Goal: Contribute content: Contribute content

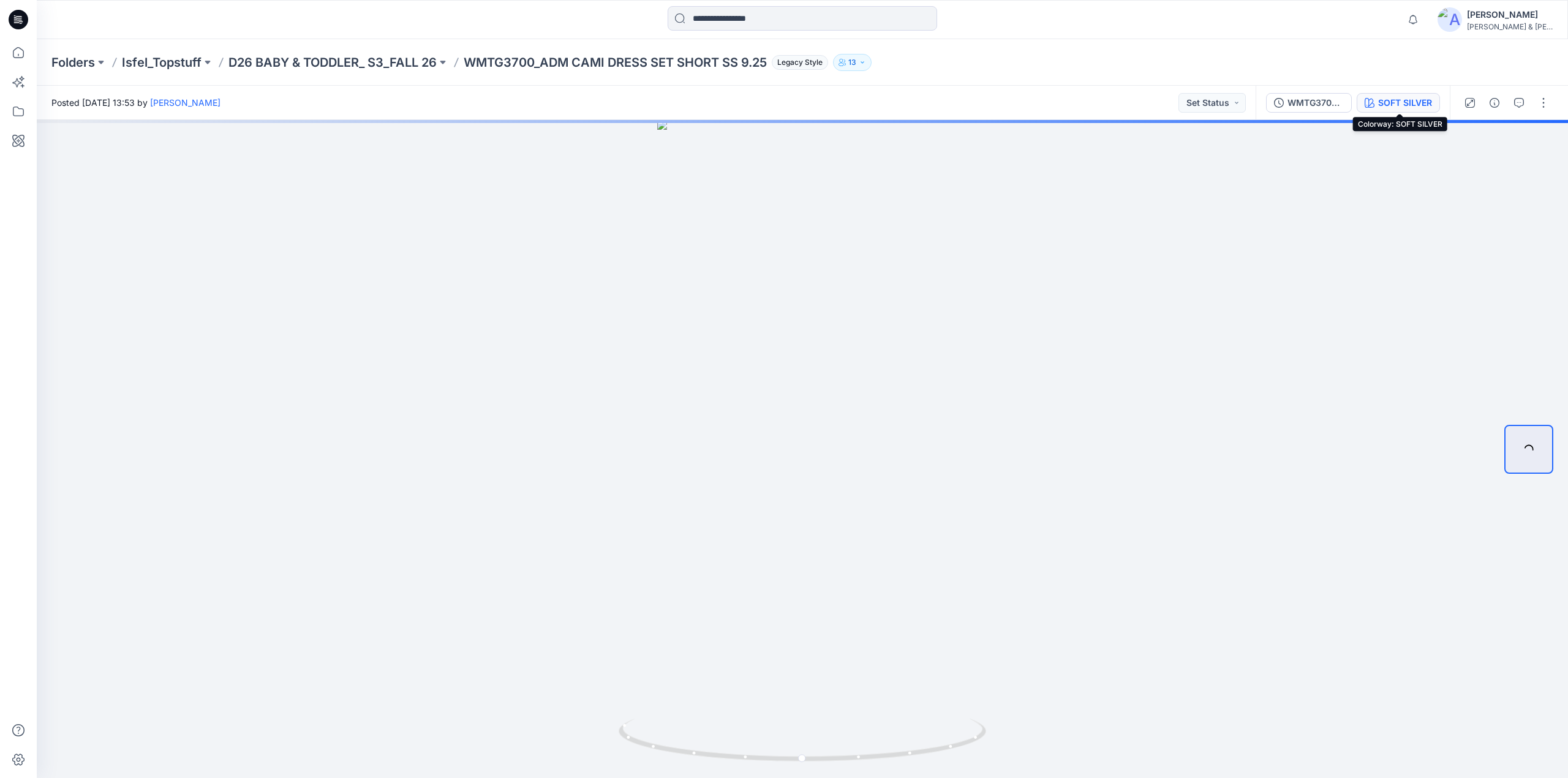
click at [1394, 108] on div "SOFT SILVER" at bounding box center [1405, 103] width 54 height 14
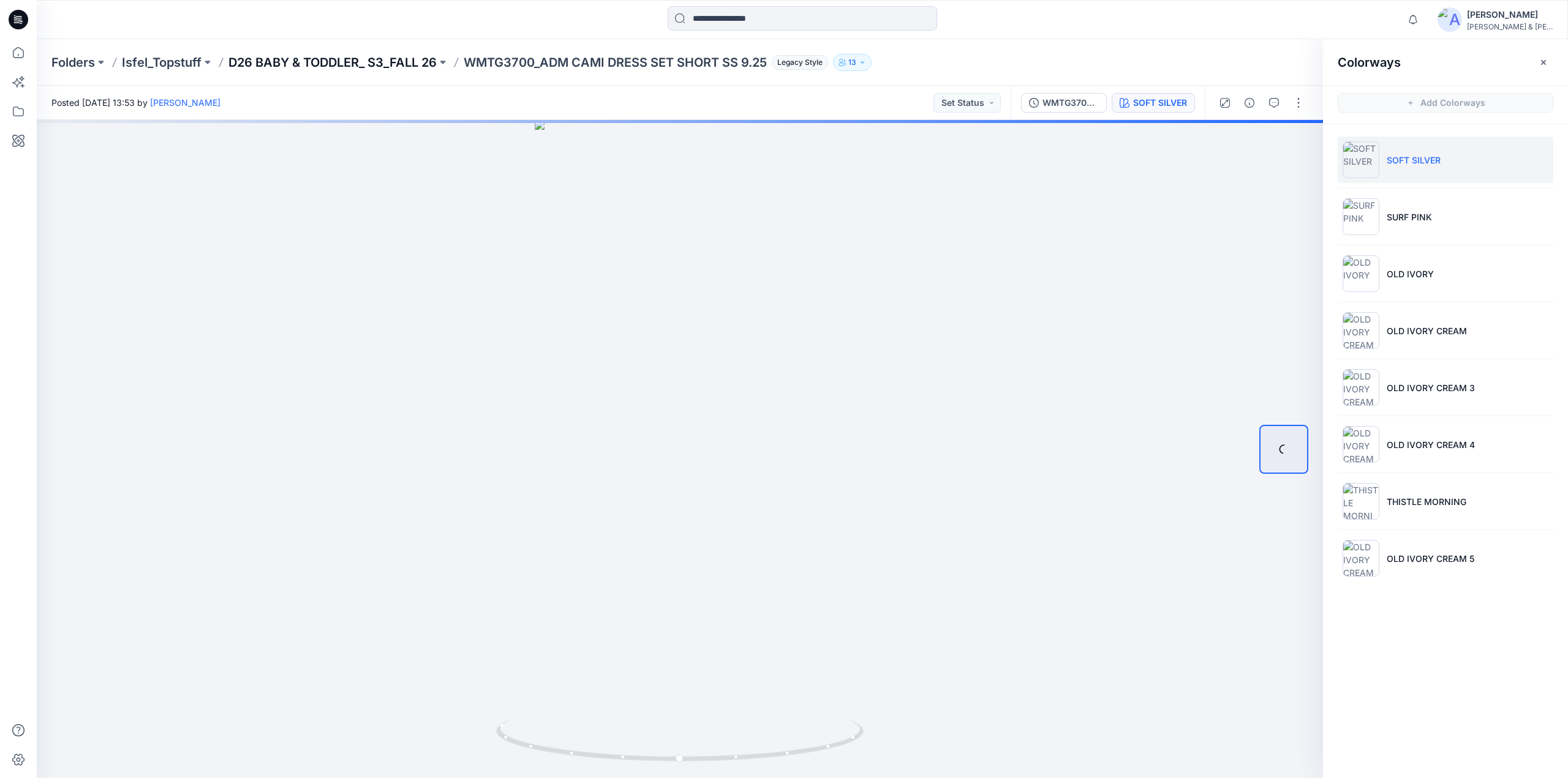
click at [396, 63] on p "D26 BABY & TODDLER_ S3_FALL 26" at bounding box center [333, 63] width 208 height 17
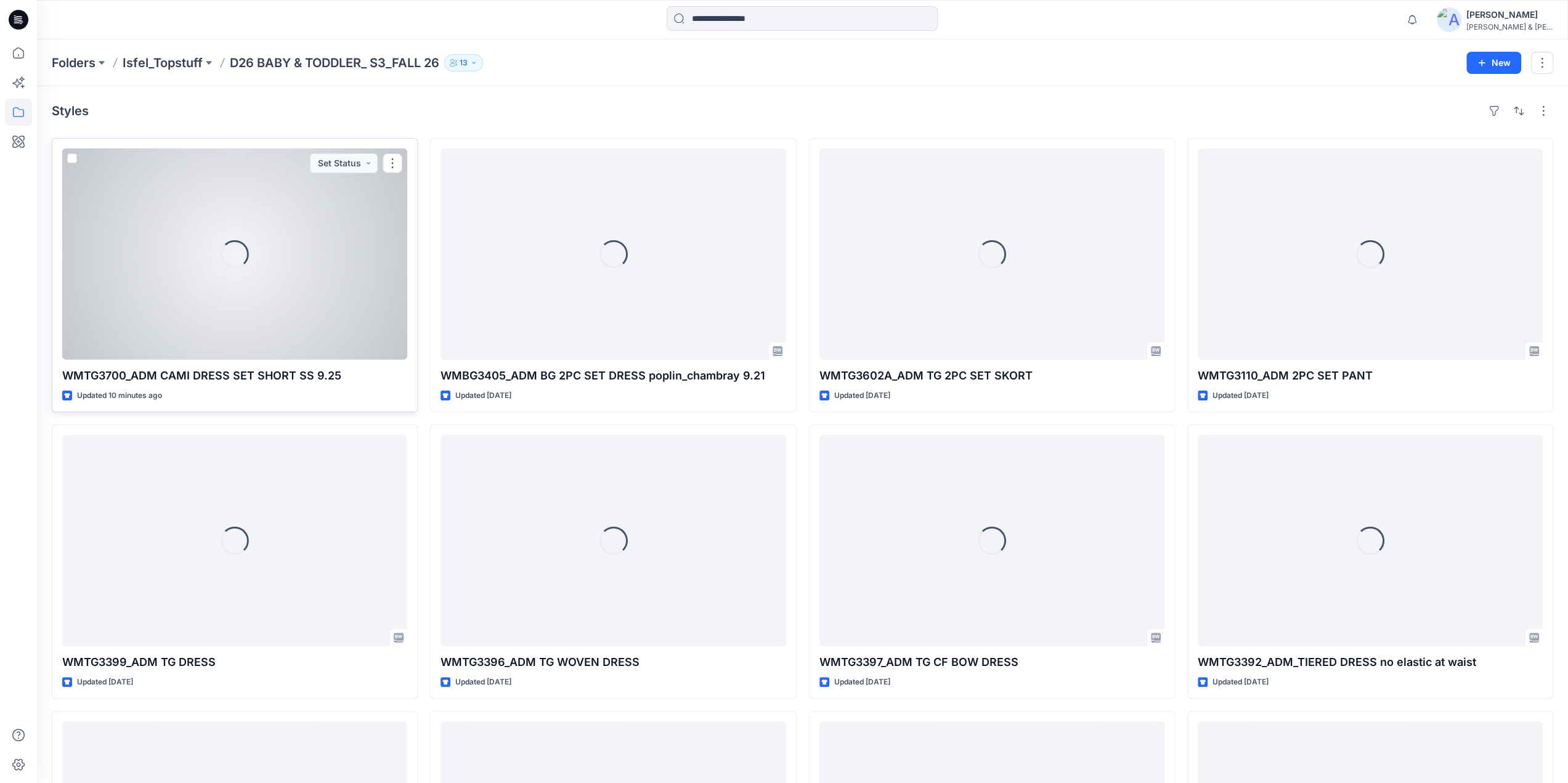
click at [261, 252] on div "Loading..." at bounding box center [234, 254] width 345 height 211
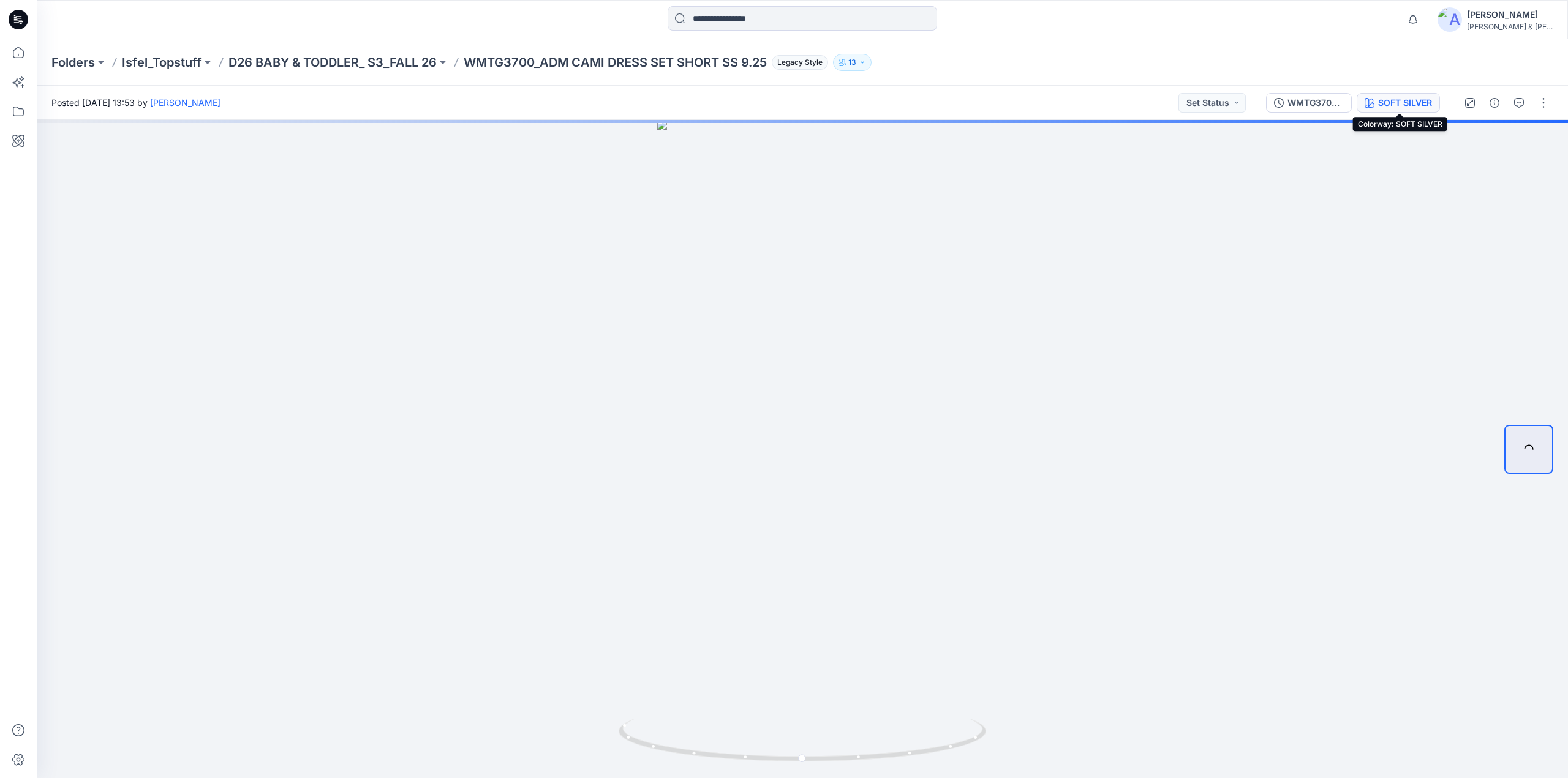
click at [1410, 102] on div "SOFT SILVER" at bounding box center [1405, 103] width 54 height 14
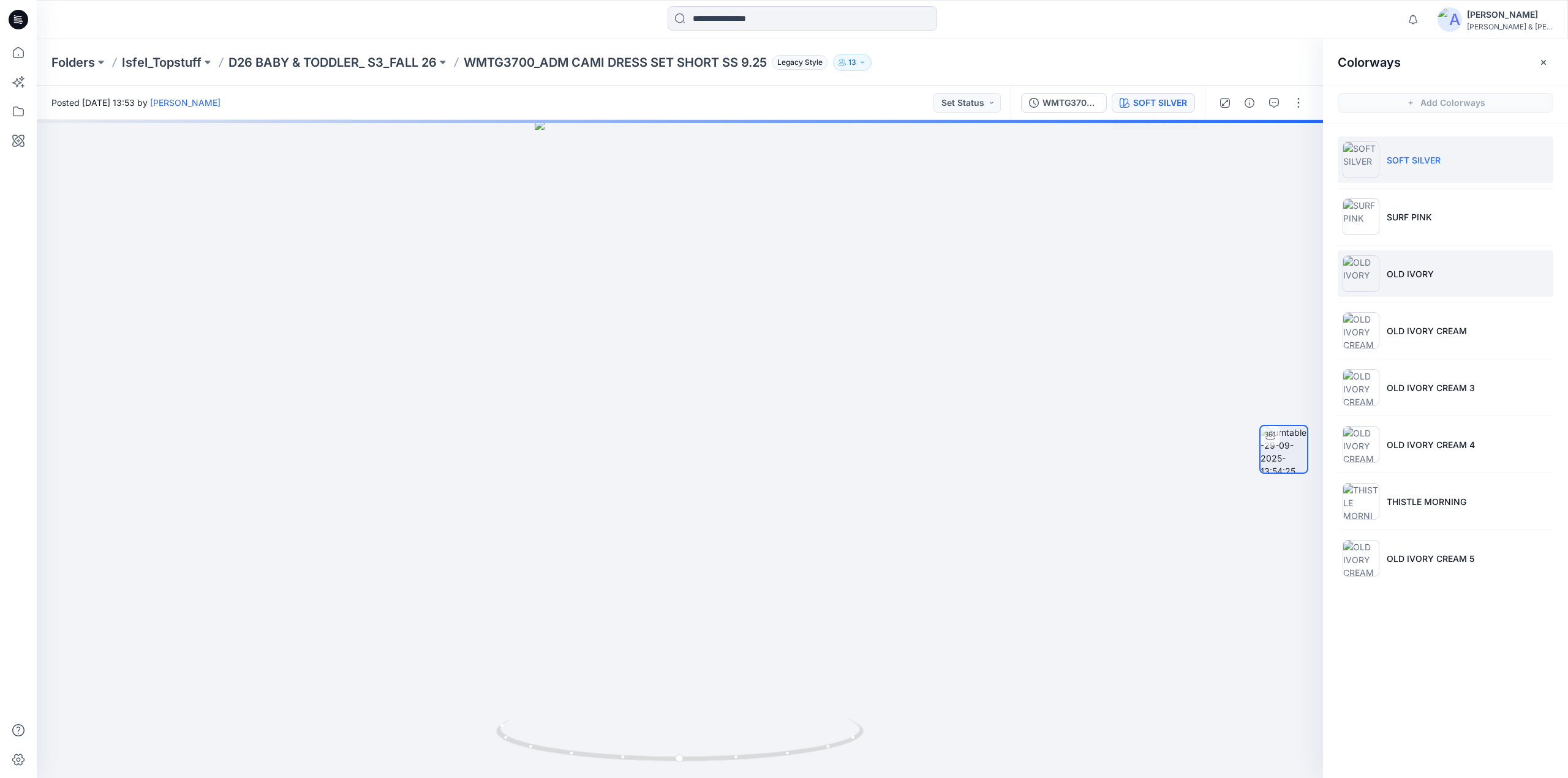
click at [1412, 268] on p "OLD IVORY" at bounding box center [1410, 273] width 47 height 13
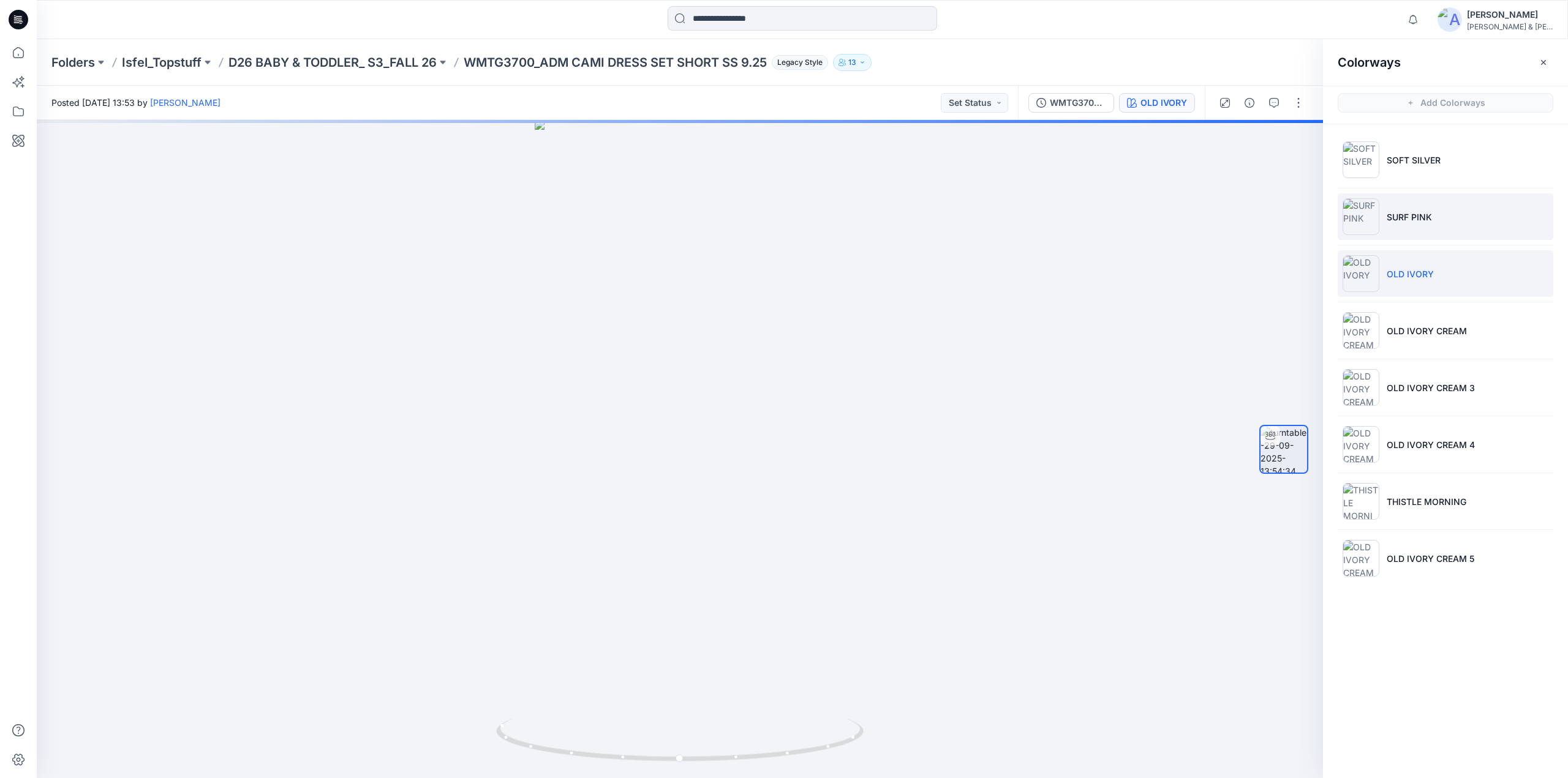
click at [1416, 217] on p "SURF PINK" at bounding box center [1410, 217] width 46 height 13
click at [1406, 276] on p "OLD IVORY" at bounding box center [1410, 273] width 47 height 13
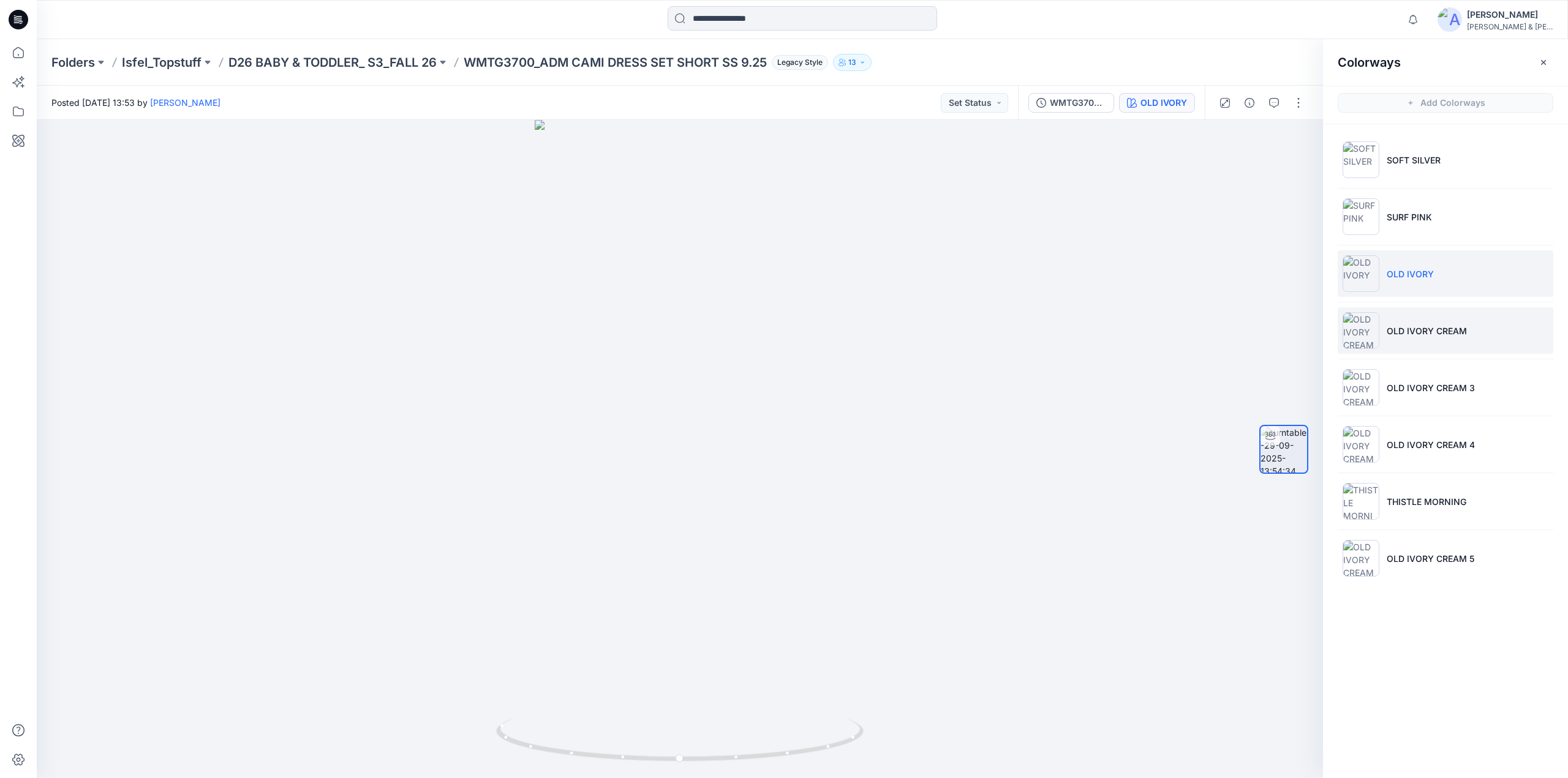
click at [1408, 331] on p "OLD IVORY CREAM" at bounding box center [1427, 330] width 80 height 13
click at [361, 65] on p "D26 BABY & TODDLER_ S3_FALL 26" at bounding box center [333, 63] width 208 height 17
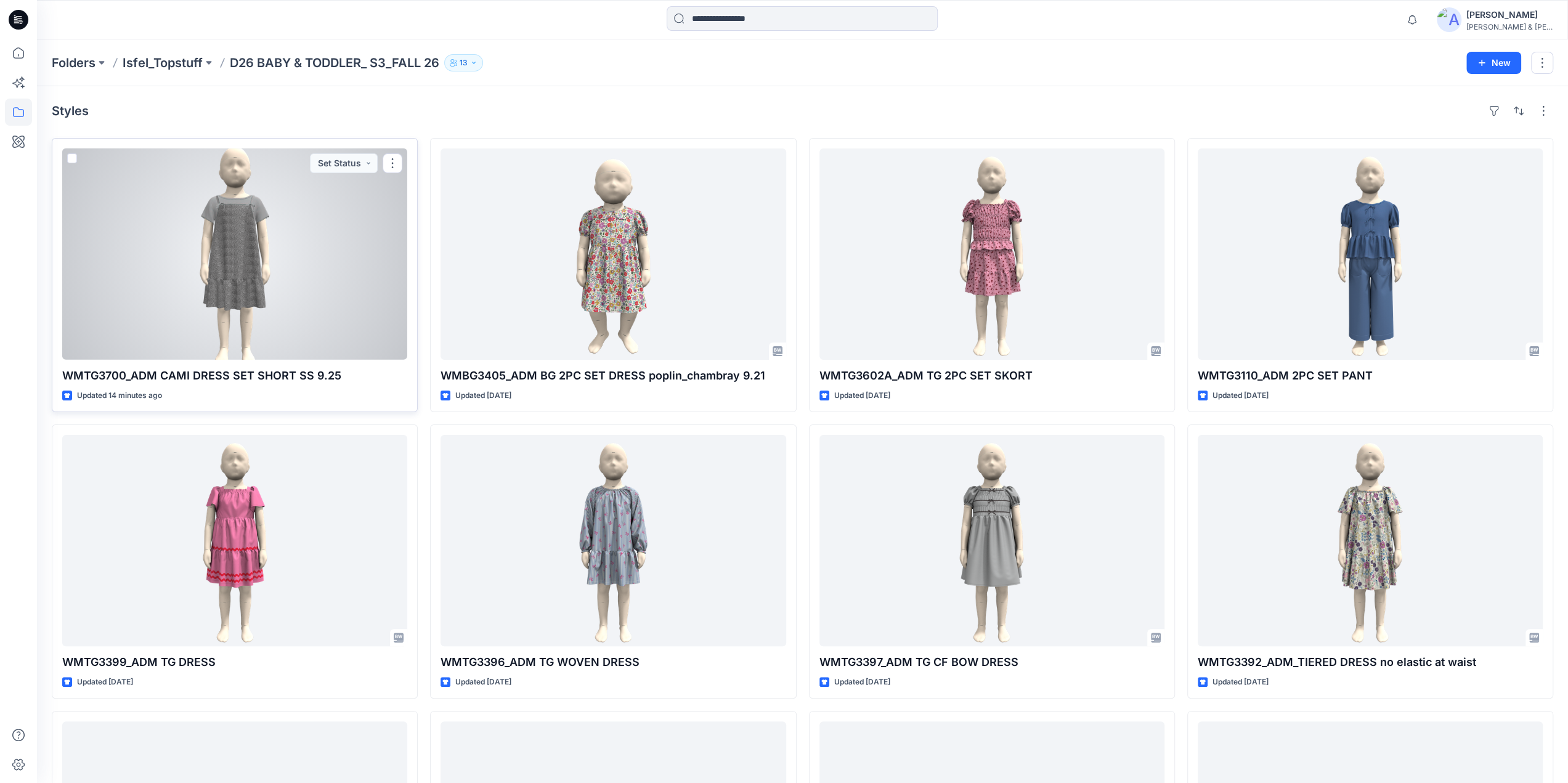
click at [243, 245] on div at bounding box center [234, 254] width 345 height 211
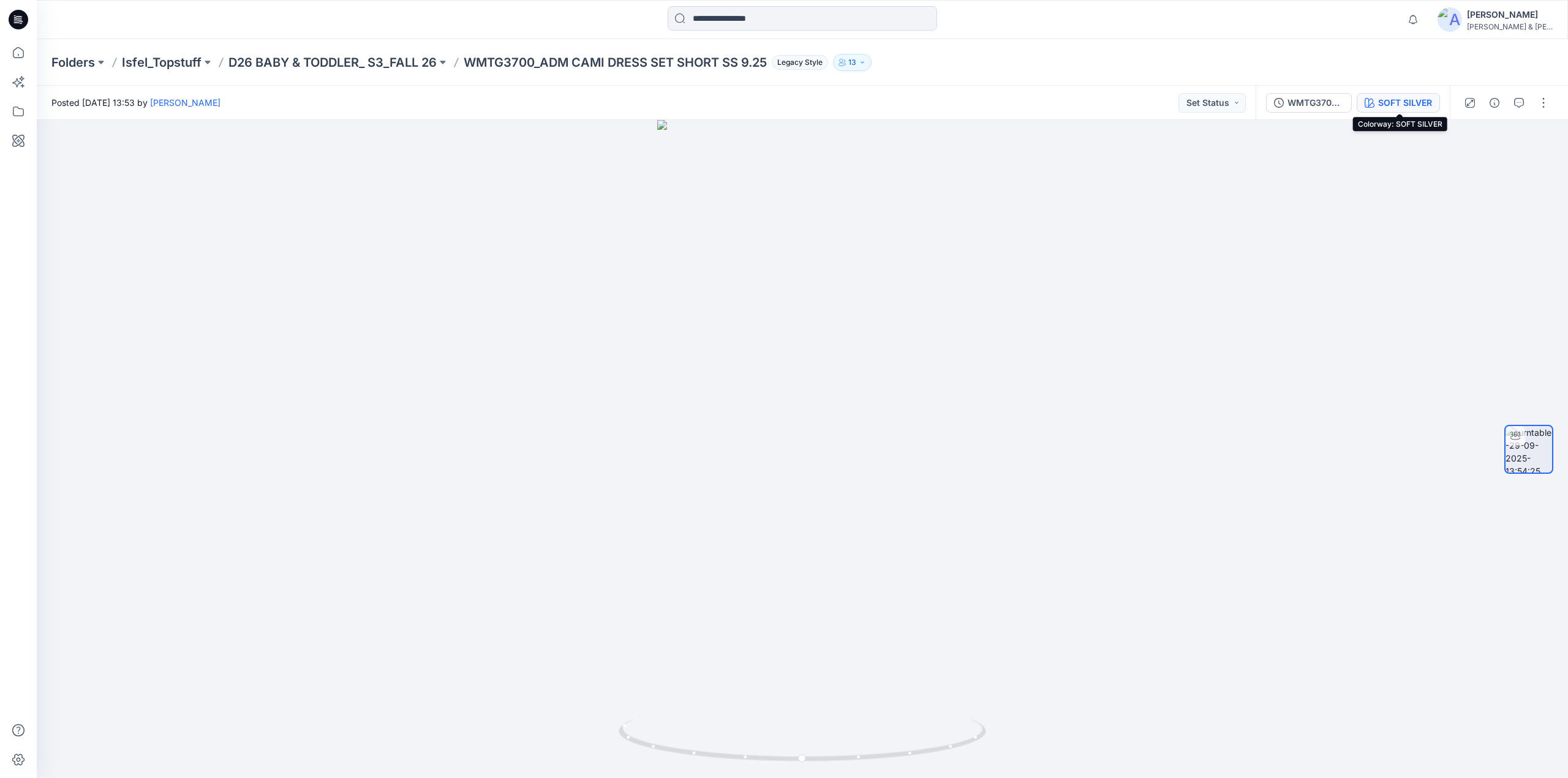
click at [1411, 102] on div "SOFT SILVER" at bounding box center [1405, 103] width 54 height 14
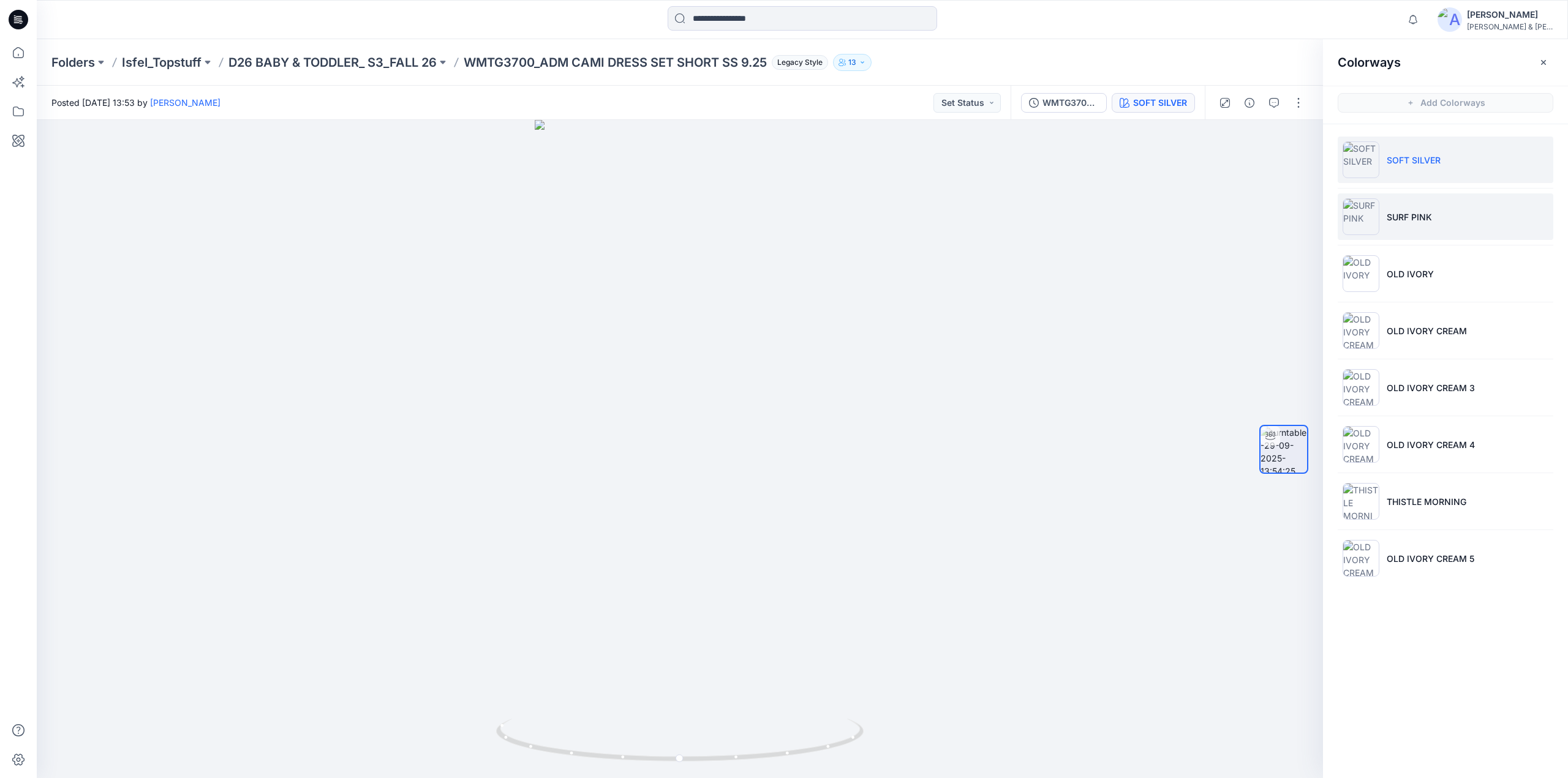
click at [1399, 220] on p "SURF PINK" at bounding box center [1410, 217] width 46 height 13
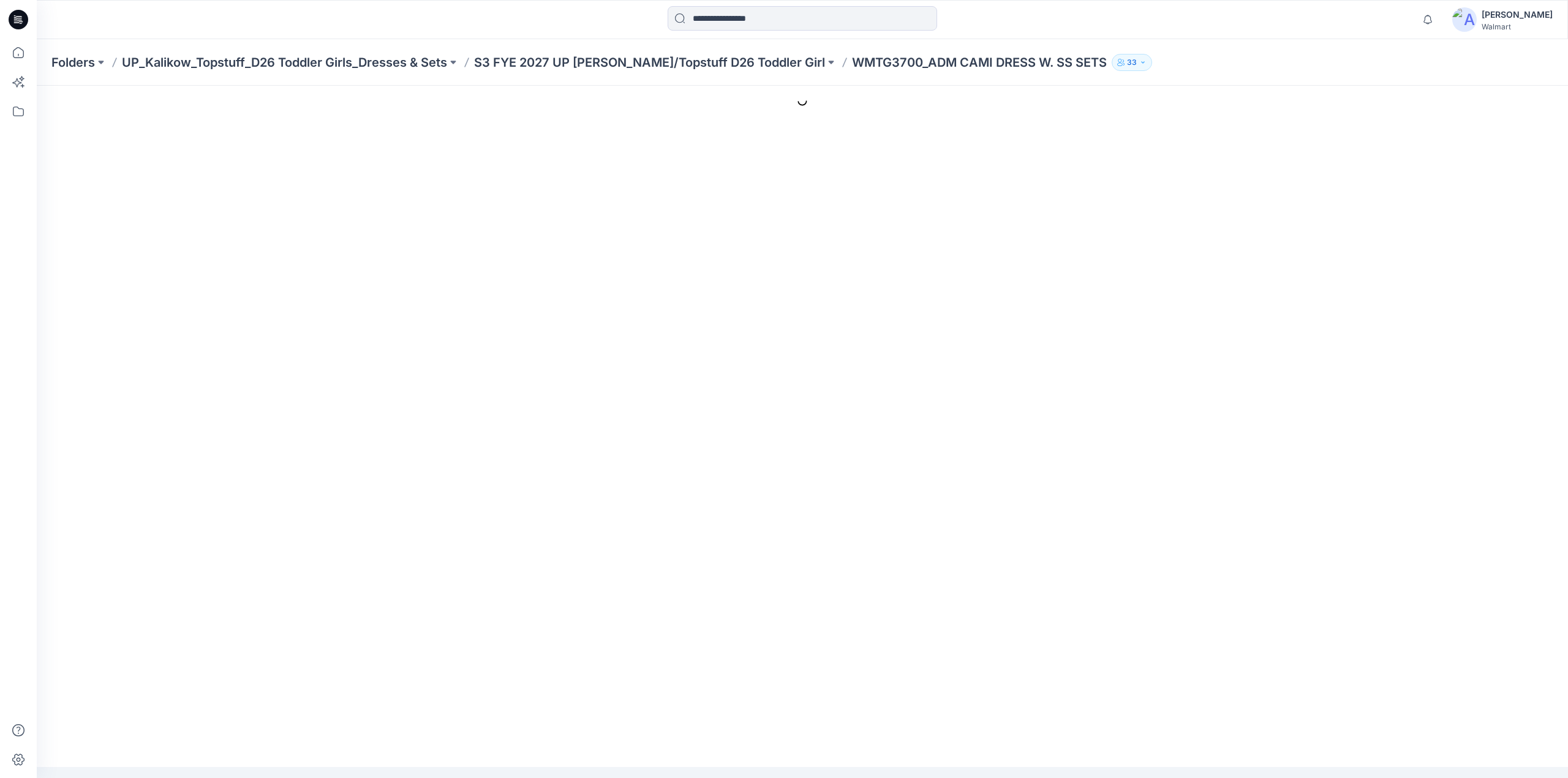
click at [853, 62] on p "WMTG3700_ADM CAMI DRESS W. SS SETS" at bounding box center [979, 63] width 255 height 17
click at [756, 64] on p "S3 FYE 2027 UP [PERSON_NAME]/Topstuff D26 Toddler Girl" at bounding box center [650, 63] width 351 height 17
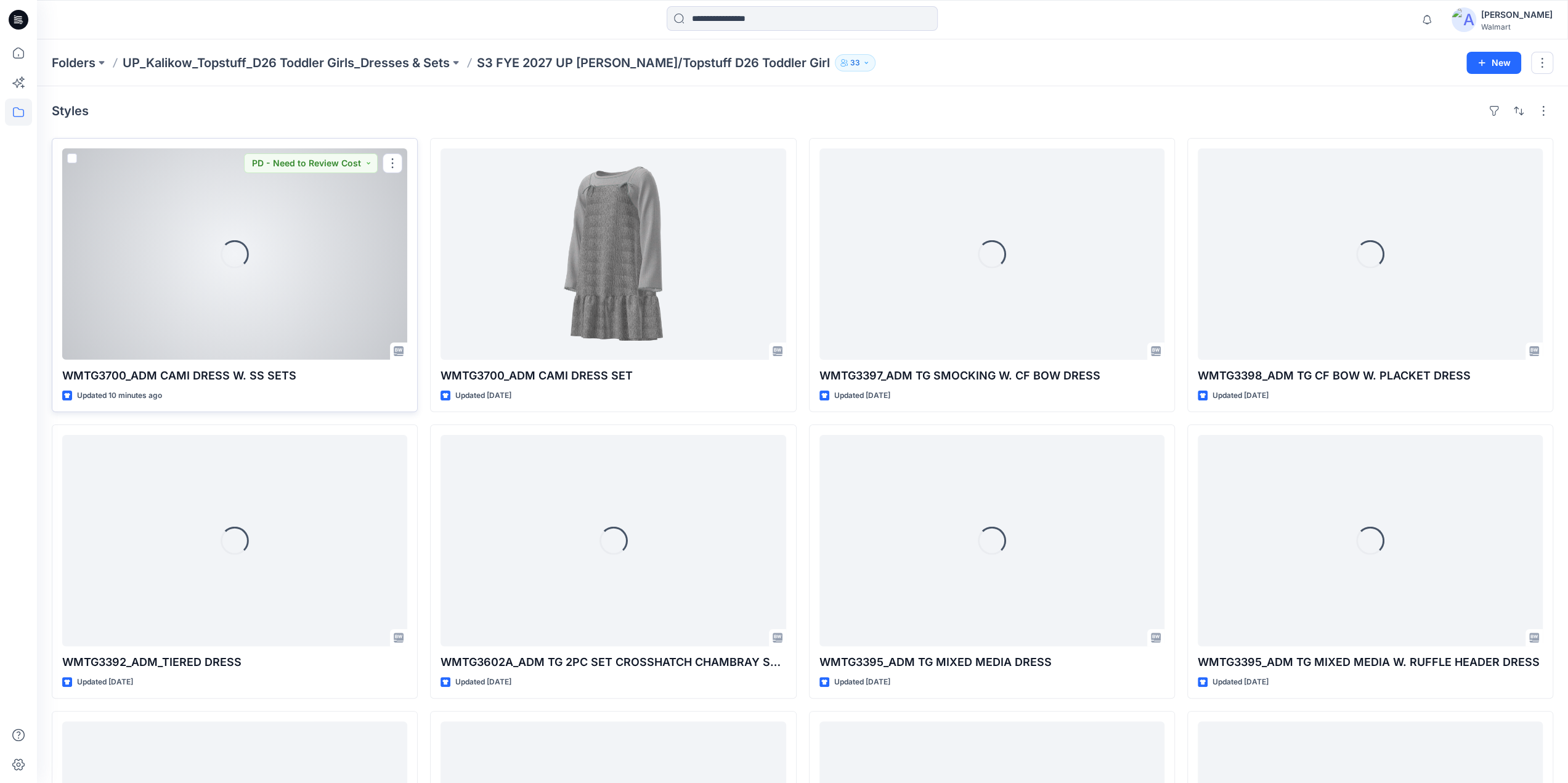
click at [259, 299] on div "Loading..." at bounding box center [234, 254] width 345 height 211
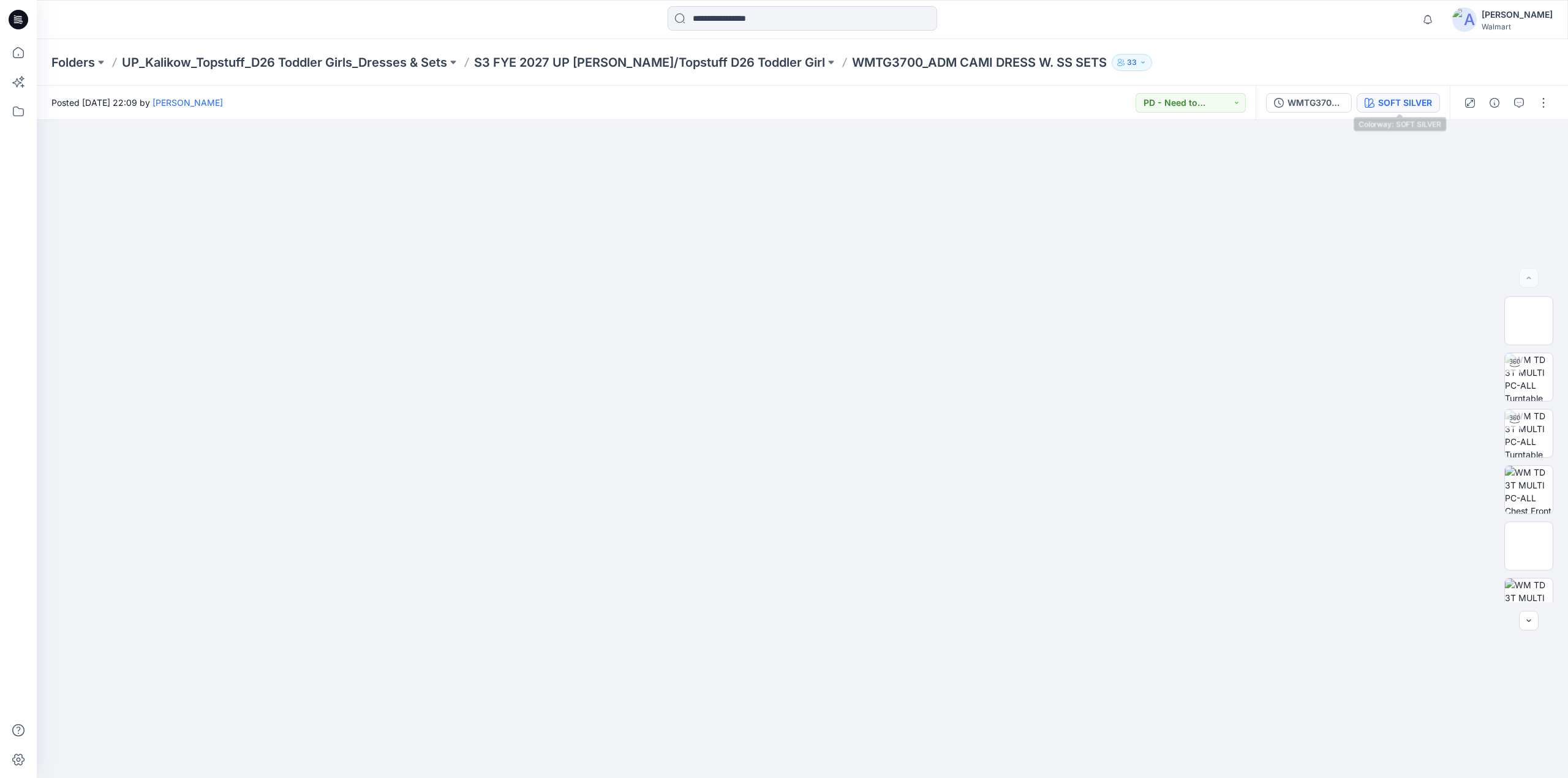
click at [1424, 102] on div "SOFT SILVER" at bounding box center [1405, 103] width 54 height 14
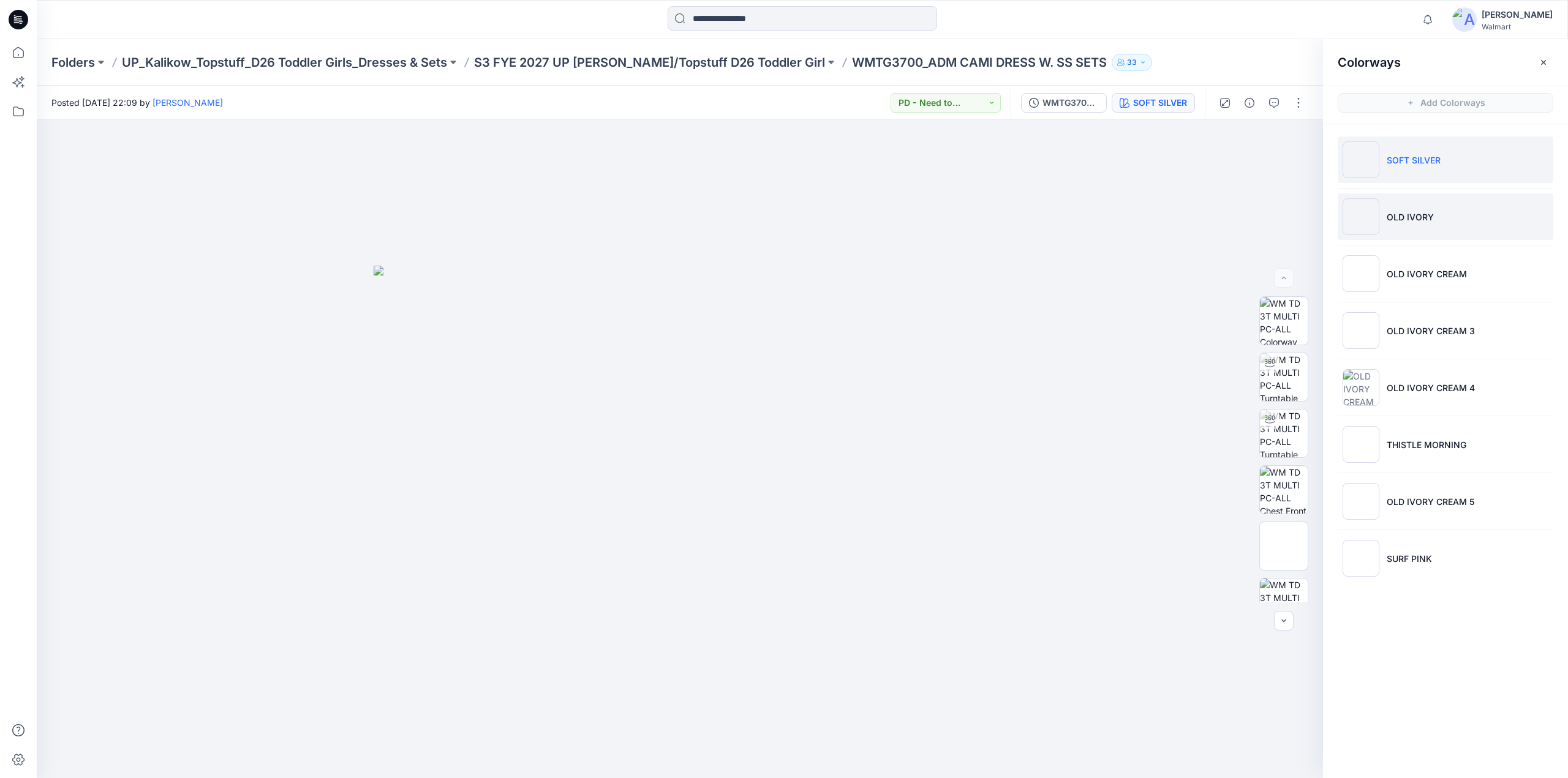
click at [1410, 212] on p "OLD IVORY" at bounding box center [1410, 217] width 47 height 13
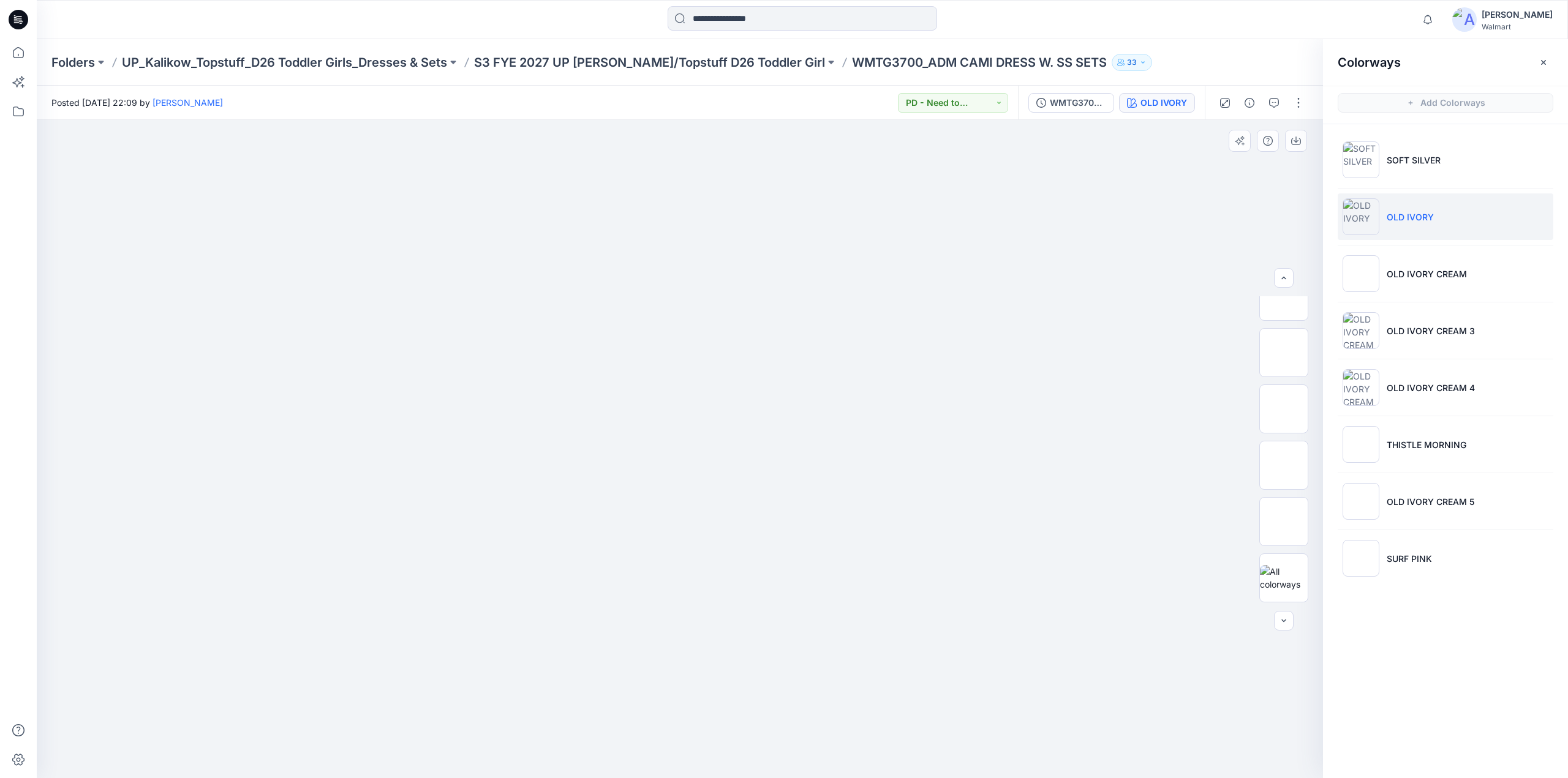
scroll to position [514, 0]
drag, startPoint x: 1313, startPoint y: 488, endPoint x: 1302, endPoint y: 471, distance: 20.2
click at [1303, 470] on div at bounding box center [1283, 450] width 79 height 306
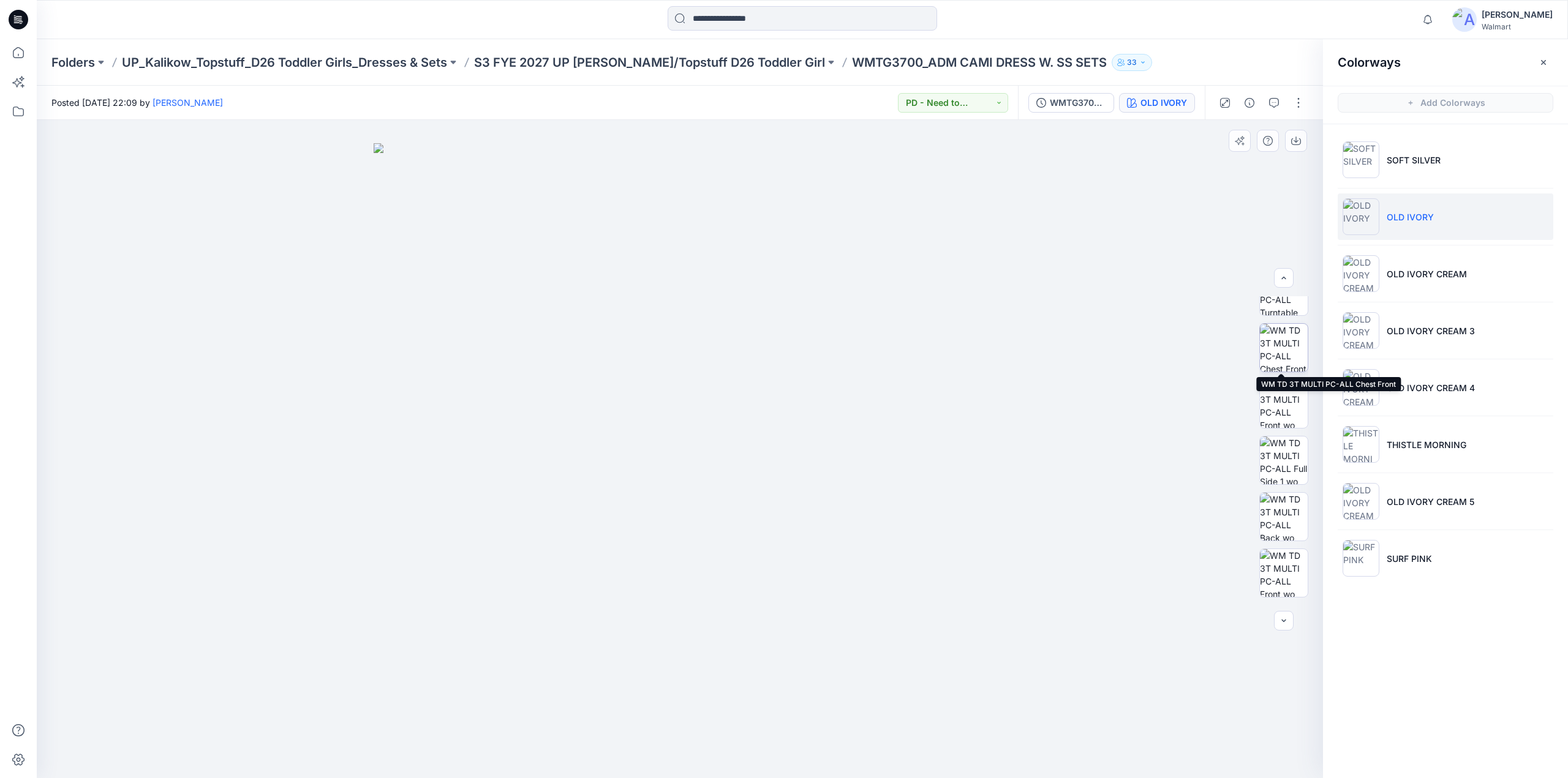
click at [1281, 343] on img at bounding box center [1283, 348] width 47 height 47
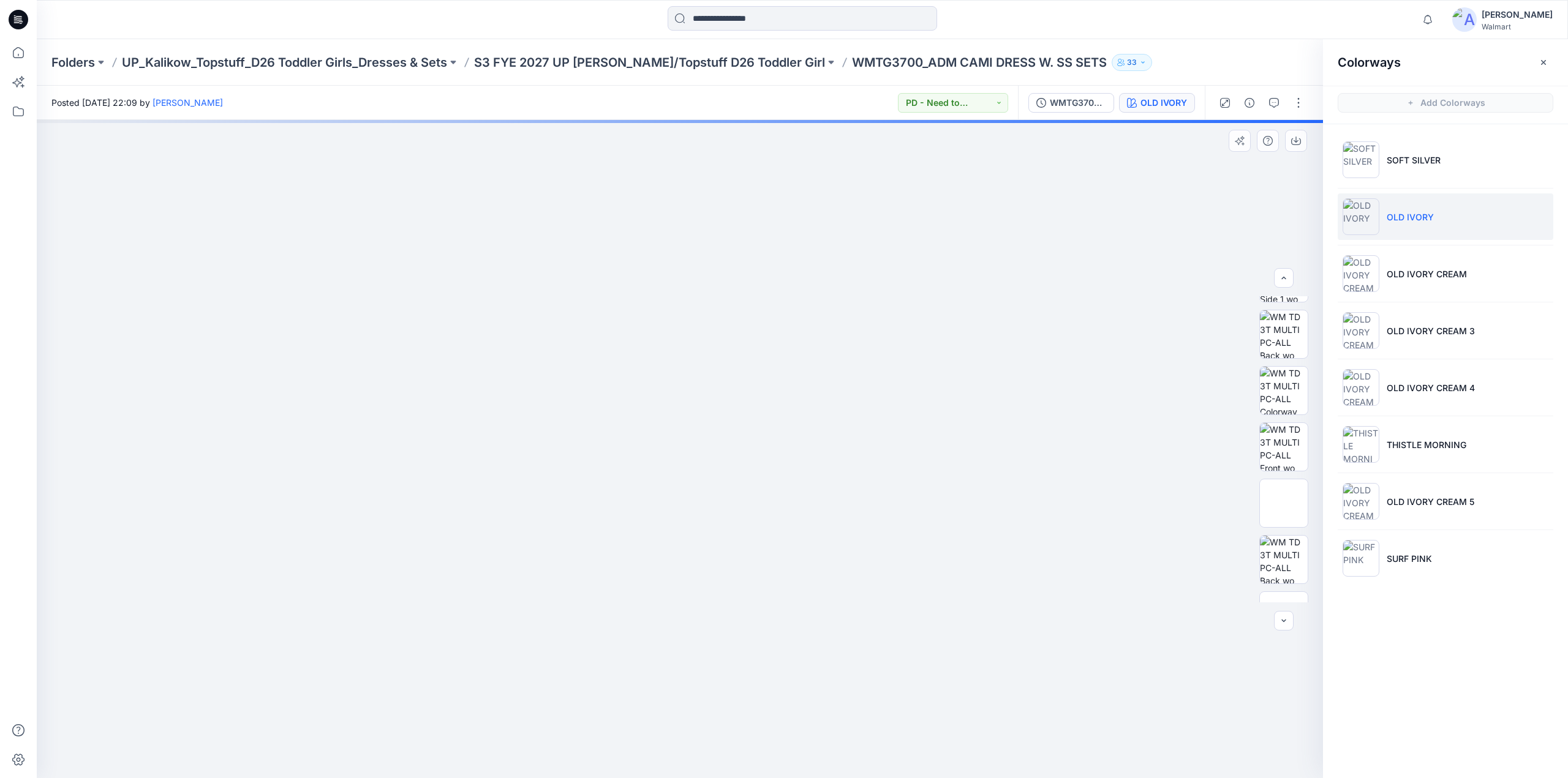
scroll to position [532, 0]
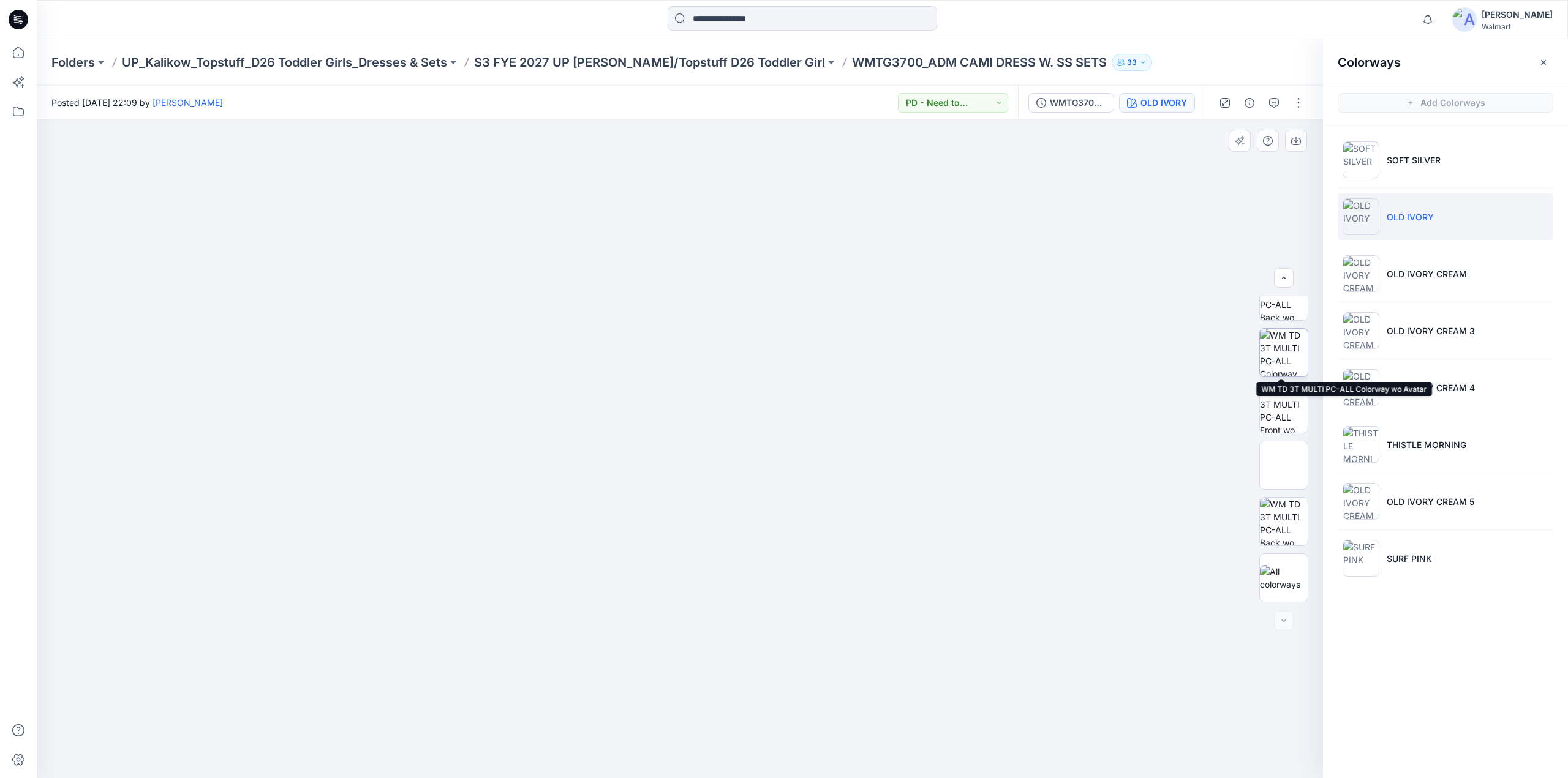
click at [1285, 356] on img at bounding box center [1283, 352] width 47 height 47
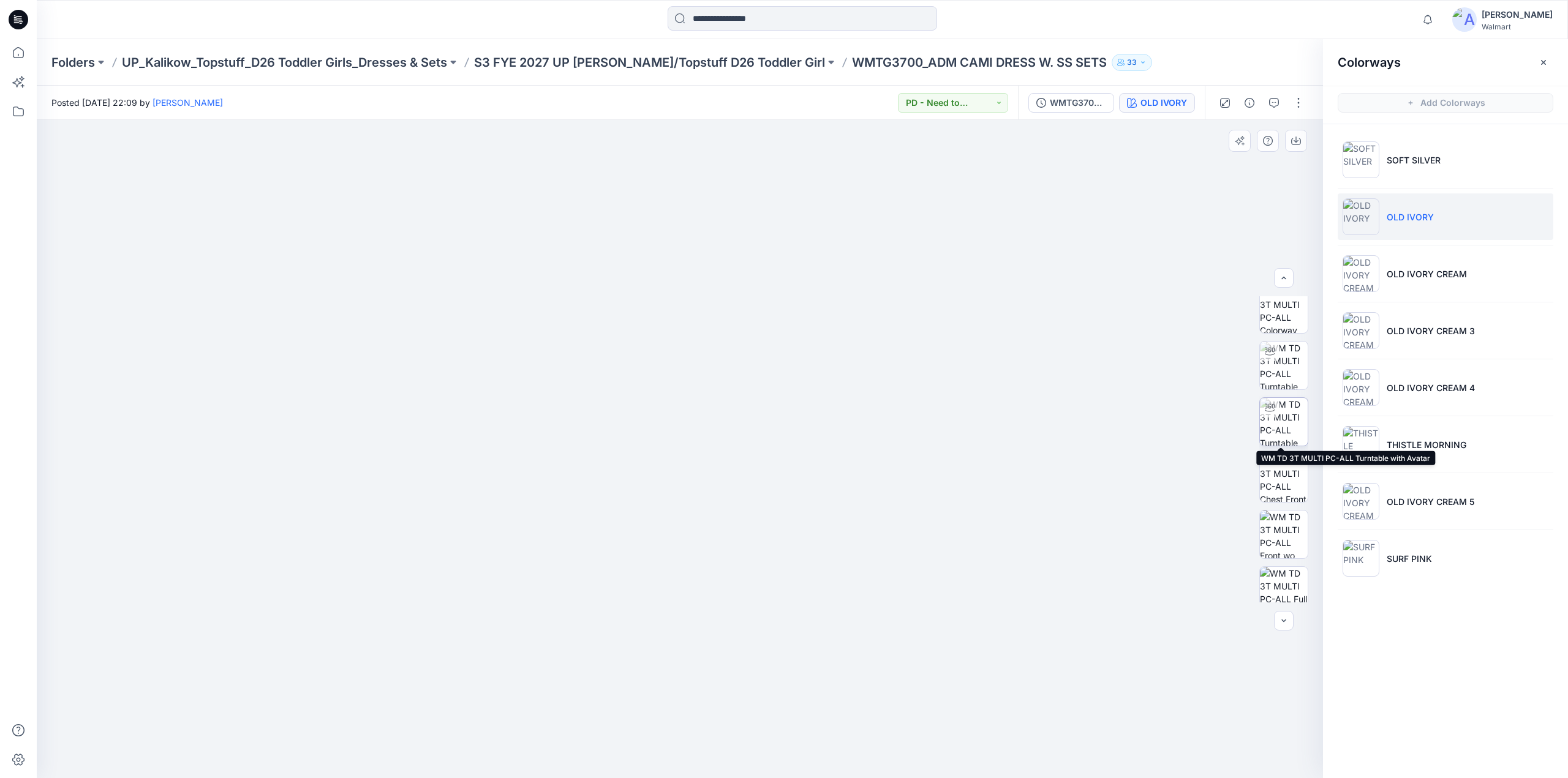
click at [1279, 422] on img at bounding box center [1283, 422] width 47 height 47
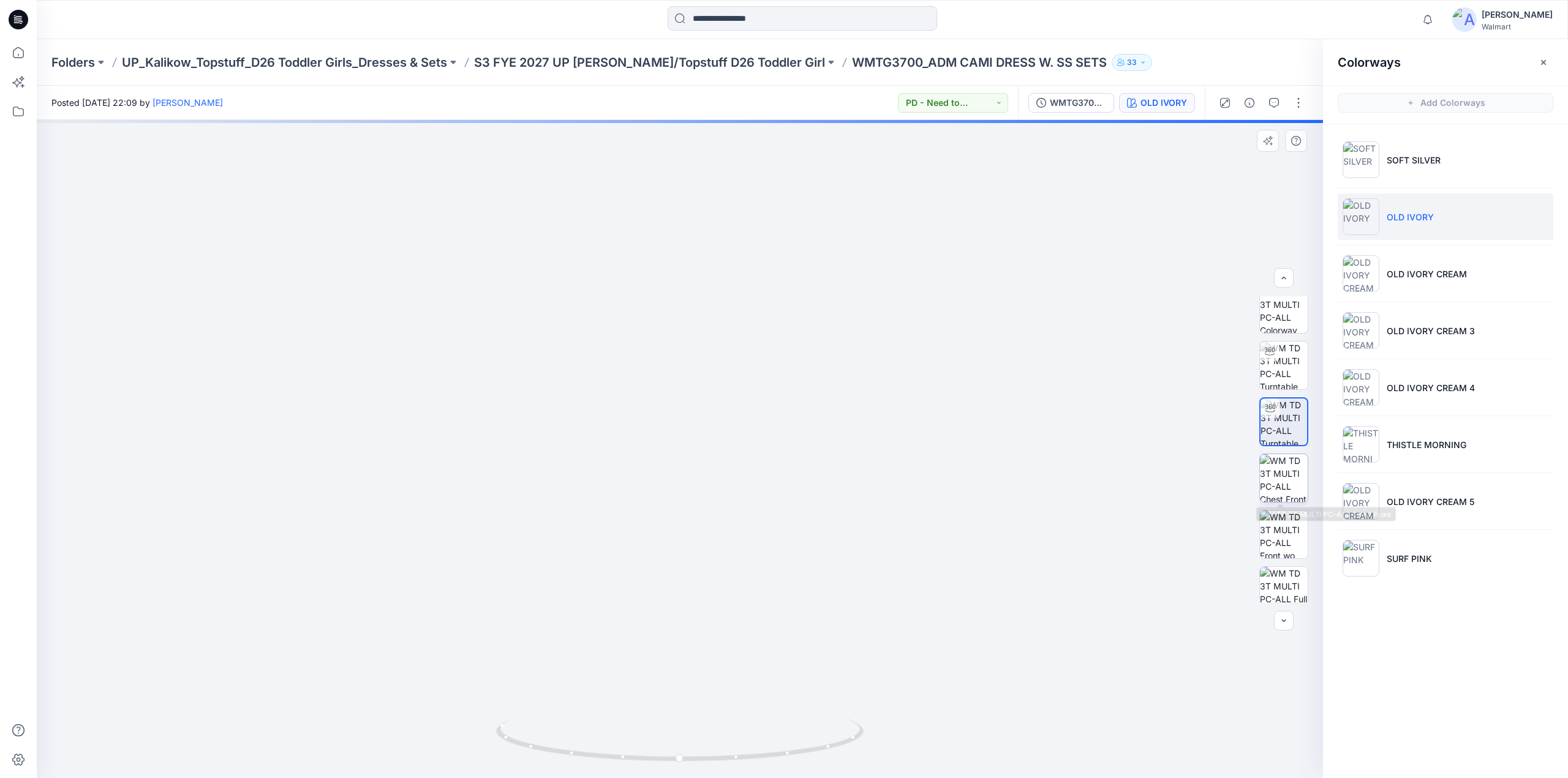
click at [1273, 468] on img at bounding box center [1283, 478] width 47 height 47
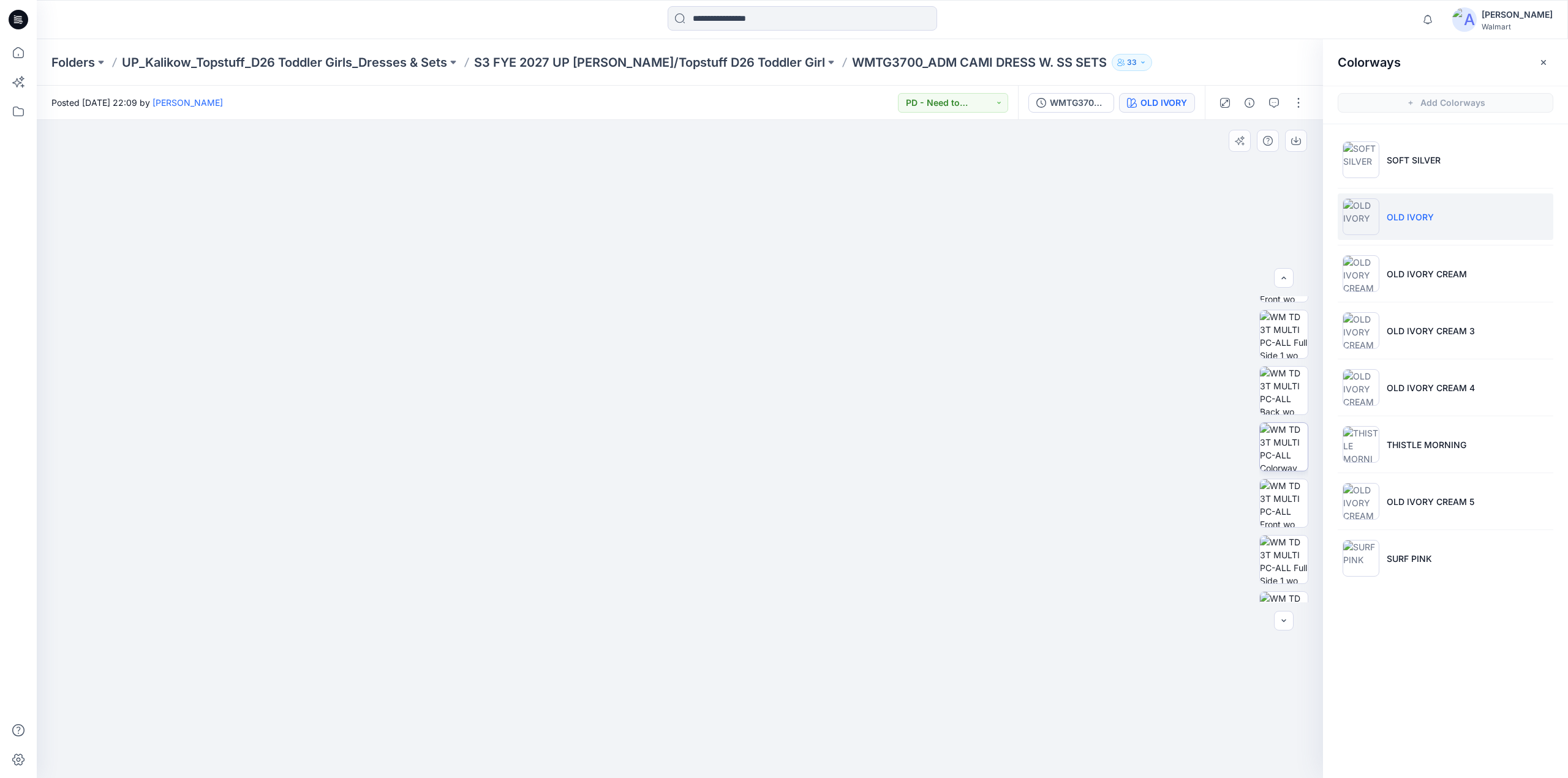
scroll to position [431, 0]
click at [1284, 456] on img at bounding box center [1283, 453] width 47 height 47
click at [1302, 107] on button "button" at bounding box center [1298, 102] width 19 height 19
click at [1216, 165] on p "Edit" at bounding box center [1221, 165] width 15 height 13
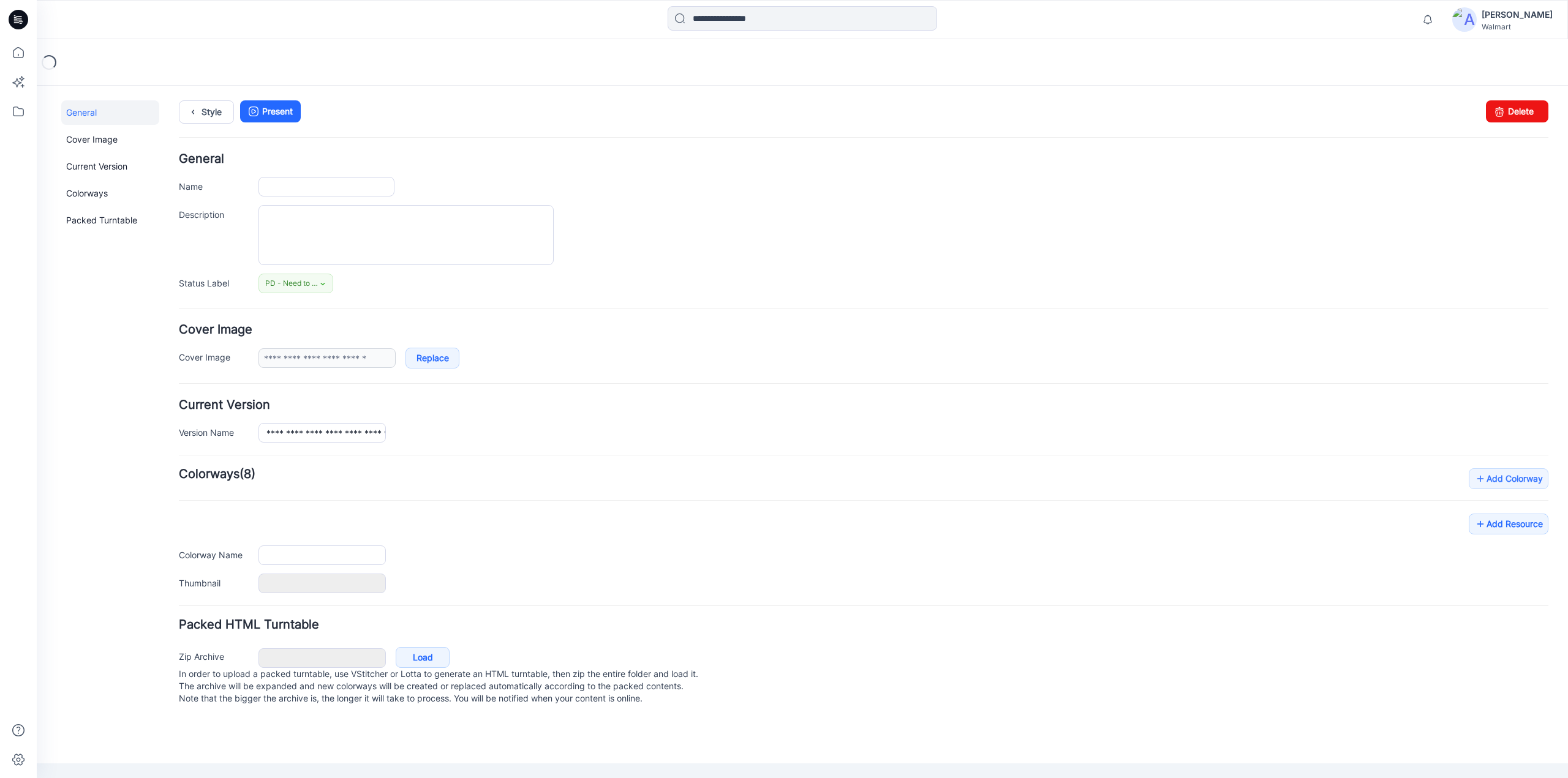
type input "**********"
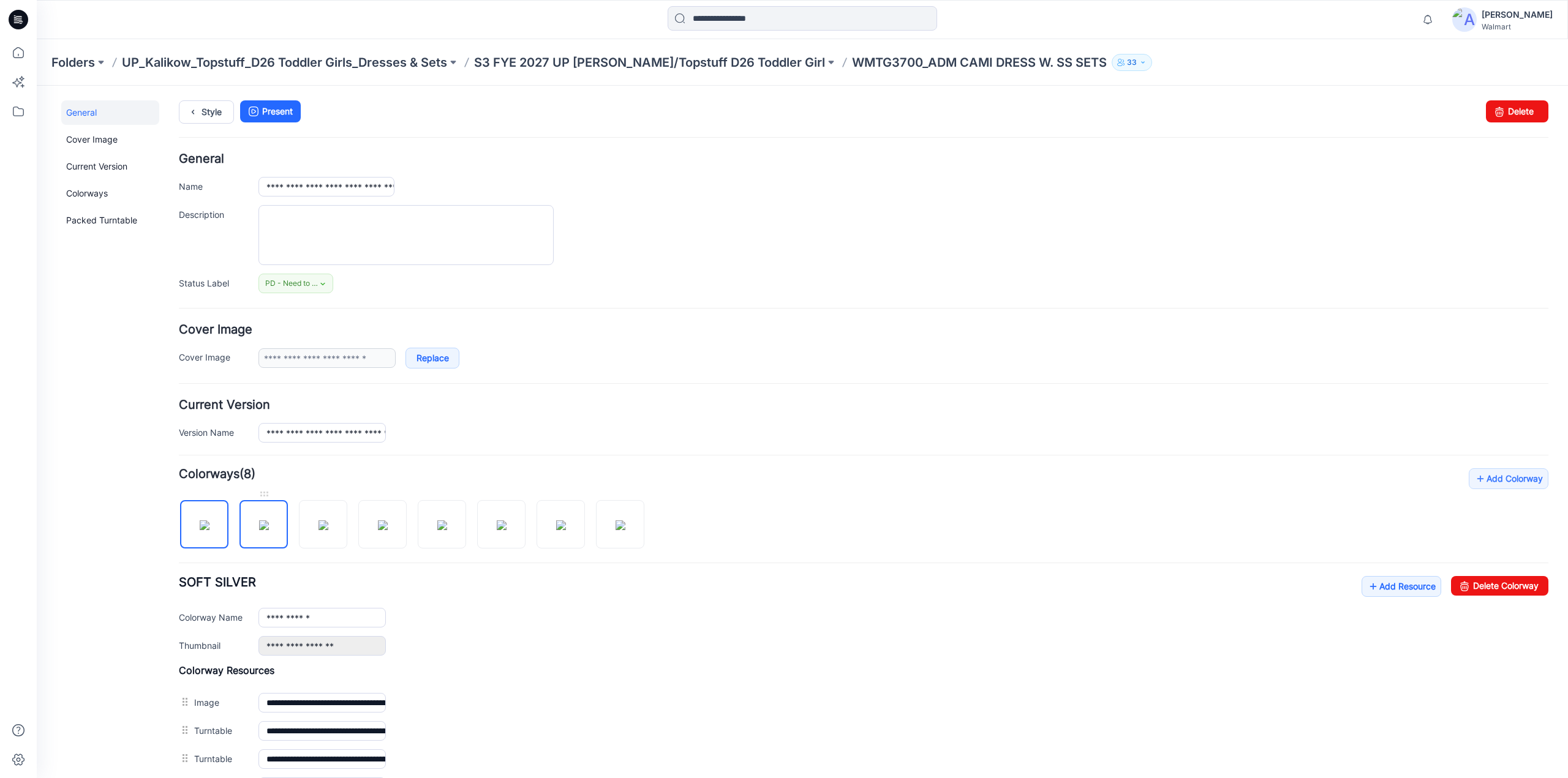
click at [269, 521] on img at bounding box center [264, 526] width 10 height 10
type input "*********"
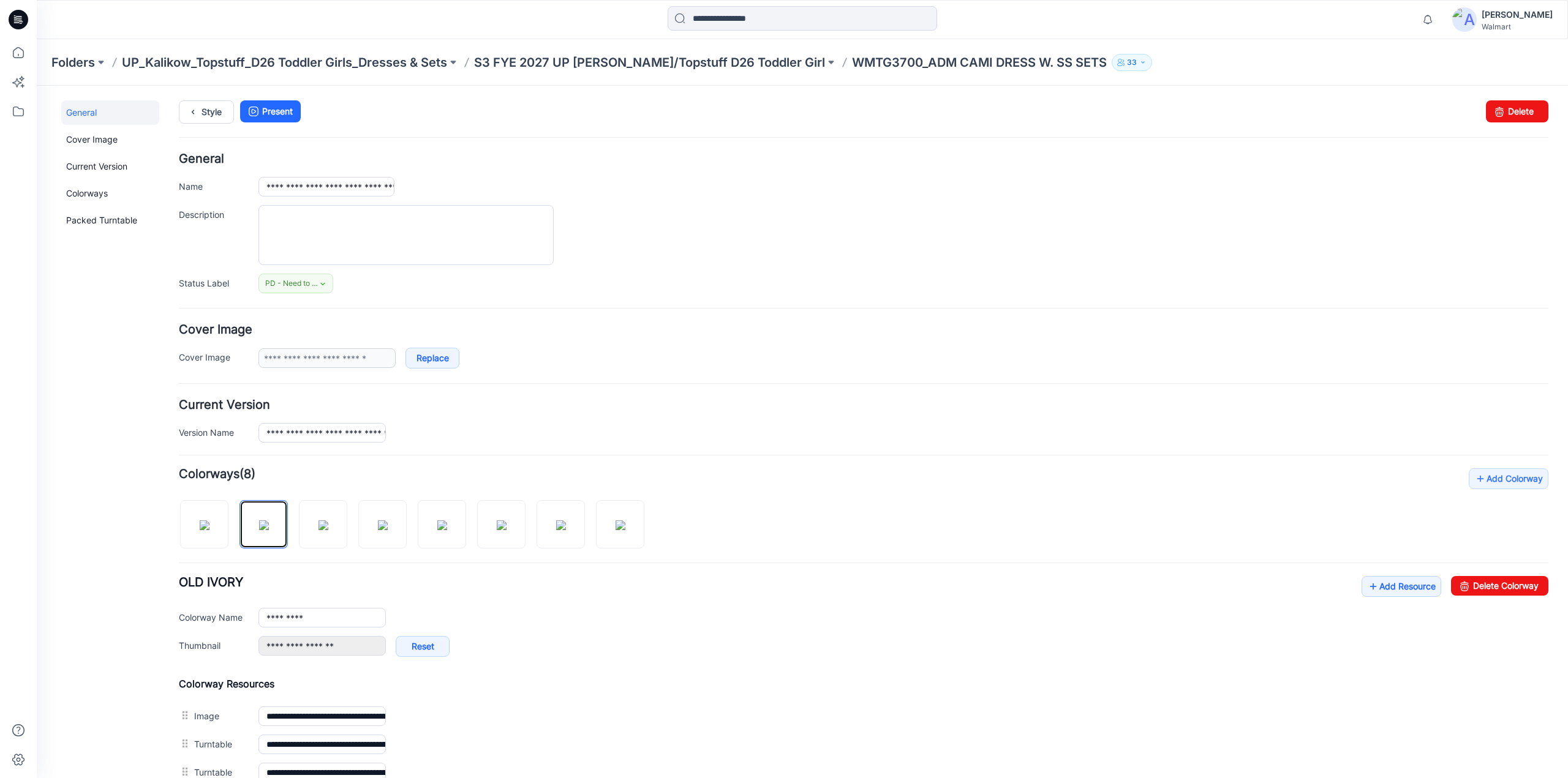
scroll to position [450, 0]
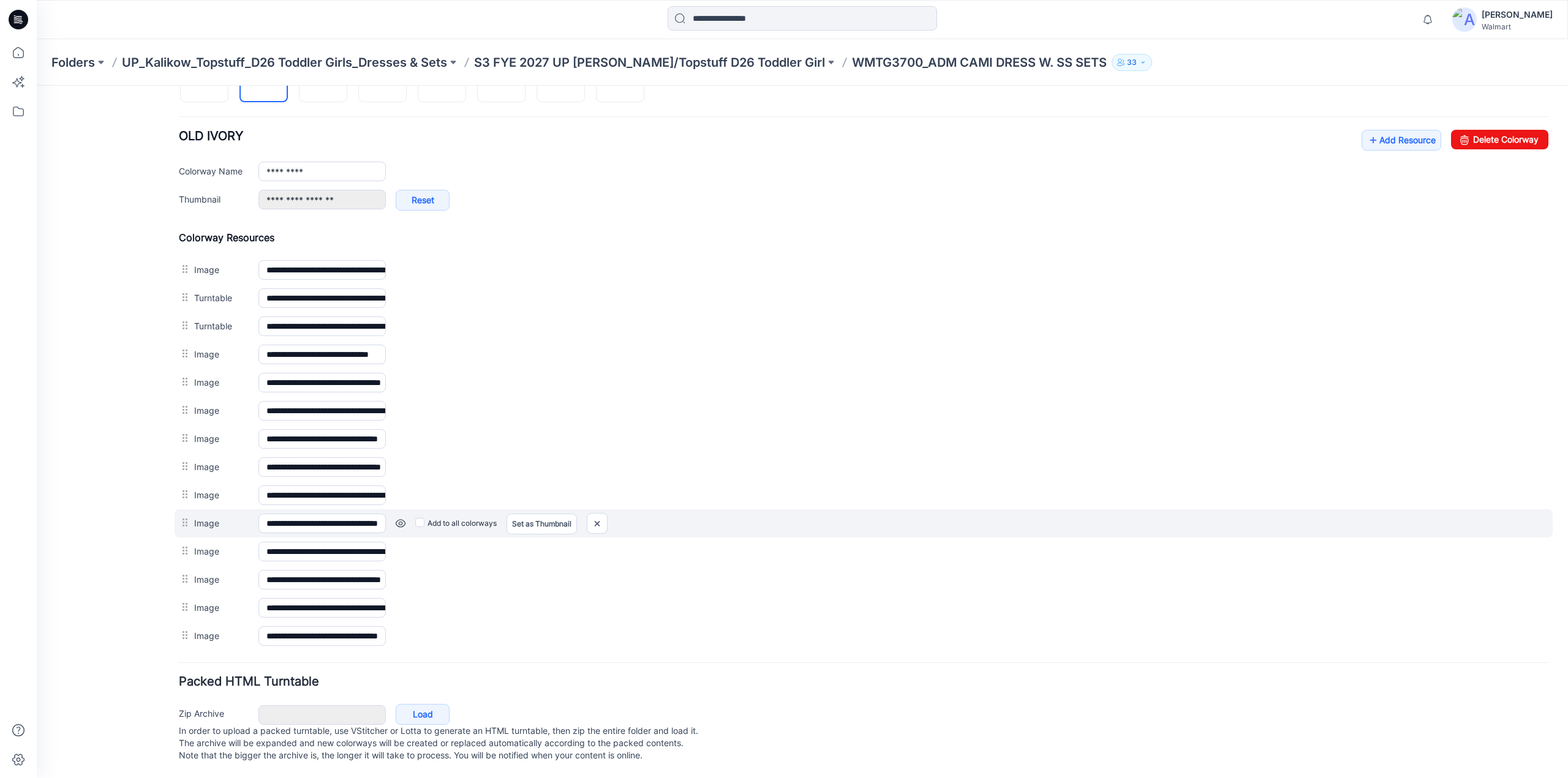
click at [402, 518] on link at bounding box center [401, 523] width 10 height 10
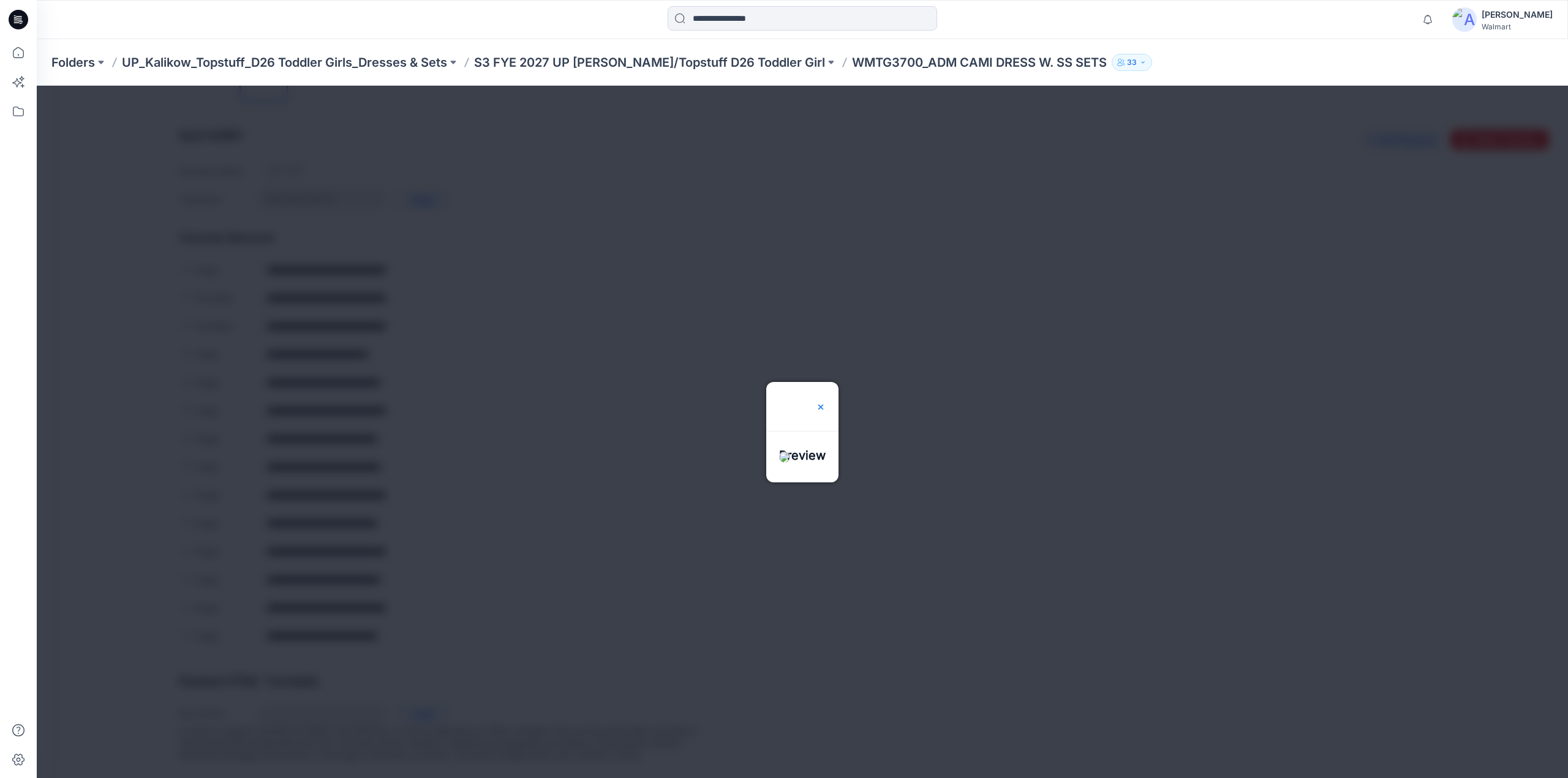
click at [826, 402] on img at bounding box center [821, 407] width 10 height 10
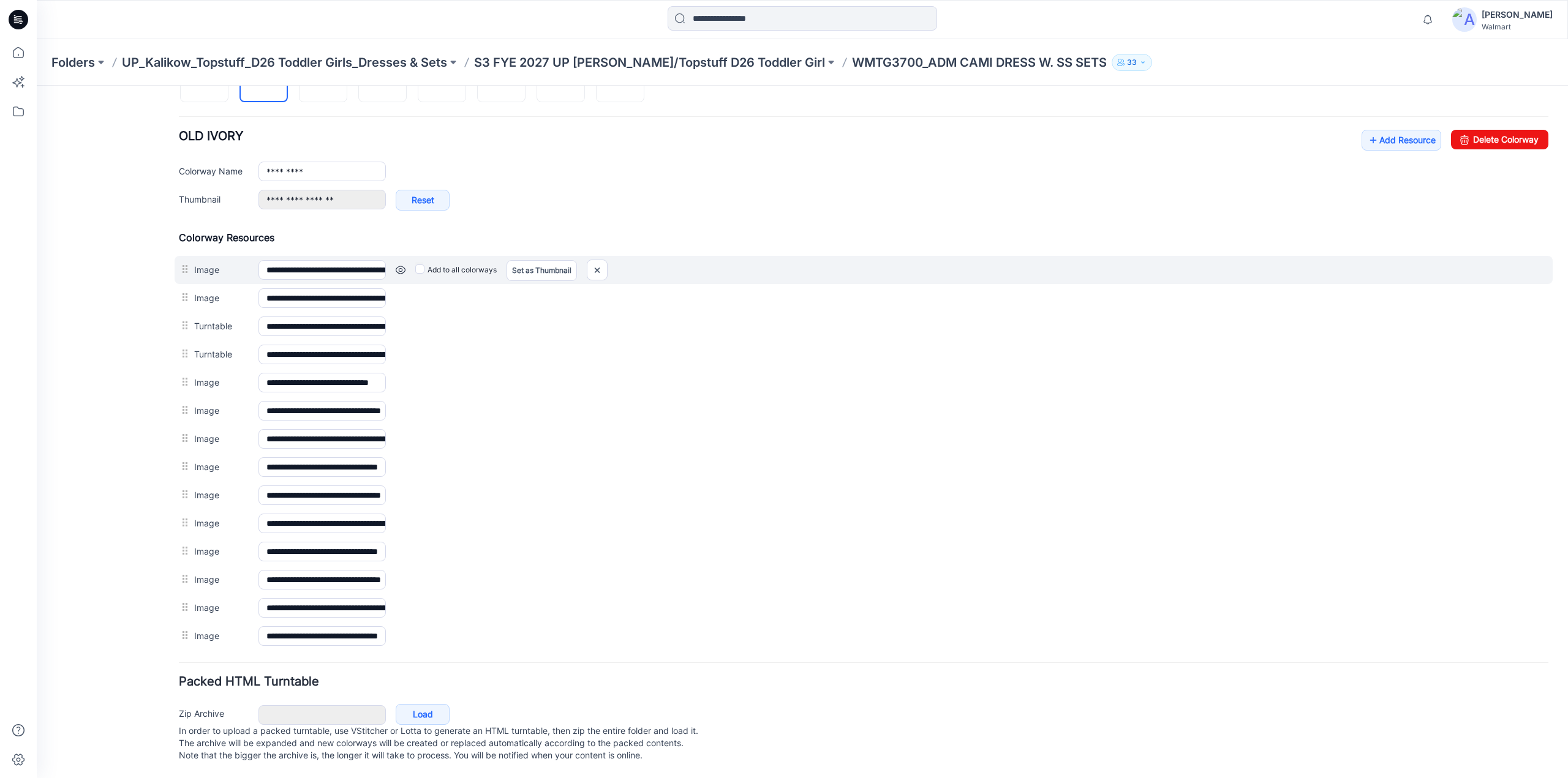
click at [399, 265] on link at bounding box center [401, 270] width 10 height 10
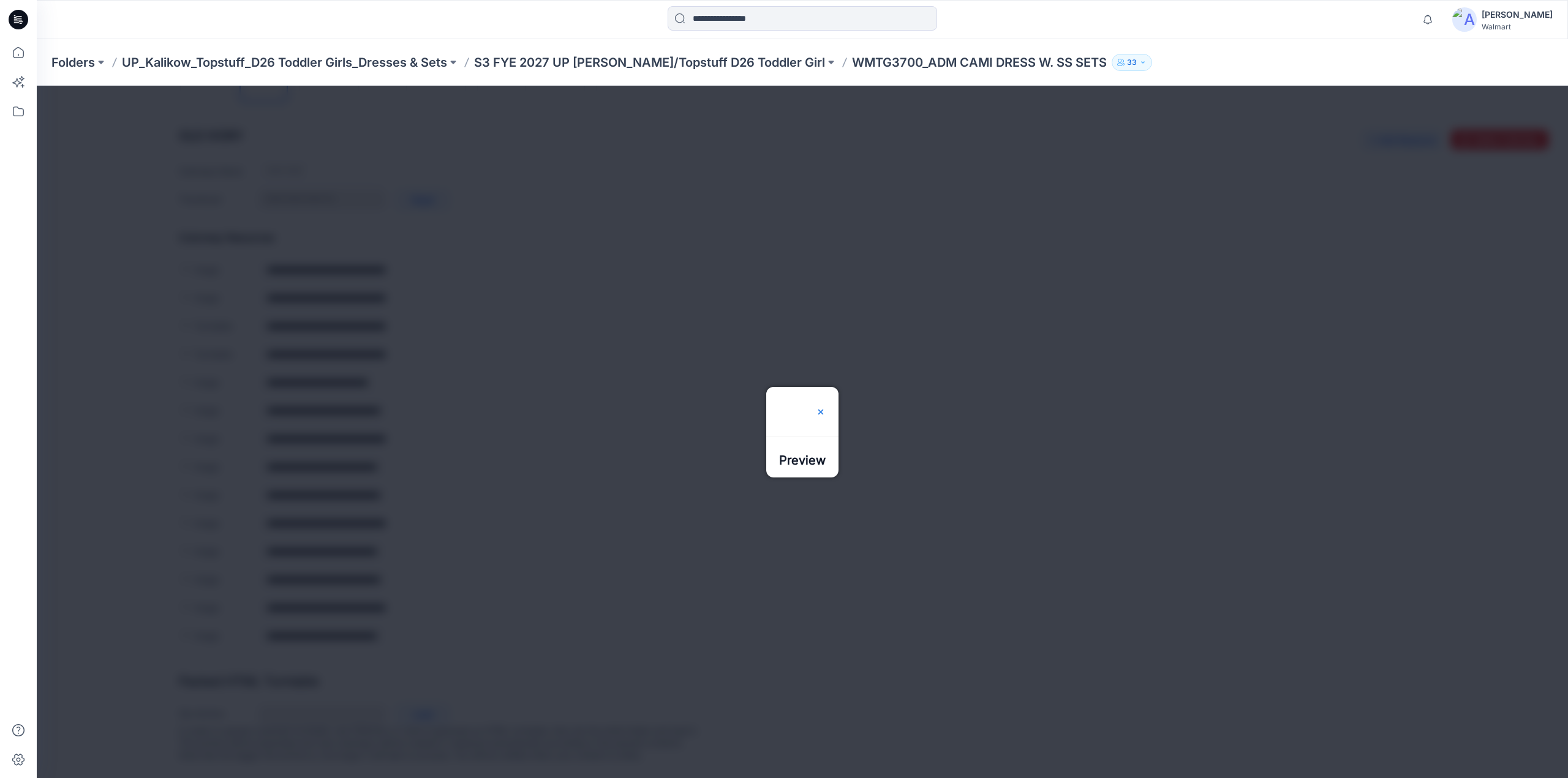
click at [826, 407] on img at bounding box center [821, 412] width 10 height 10
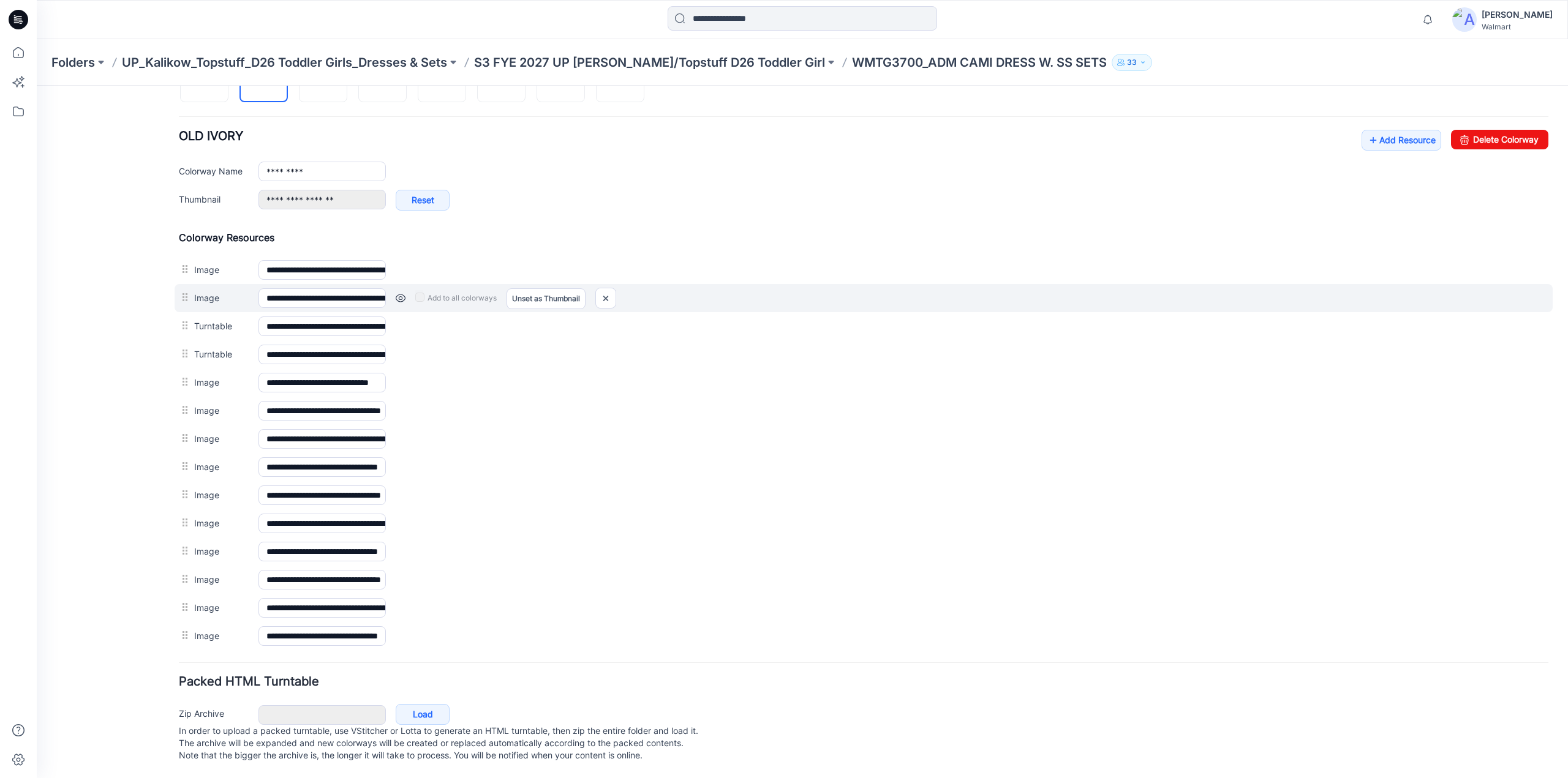
click at [401, 293] on link at bounding box center [401, 298] width 10 height 10
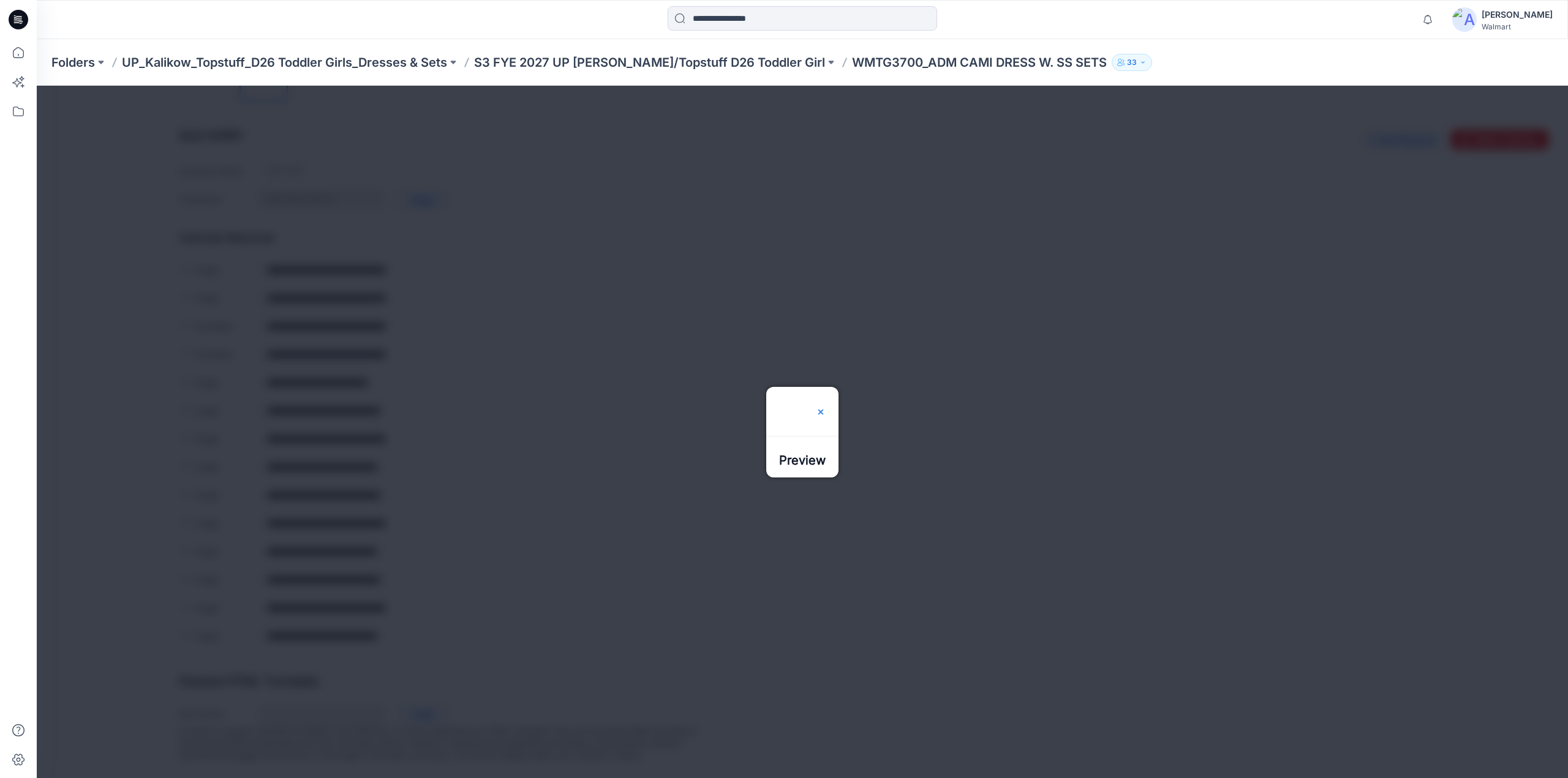
click at [826, 407] on img at bounding box center [821, 412] width 10 height 10
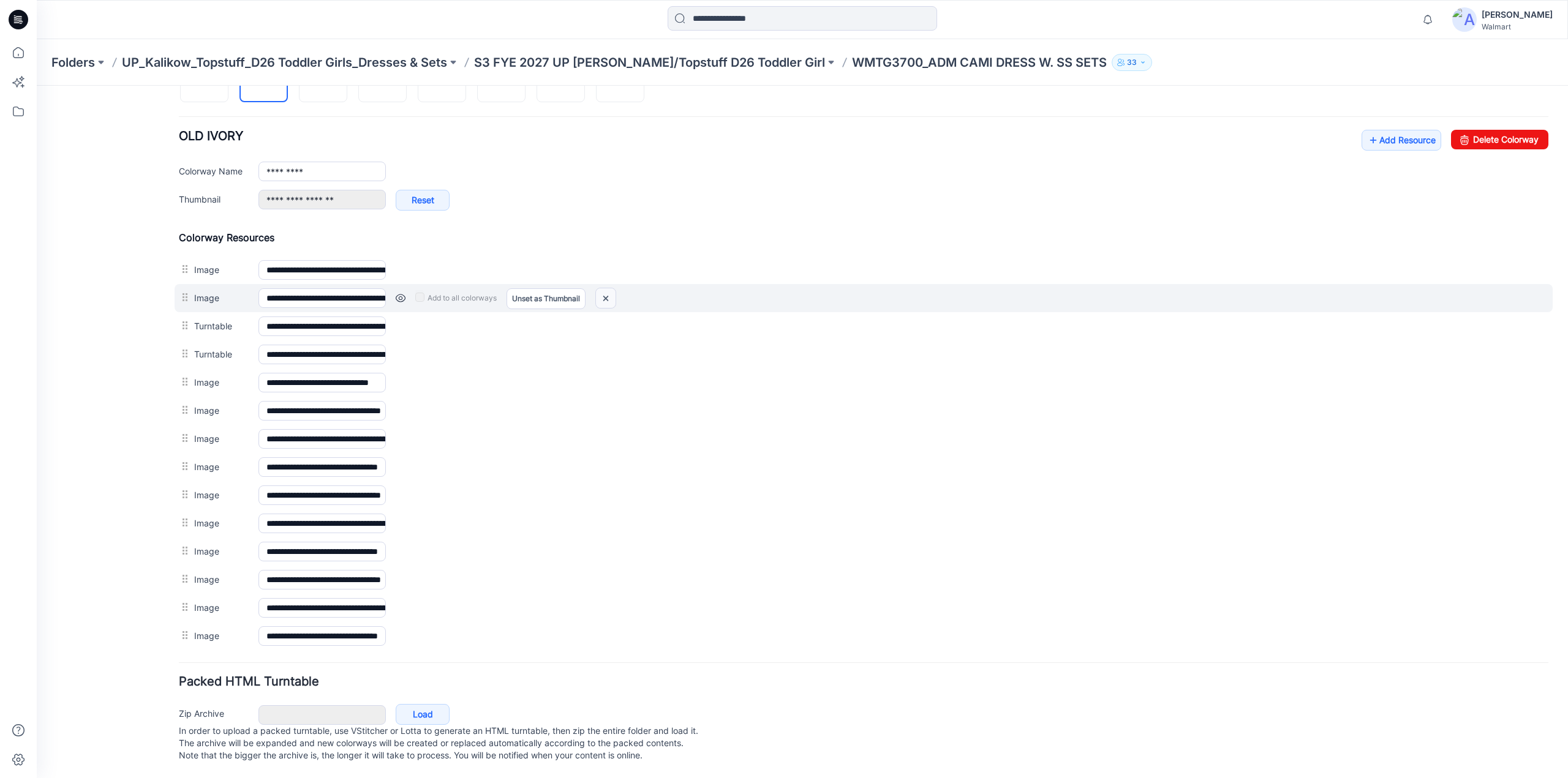
drag, startPoint x: 609, startPoint y: 290, endPoint x: 864, endPoint y: 135, distance: 298.4
click at [609, 290] on img at bounding box center [606, 299] width 19 height 20
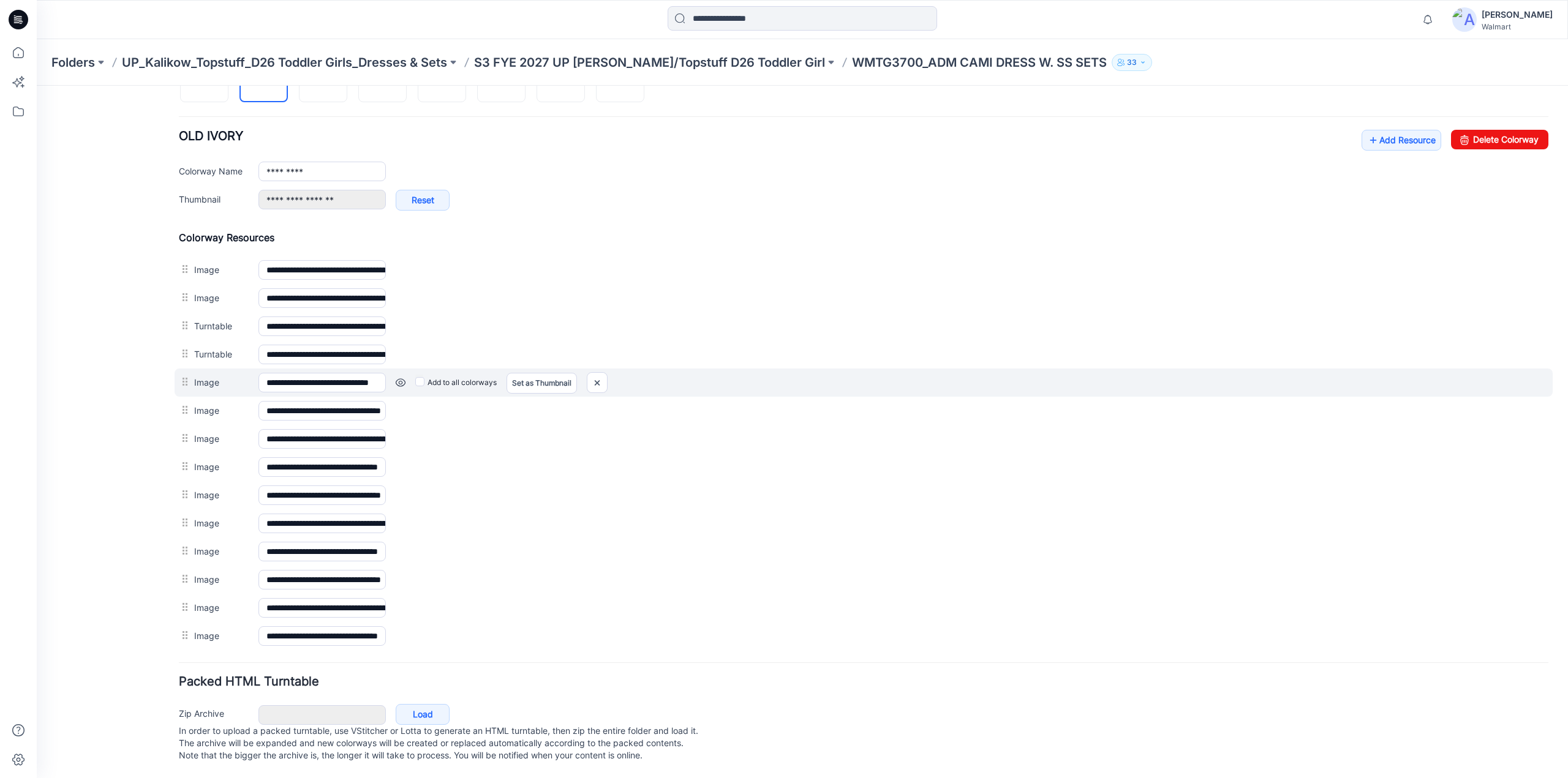
scroll to position [408, 0]
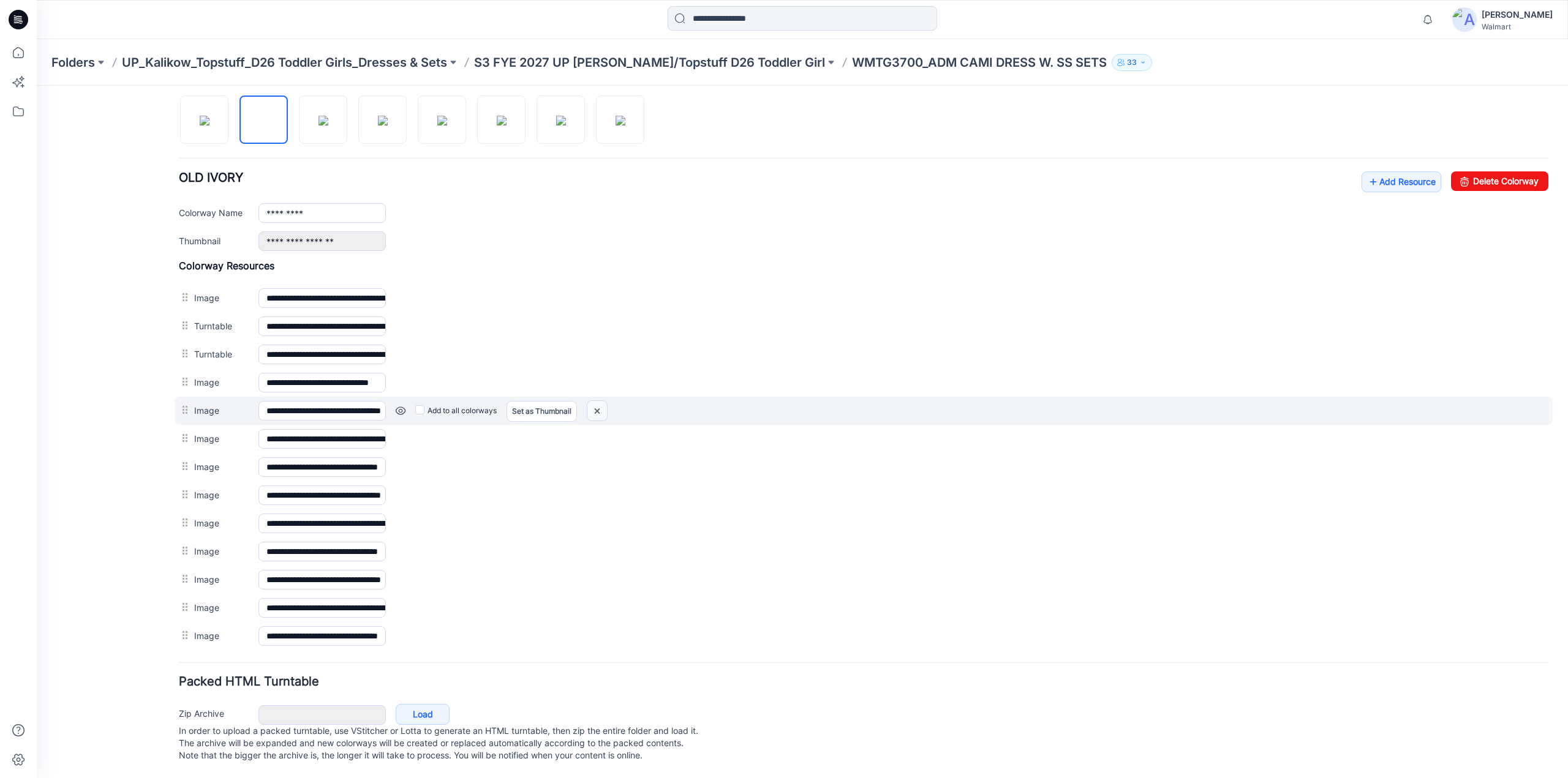
click at [604, 401] on img at bounding box center [596, 411] width 19 height 20
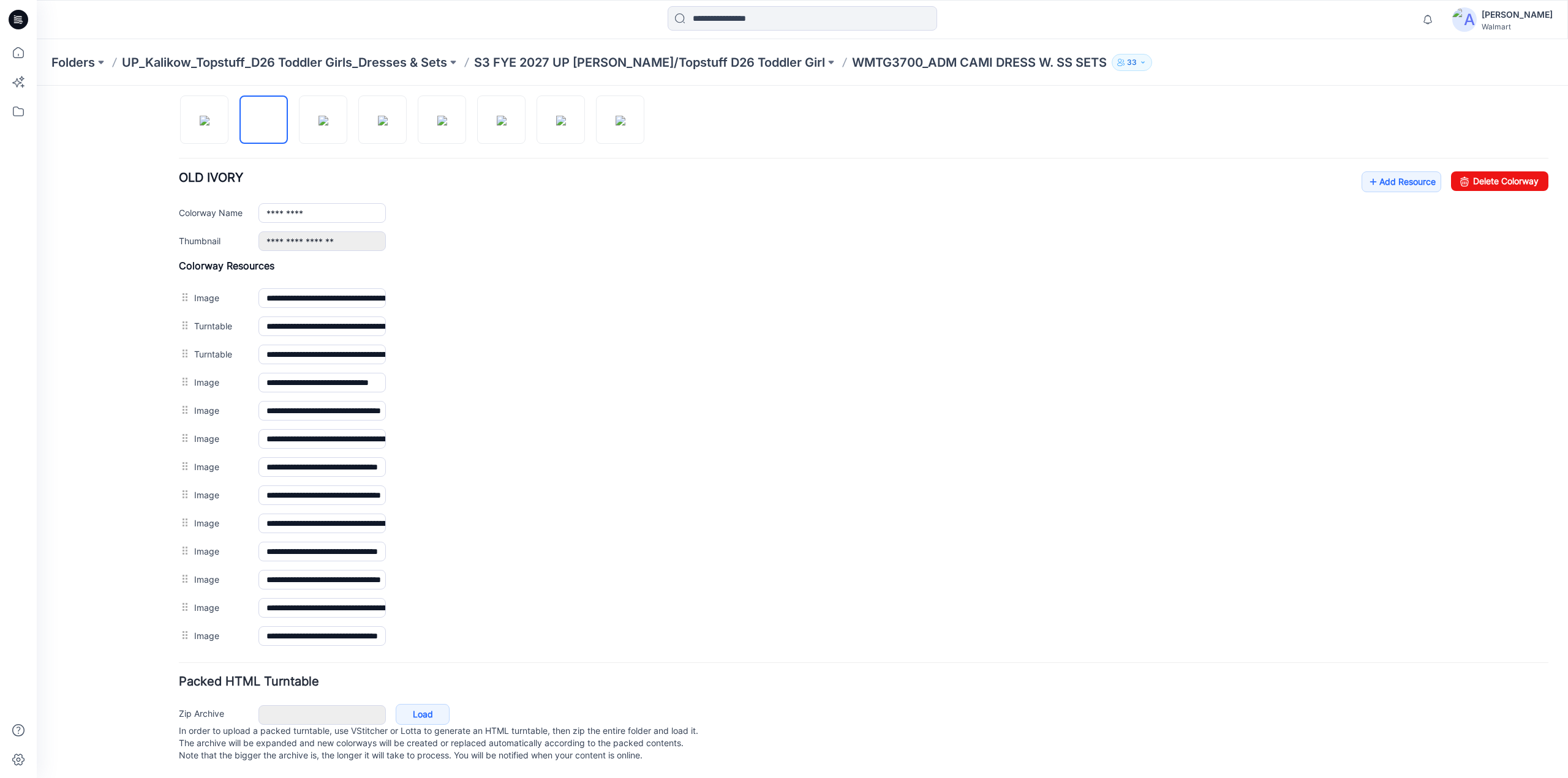
scroll to position [408, 0]
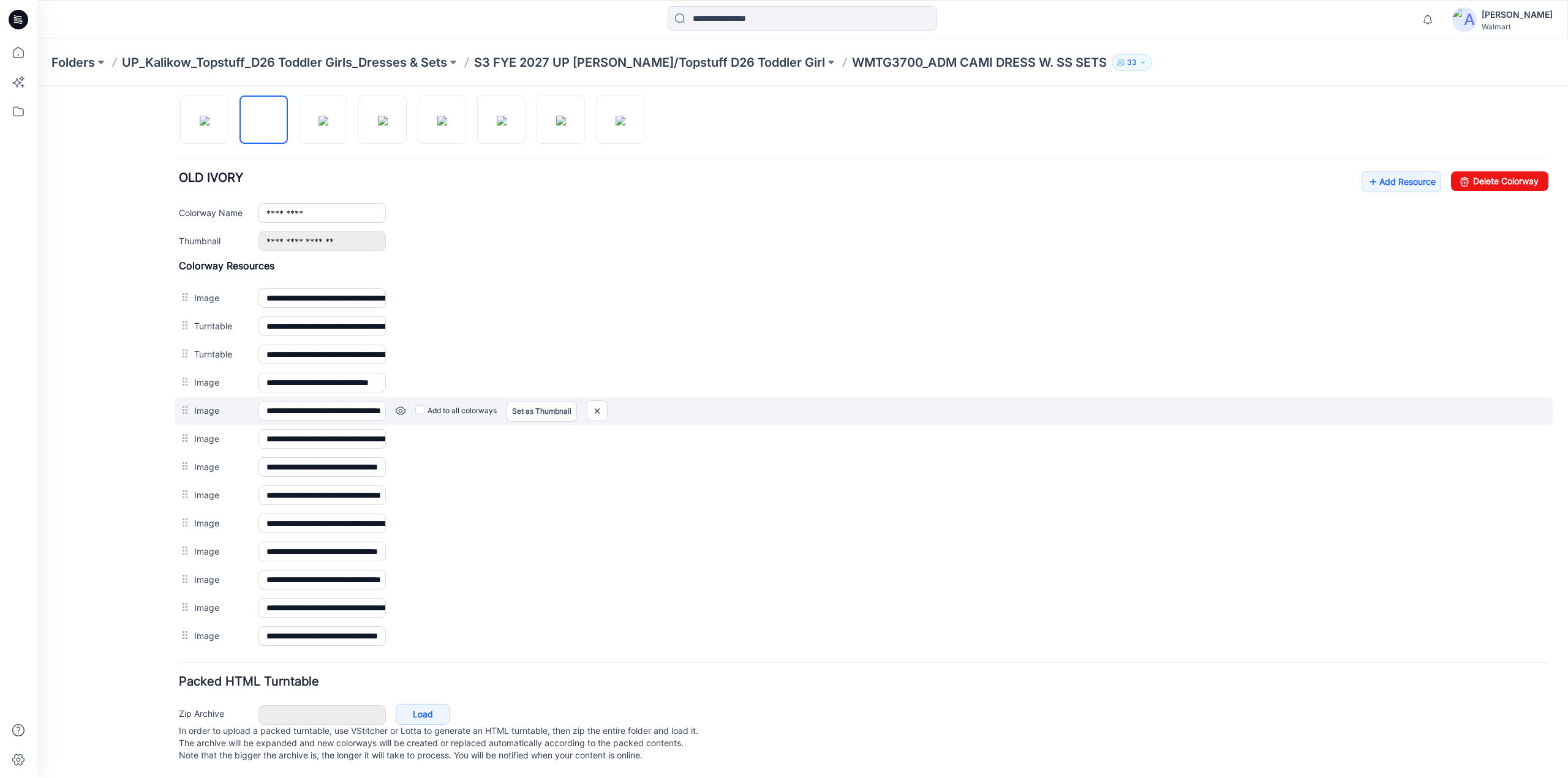
click at [399, 406] on link at bounding box center [401, 411] width 10 height 10
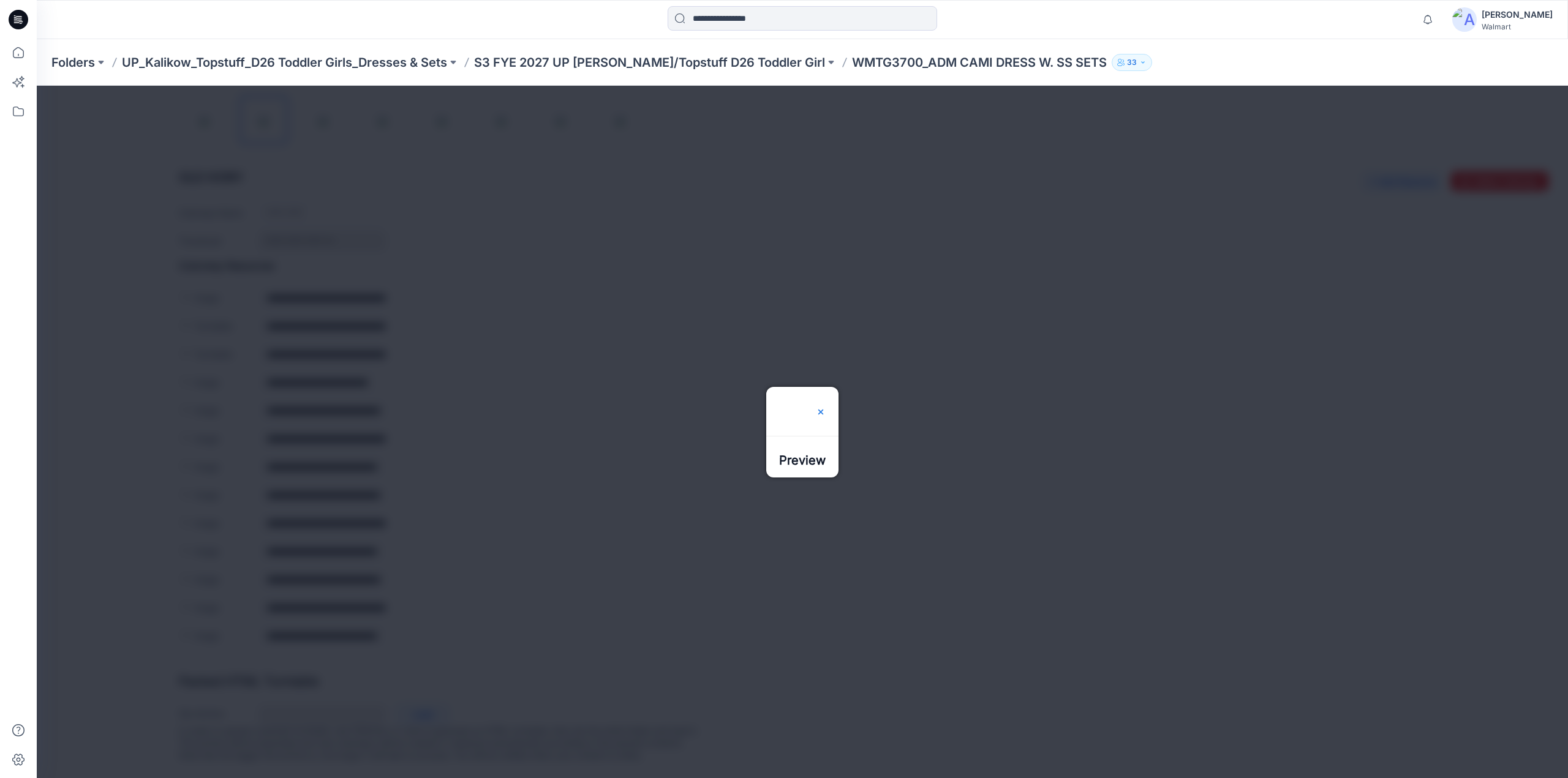
click at [826, 407] on img at bounding box center [821, 412] width 10 height 10
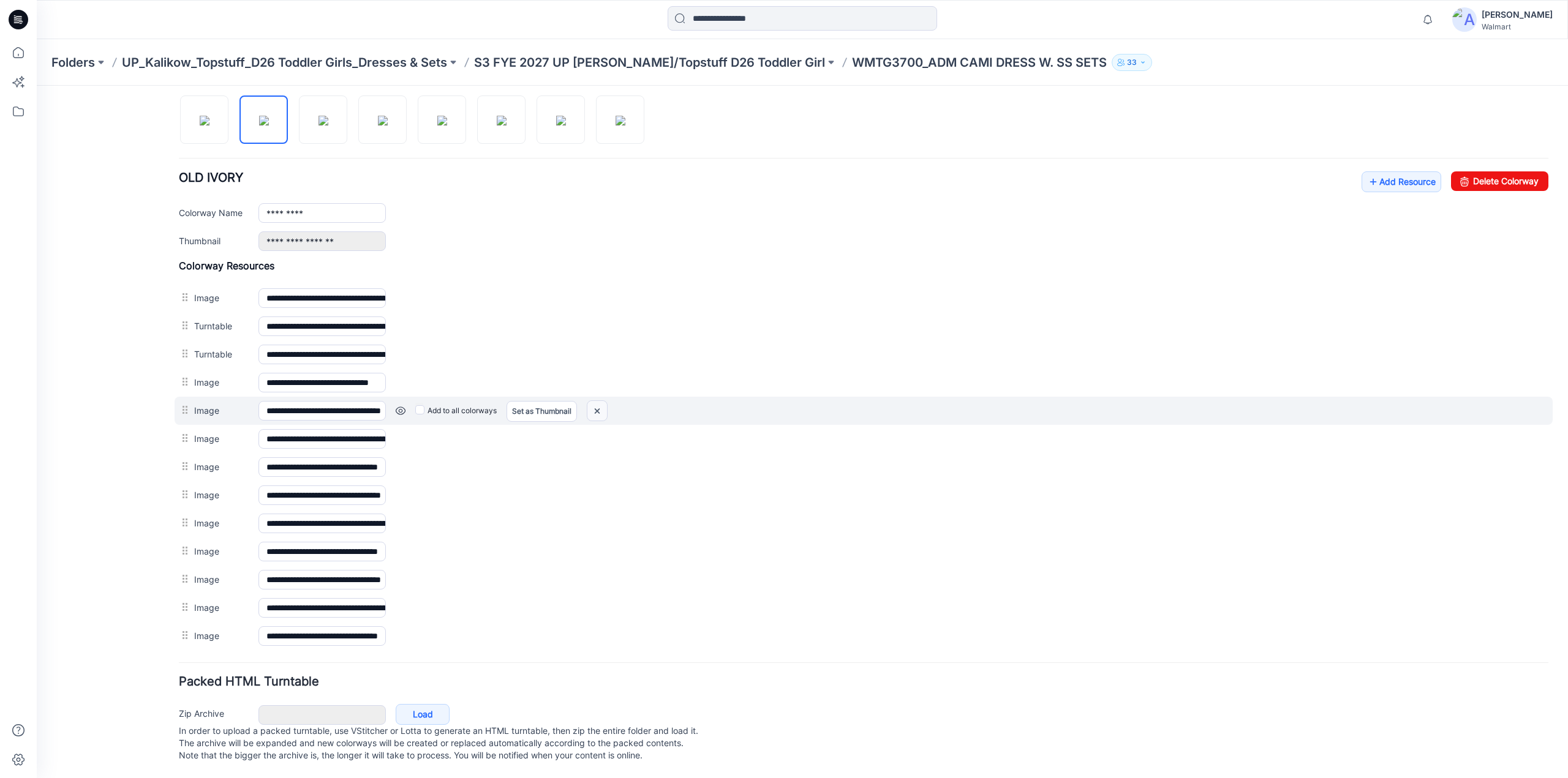
click at [593, 405] on img at bounding box center [596, 411] width 19 height 20
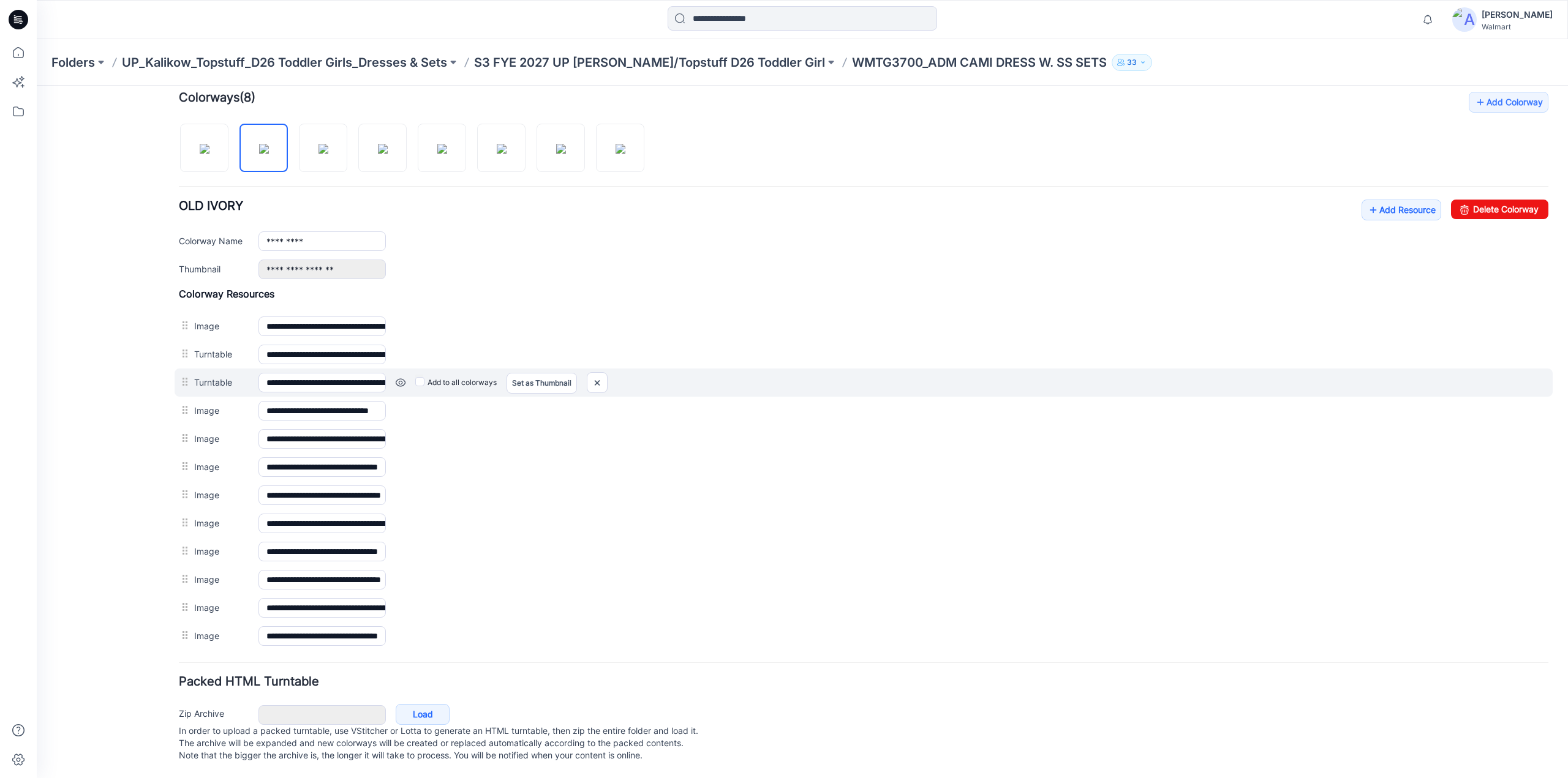
scroll to position [381, 0]
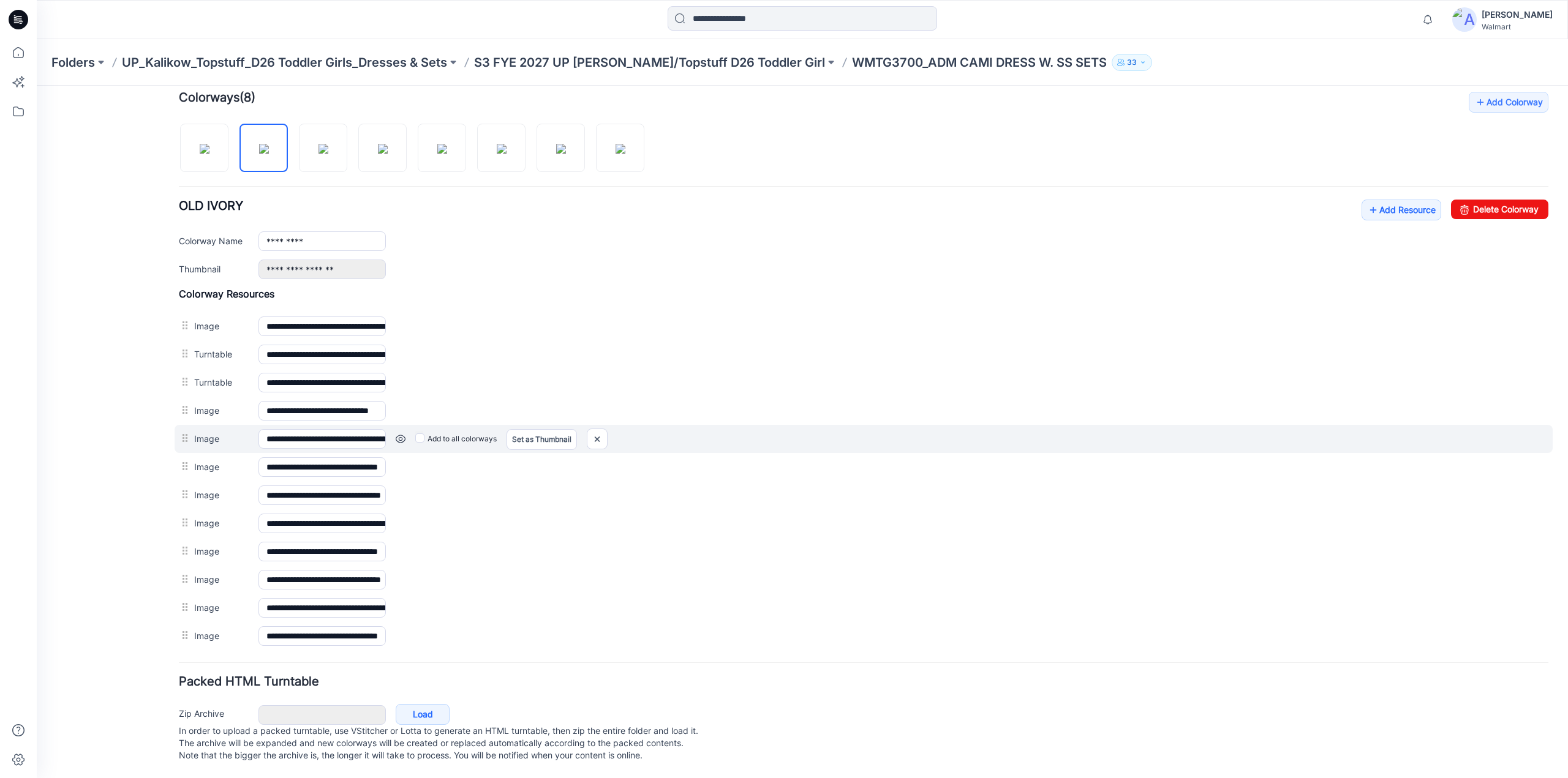
click at [397, 434] on link at bounding box center [401, 439] width 10 height 10
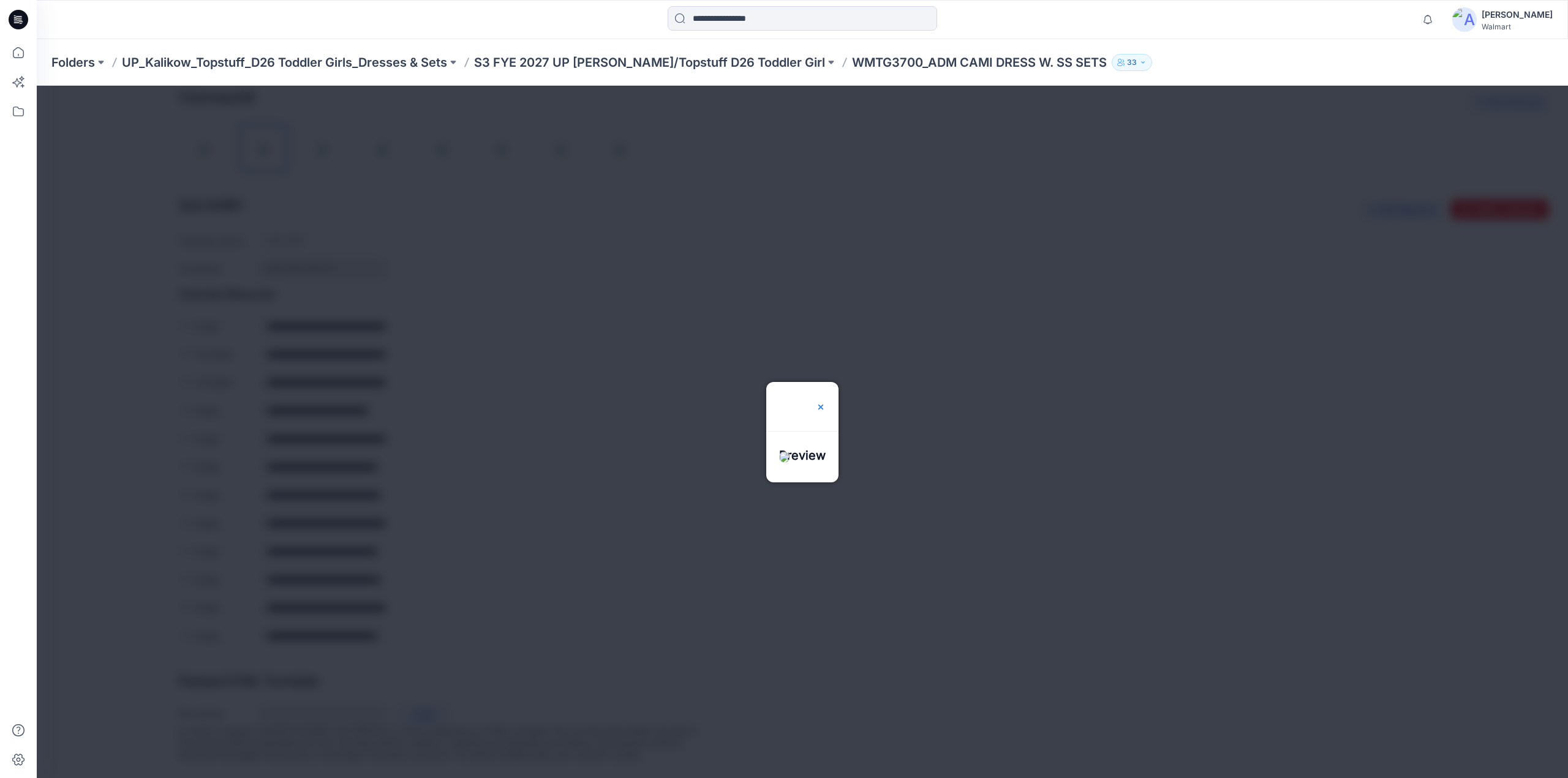
click at [826, 402] on img at bounding box center [821, 407] width 10 height 10
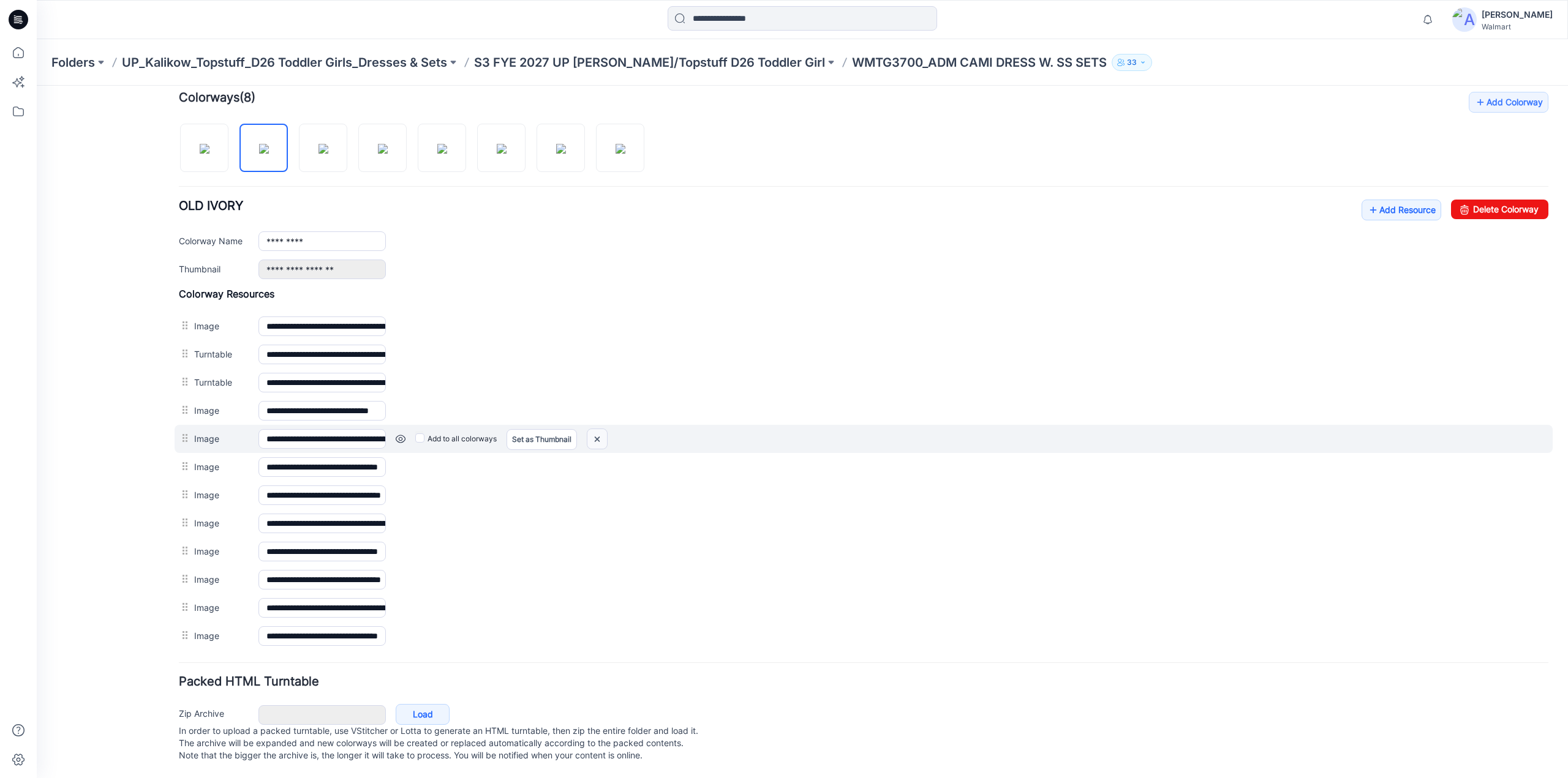
click at [598, 429] on img at bounding box center [596, 439] width 19 height 20
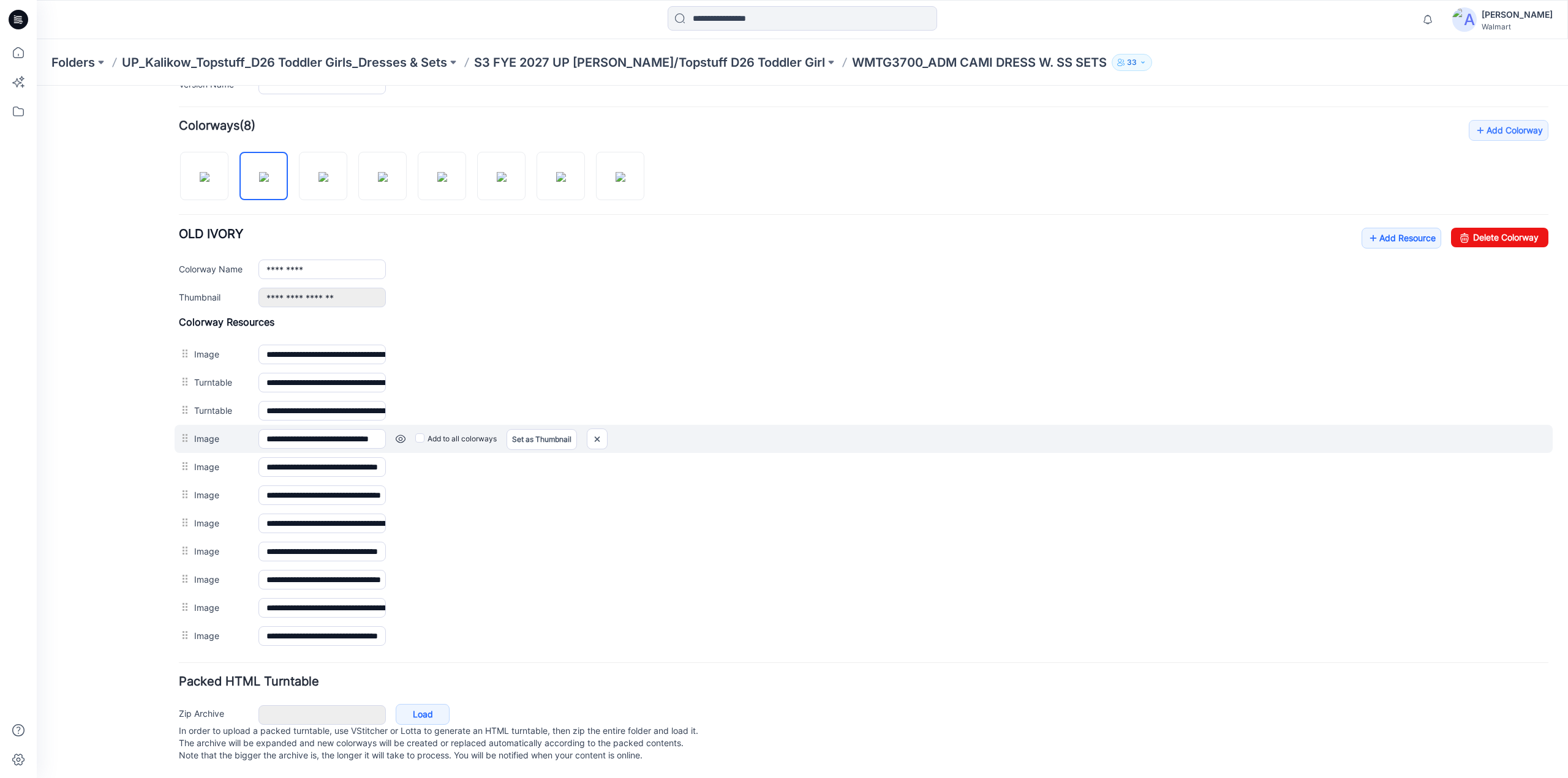
scroll to position [352, 0]
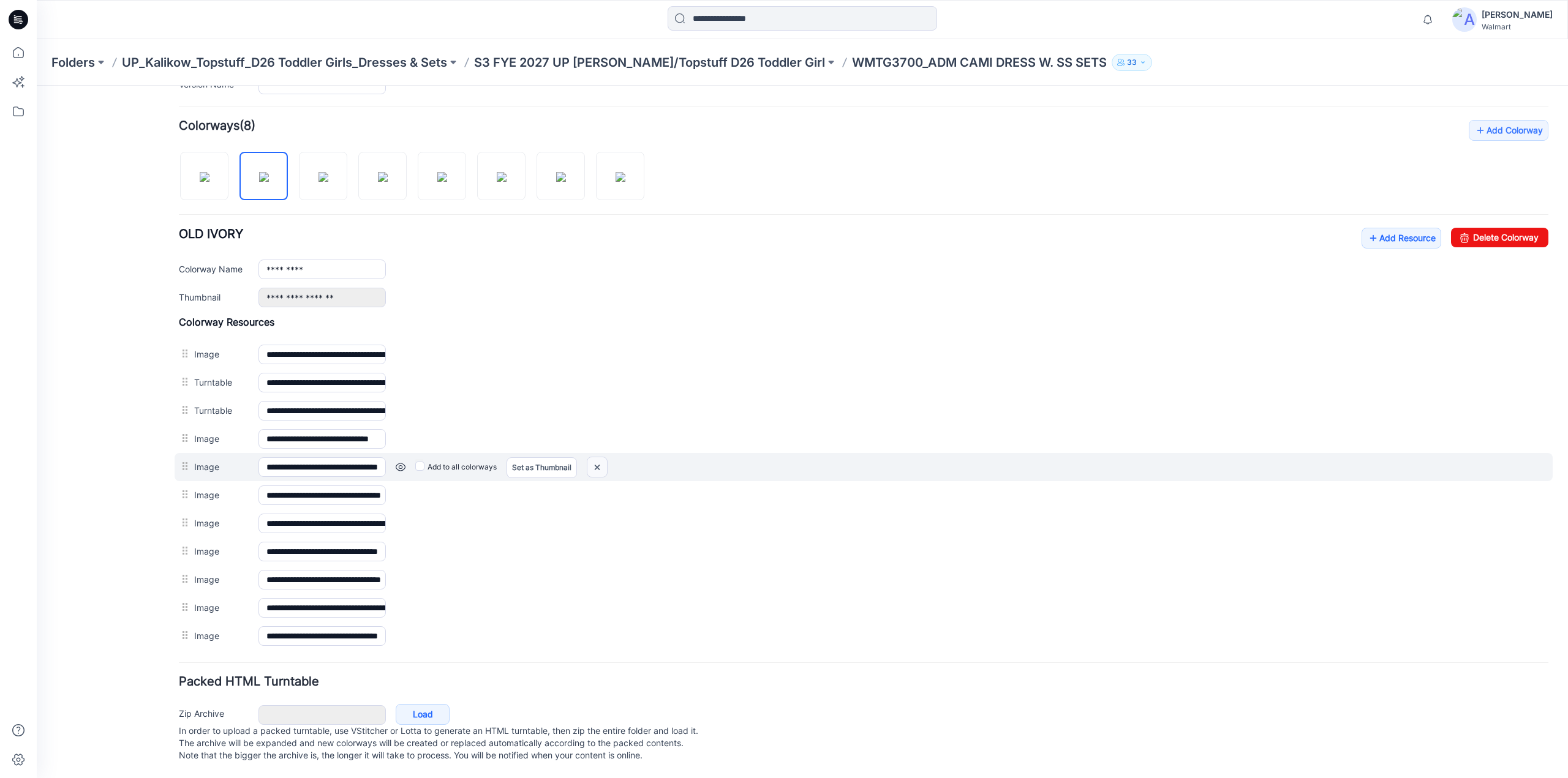
drag, startPoint x: 597, startPoint y: 459, endPoint x: 865, endPoint y: 141, distance: 415.9
click at [597, 459] on img at bounding box center [596, 467] width 19 height 20
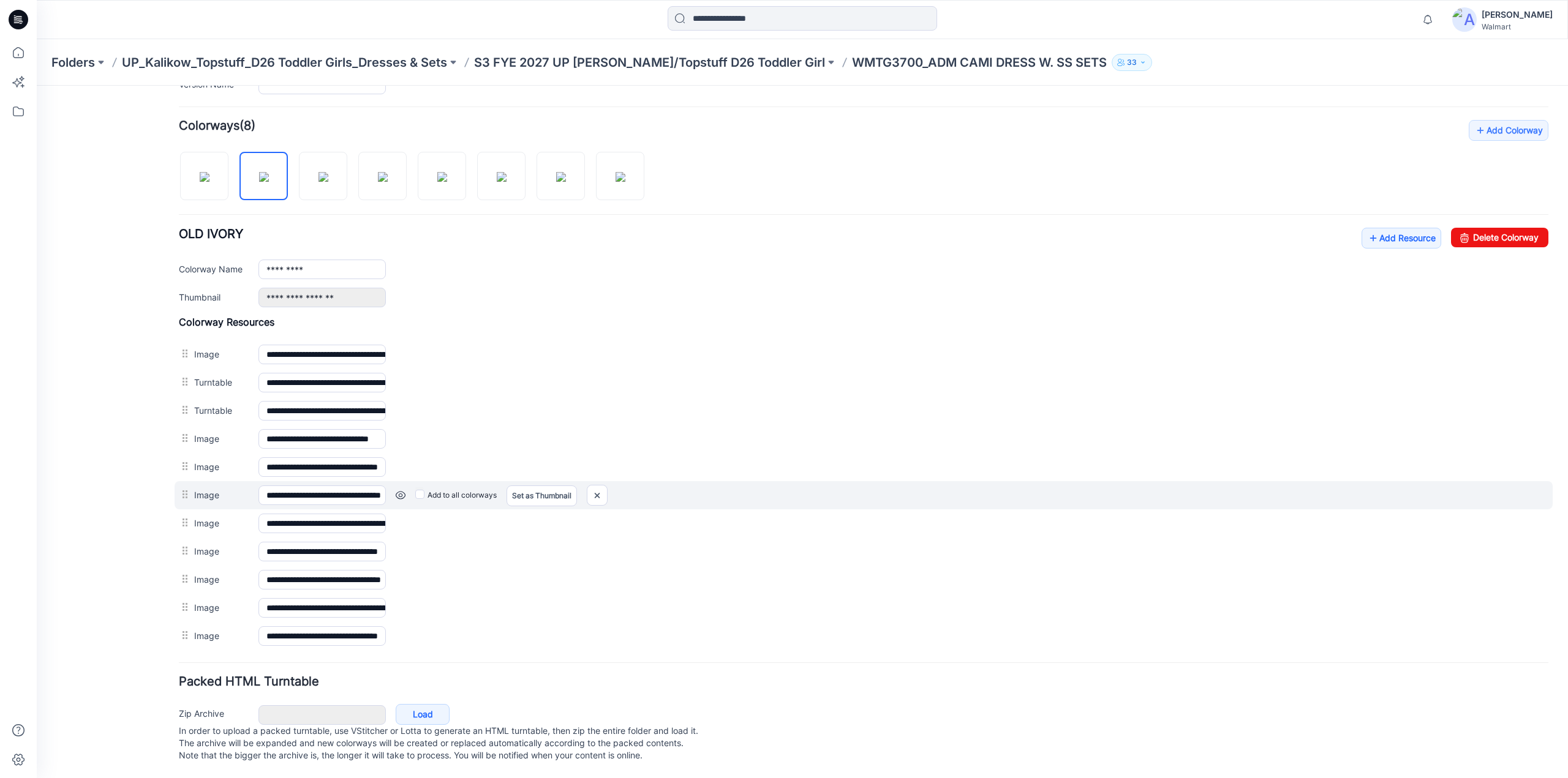
click at [398, 490] on link at bounding box center [401, 495] width 10 height 10
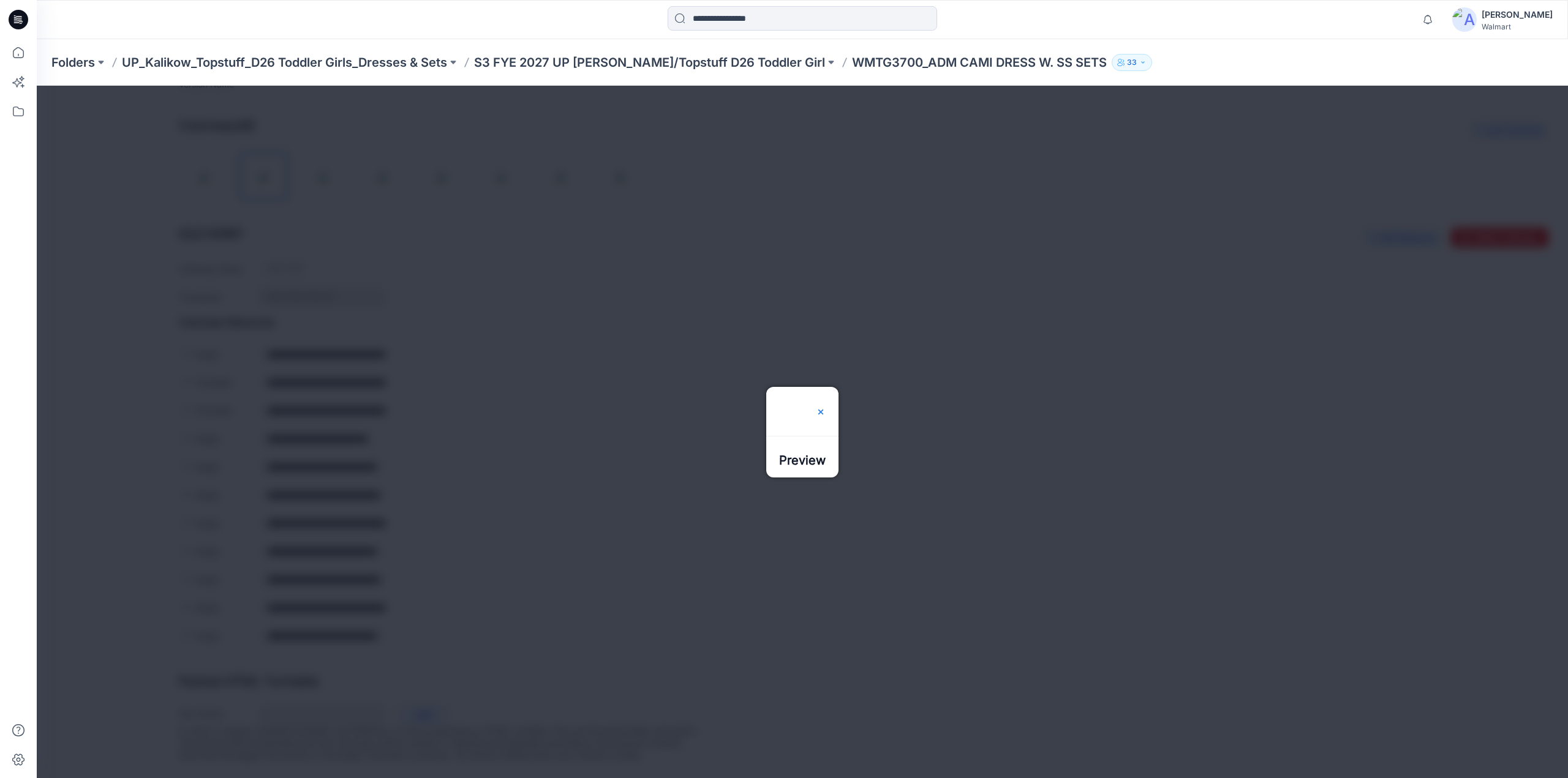
click at [826, 407] on img at bounding box center [821, 412] width 10 height 10
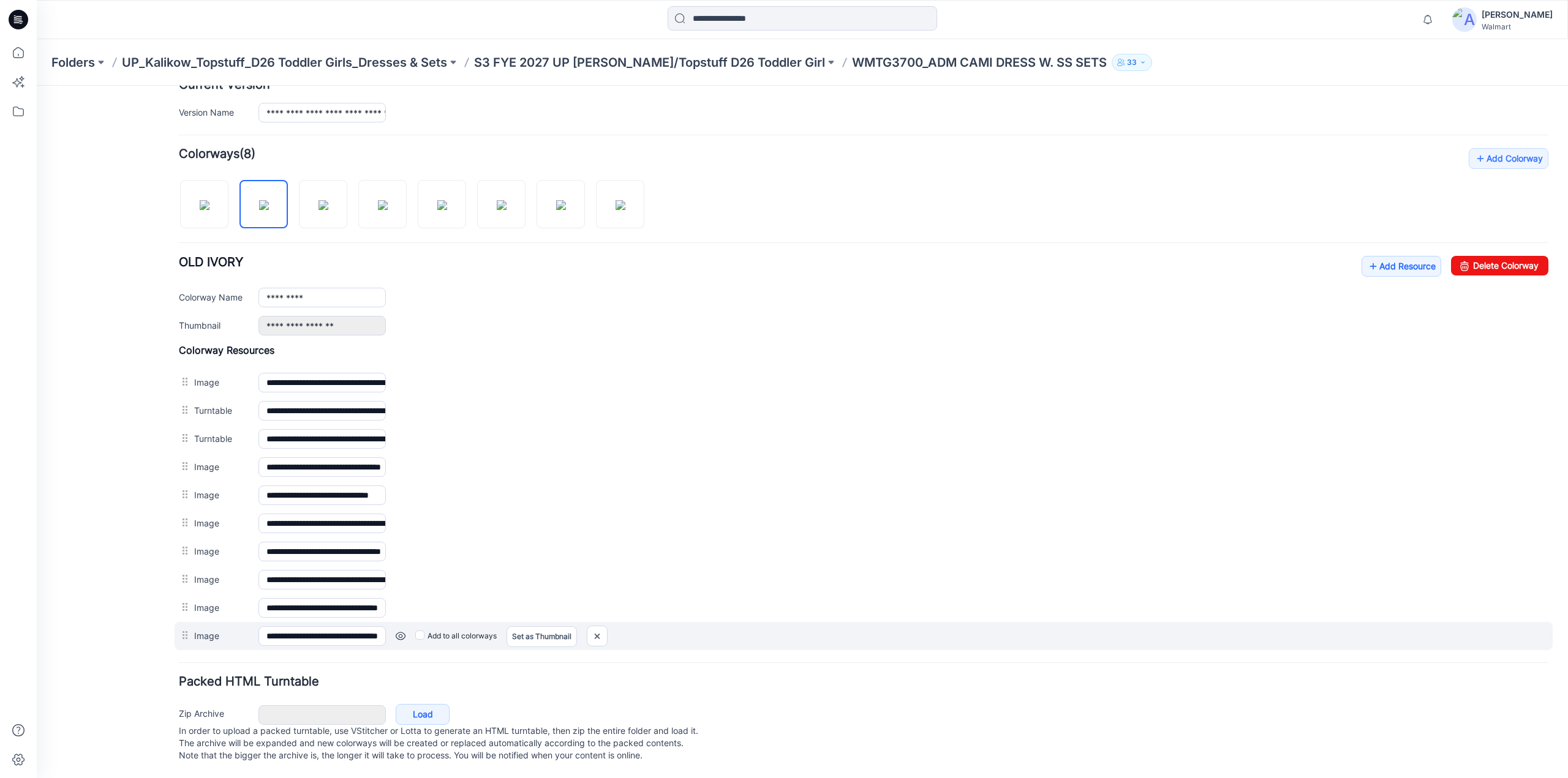
scroll to position [325, 0]
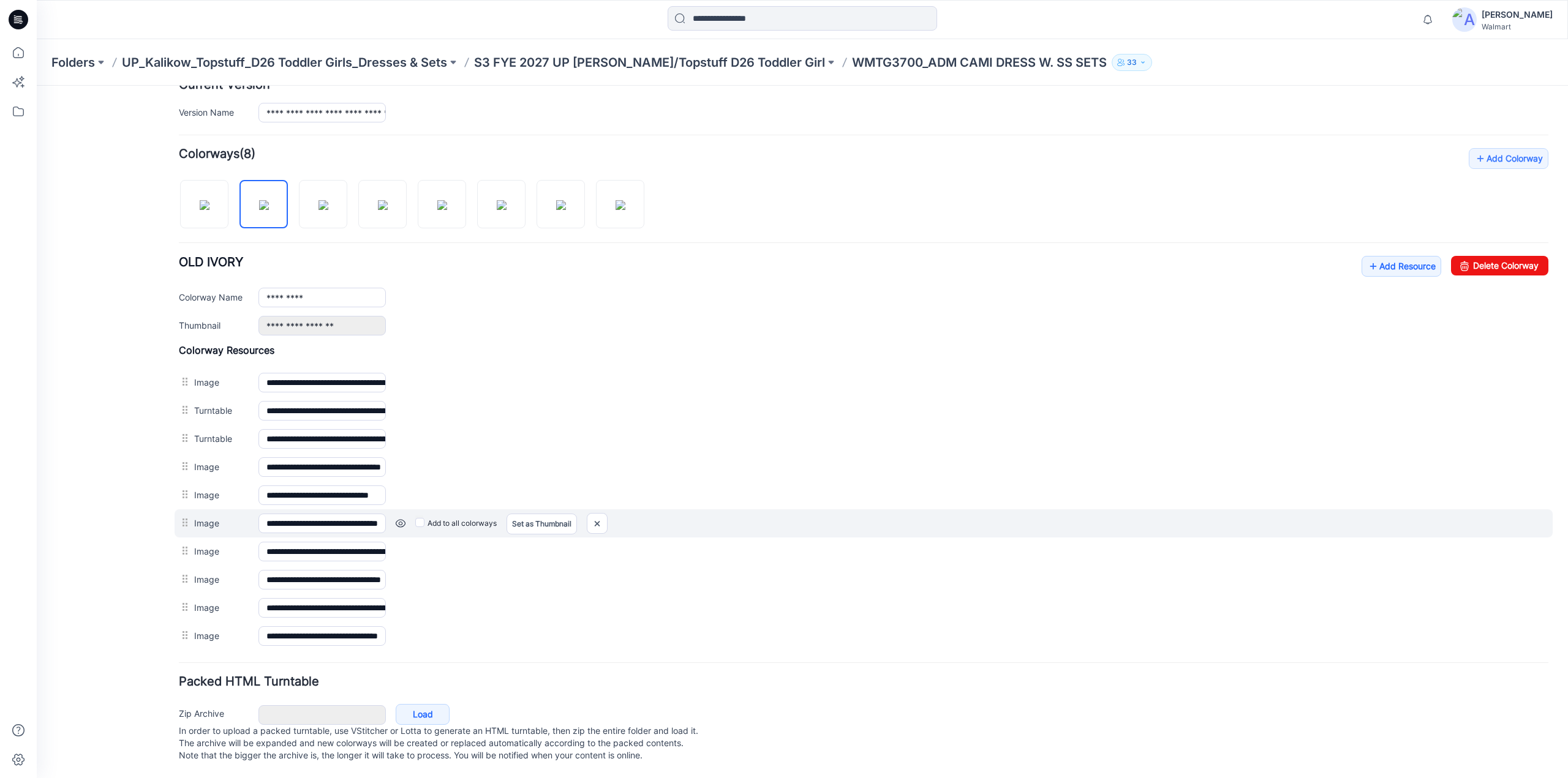
click at [400, 518] on link at bounding box center [401, 523] width 10 height 10
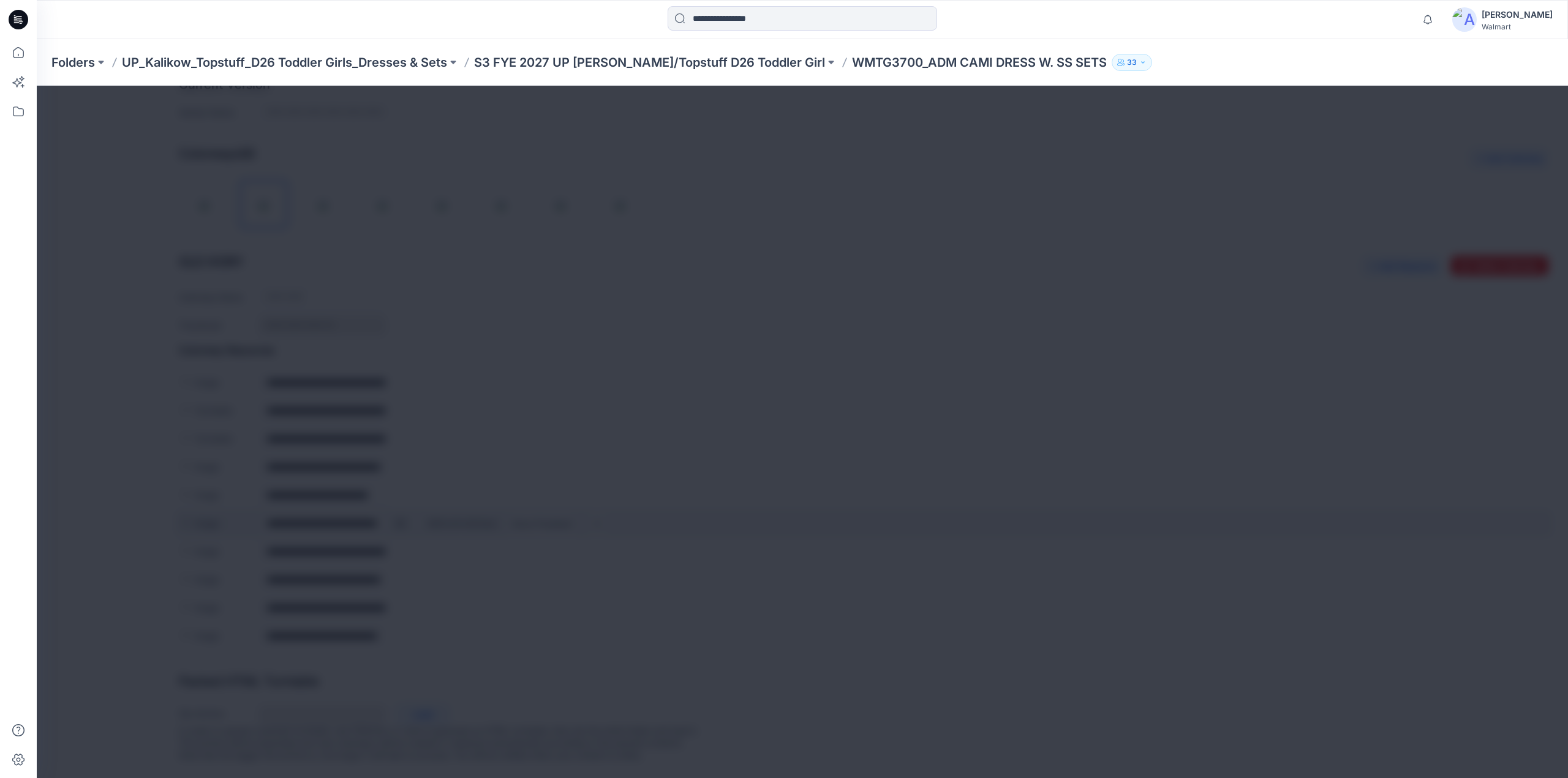
scroll to position [324, 0]
click at [826, 407] on img at bounding box center [821, 412] width 10 height 10
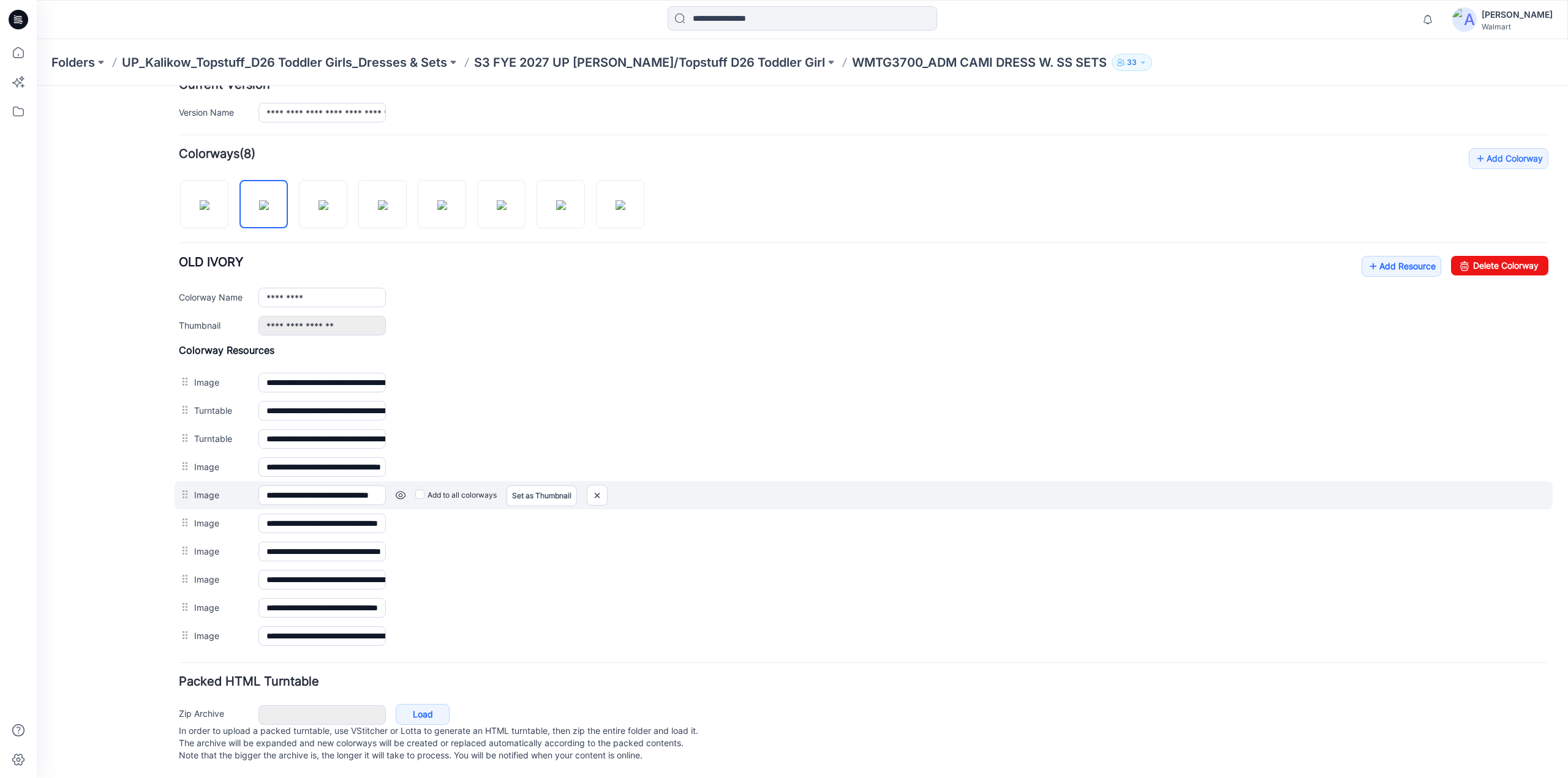
click at [409, 485] on div "Add to all colorways Set as Thumbnail Unset as Thumbnail" at bounding box center [967, 494] width 1162 height 19
click at [403, 490] on link at bounding box center [401, 495] width 10 height 10
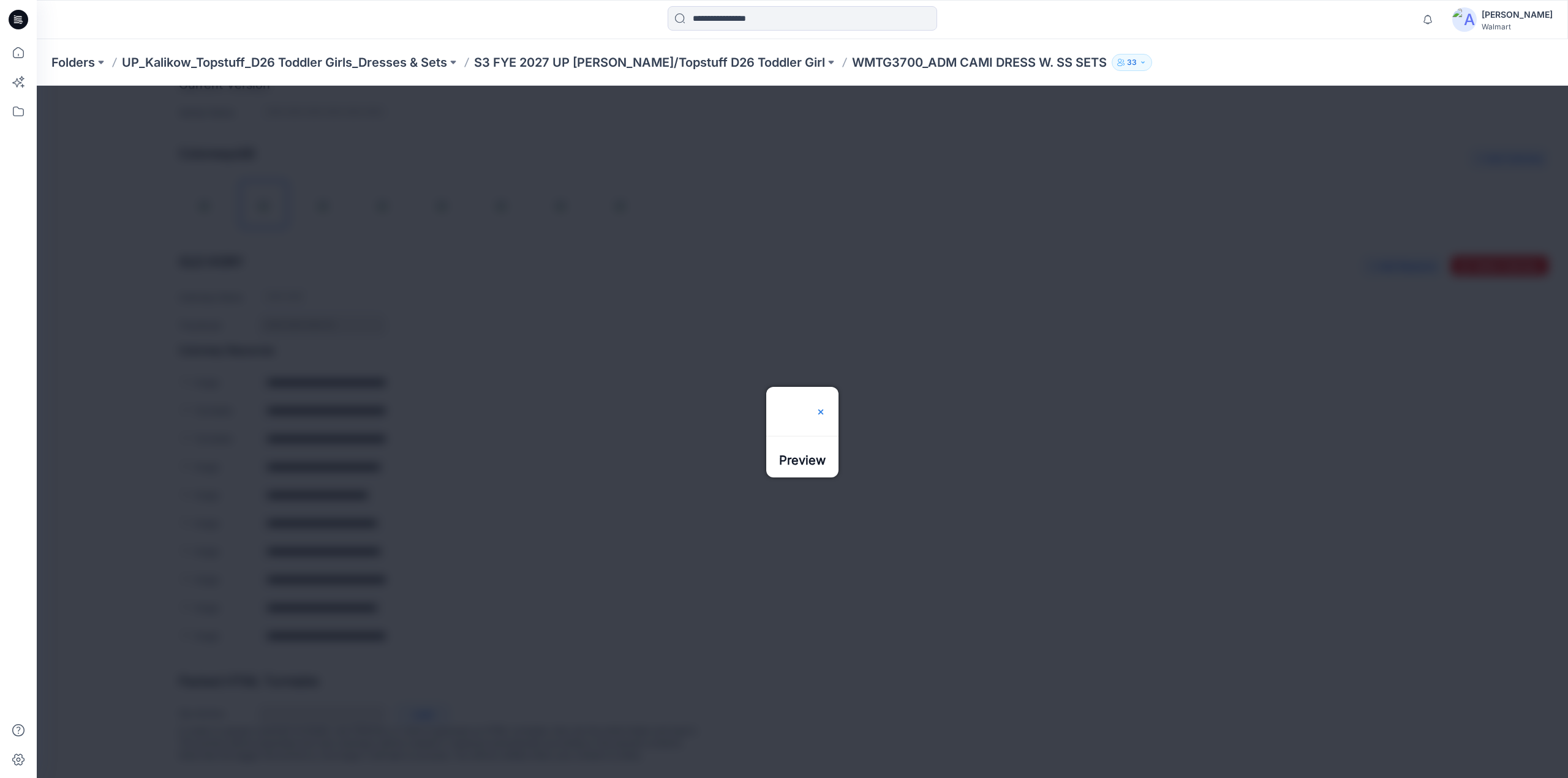
click at [826, 407] on img at bounding box center [821, 412] width 10 height 10
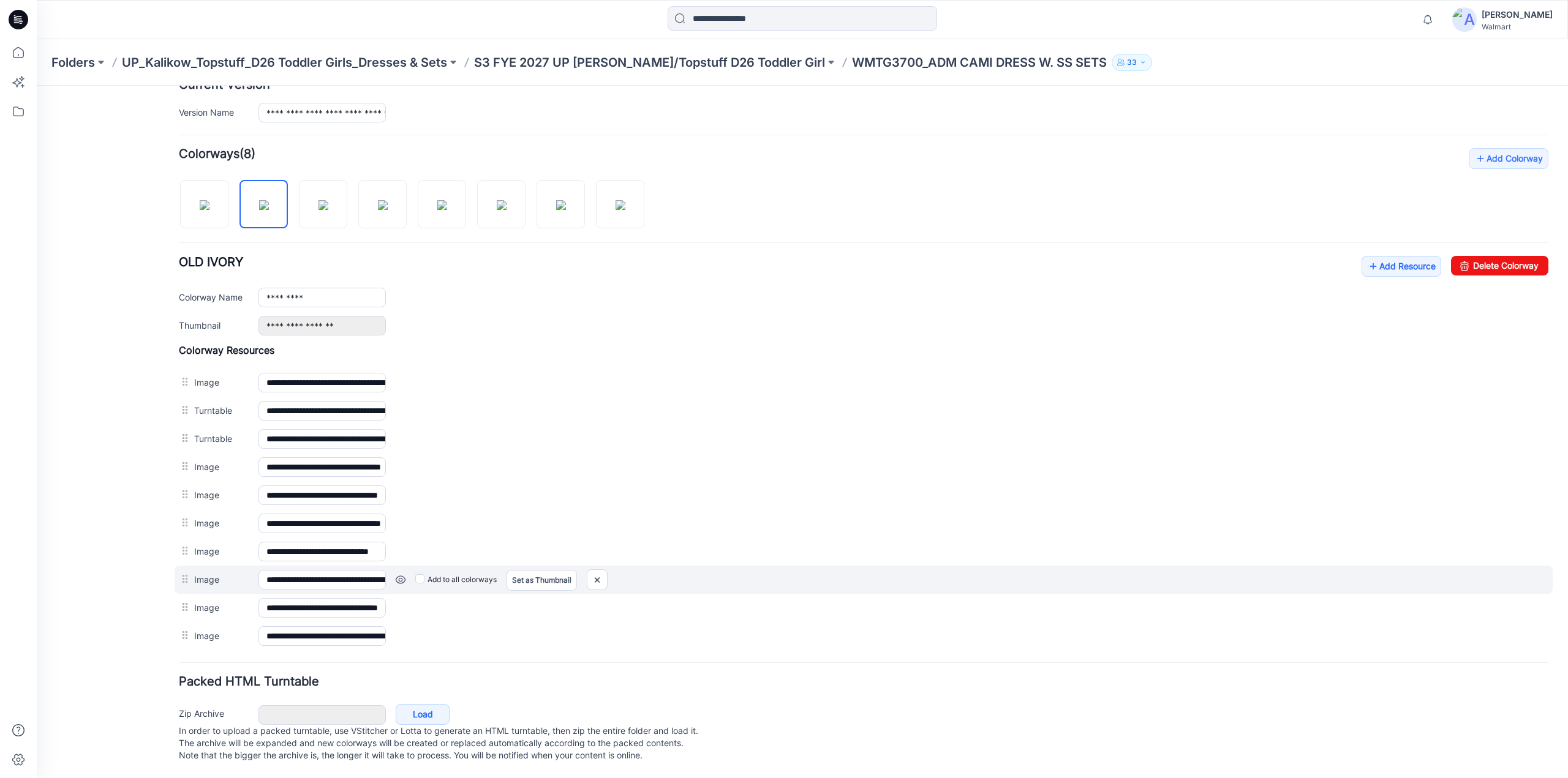
click at [399, 575] on link at bounding box center [401, 580] width 10 height 10
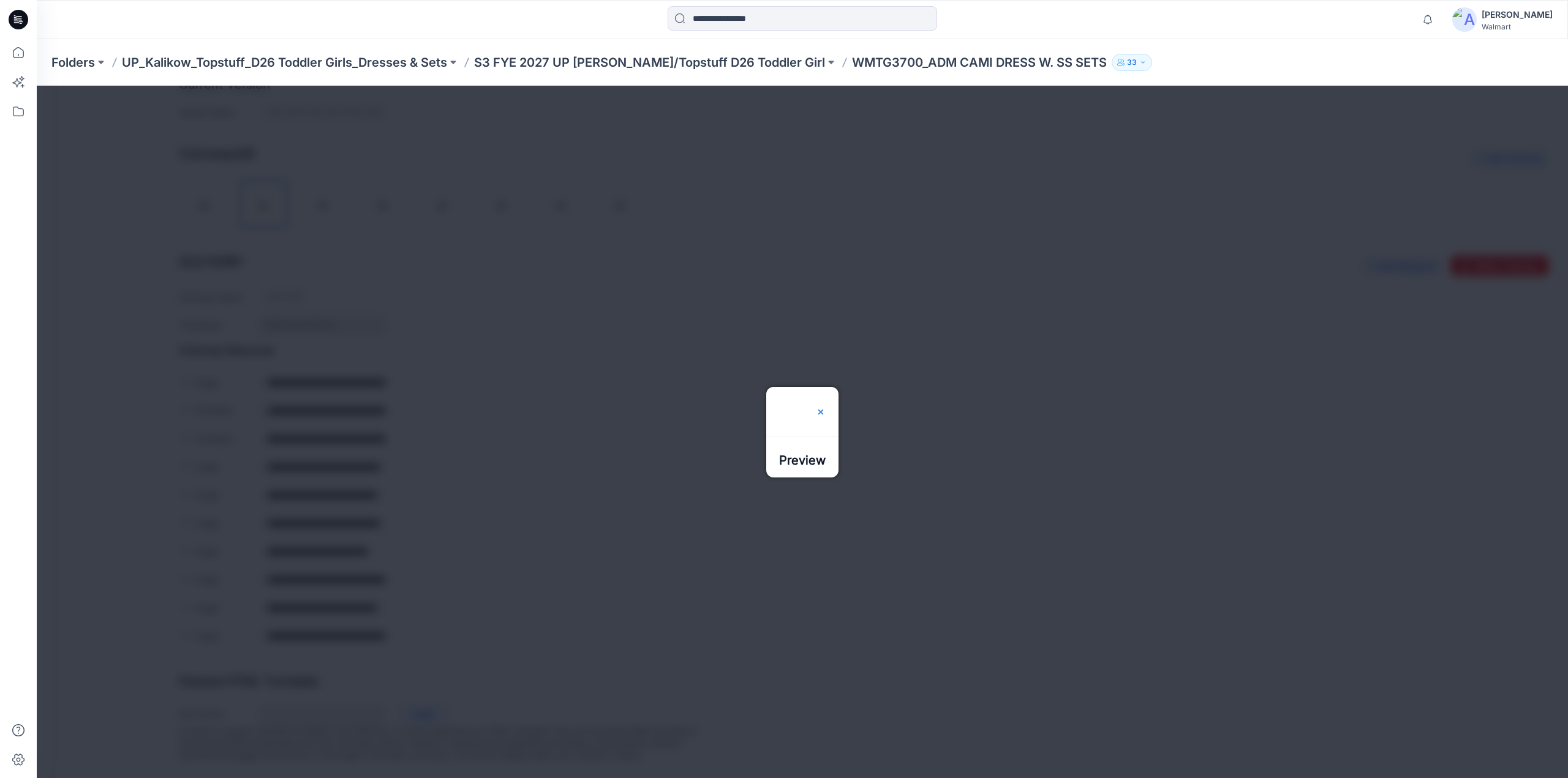
click at [826, 407] on img at bounding box center [821, 412] width 10 height 10
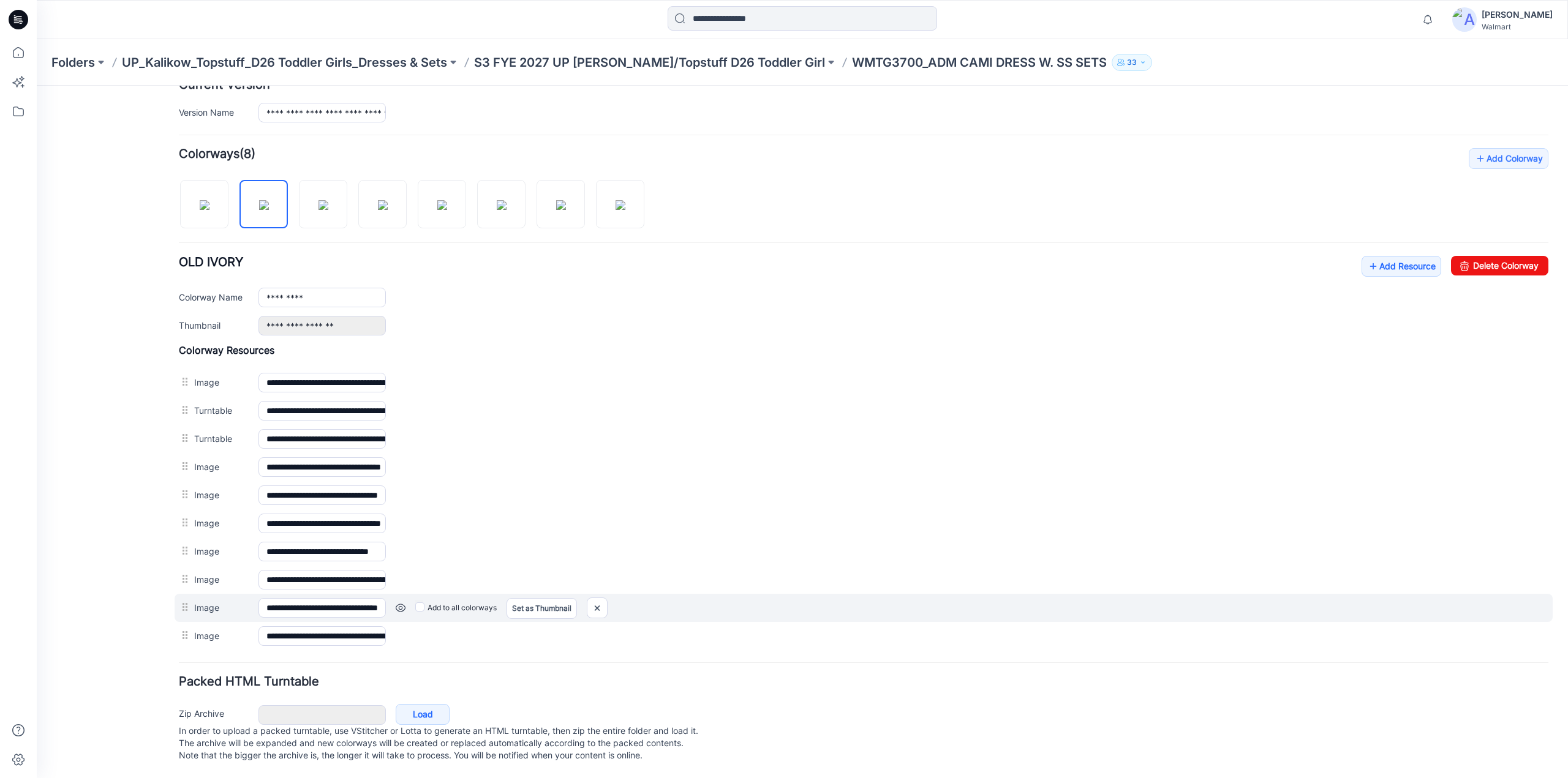
click at [399, 603] on link at bounding box center [401, 608] width 10 height 10
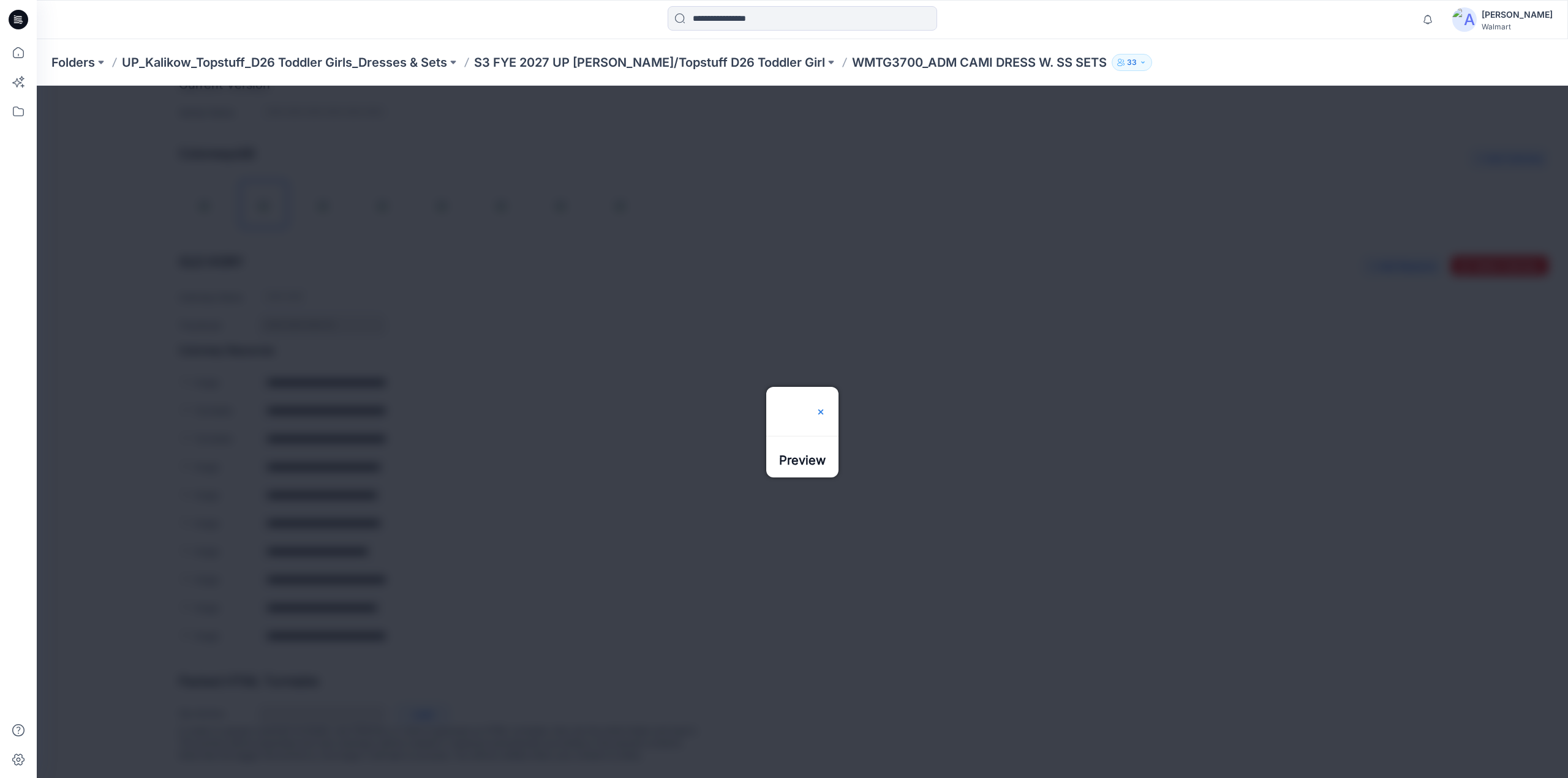
click at [826, 407] on img at bounding box center [821, 412] width 10 height 10
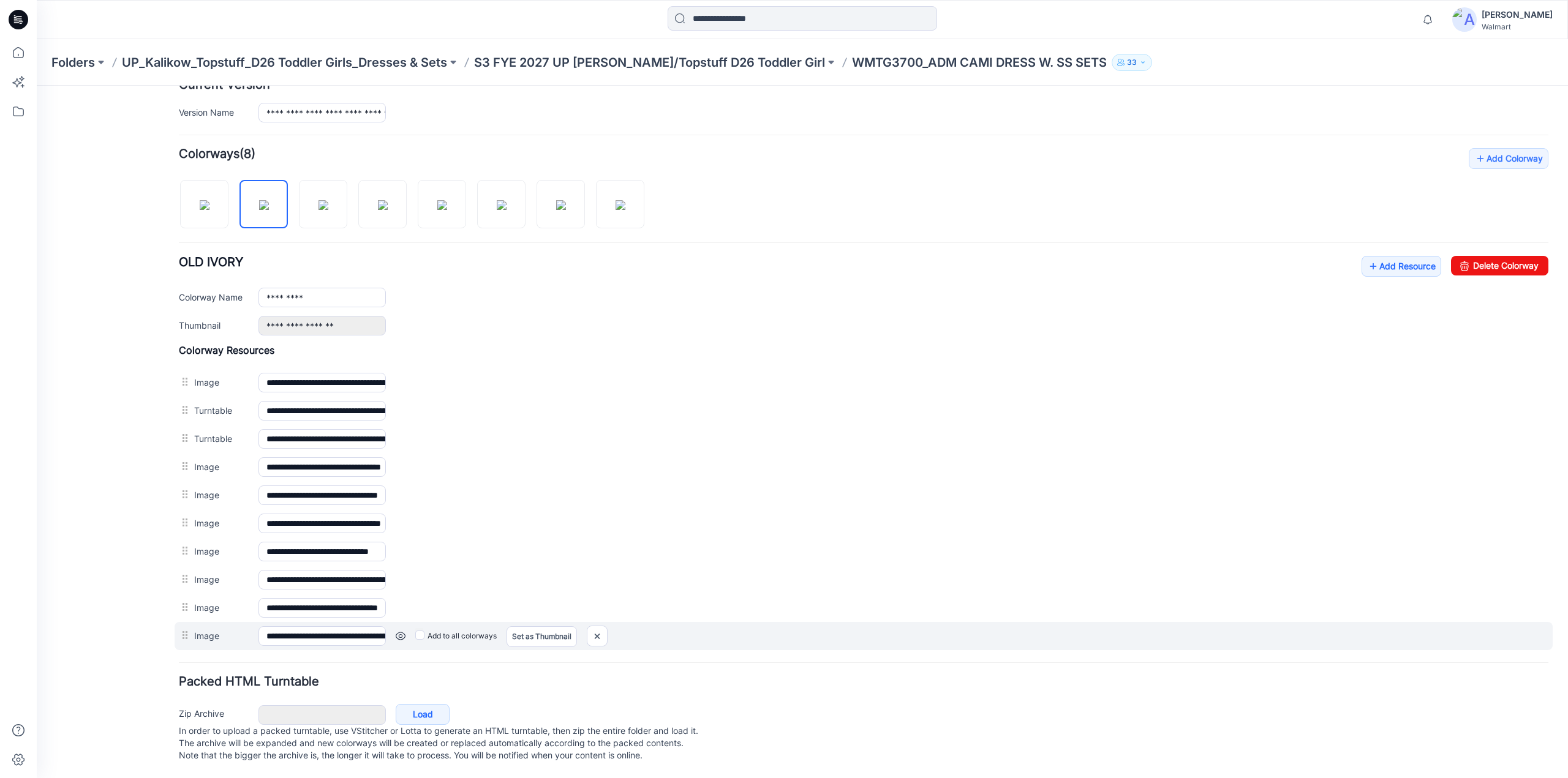
click at [400, 631] on link at bounding box center [401, 636] width 10 height 10
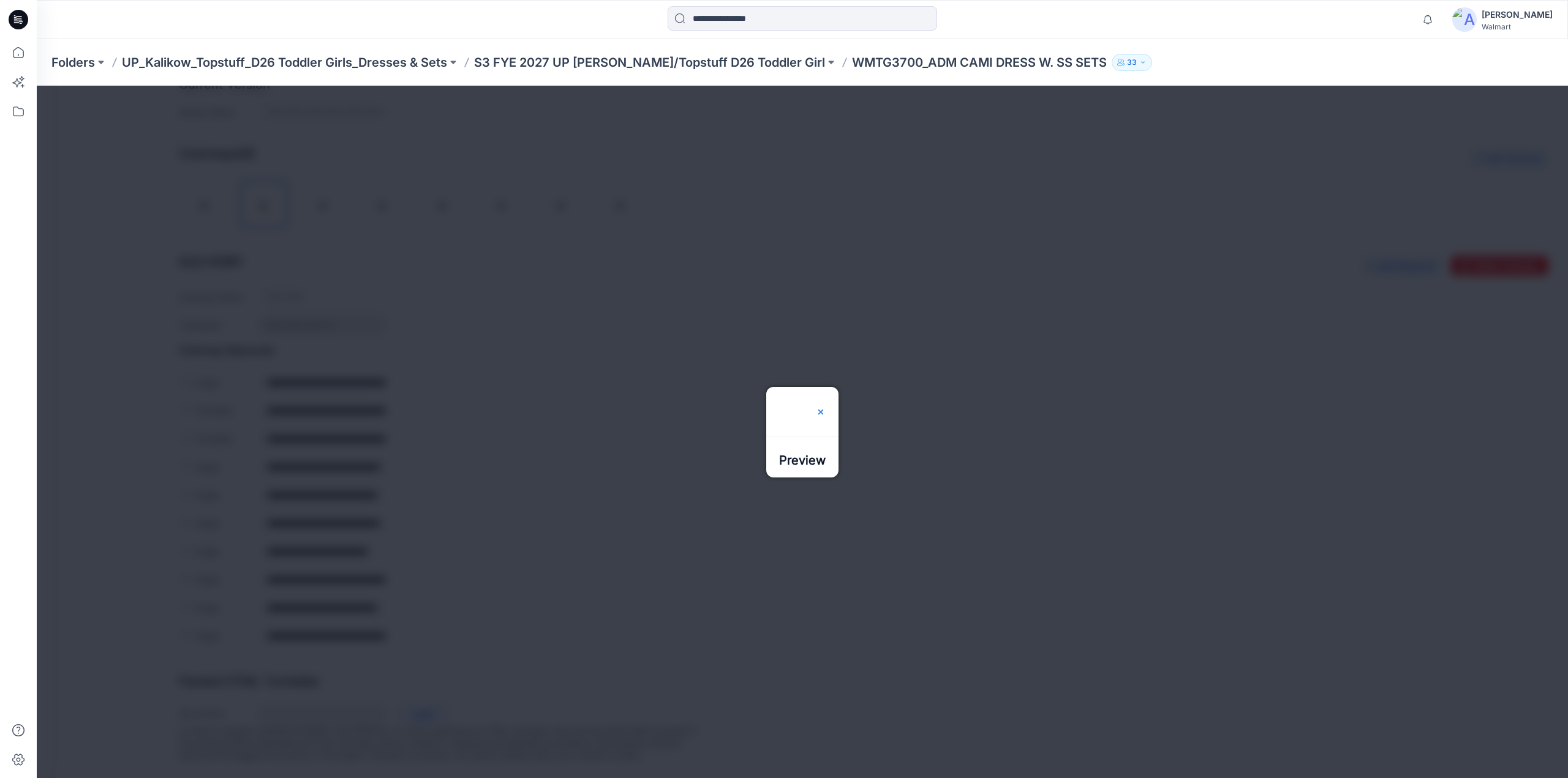
click at [826, 407] on img at bounding box center [821, 412] width 10 height 10
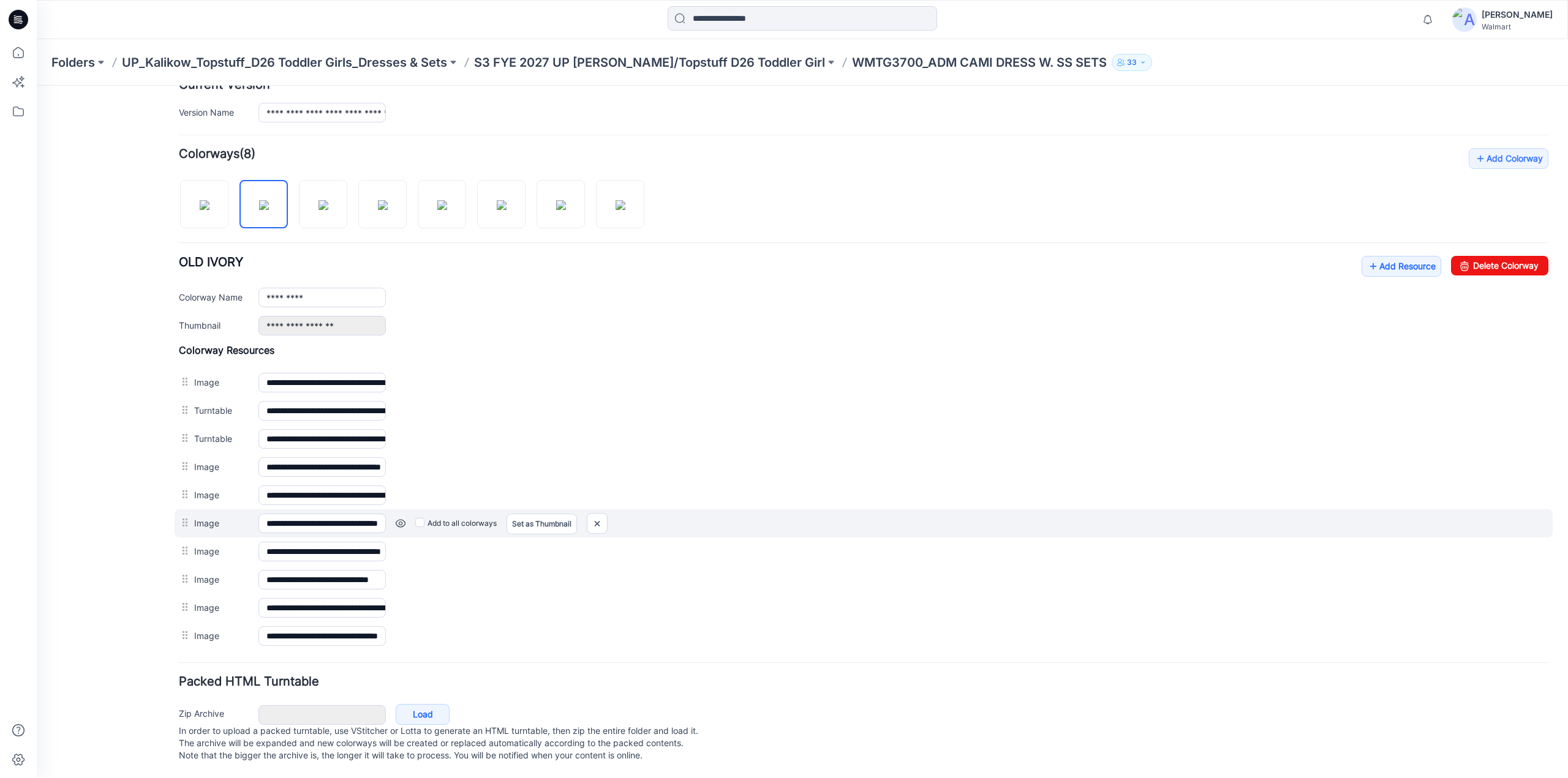
click at [399, 518] on link at bounding box center [401, 523] width 10 height 10
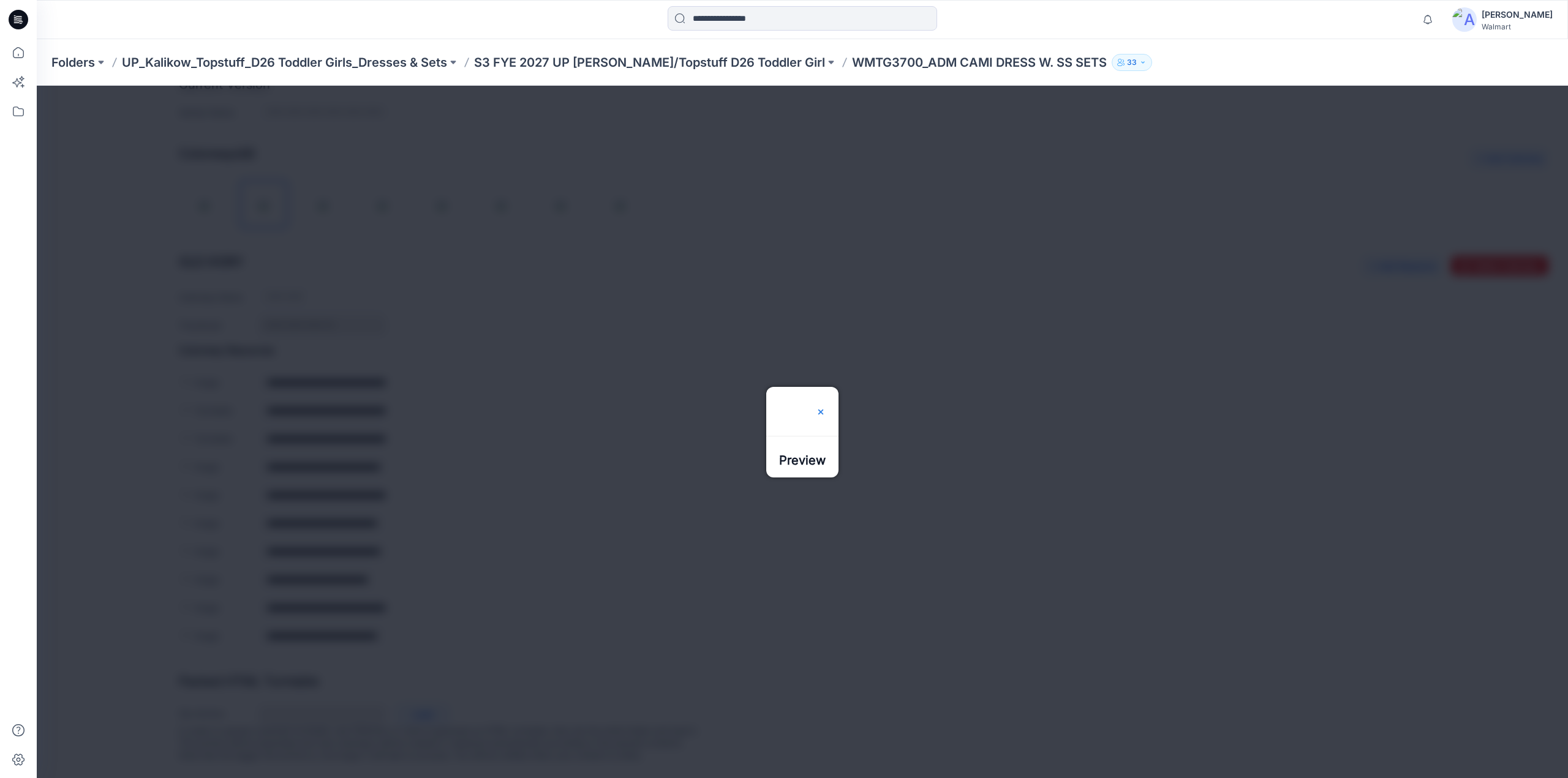
click at [826, 407] on img at bounding box center [821, 412] width 10 height 10
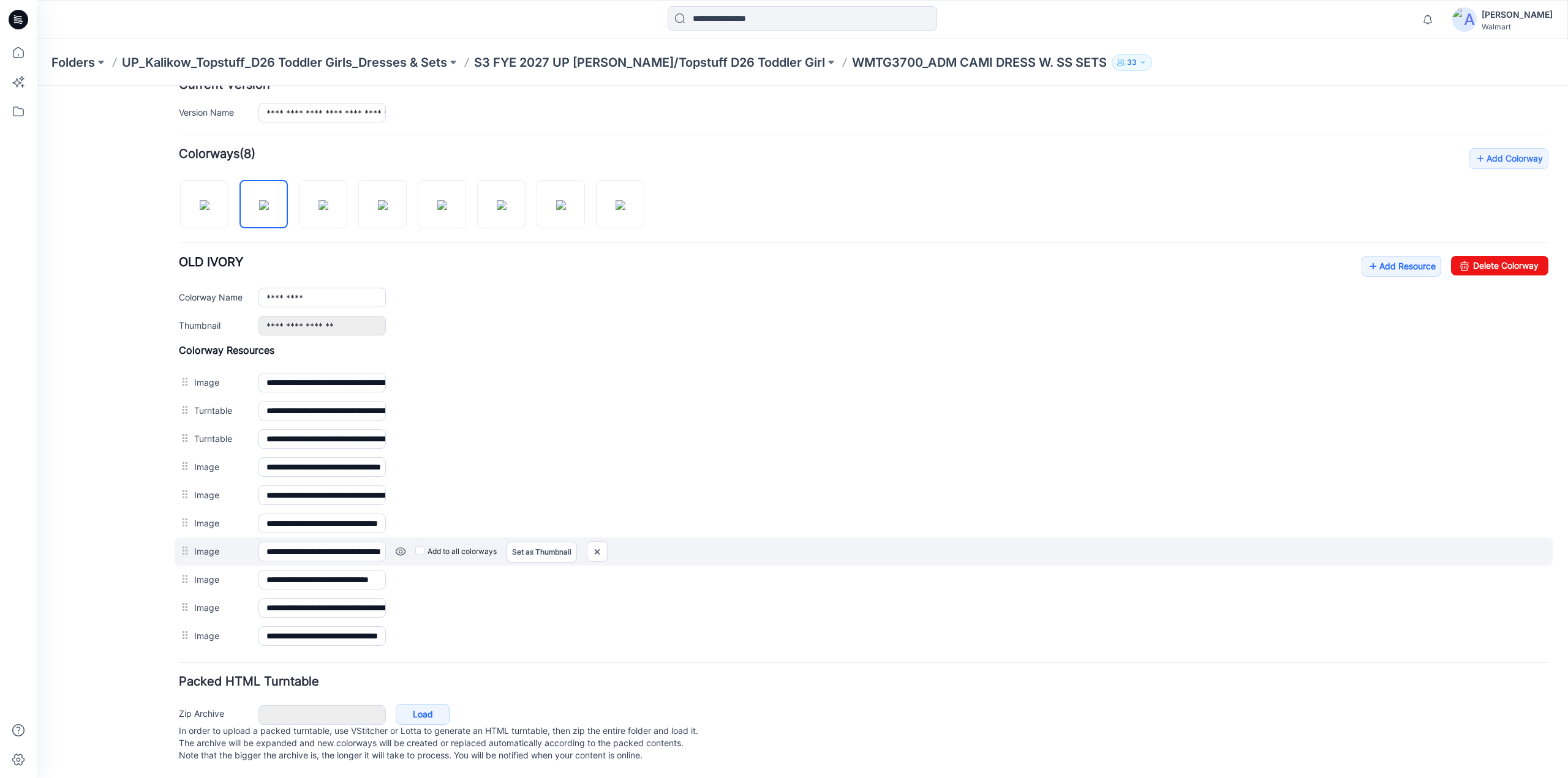
click at [401, 547] on link at bounding box center [401, 552] width 10 height 10
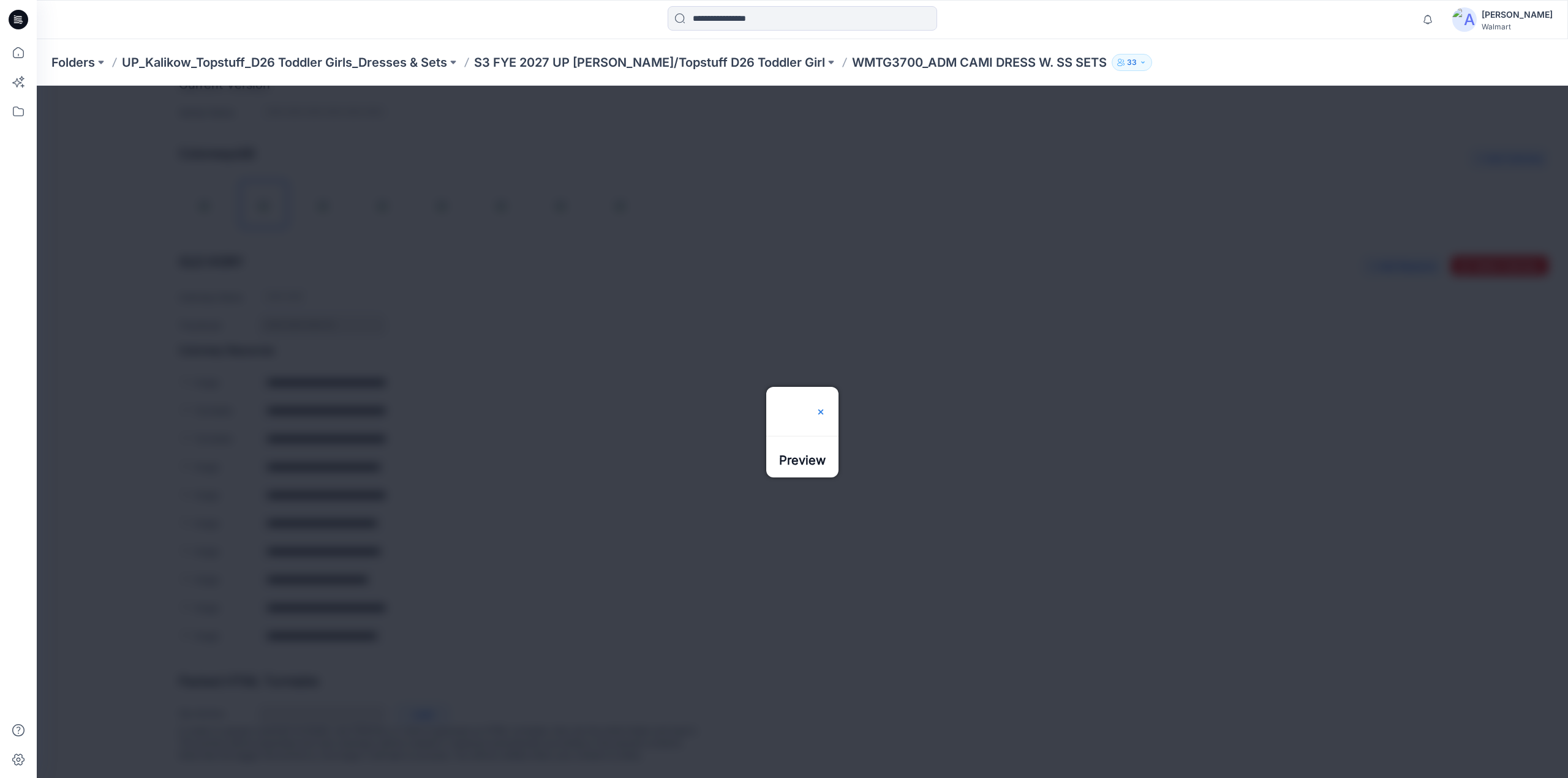
click at [826, 407] on img at bounding box center [821, 412] width 10 height 10
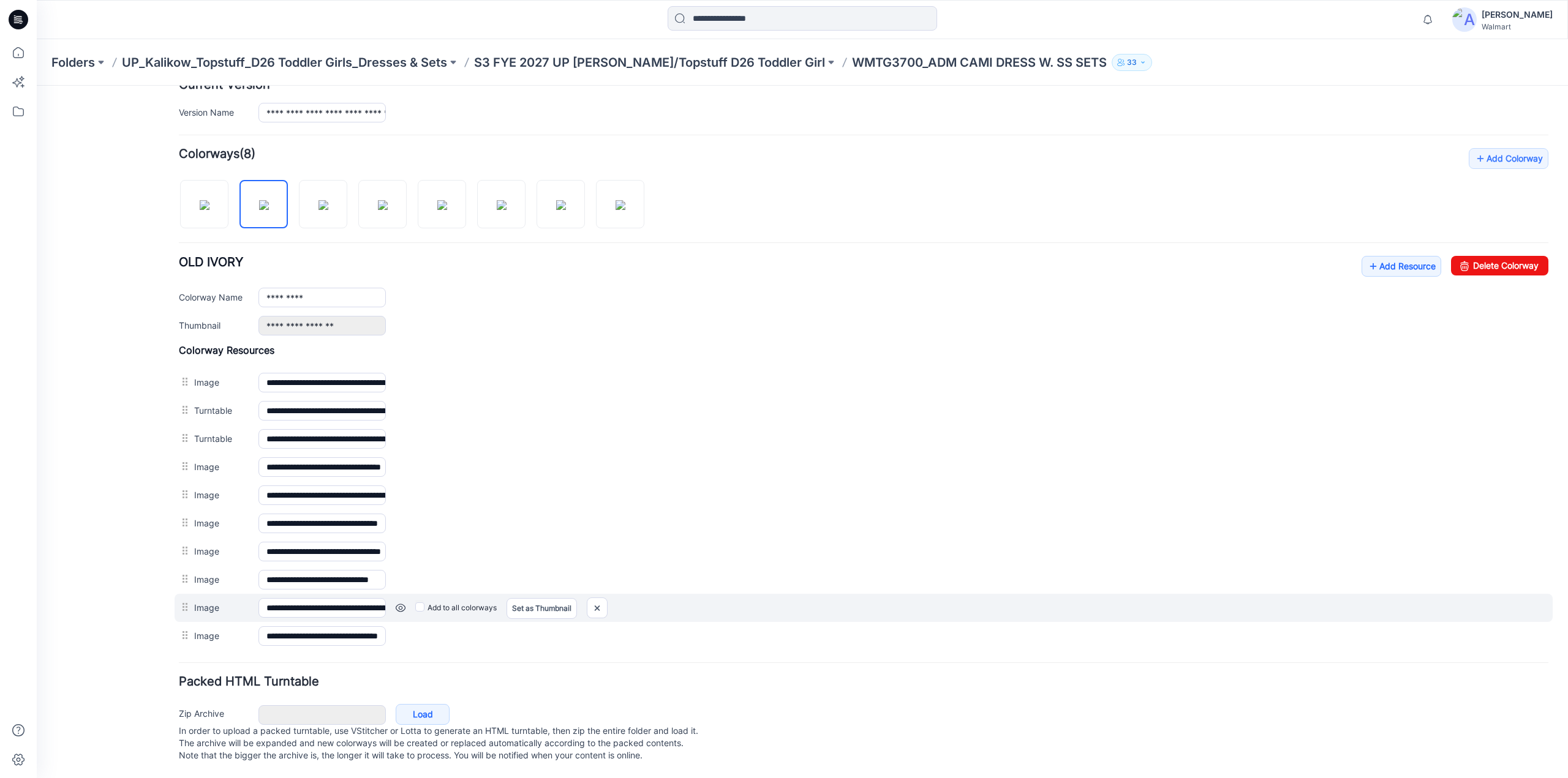
click at [401, 603] on link at bounding box center [401, 608] width 10 height 10
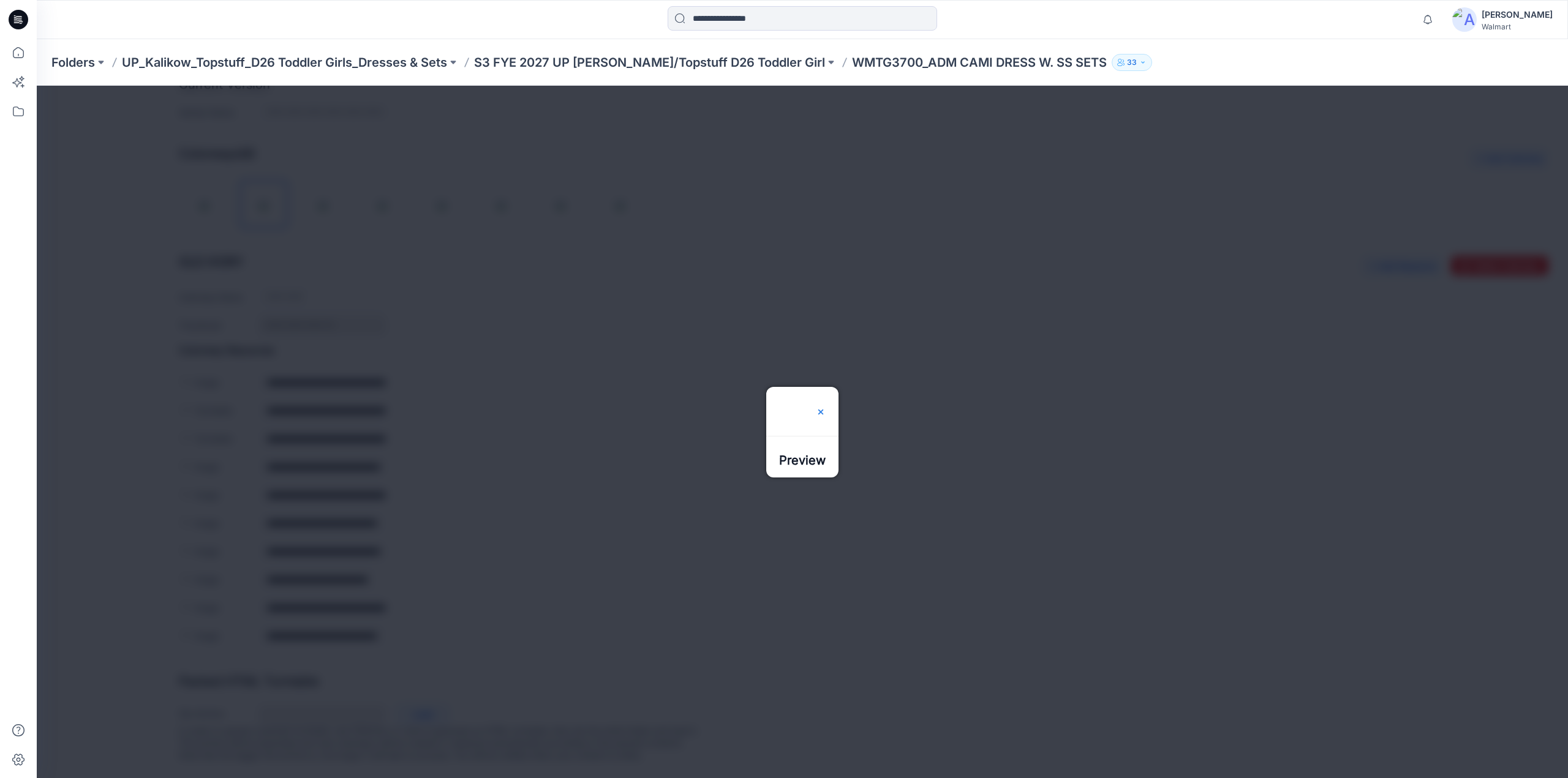
click at [826, 407] on img at bounding box center [821, 412] width 10 height 10
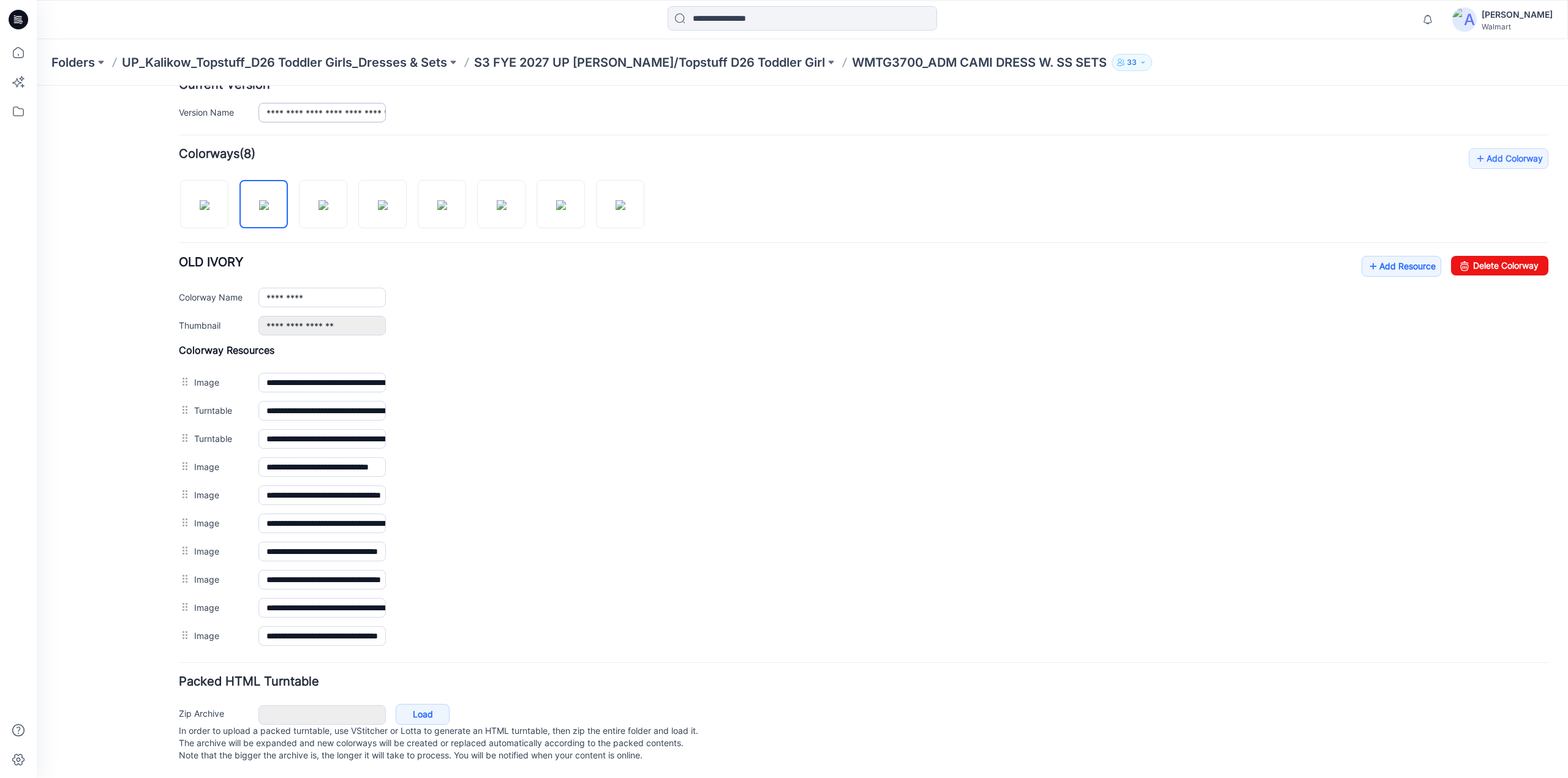
scroll to position [0, 0]
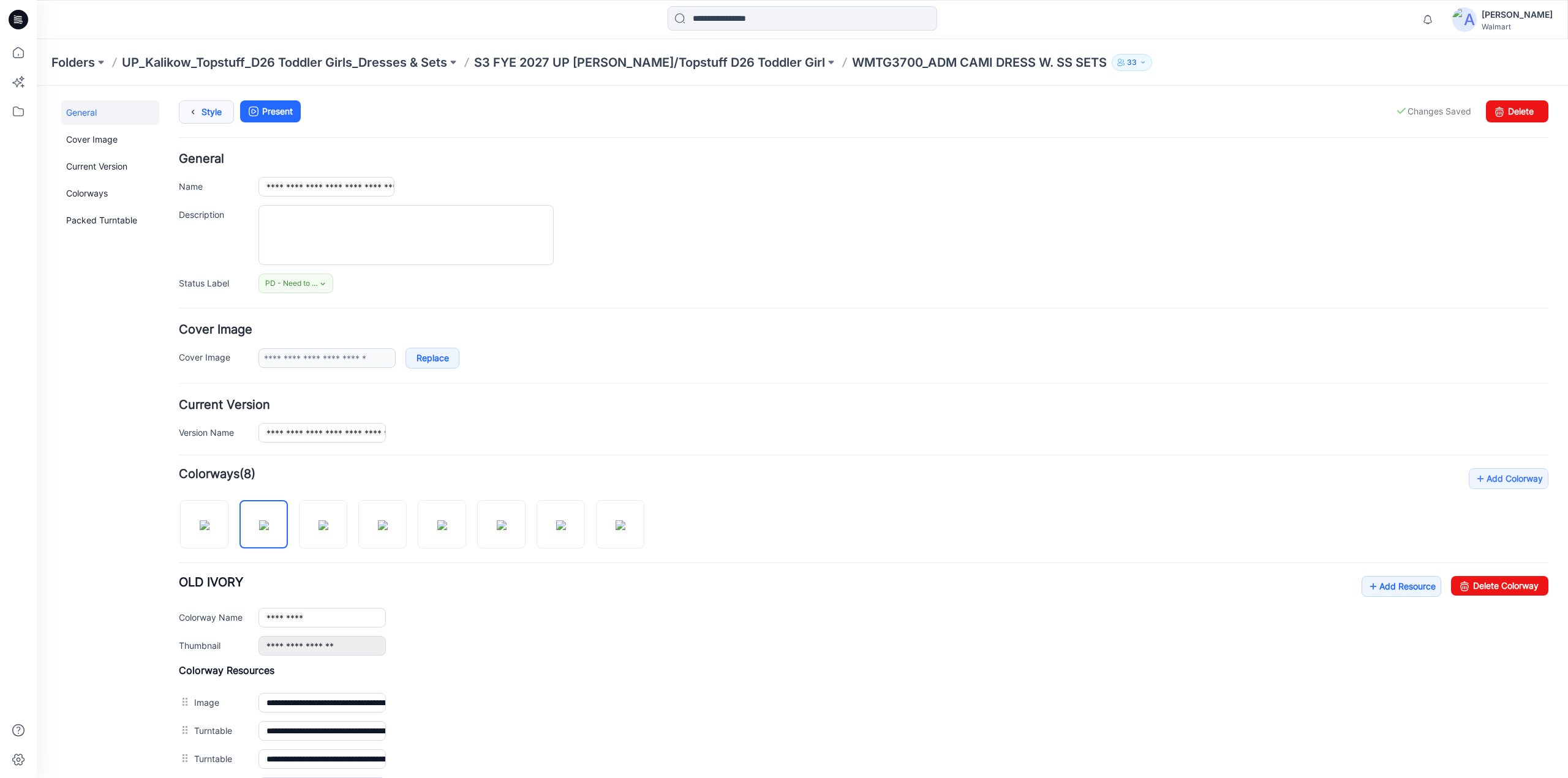
click at [206, 111] on link "Style" at bounding box center [206, 112] width 55 height 23
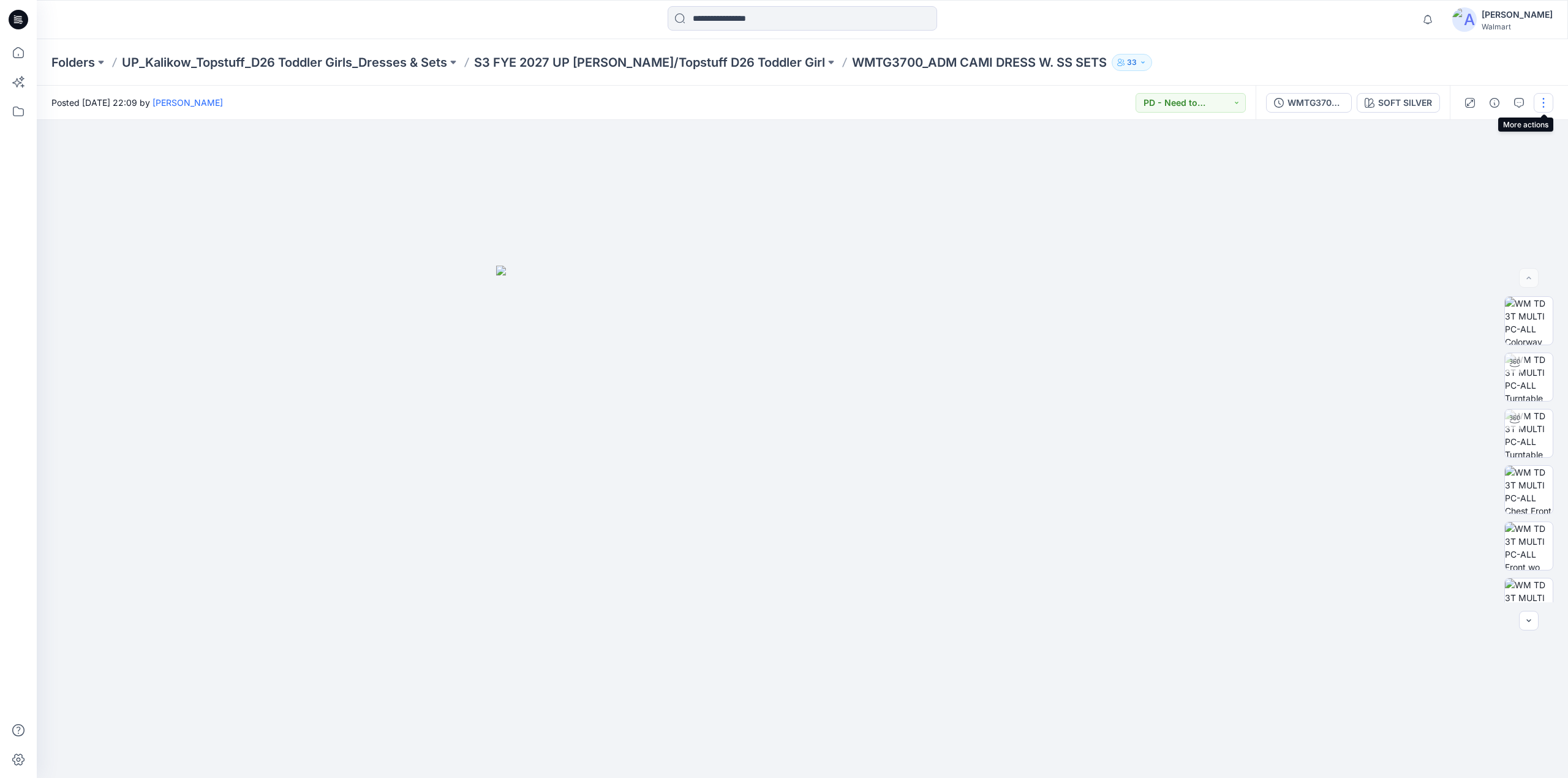
click at [1543, 100] on button "button" at bounding box center [1543, 102] width 19 height 19
click at [1467, 162] on p "Edit" at bounding box center [1465, 165] width 15 height 13
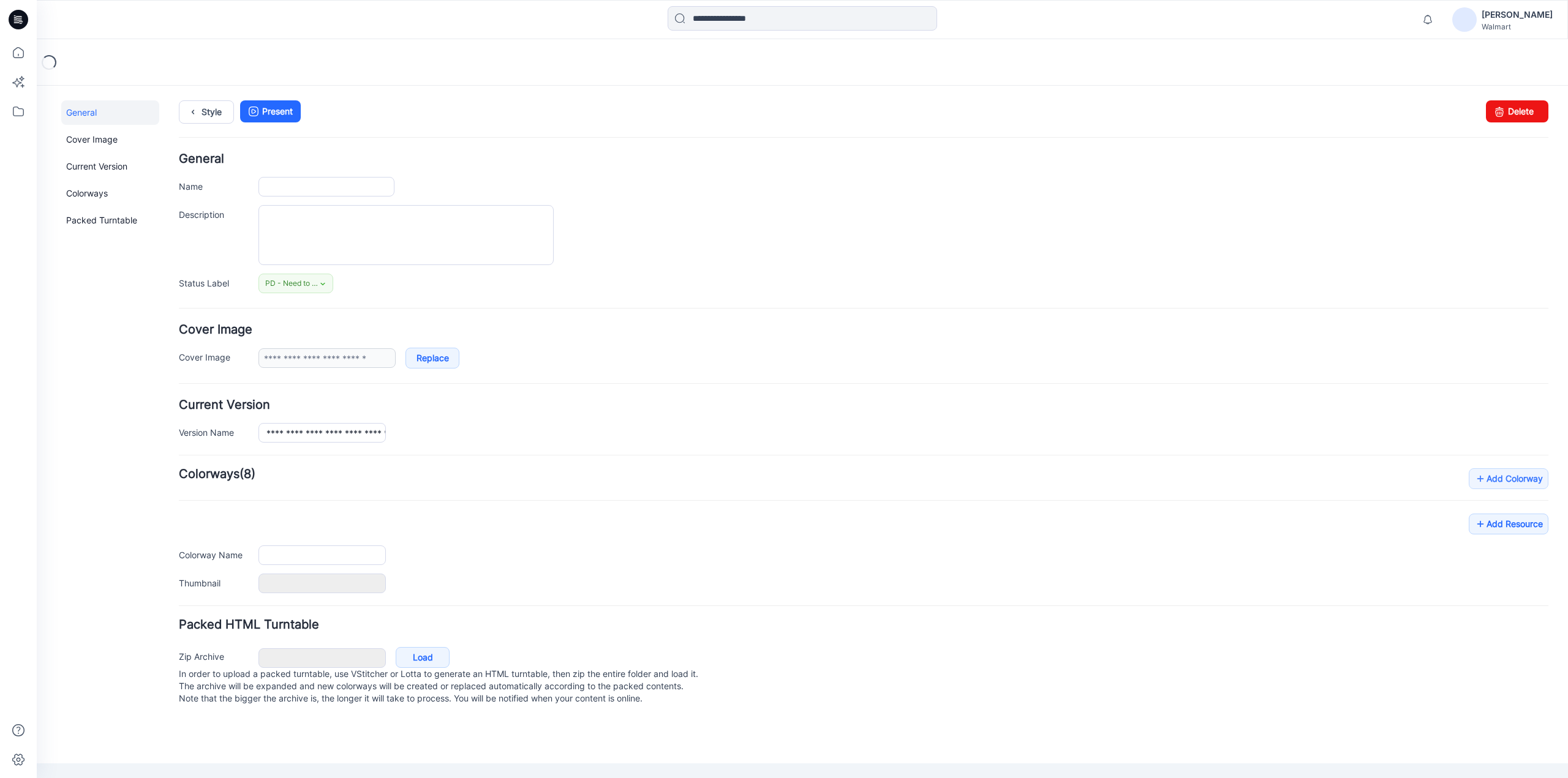
type input "**********"
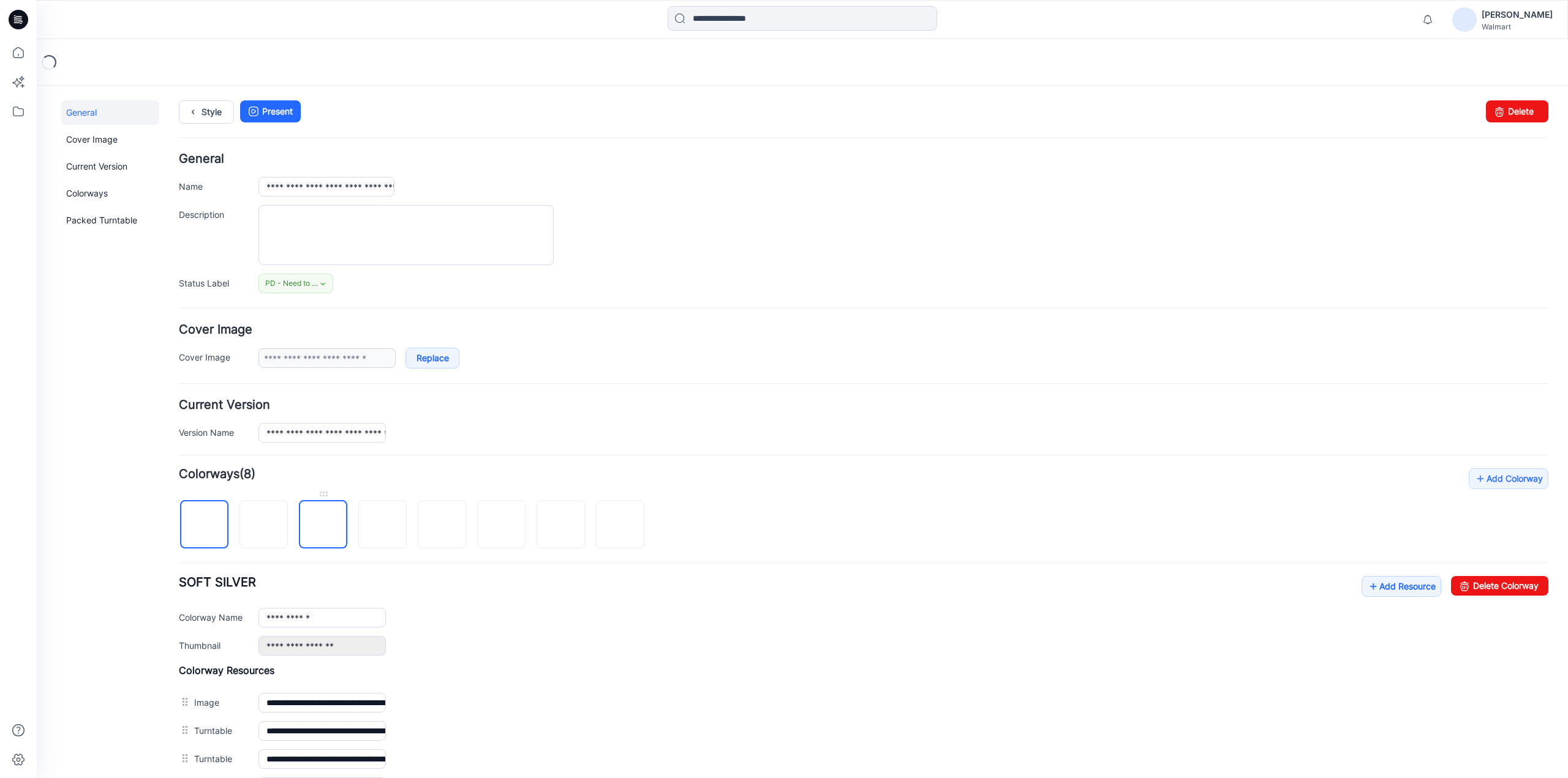
click at [324, 525] on img at bounding box center [324, 525] width 0 height 0
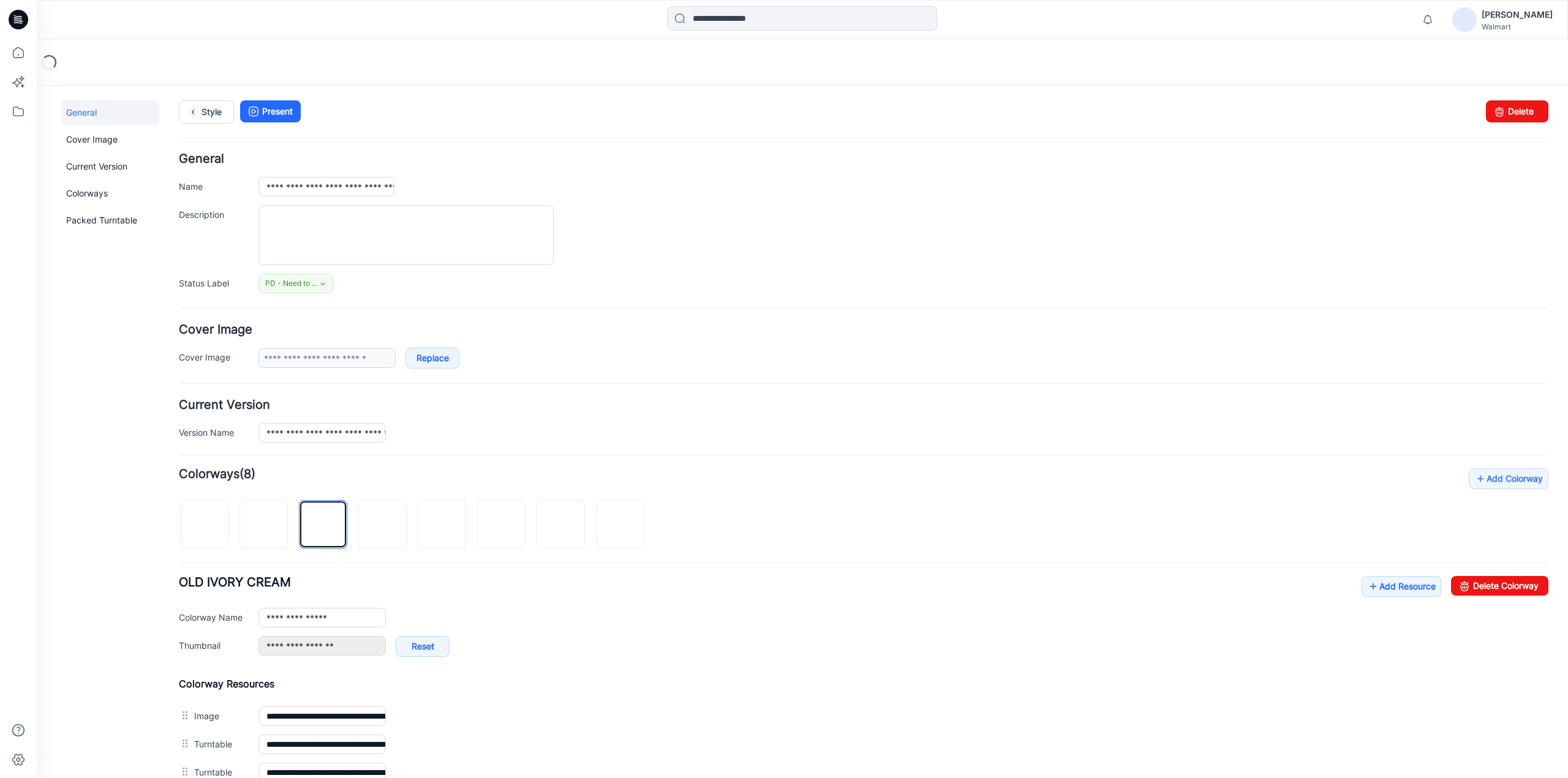
scroll to position [450, 0]
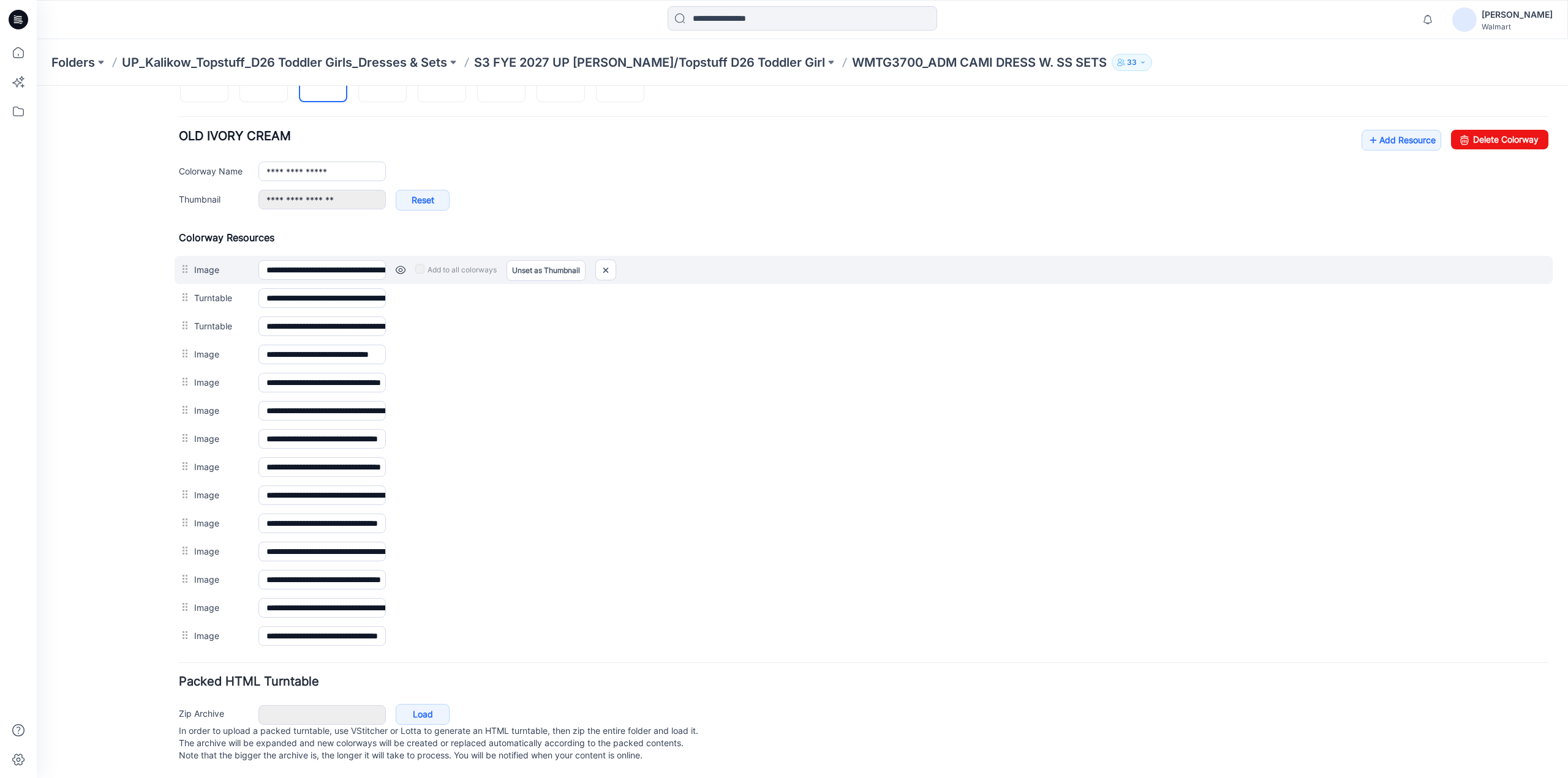
click at [401, 265] on link at bounding box center [401, 270] width 10 height 10
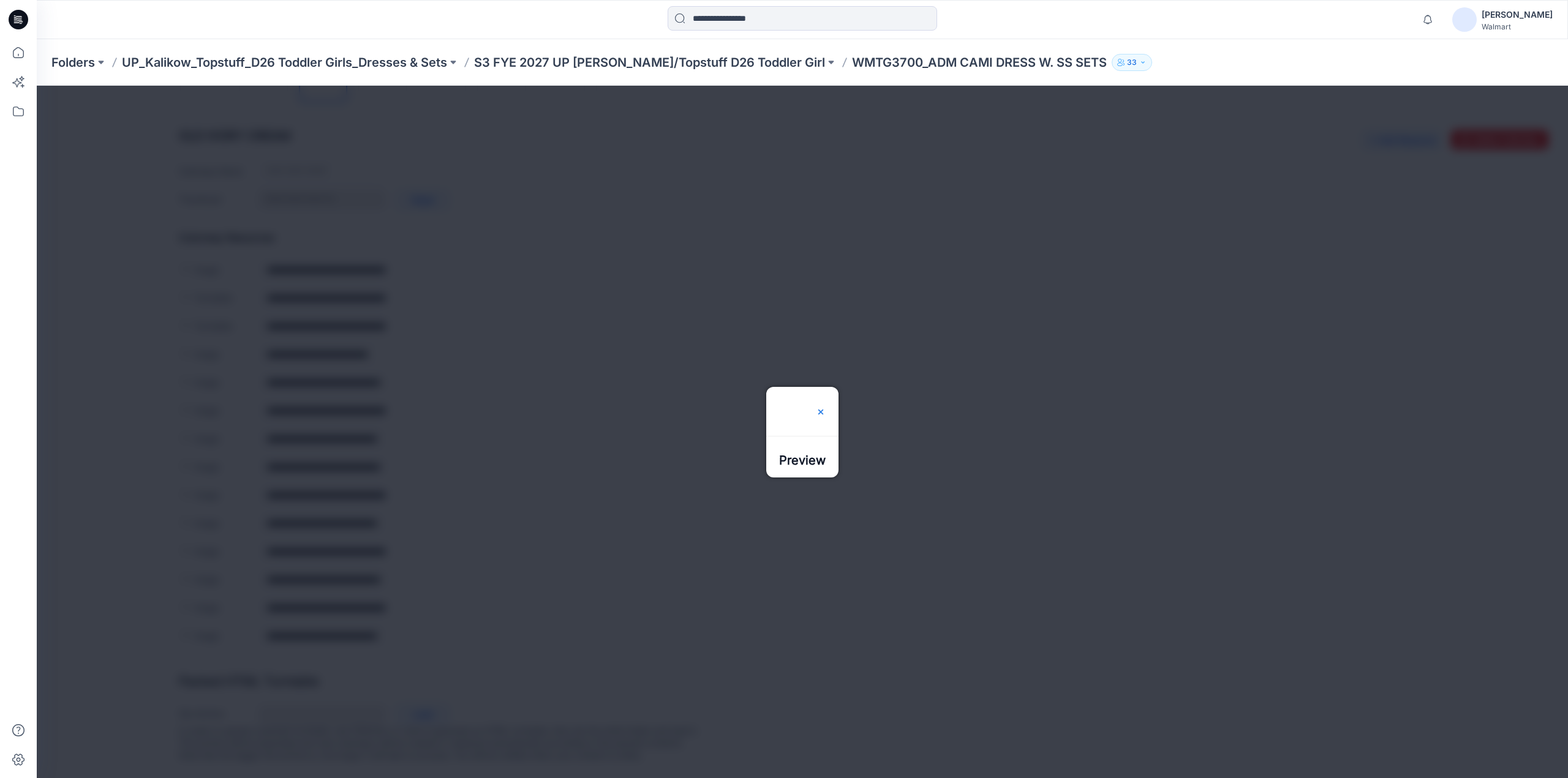
click at [826, 407] on img at bounding box center [821, 412] width 10 height 10
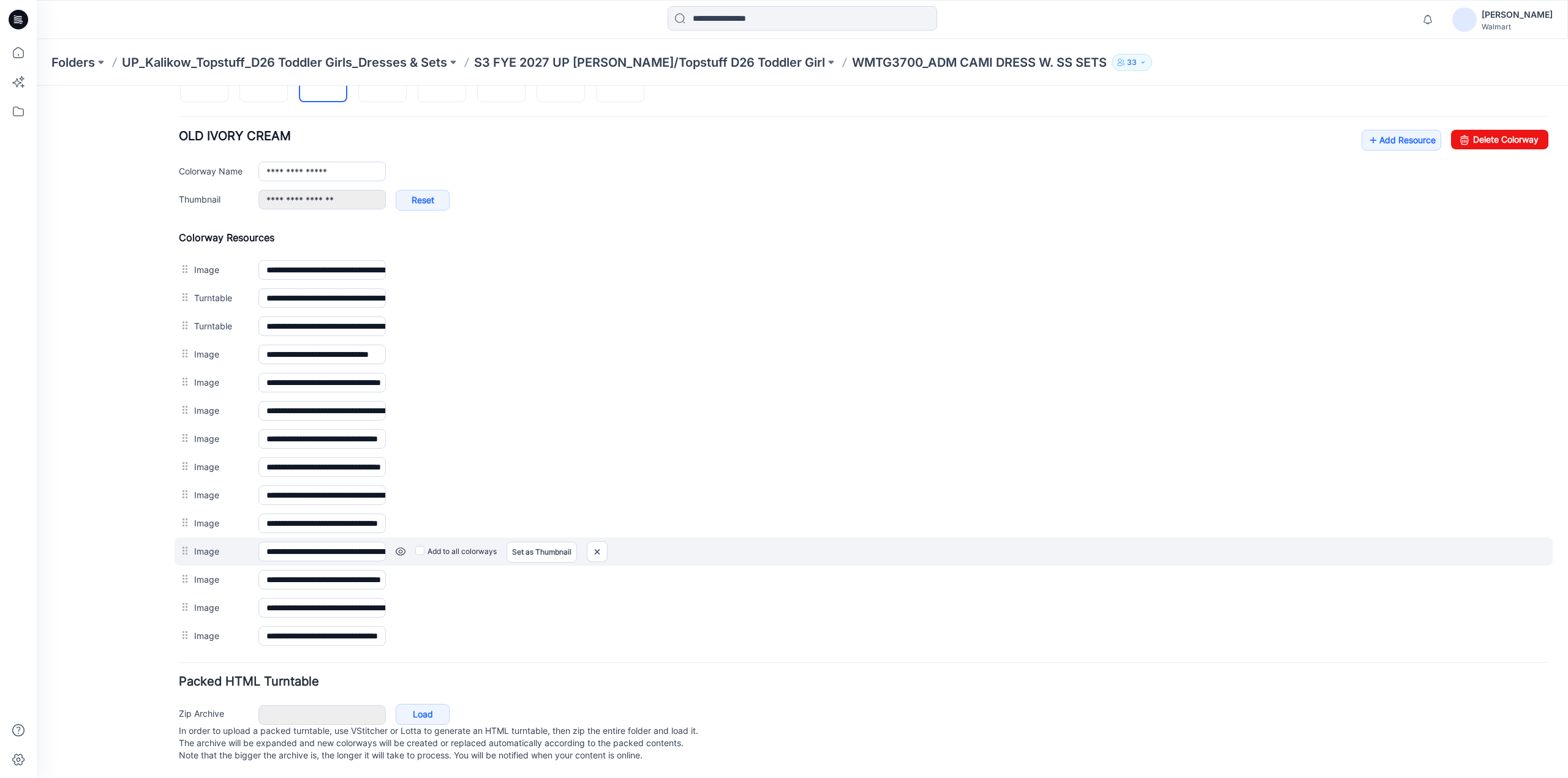
click at [401, 547] on link at bounding box center [401, 552] width 10 height 10
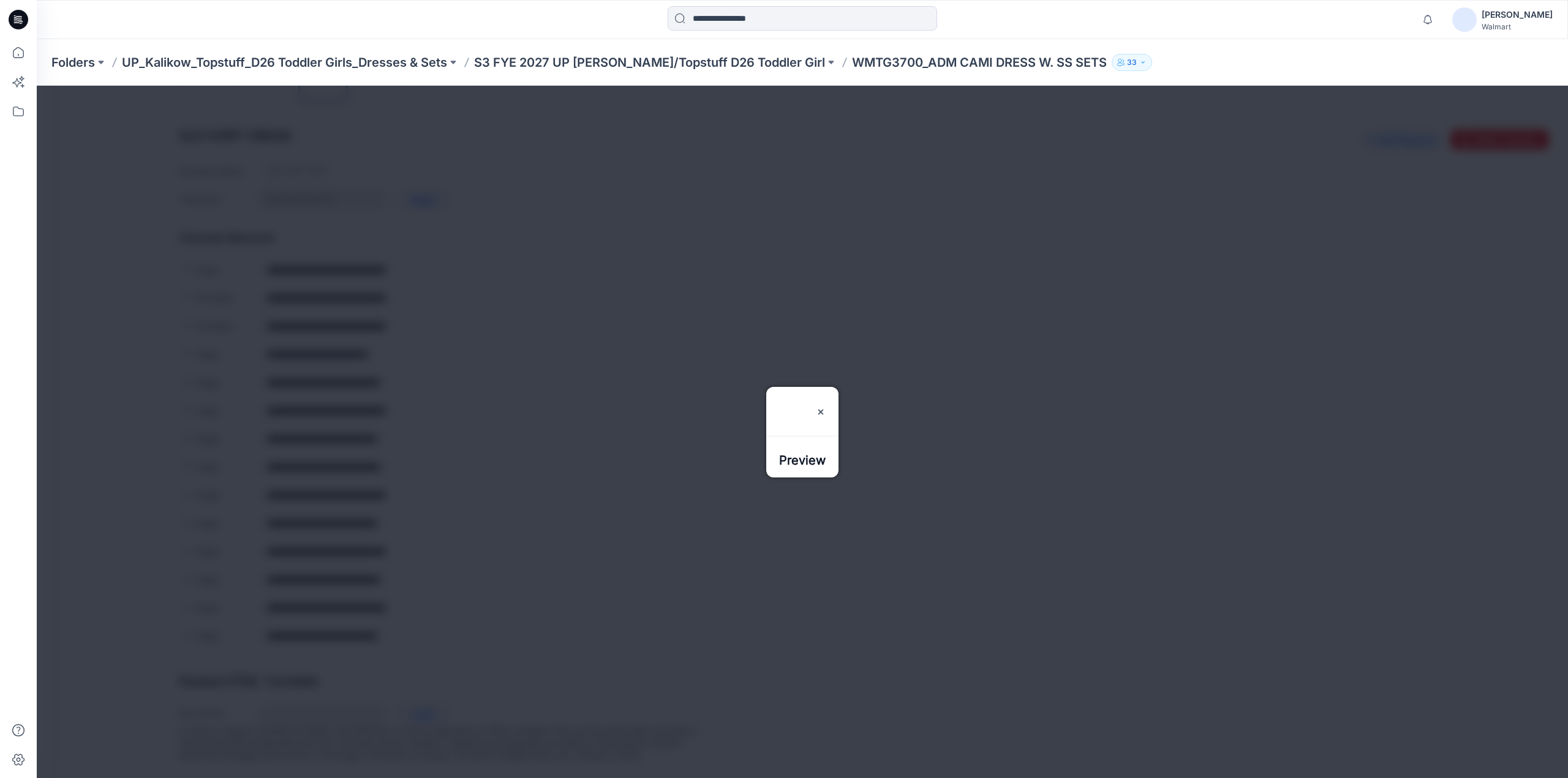
click at [839, 387] on div "Preview" at bounding box center [802, 404] width 72 height 34
click at [826, 407] on img at bounding box center [821, 412] width 10 height 10
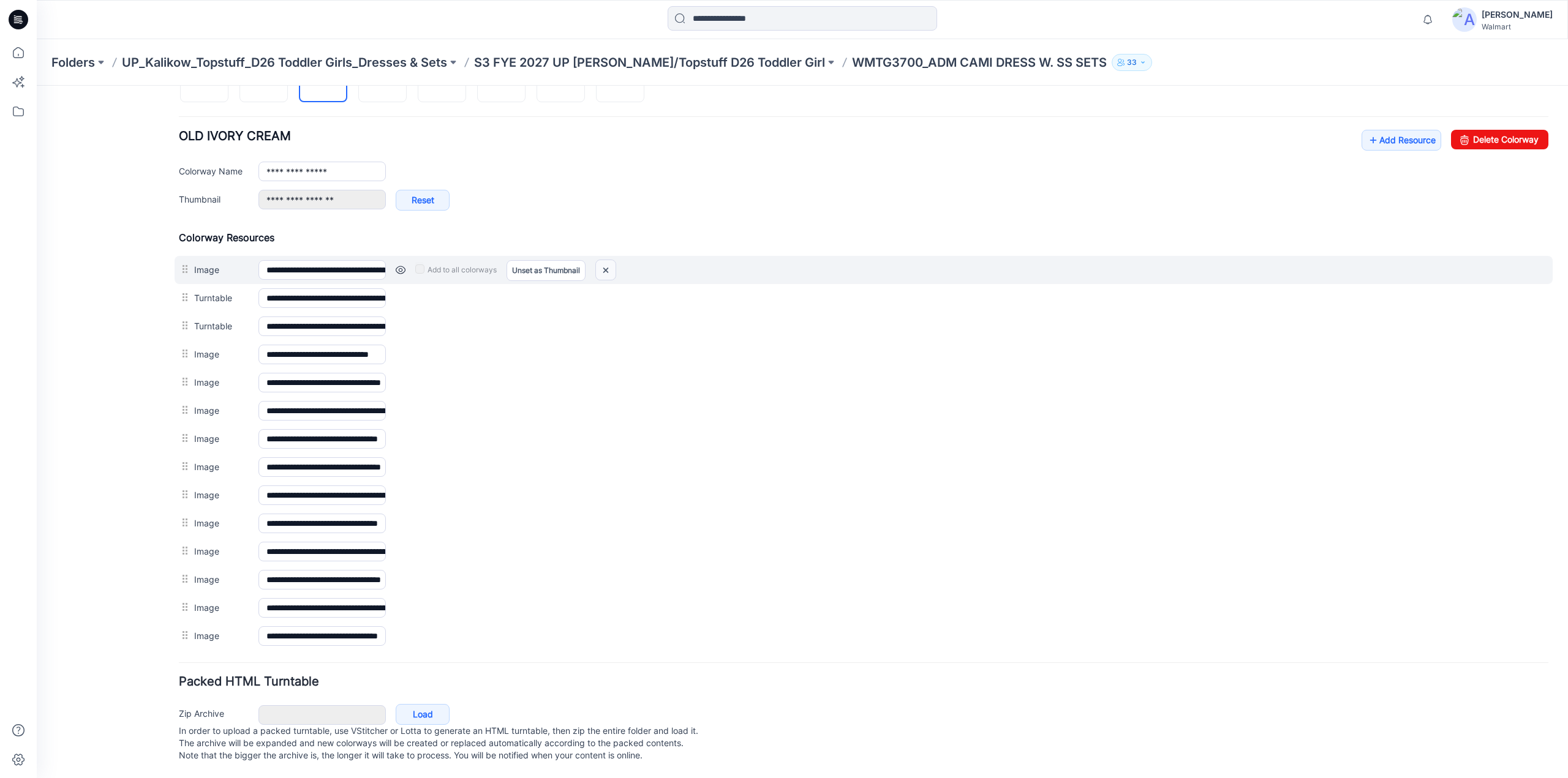
click at [604, 264] on img at bounding box center [606, 270] width 19 height 20
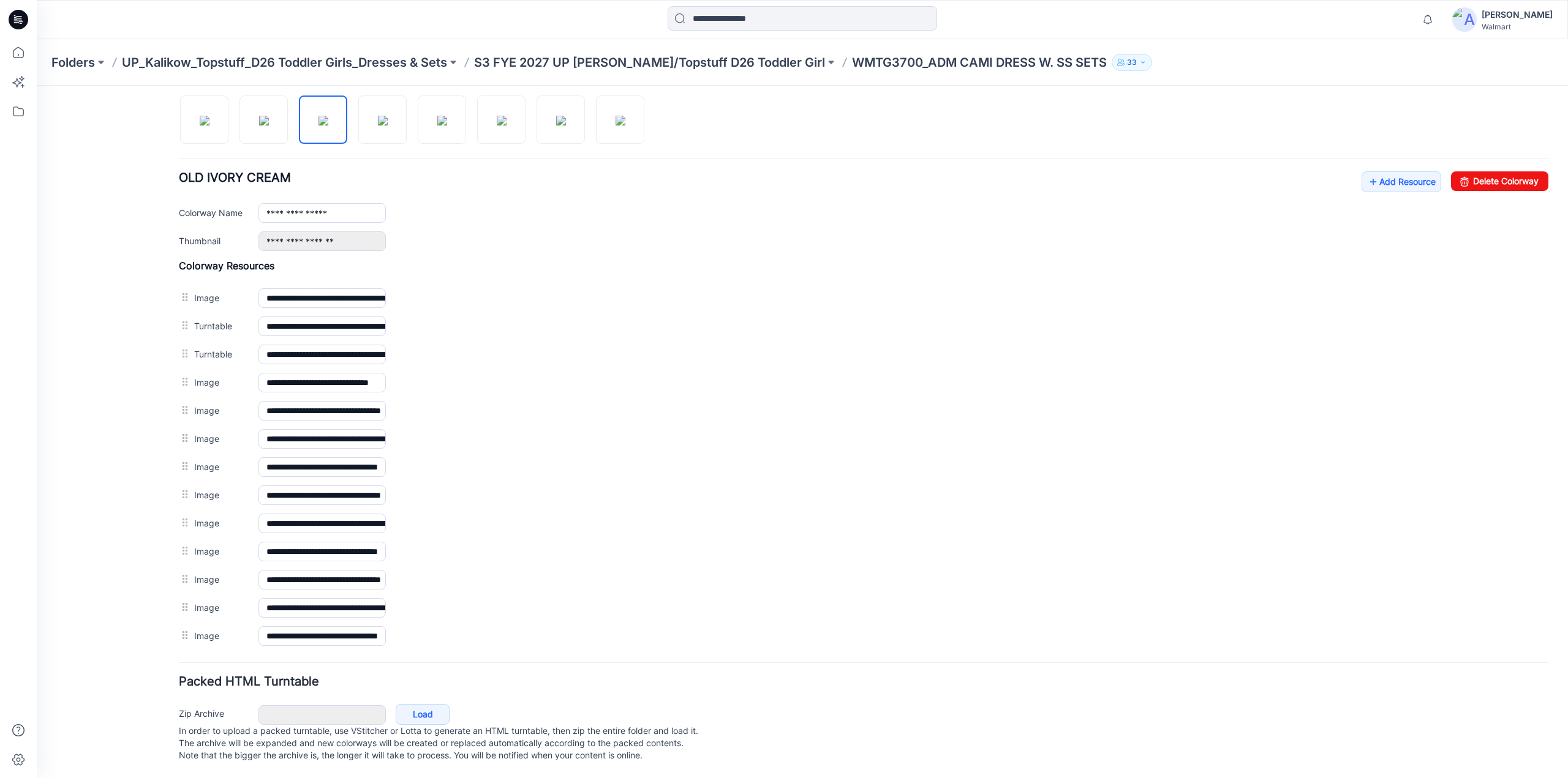
scroll to position [408, 0]
click at [329, 116] on img at bounding box center [324, 121] width 10 height 10
click at [388, 116] on img at bounding box center [383, 121] width 10 height 10
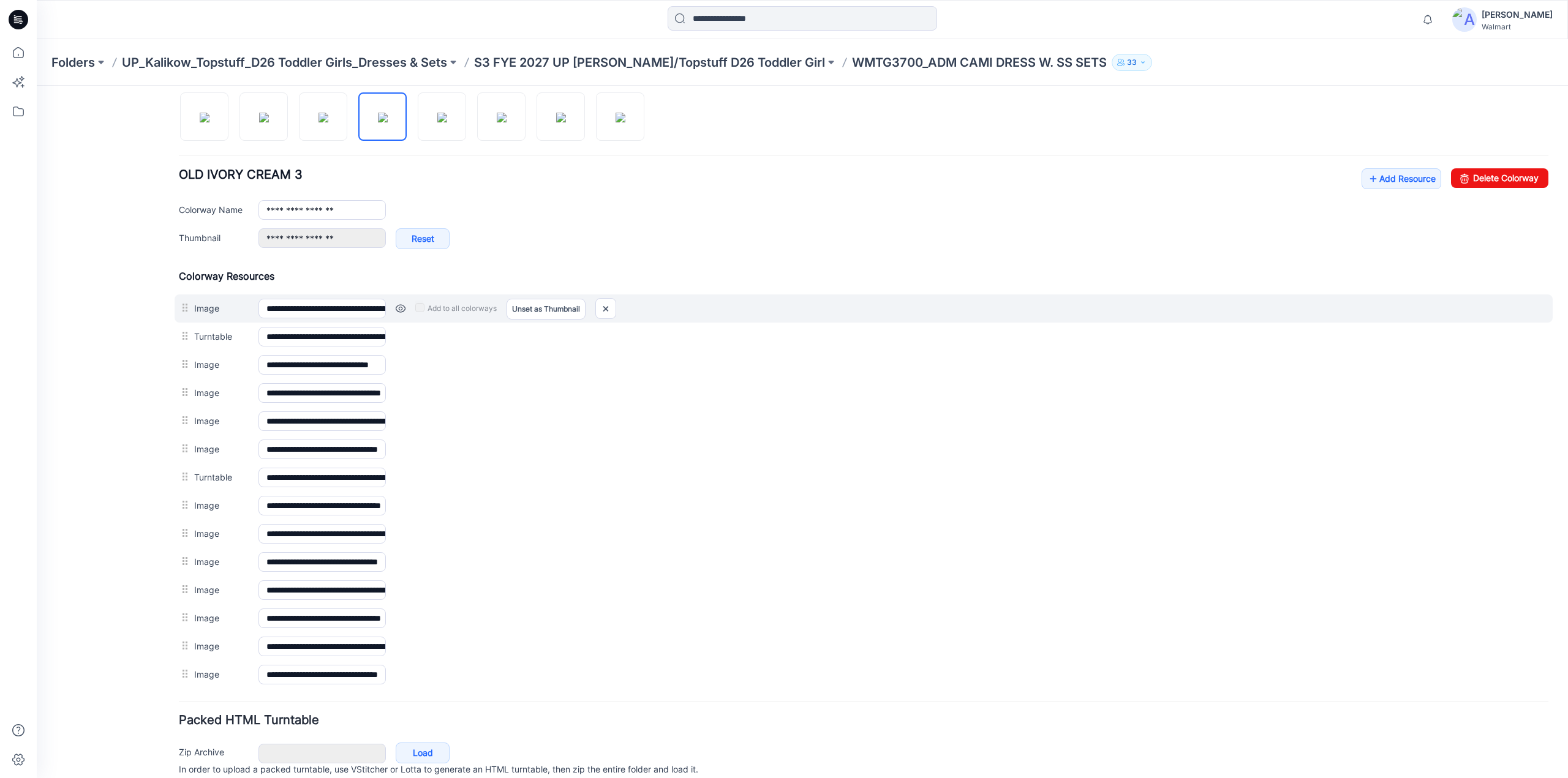
click at [399, 305] on link at bounding box center [401, 309] width 10 height 10
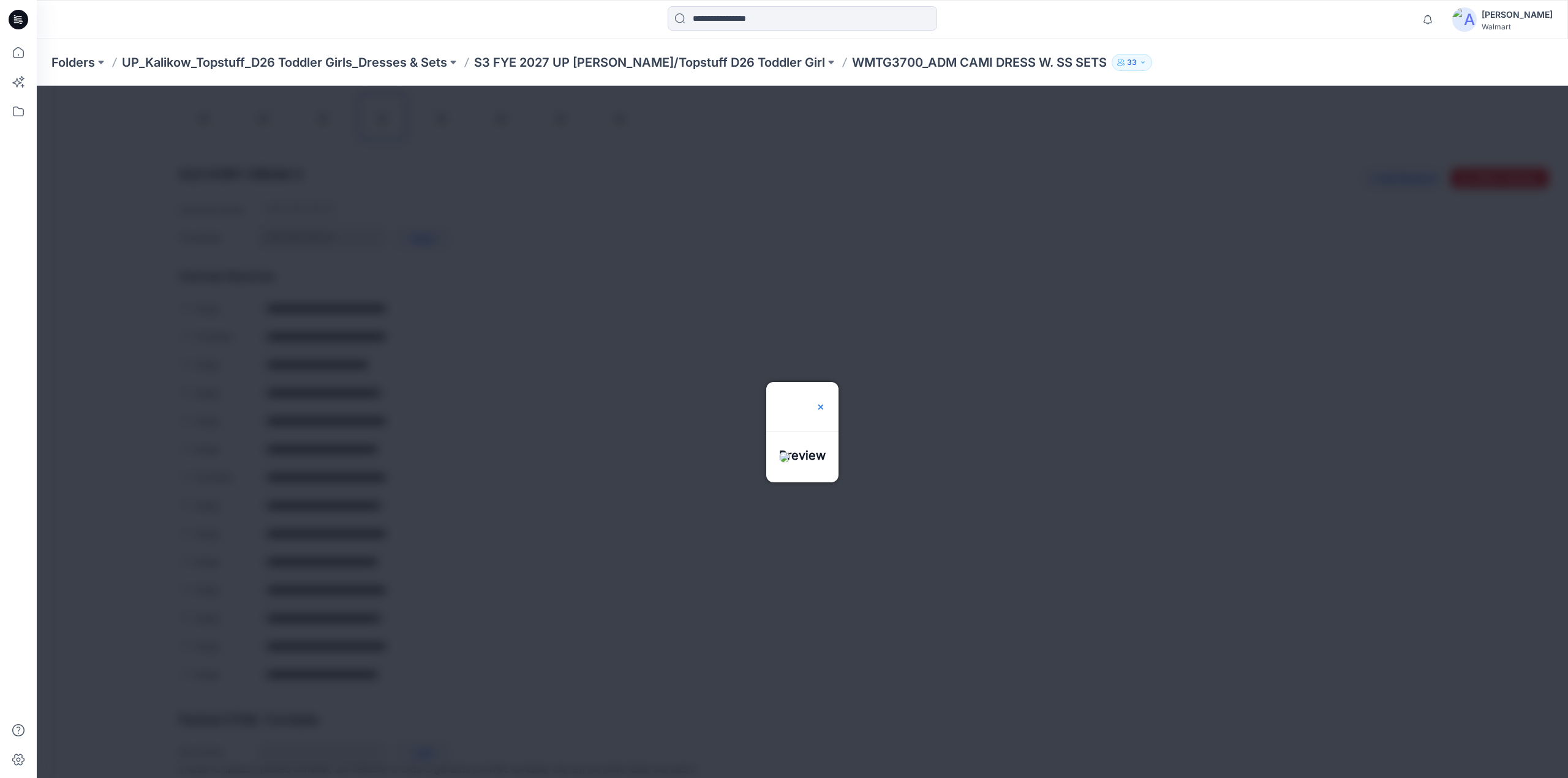
click at [826, 402] on img at bounding box center [821, 407] width 10 height 10
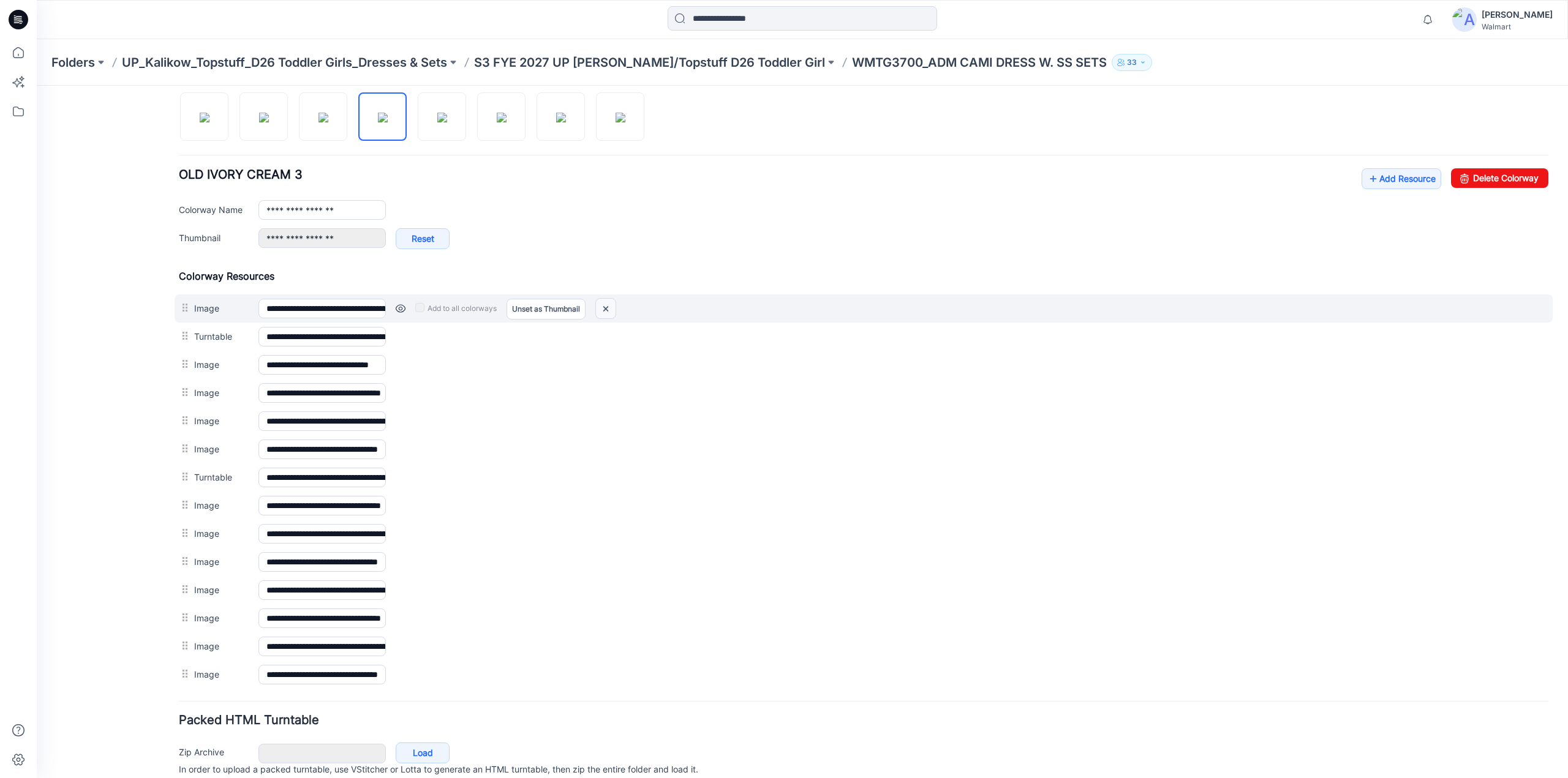
click at [605, 301] on img at bounding box center [606, 309] width 19 height 20
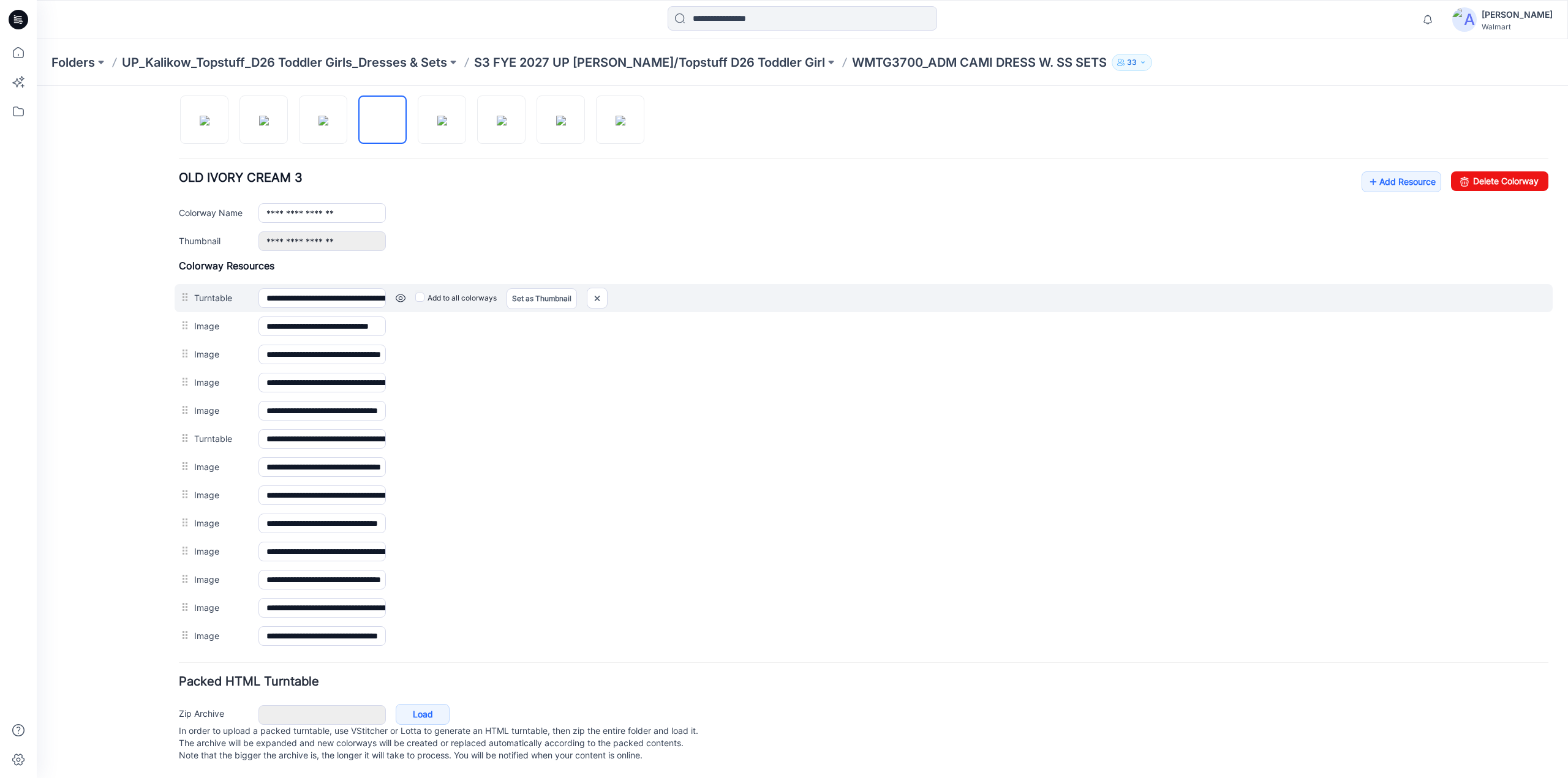
drag, startPoint x: 187, startPoint y: 301, endPoint x: 191, endPoint y: 289, distance: 12.6
click at [191, 289] on div "**********" at bounding box center [863, 455] width 1370 height 390
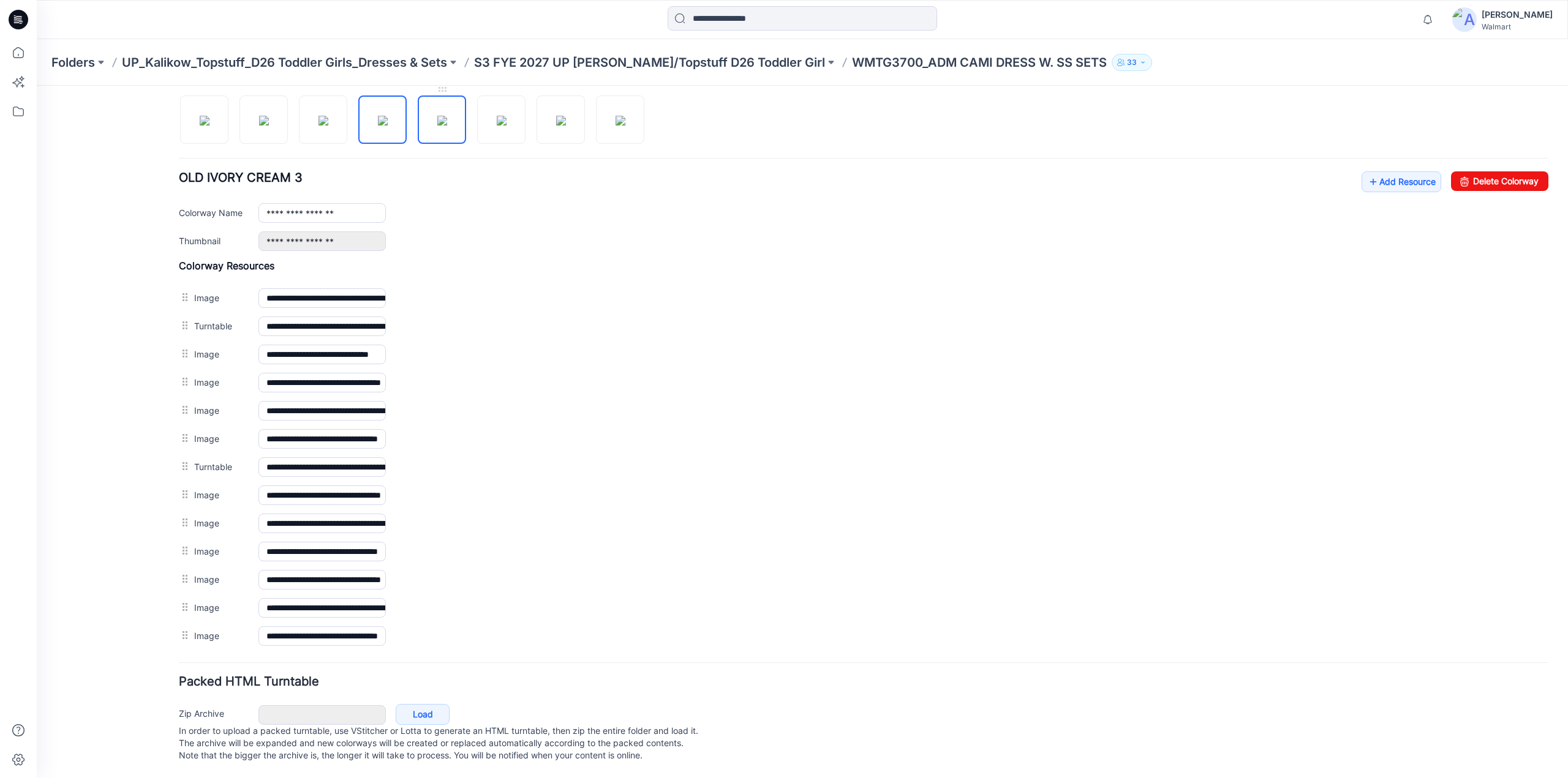
click at [437, 116] on img at bounding box center [442, 121] width 10 height 10
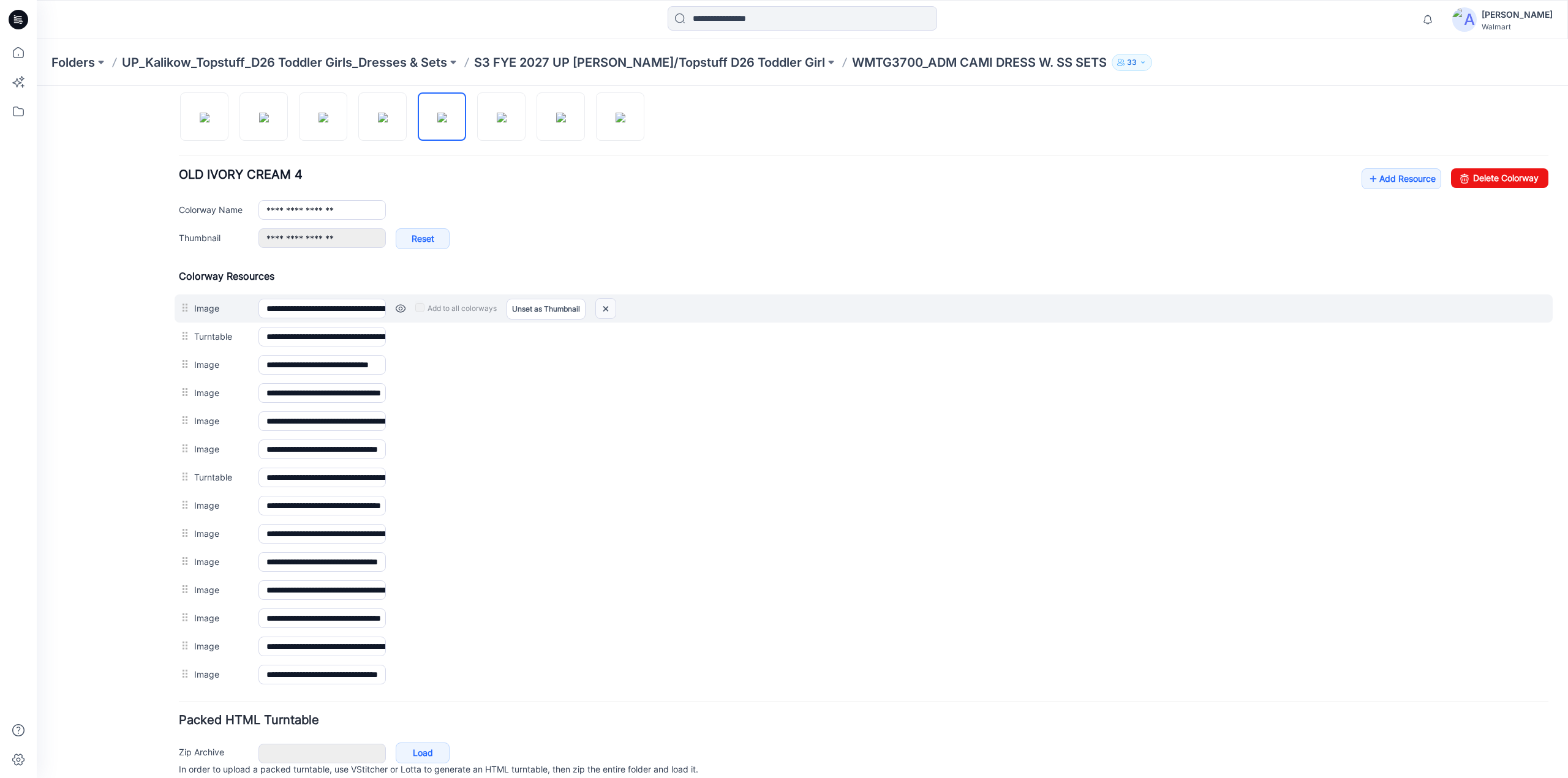
click at [605, 306] on img at bounding box center [606, 309] width 19 height 20
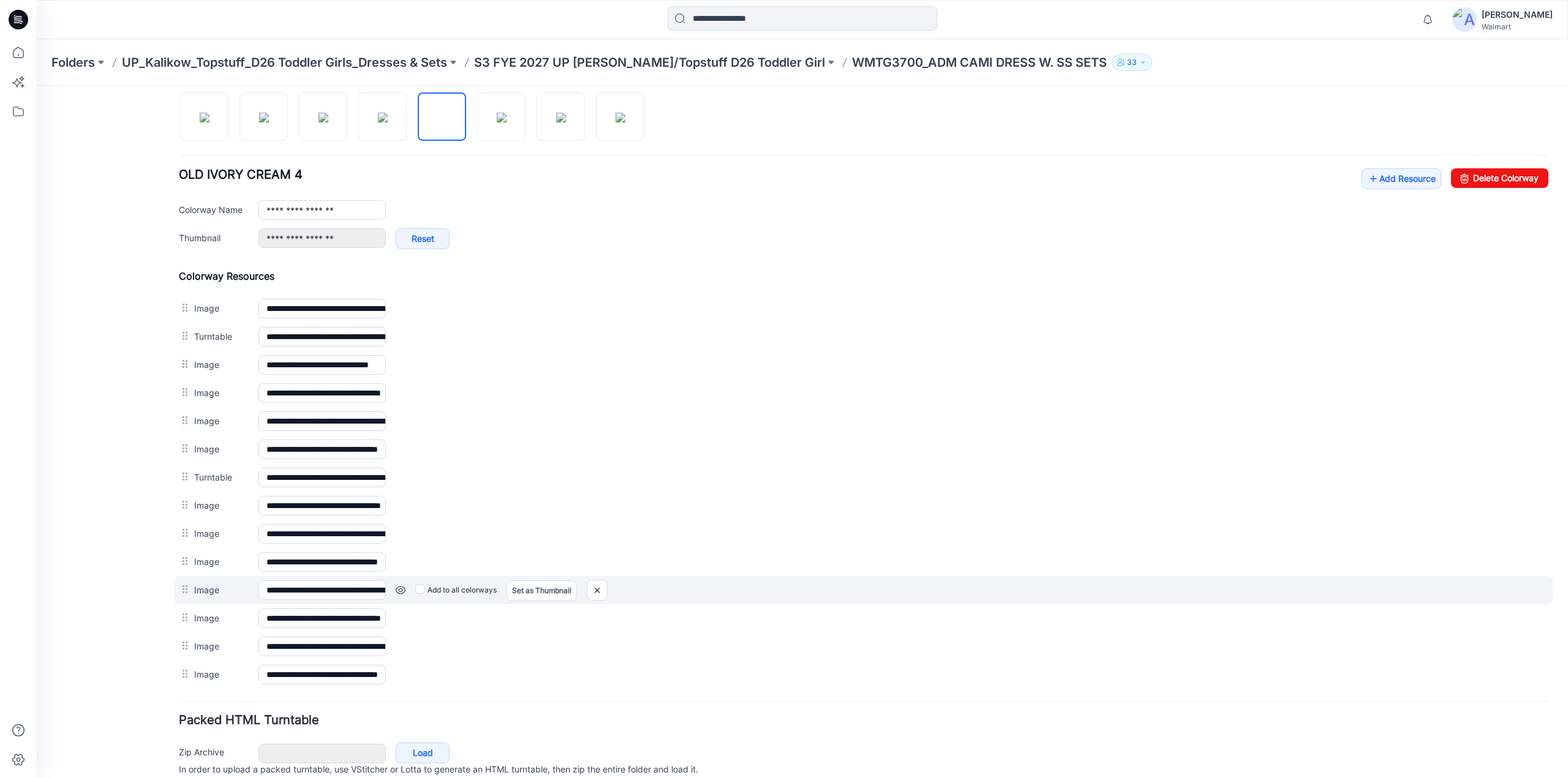
click at [403, 585] on link at bounding box center [401, 590] width 10 height 10
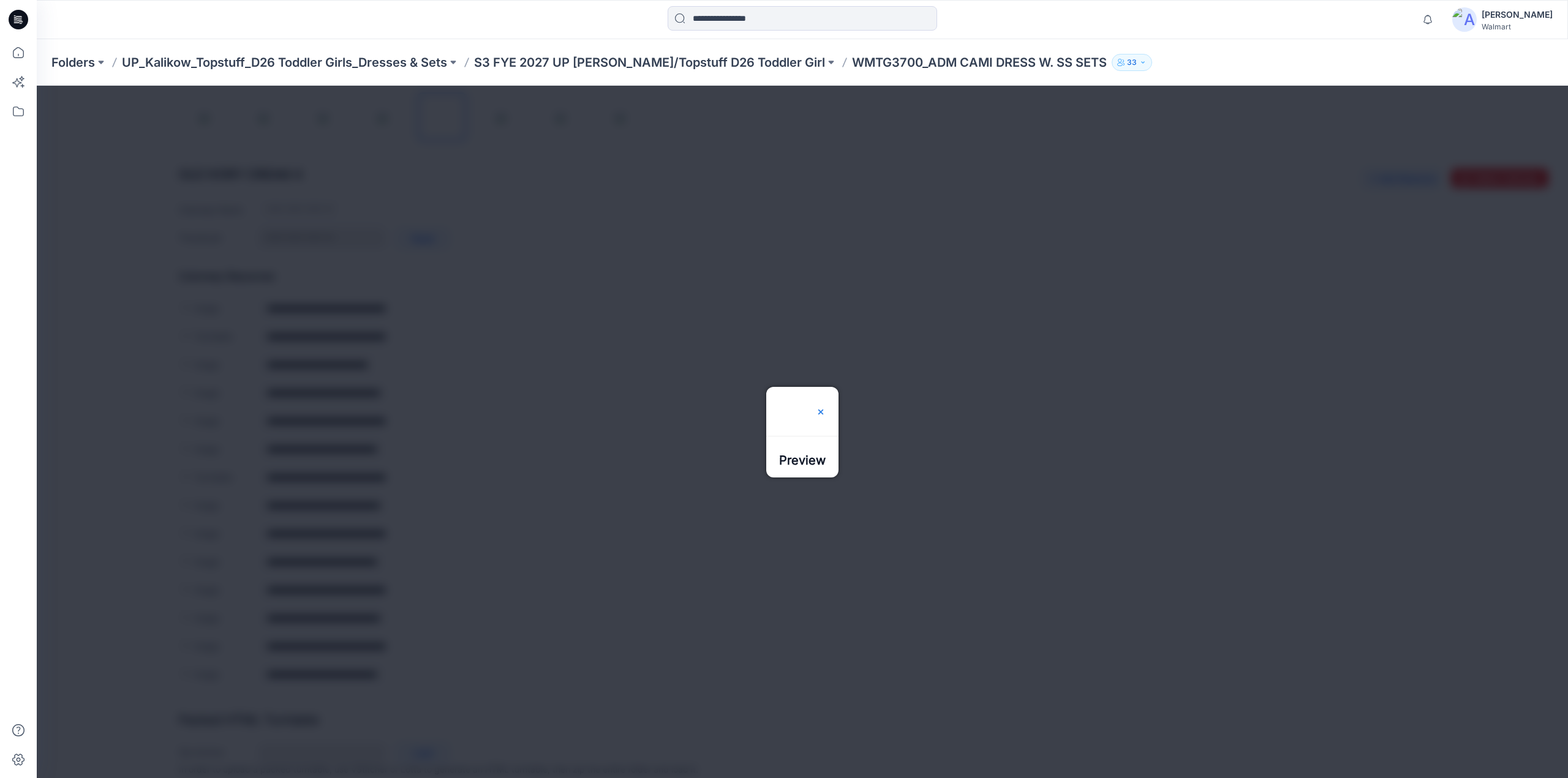
click at [826, 407] on img at bounding box center [821, 412] width 10 height 10
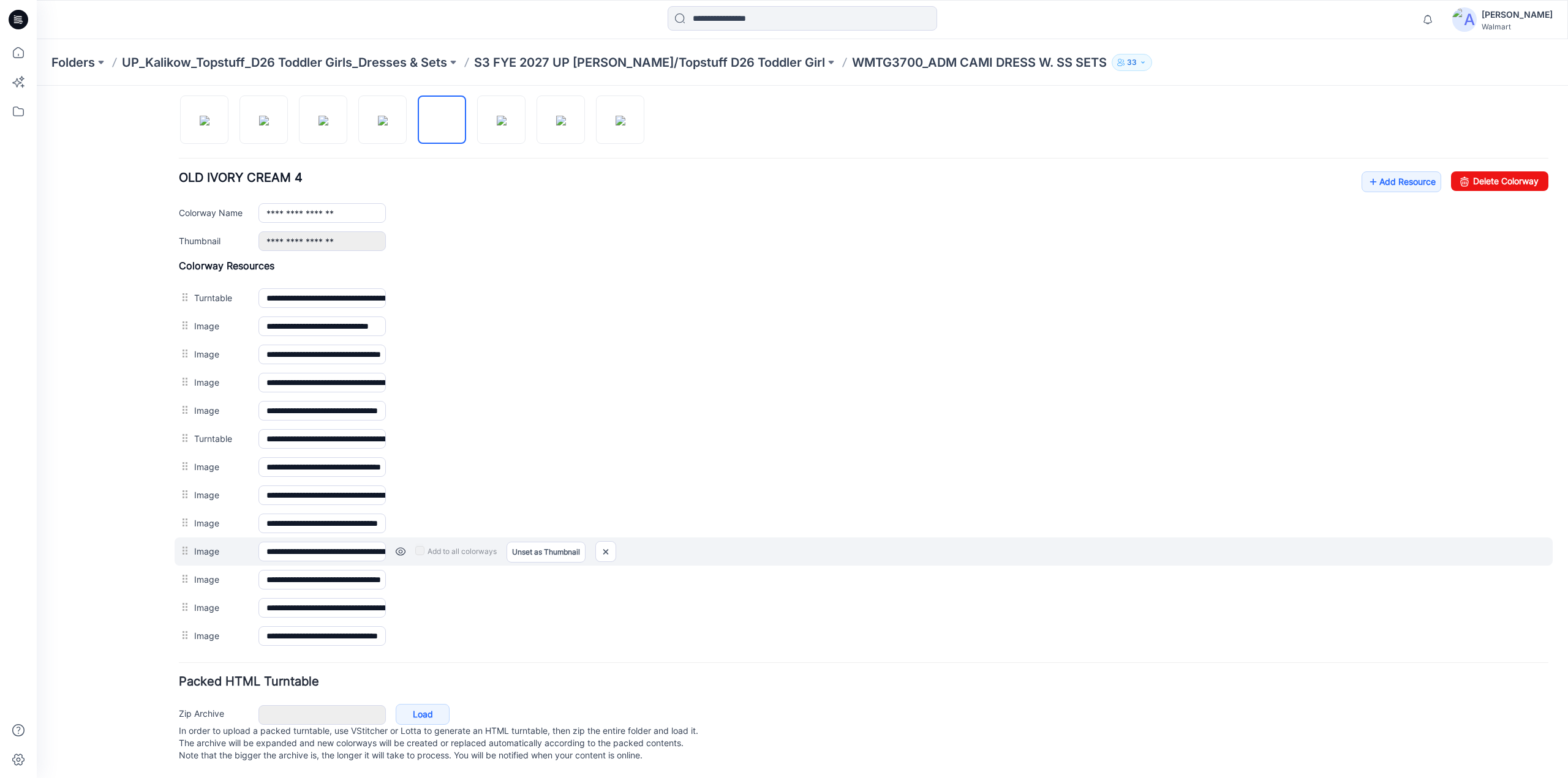
click at [396, 547] on link at bounding box center [401, 552] width 10 height 10
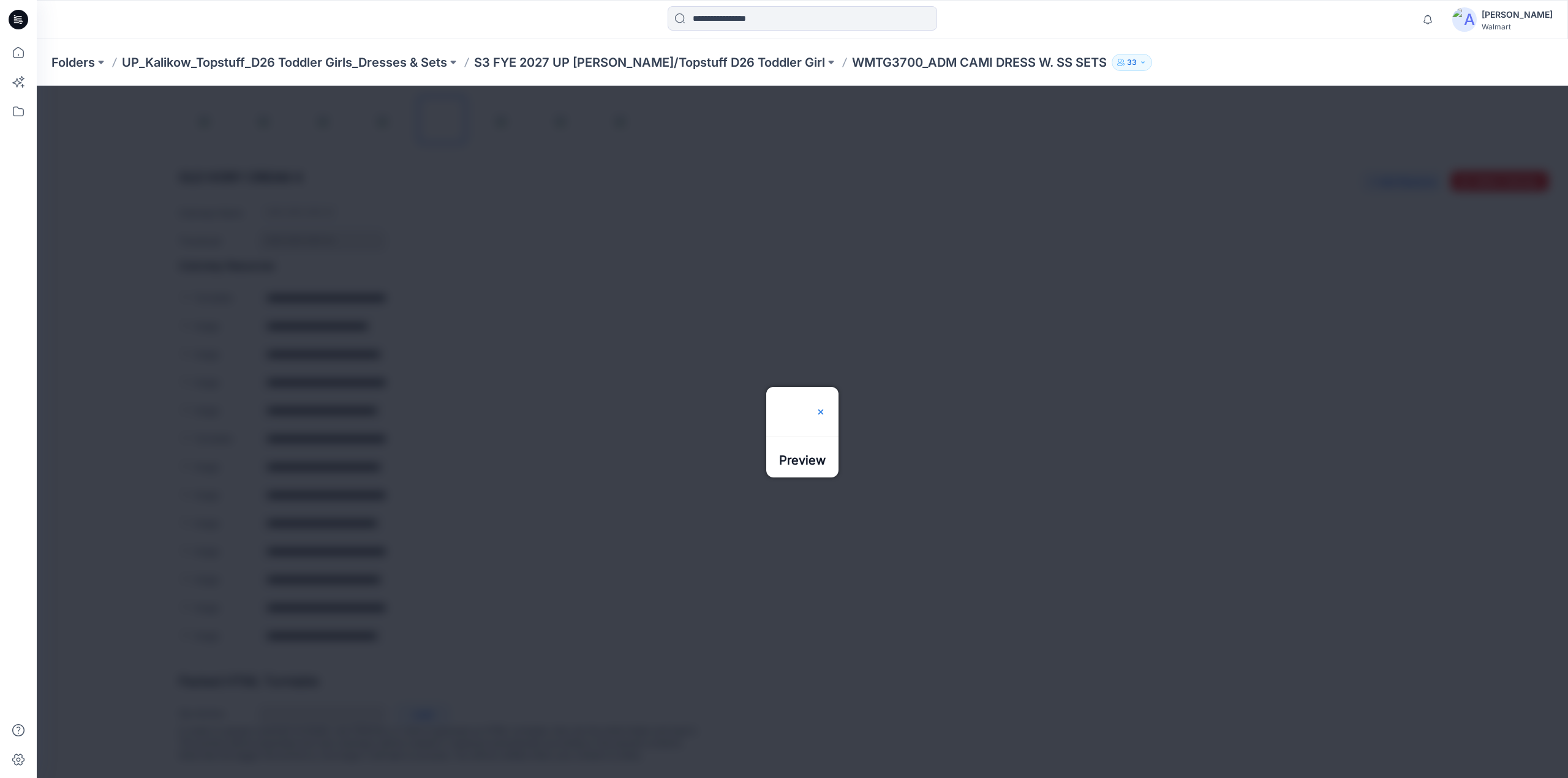
click at [826, 407] on img at bounding box center [821, 412] width 10 height 10
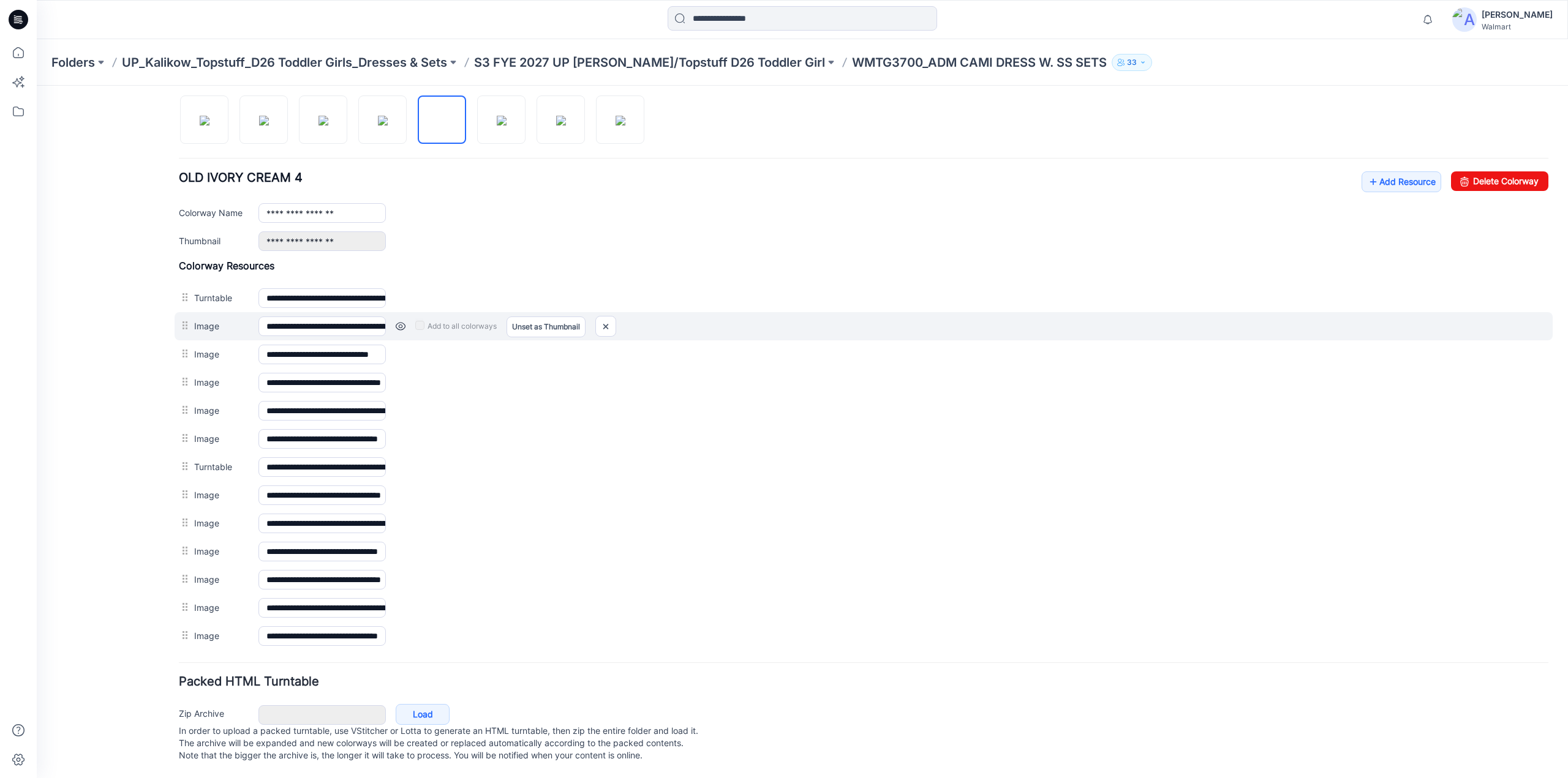
click at [402, 322] on link at bounding box center [401, 327] width 10 height 10
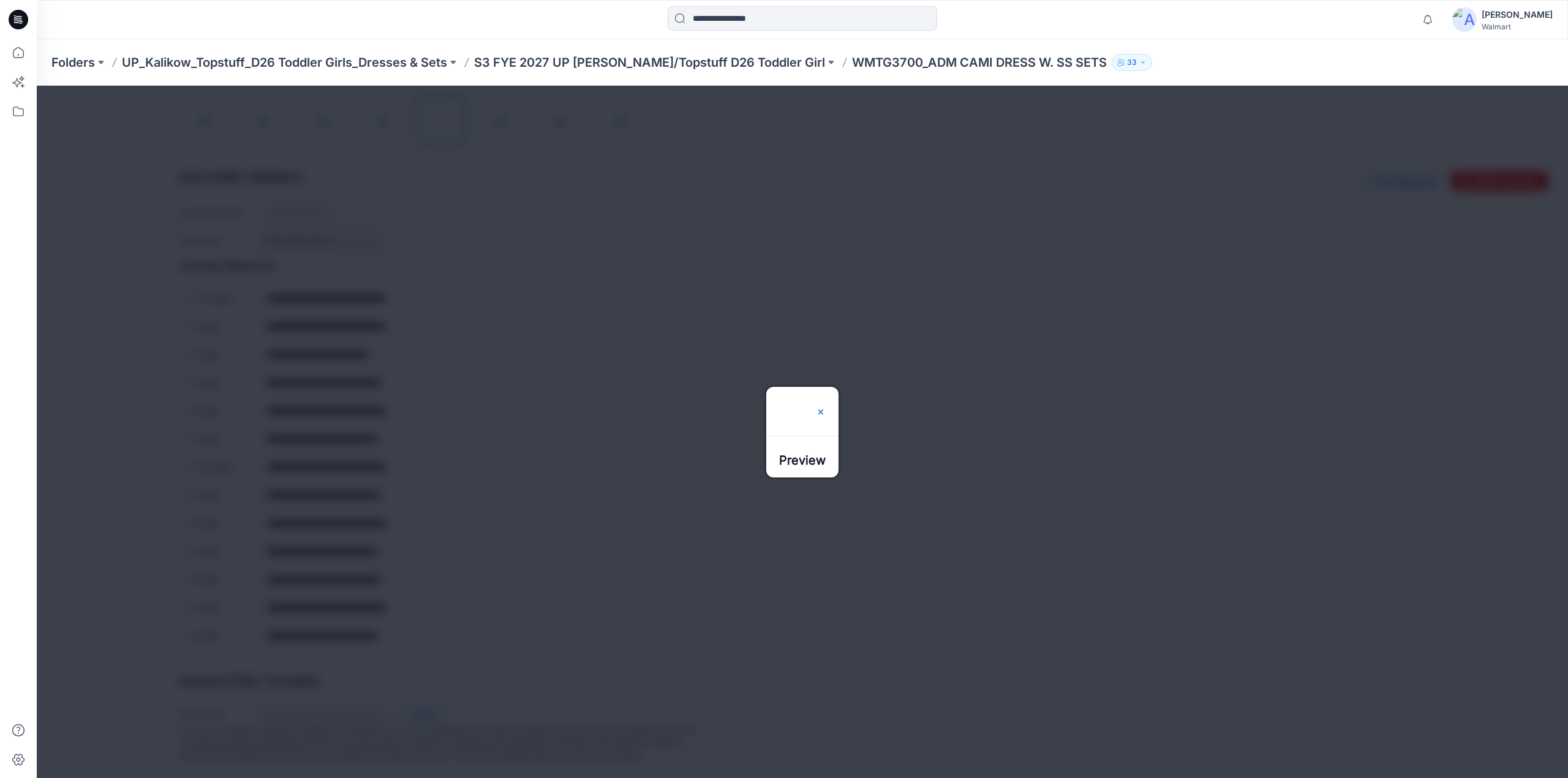
click at [826, 407] on img at bounding box center [821, 412] width 10 height 10
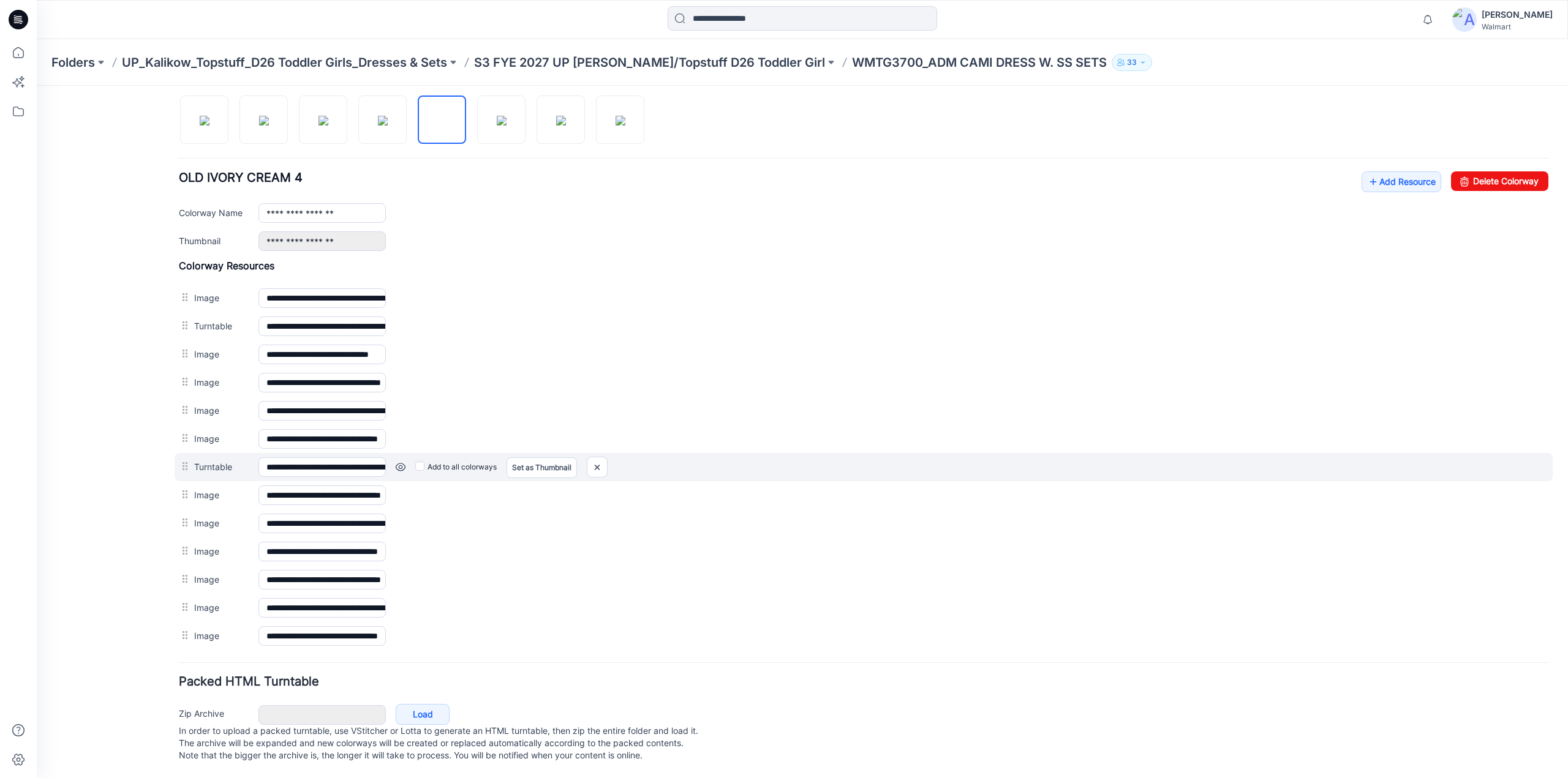
click at [402, 462] on link at bounding box center [401, 467] width 10 height 10
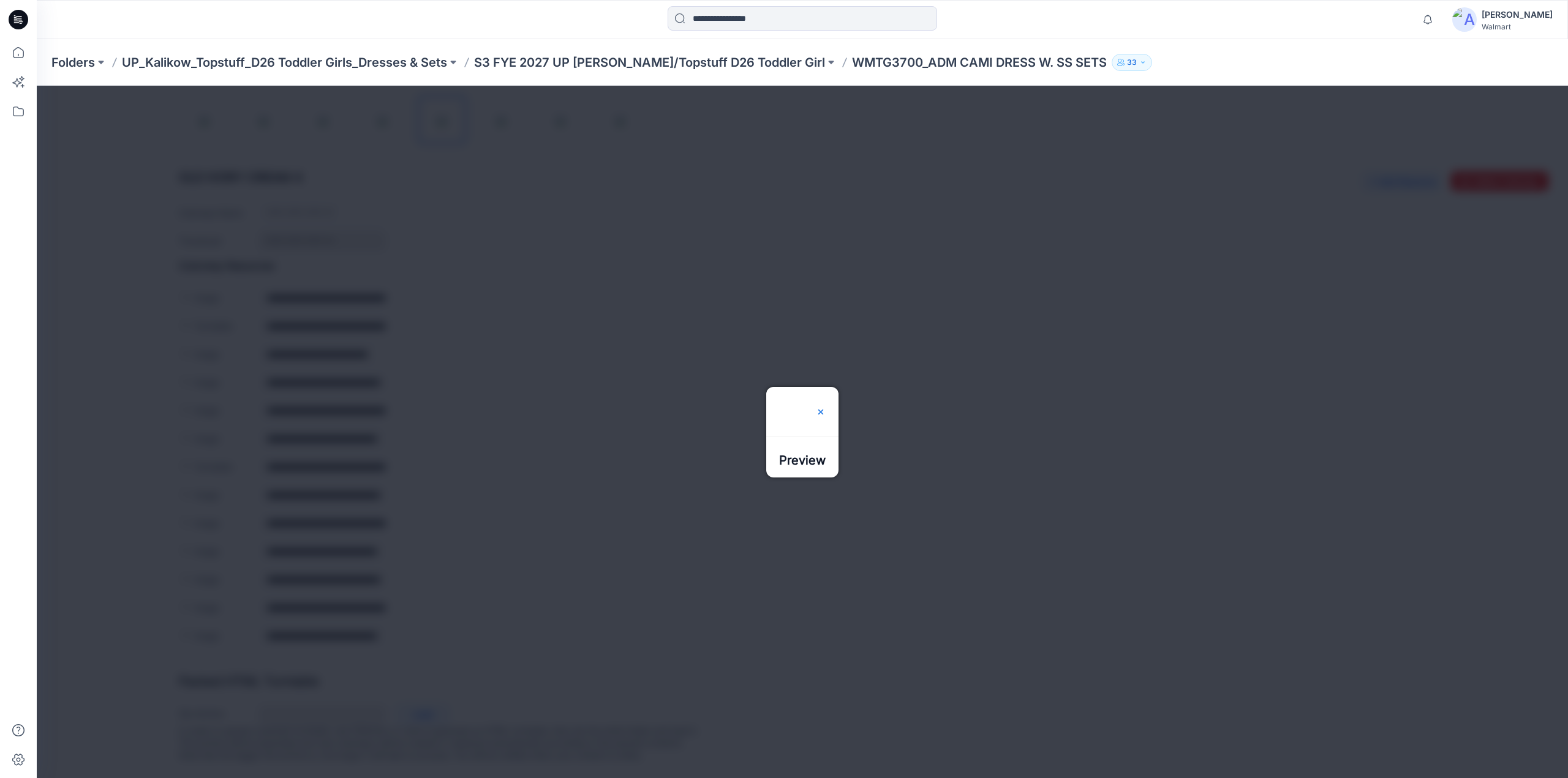
click at [826, 407] on img at bounding box center [821, 412] width 10 height 10
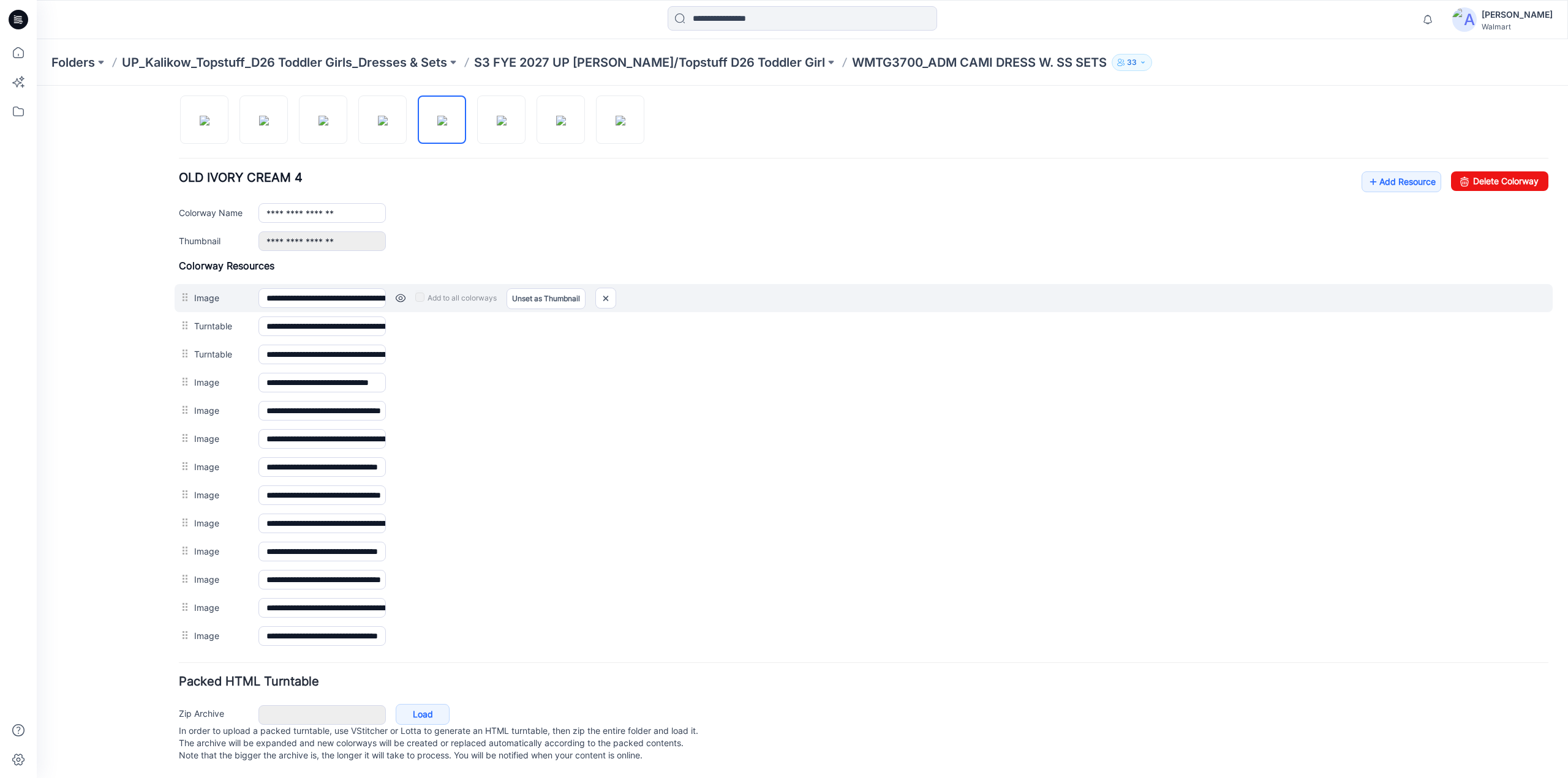
click at [398, 293] on link at bounding box center [401, 298] width 10 height 10
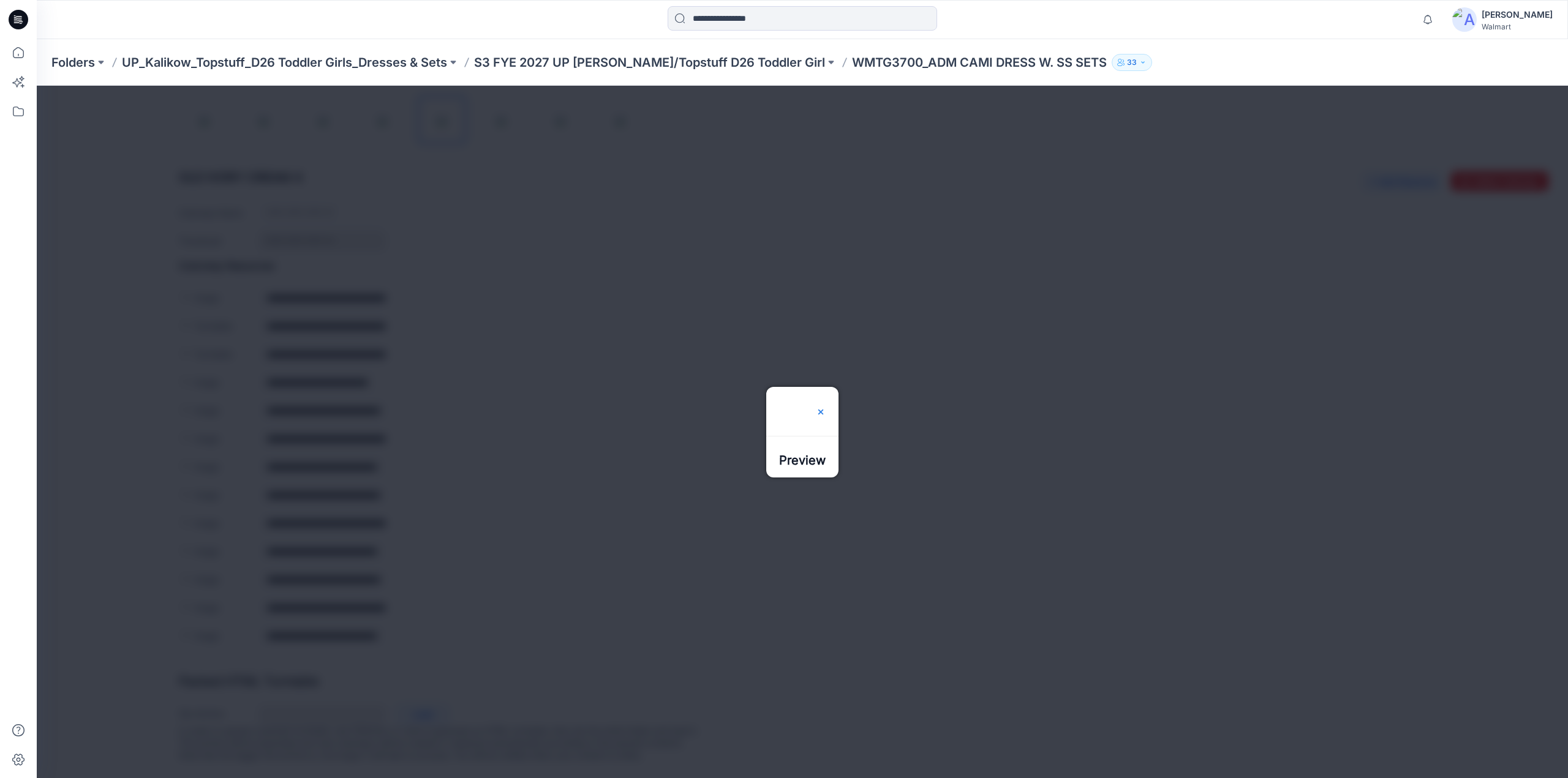
click at [826, 407] on img at bounding box center [821, 412] width 10 height 10
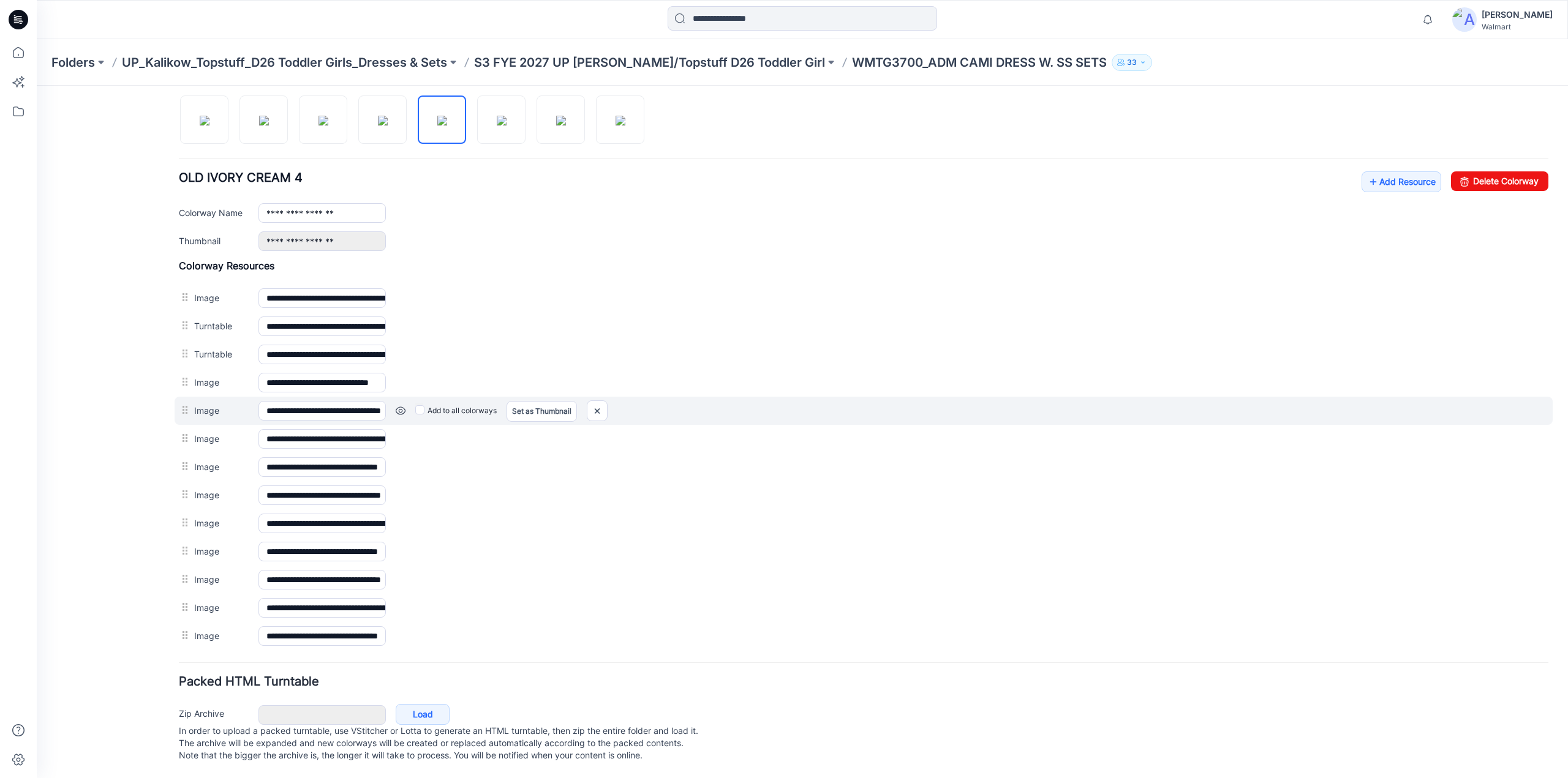
click at [401, 406] on link at bounding box center [401, 411] width 10 height 10
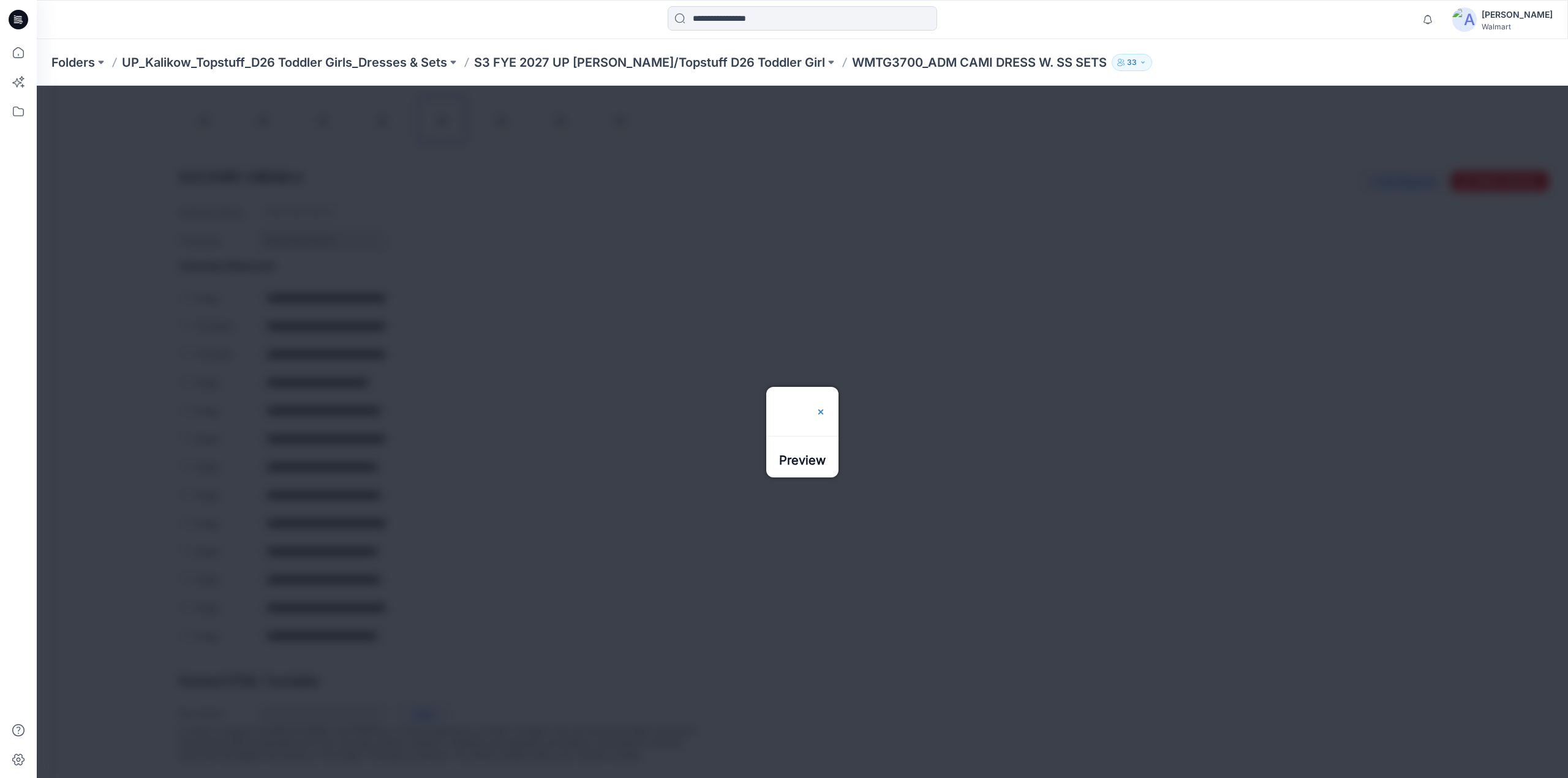
click at [826, 407] on img at bounding box center [821, 412] width 10 height 10
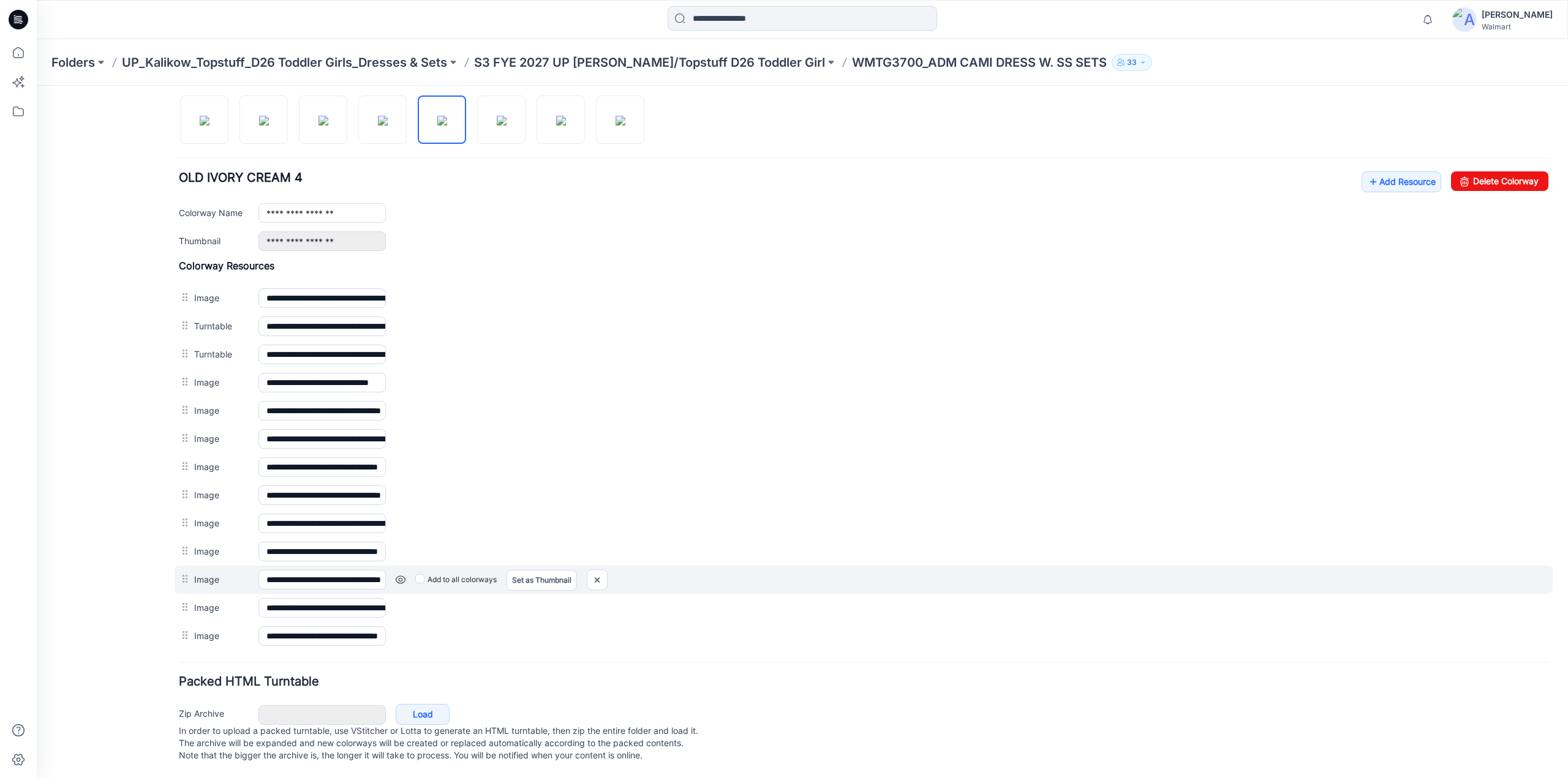
click at [399, 575] on link at bounding box center [401, 580] width 10 height 10
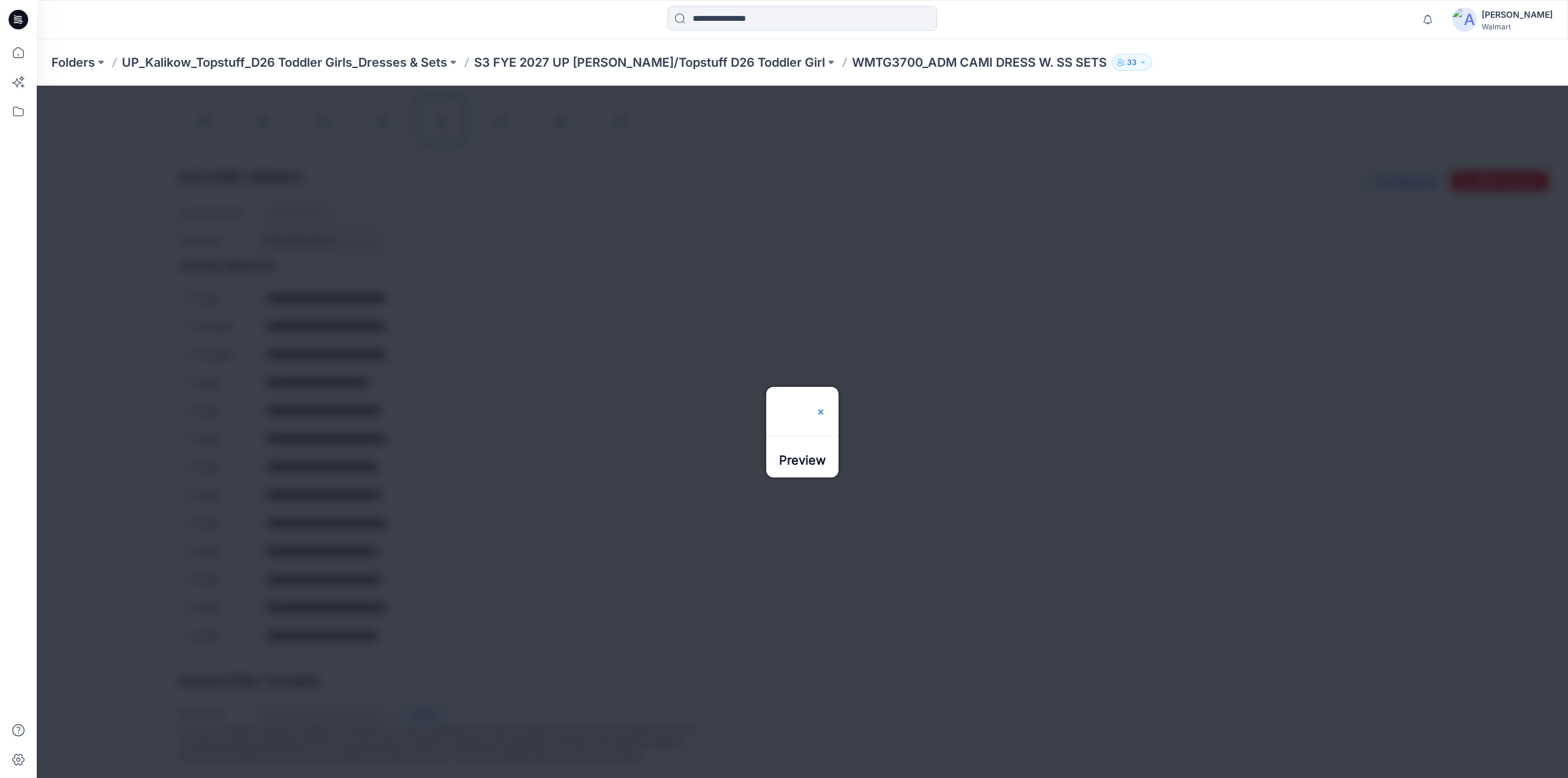
click at [826, 407] on img at bounding box center [821, 412] width 10 height 10
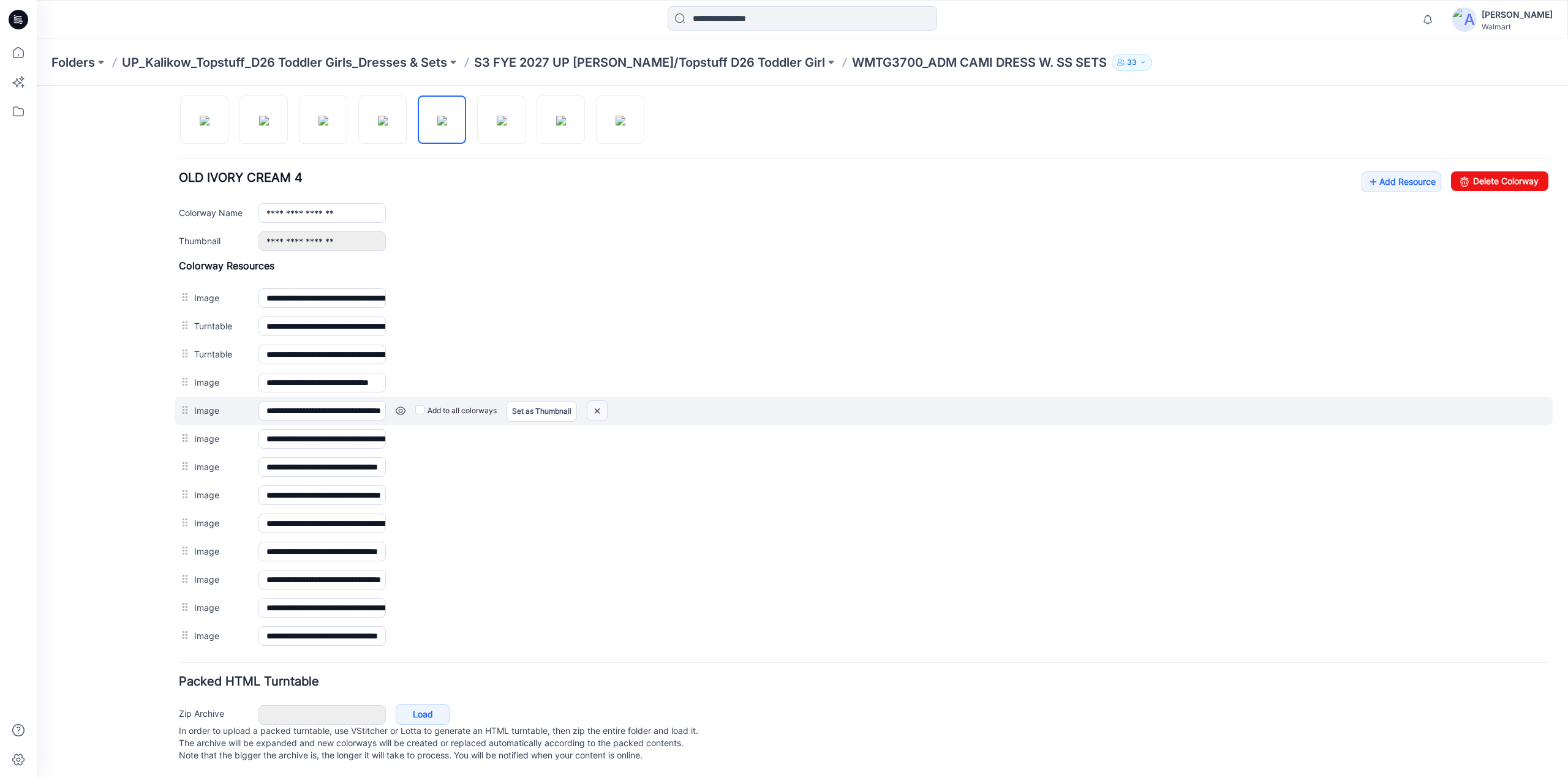
drag, startPoint x: 596, startPoint y: 404, endPoint x: 865, endPoint y: 141, distance: 376.2
click at [596, 404] on img at bounding box center [596, 411] width 19 height 20
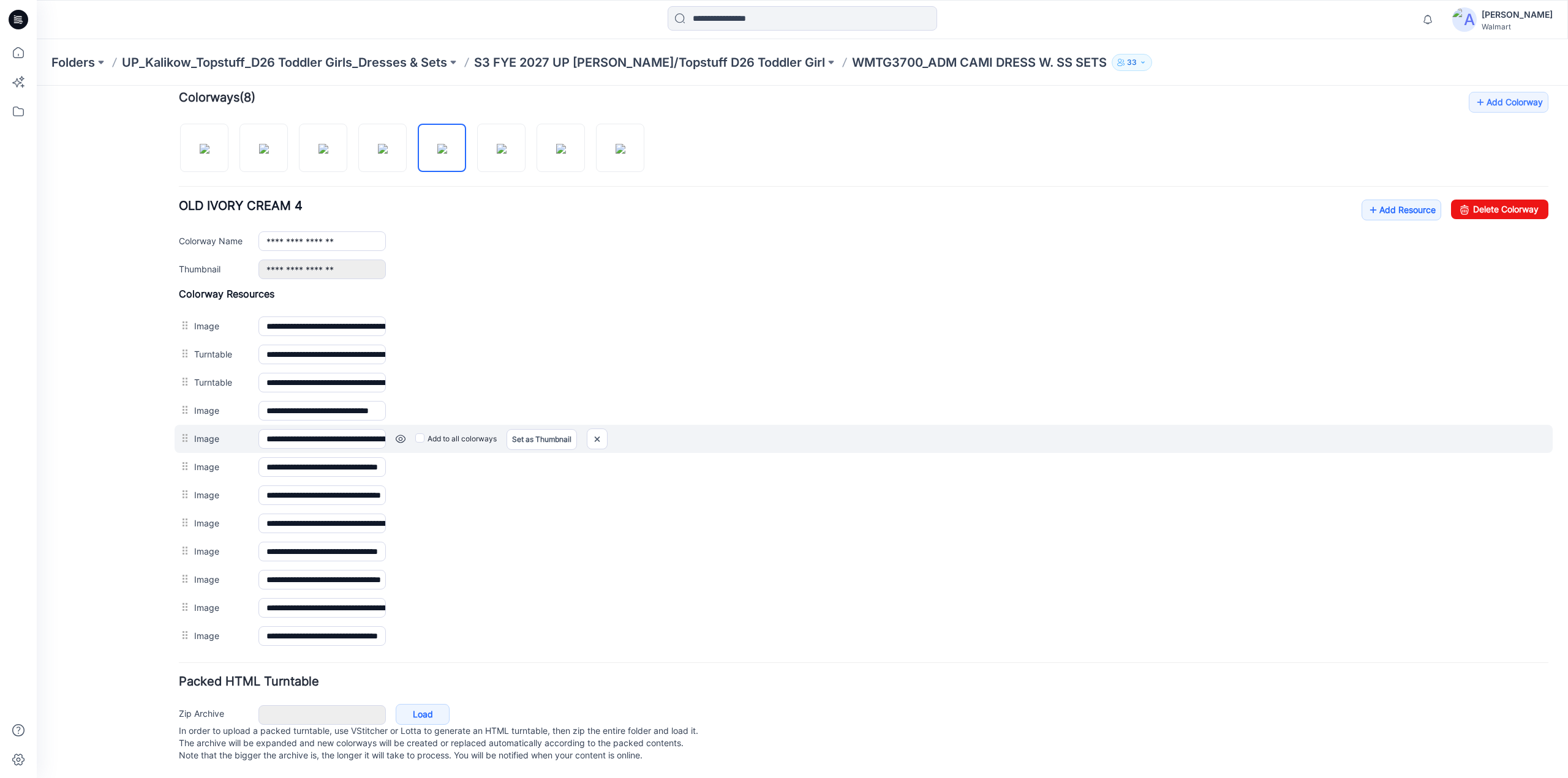
scroll to position [381, 0]
click at [399, 434] on link at bounding box center [401, 439] width 10 height 10
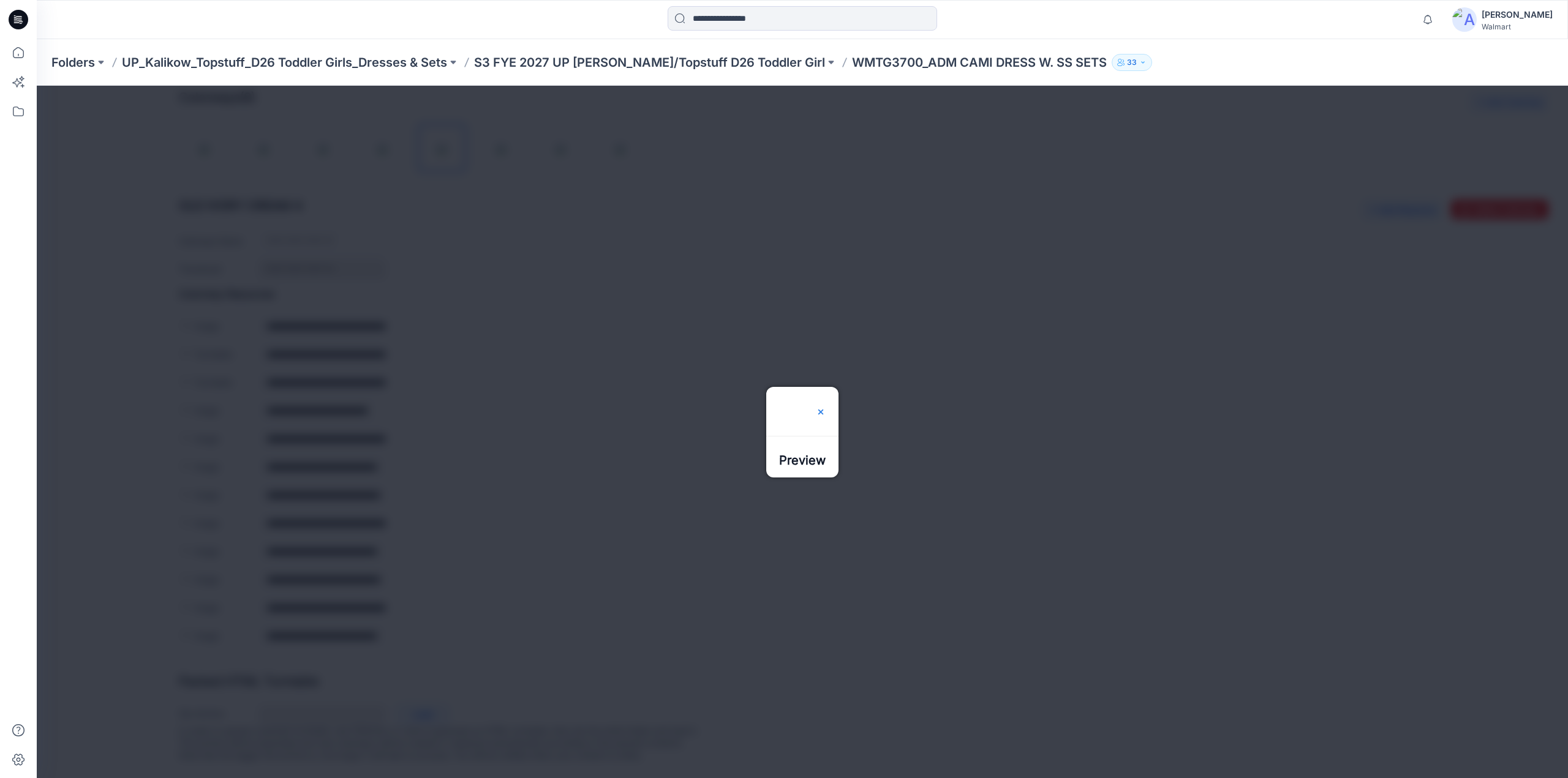
click at [826, 407] on img at bounding box center [821, 412] width 10 height 10
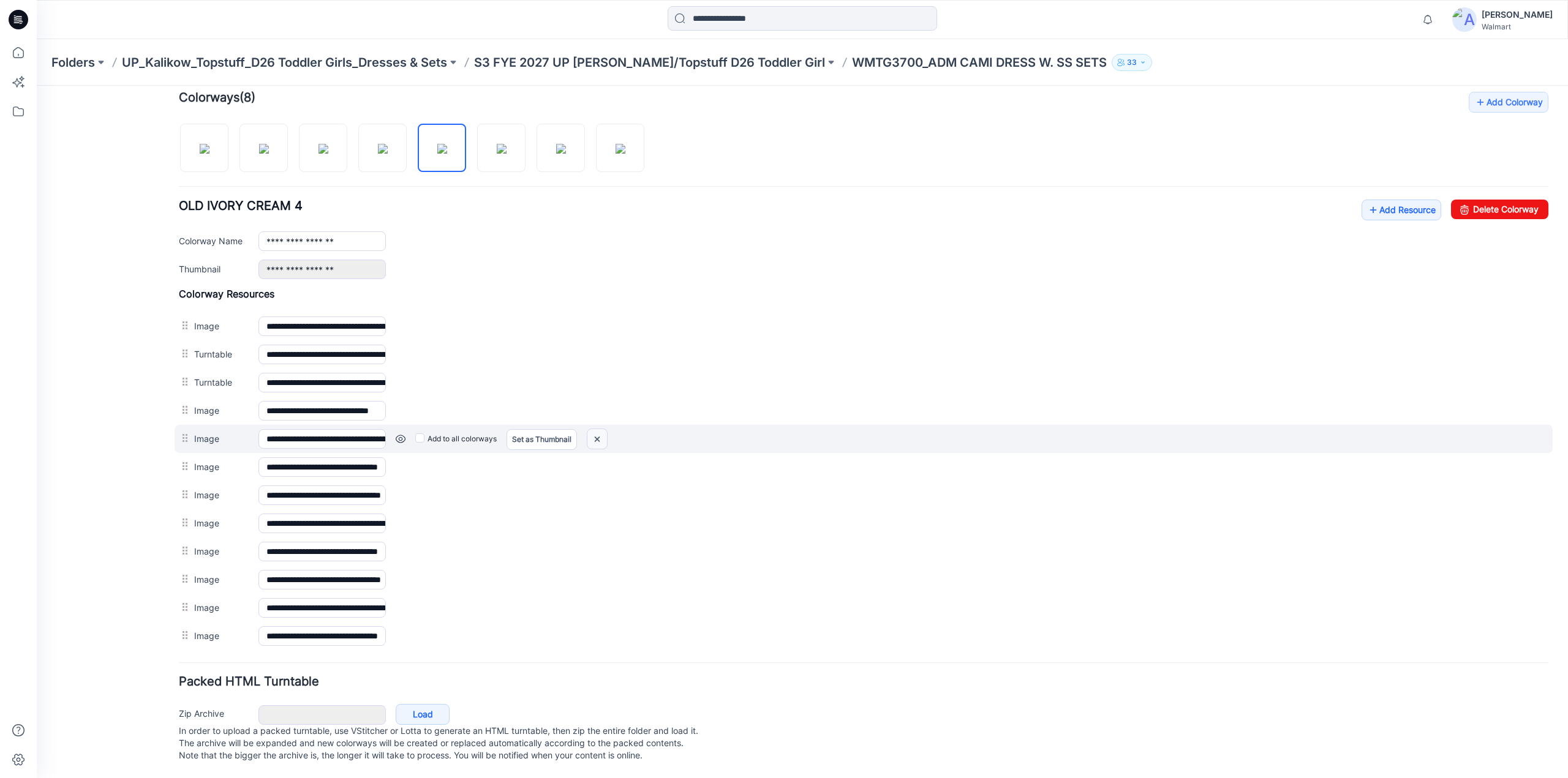
click at [601, 430] on img at bounding box center [596, 439] width 19 height 20
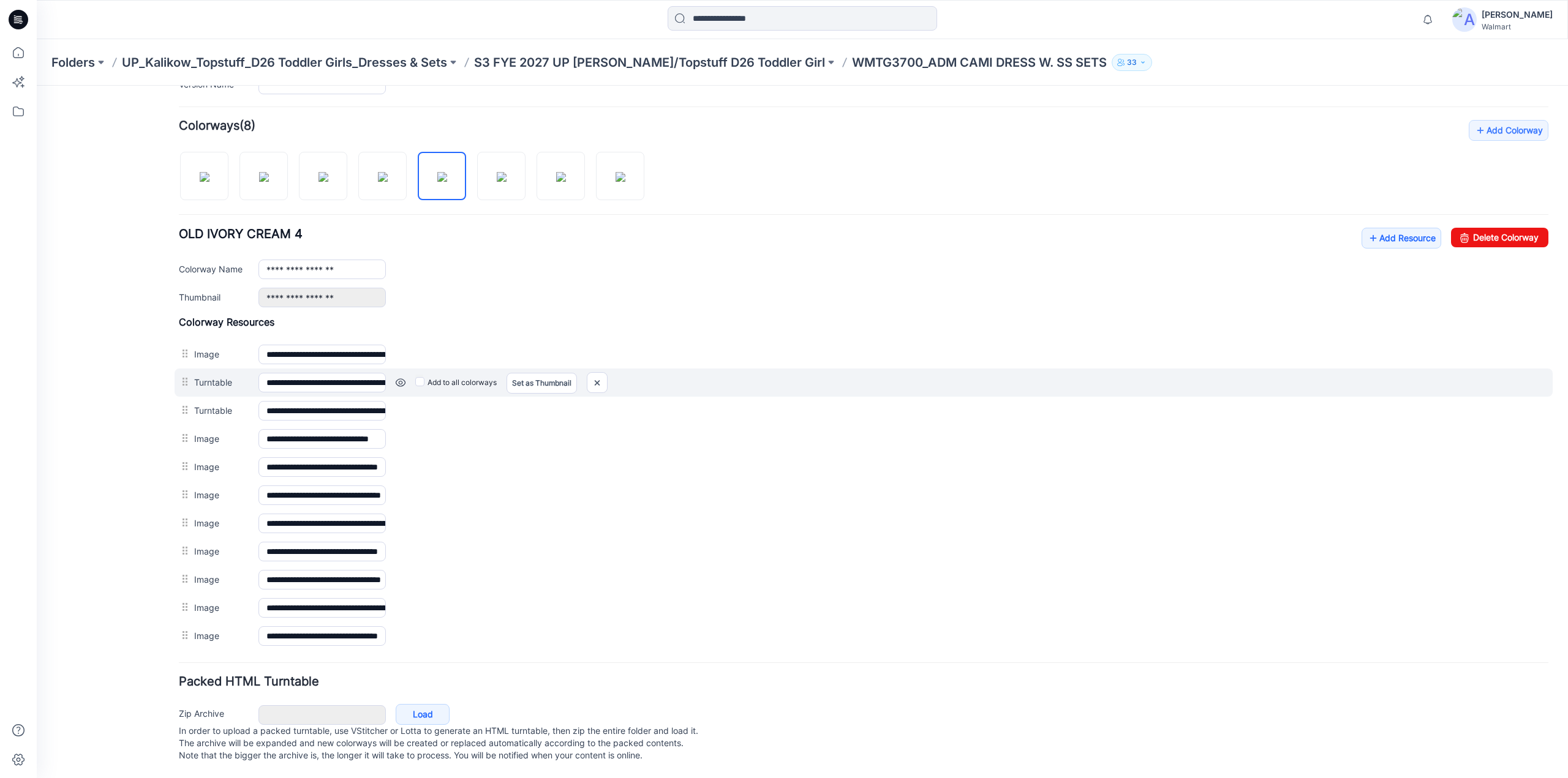
scroll to position [352, 0]
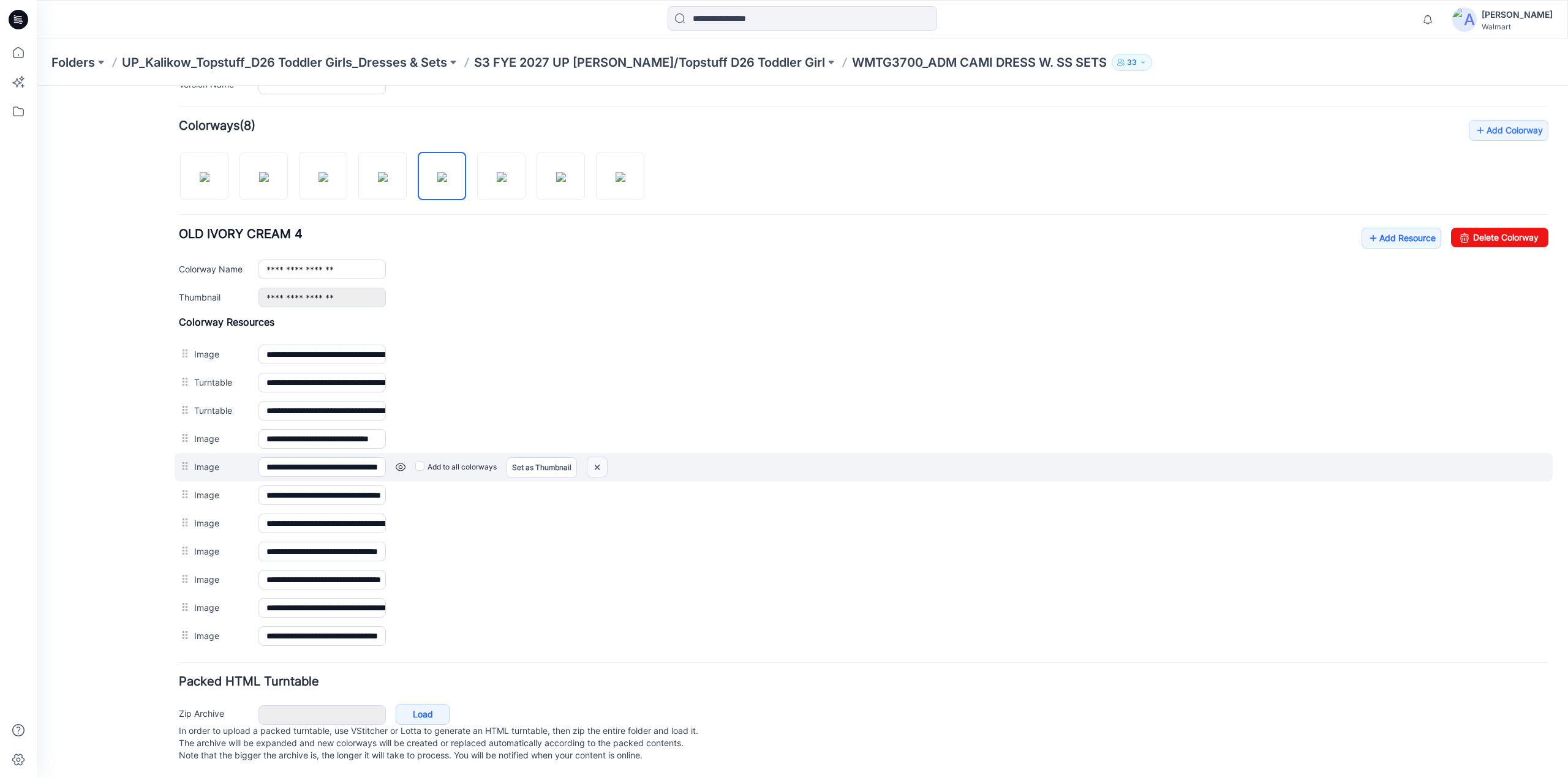
drag, startPoint x: 593, startPoint y: 458, endPoint x: 862, endPoint y: 139, distance: 417.3
click at [593, 458] on img at bounding box center [596, 467] width 19 height 20
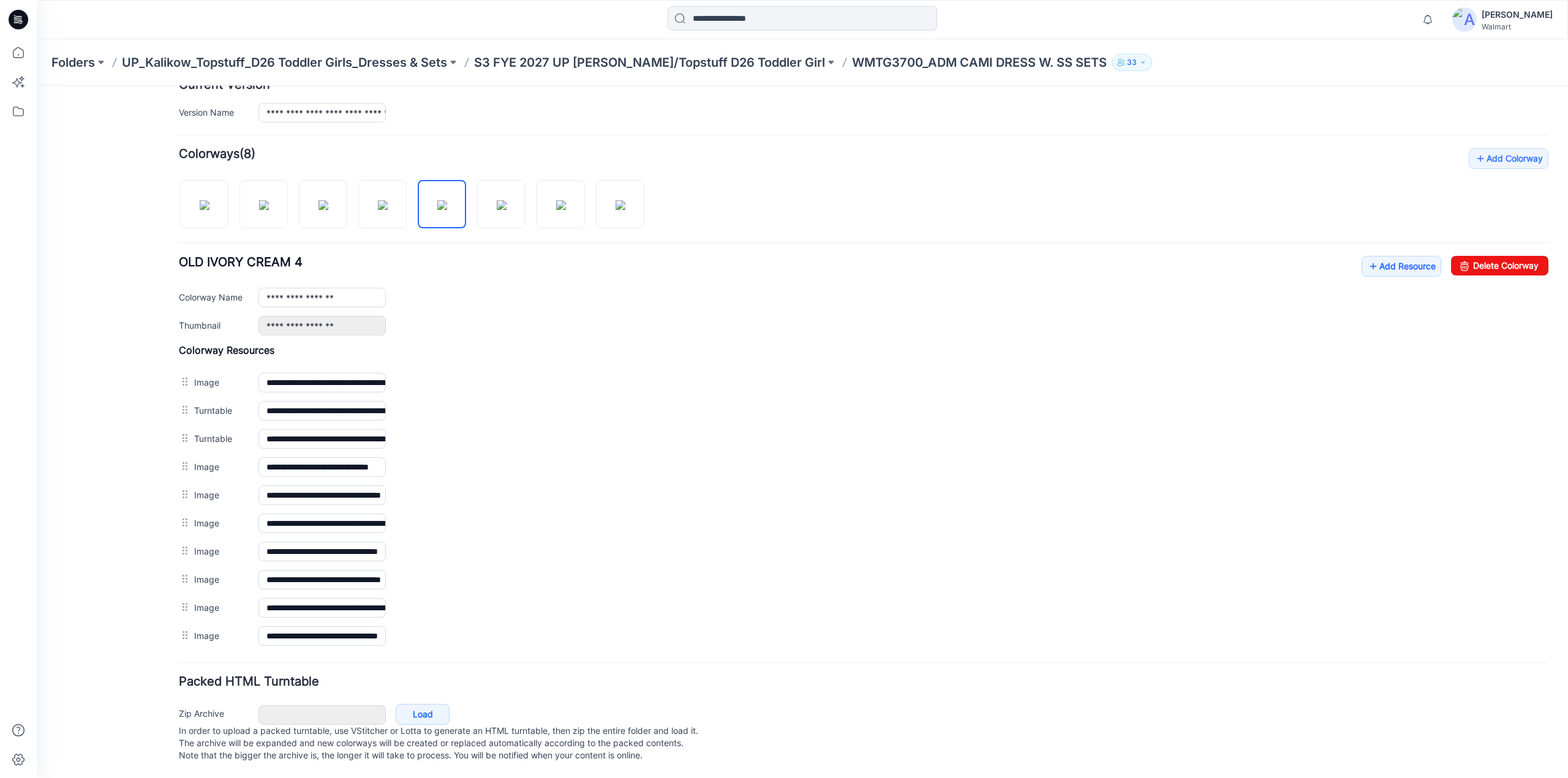
scroll to position [324, 0]
click at [496, 207] on img at bounding box center [501, 205] width 10 height 10
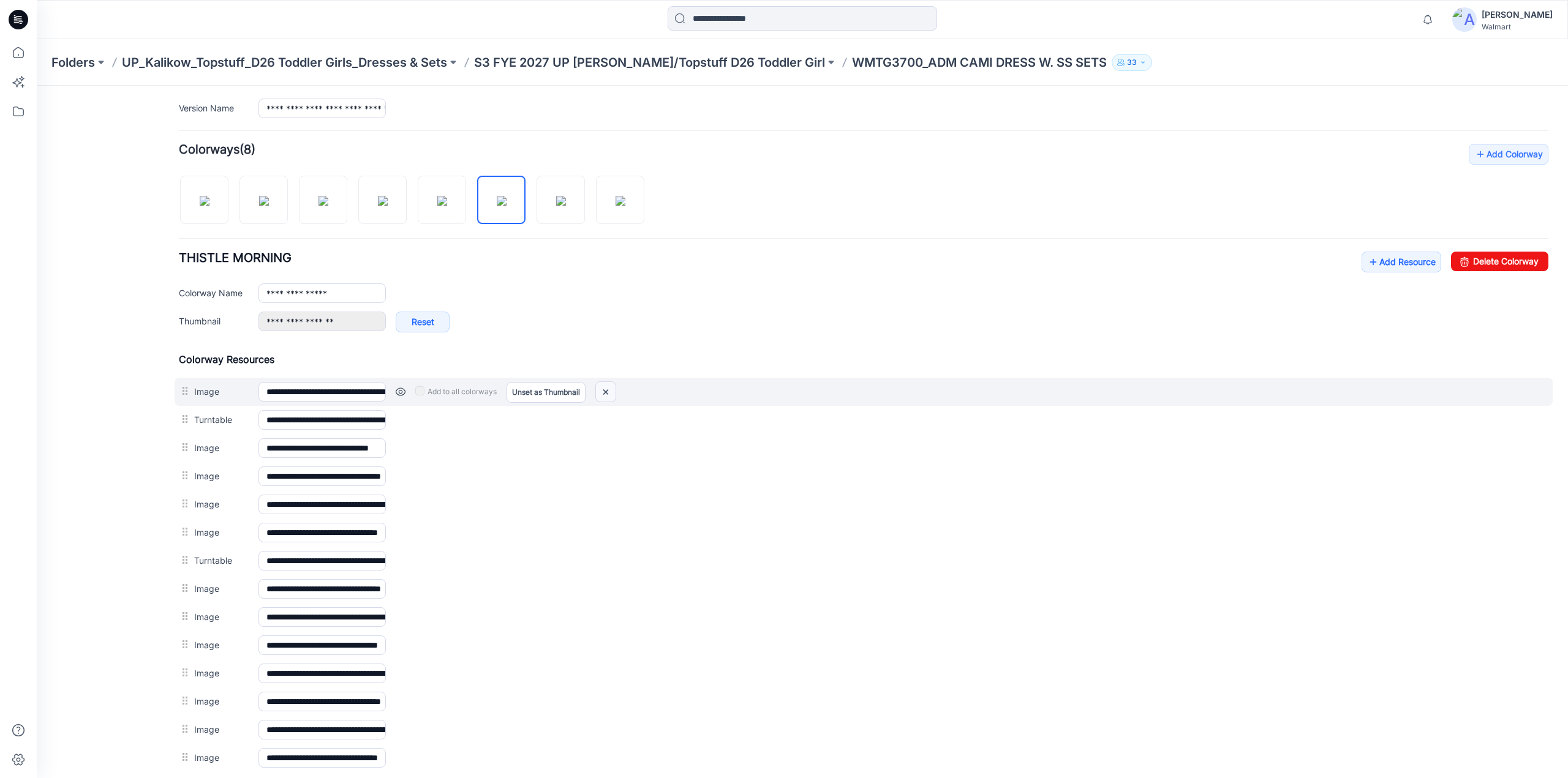
drag, startPoint x: 610, startPoint y: 388, endPoint x: 865, endPoint y: 141, distance: 355.0
click at [610, 388] on img at bounding box center [606, 392] width 19 height 20
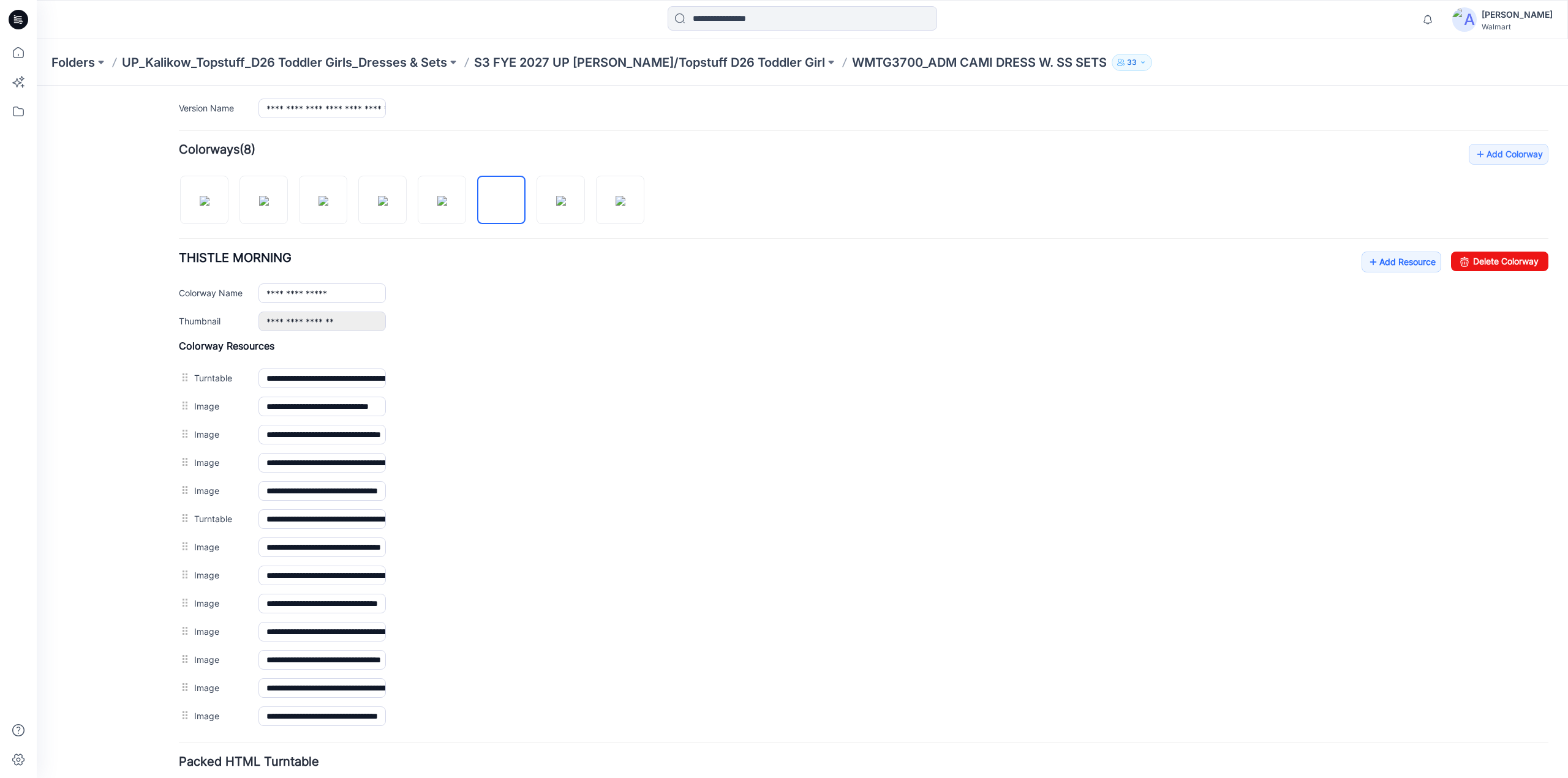
click at [397, 421] on div "**********" at bounding box center [863, 434] width 1370 height 28
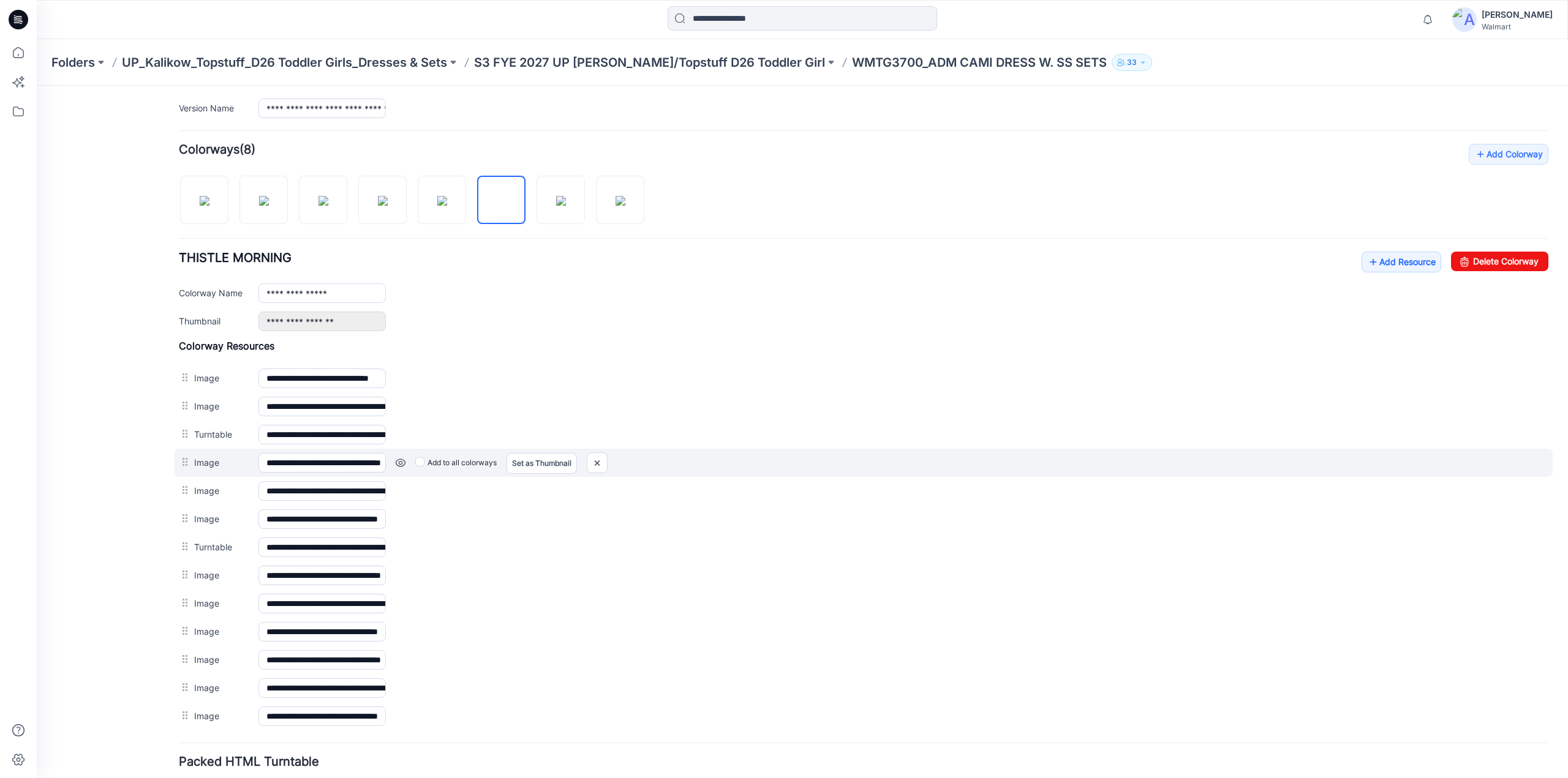
click at [403, 458] on link at bounding box center [401, 463] width 10 height 10
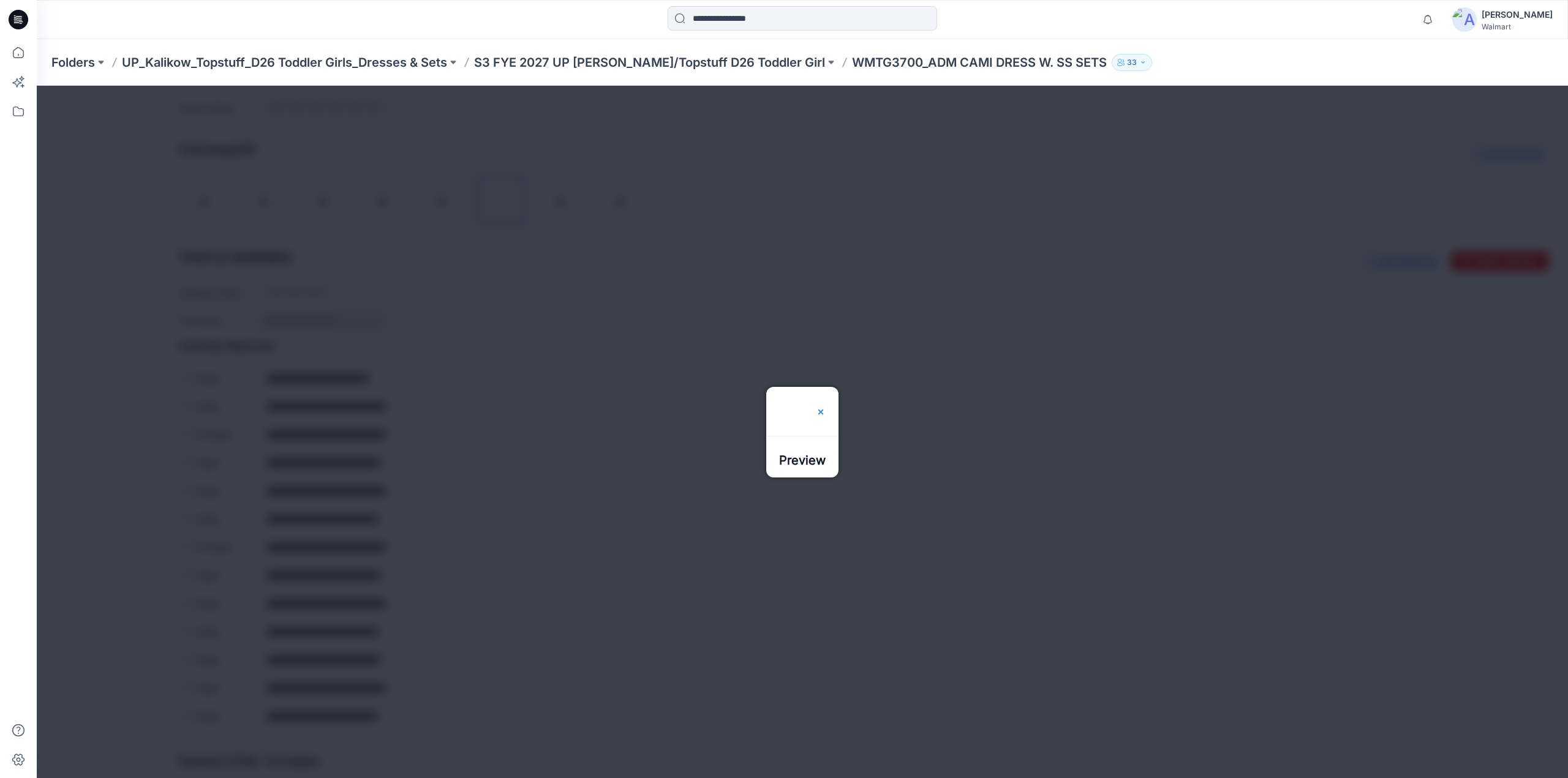
click at [826, 407] on img at bounding box center [821, 412] width 10 height 10
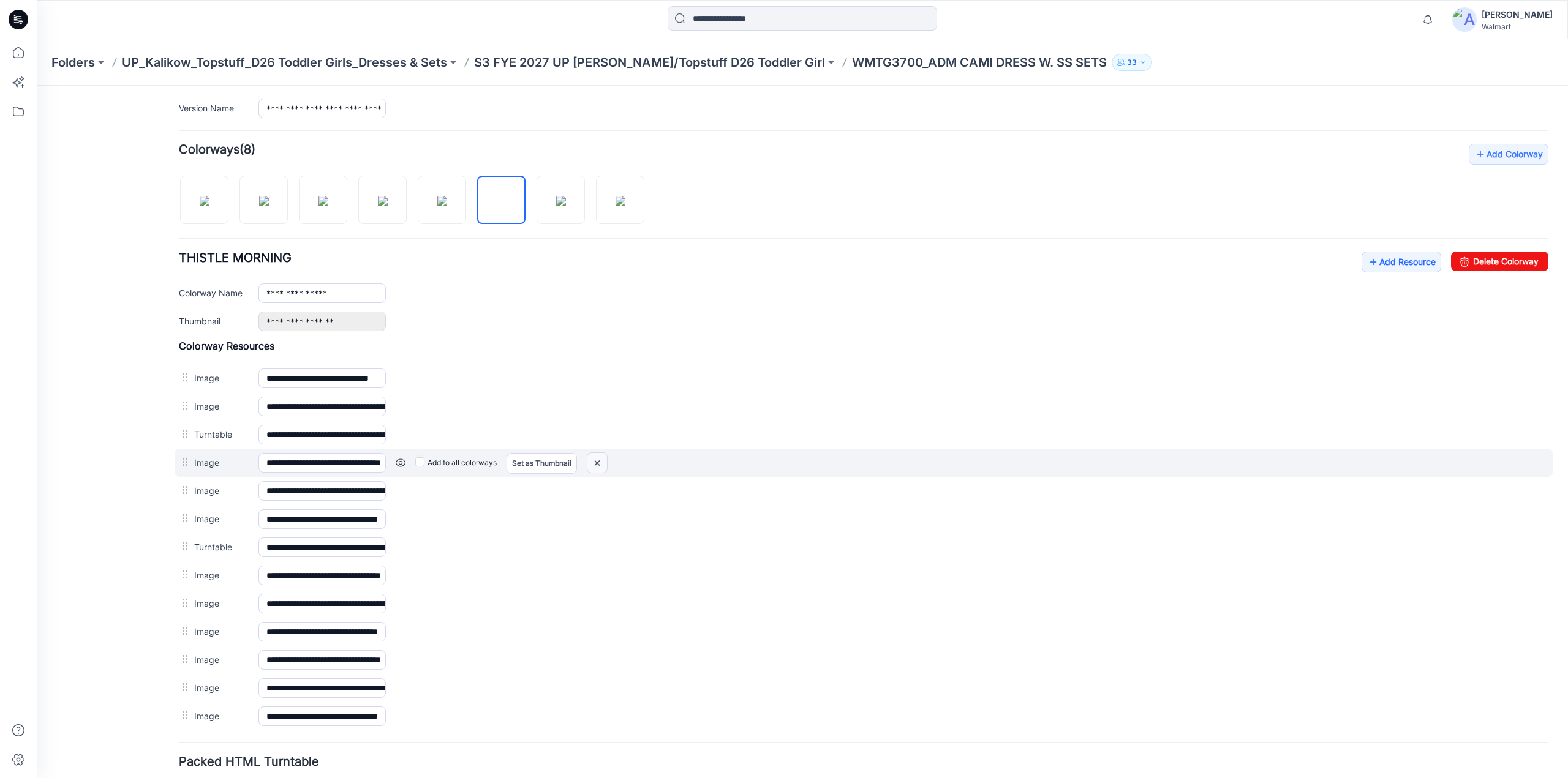
click at [601, 460] on img at bounding box center [596, 463] width 19 height 20
click at [595, 459] on img at bounding box center [596, 463] width 19 height 20
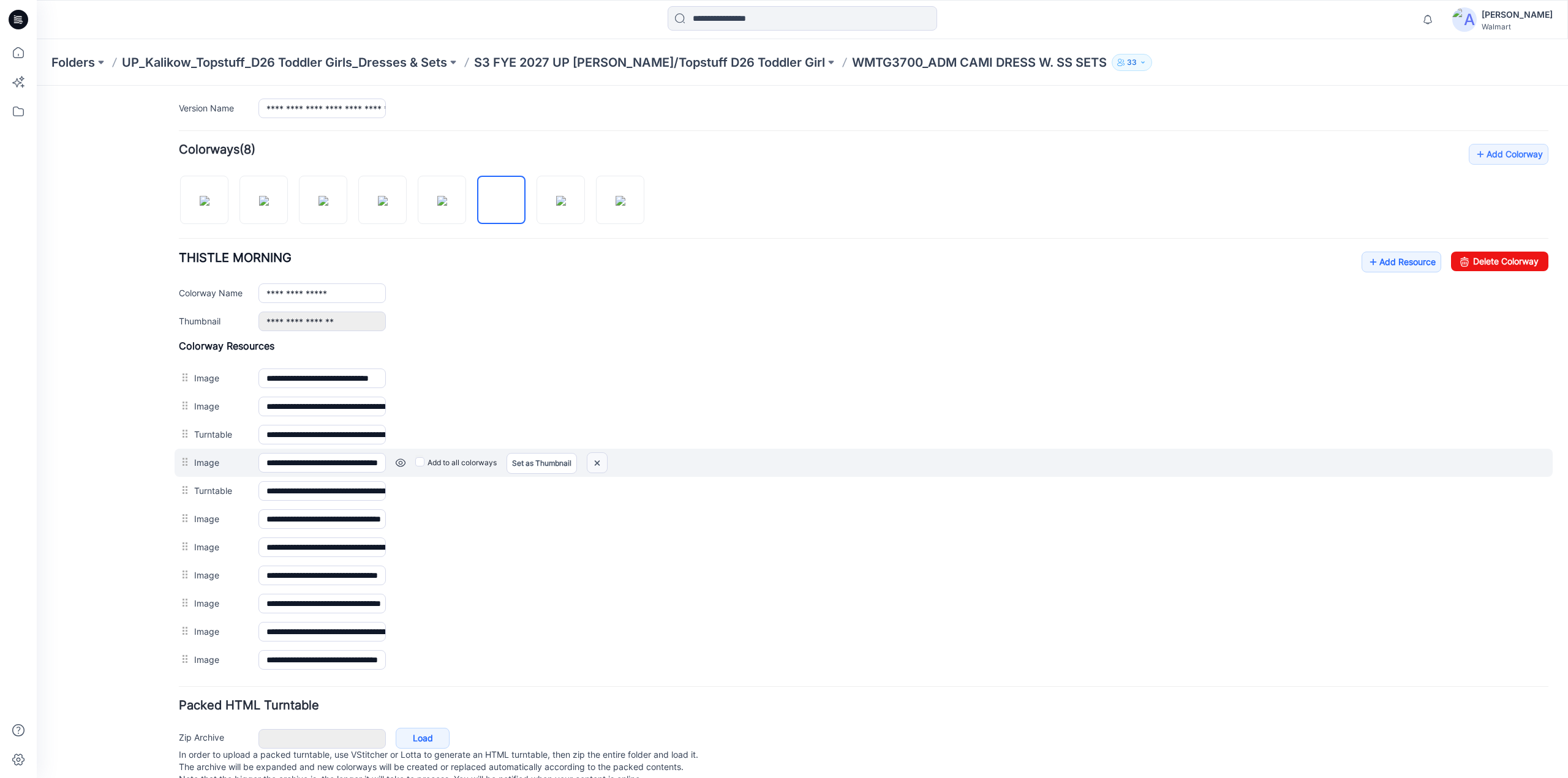
click at [600, 459] on img at bounding box center [596, 463] width 19 height 20
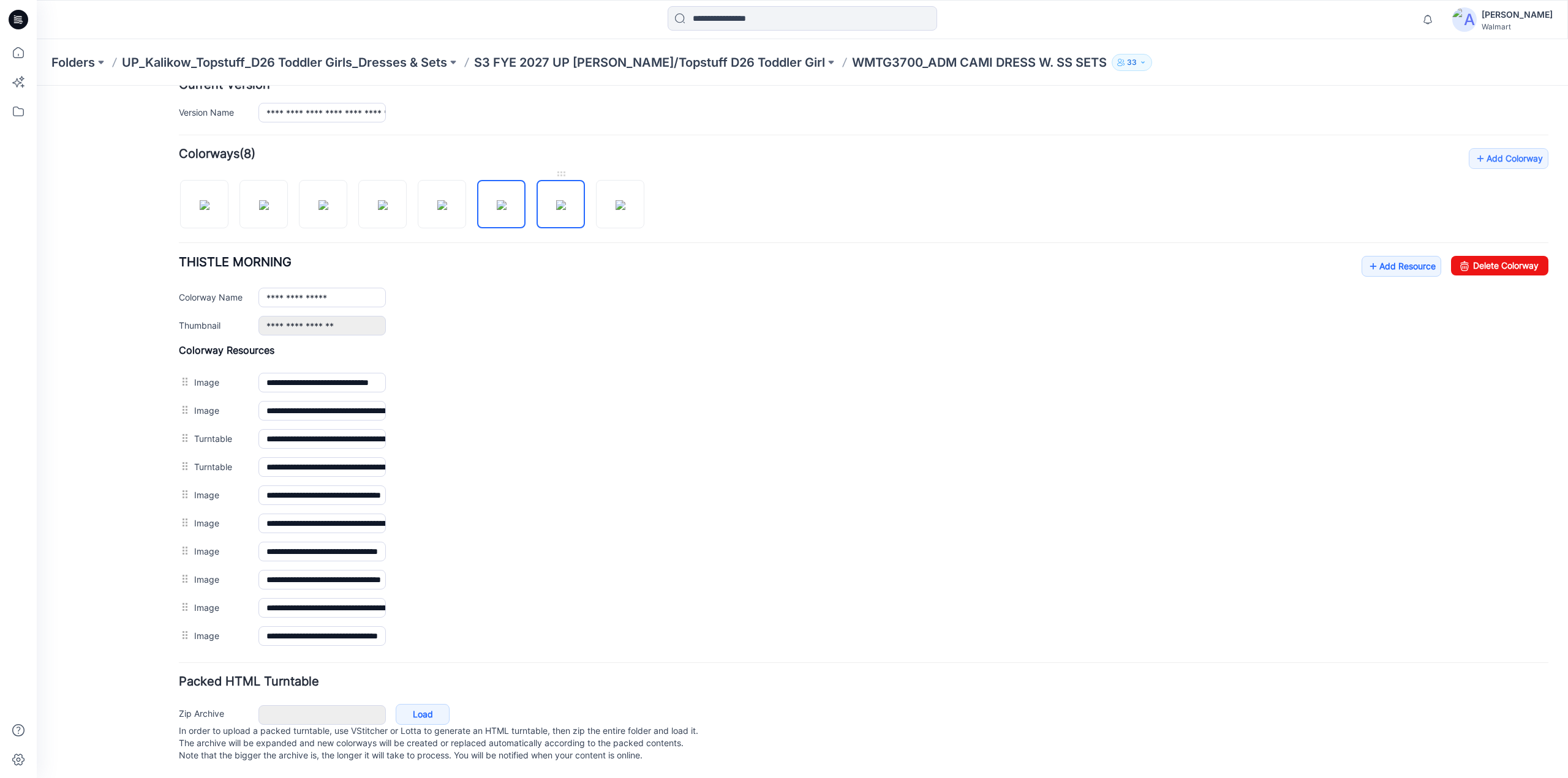
click at [561, 204] on img at bounding box center [562, 205] width 10 height 10
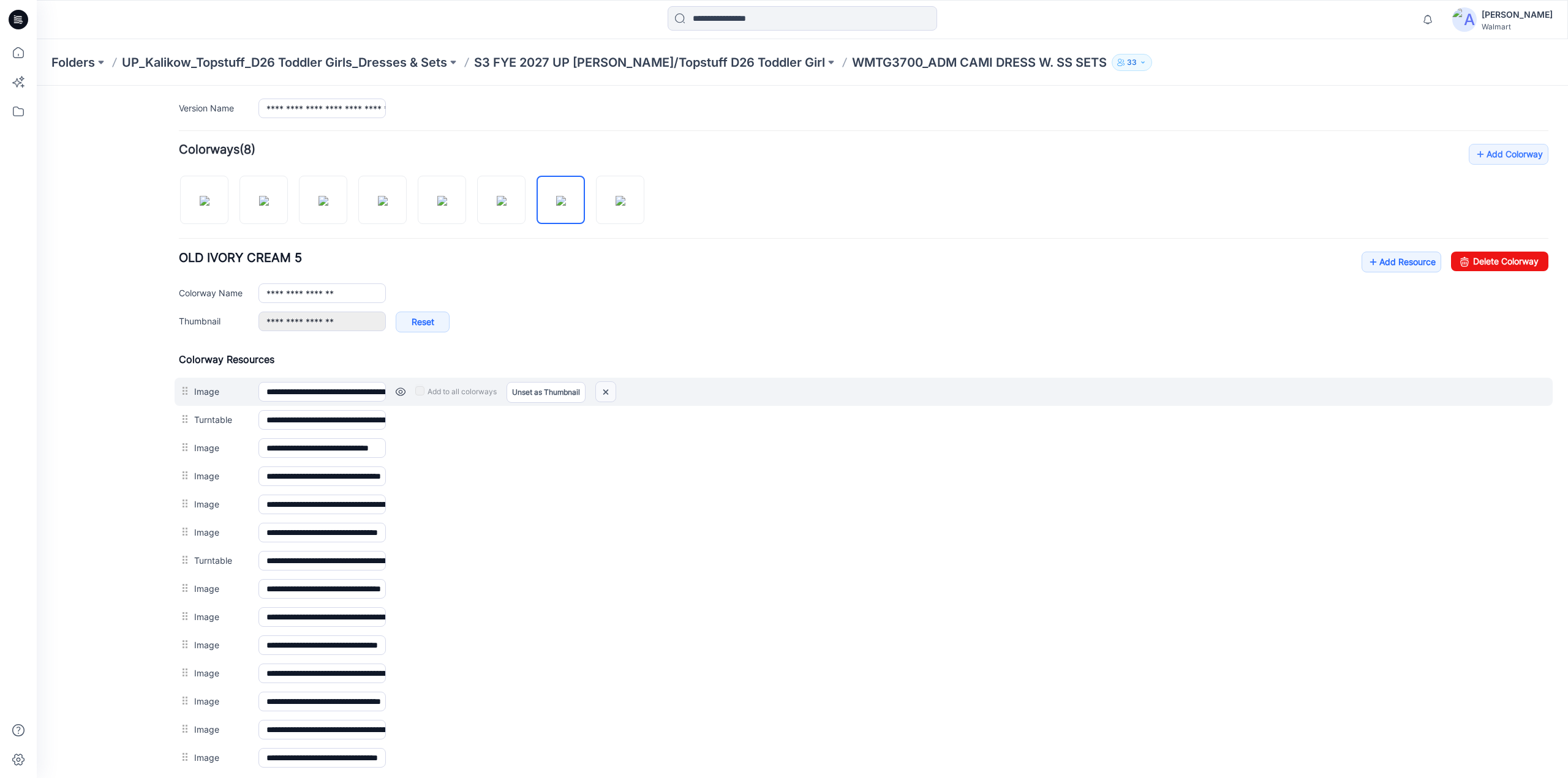
click at [601, 387] on img at bounding box center [606, 392] width 19 height 20
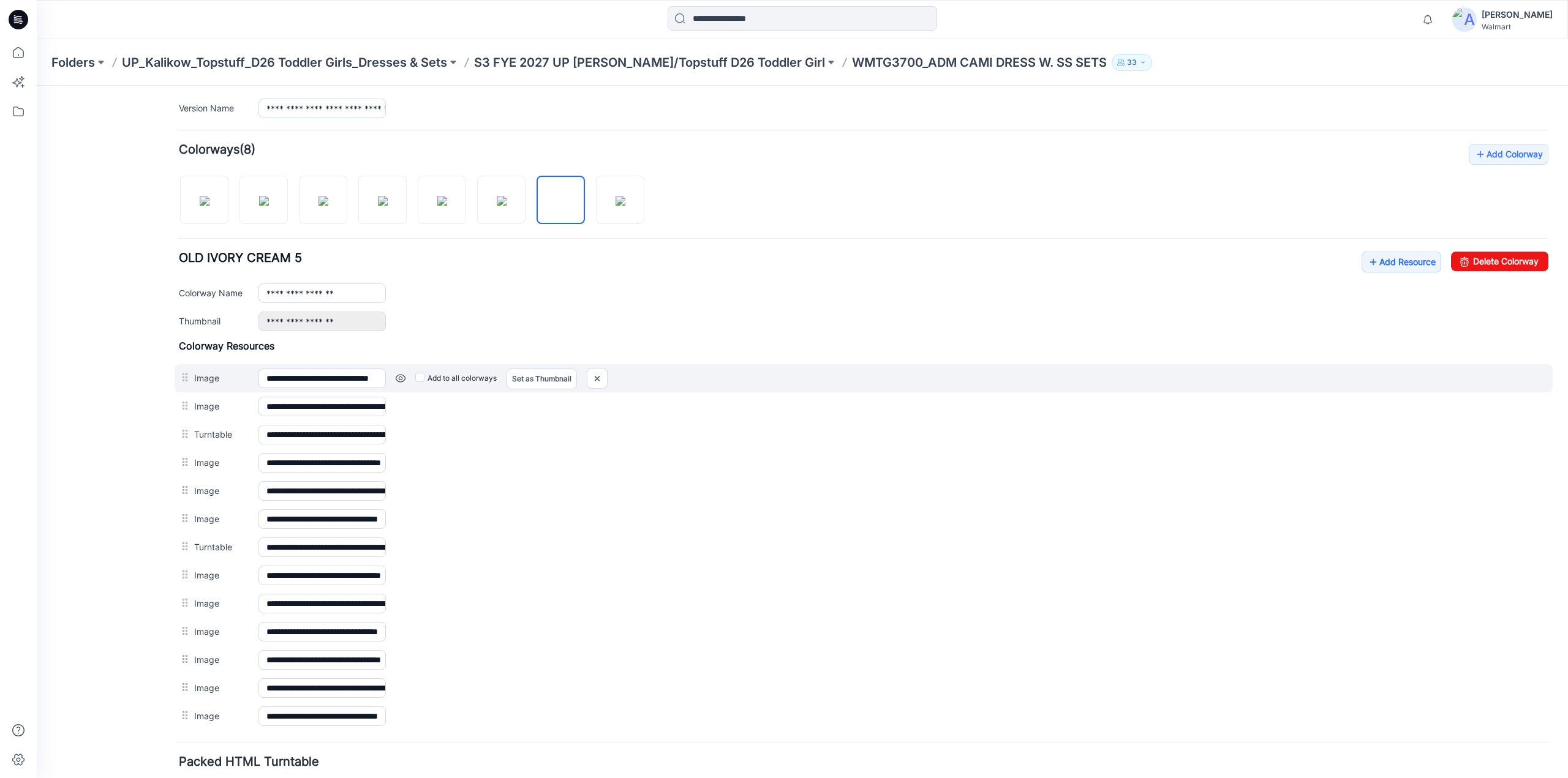
click at [403, 377] on link at bounding box center [401, 378] width 10 height 10
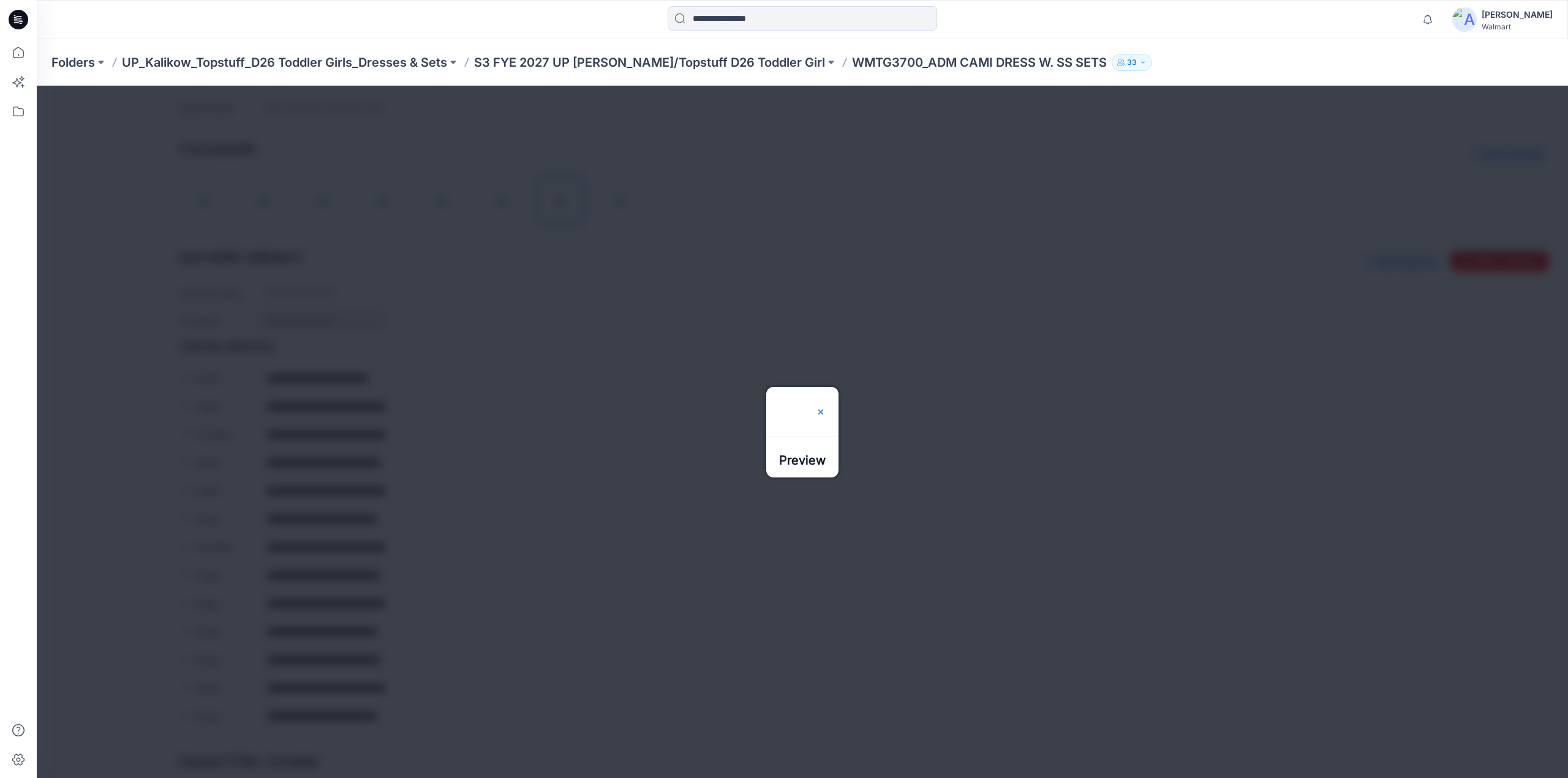
click at [826, 407] on img at bounding box center [821, 412] width 10 height 10
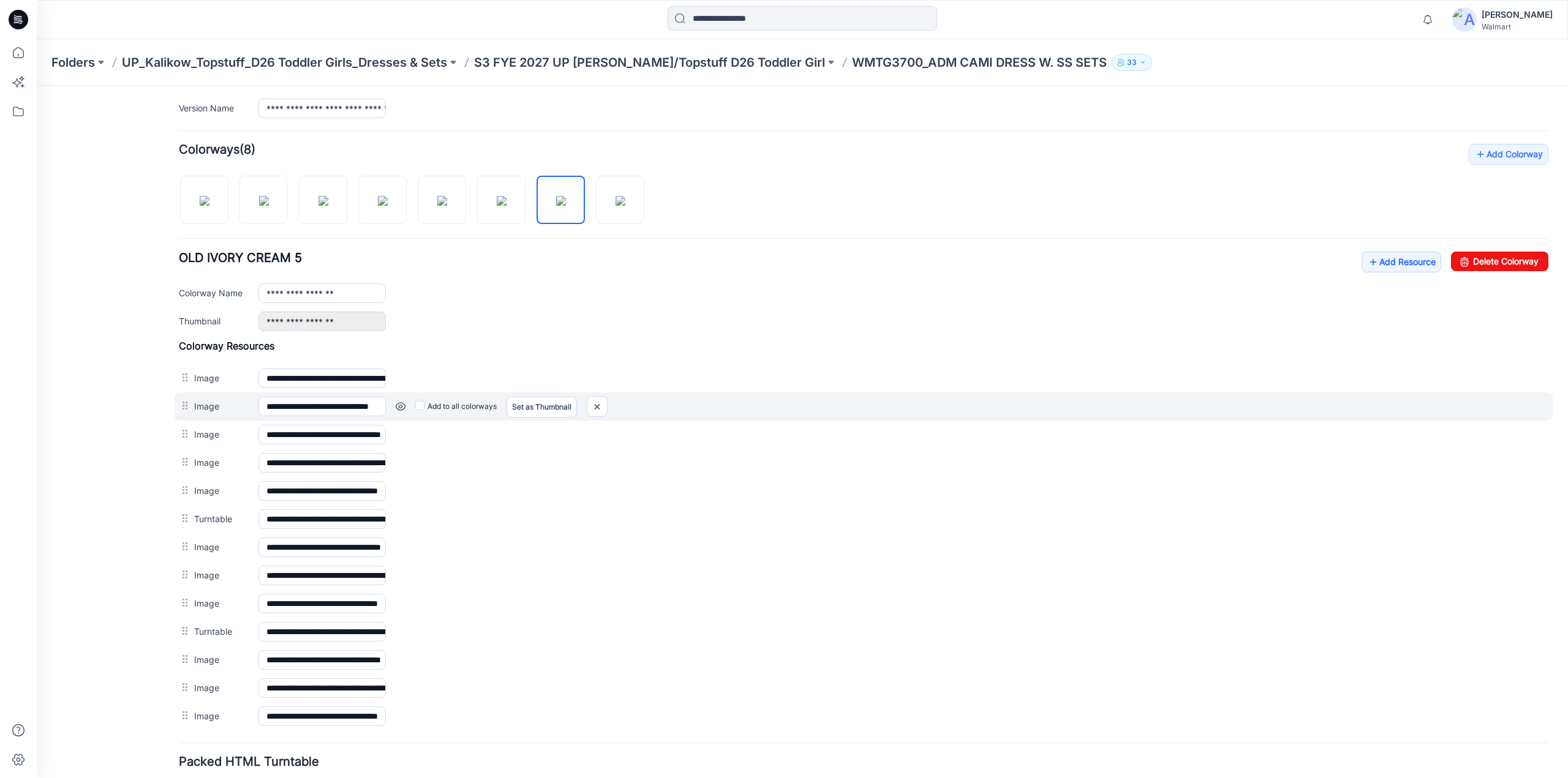
click at [401, 402] on link at bounding box center [401, 406] width 10 height 10
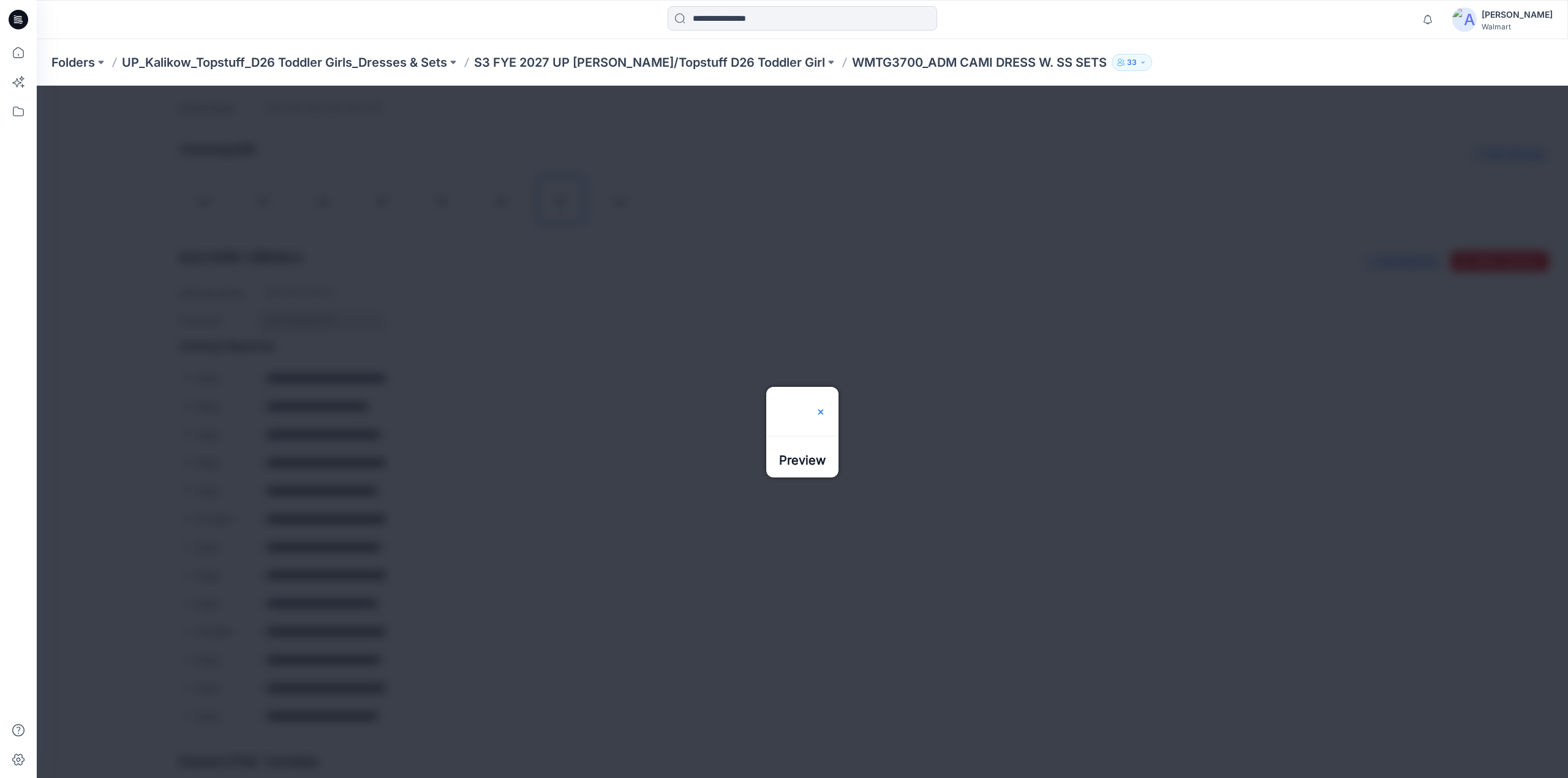
click at [826, 407] on img at bounding box center [821, 412] width 10 height 10
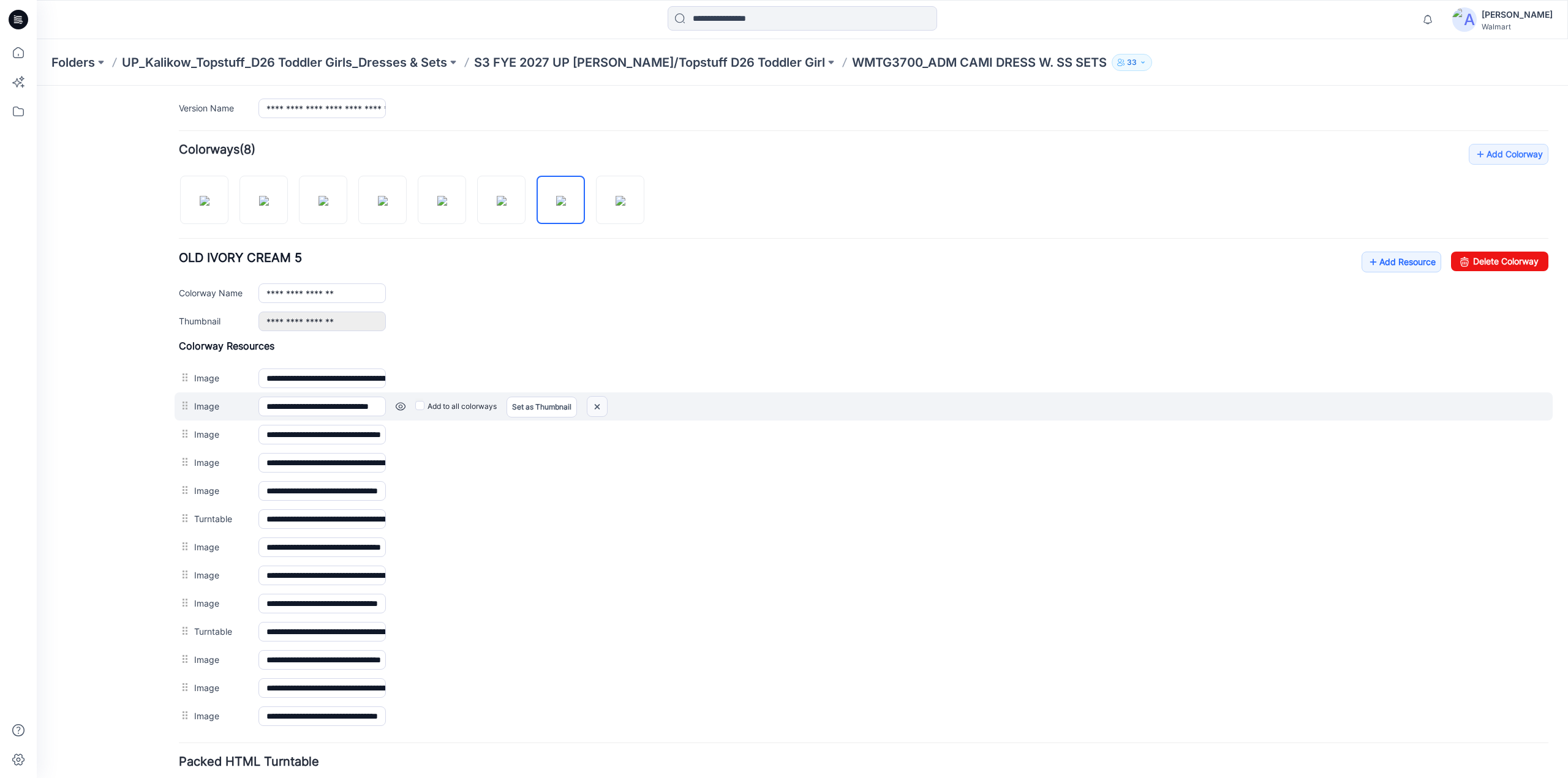
drag, startPoint x: 601, startPoint y: 407, endPoint x: 864, endPoint y: 142, distance: 373.4
click at [601, 407] on img at bounding box center [596, 407] width 19 height 20
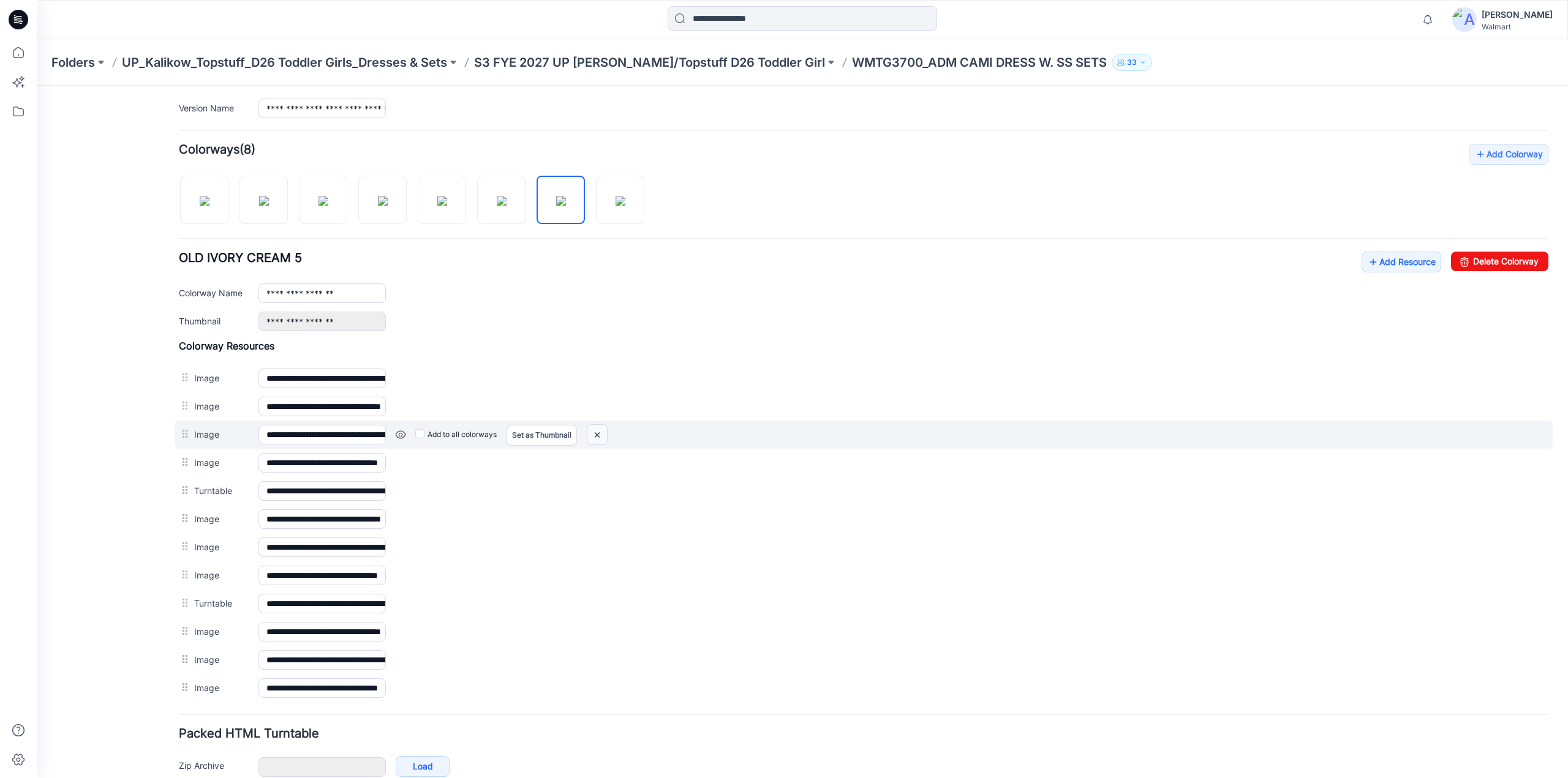
drag, startPoint x: 595, startPoint y: 430, endPoint x: 886, endPoint y: 144, distance: 408.0
click at [595, 430] on img at bounding box center [596, 435] width 19 height 20
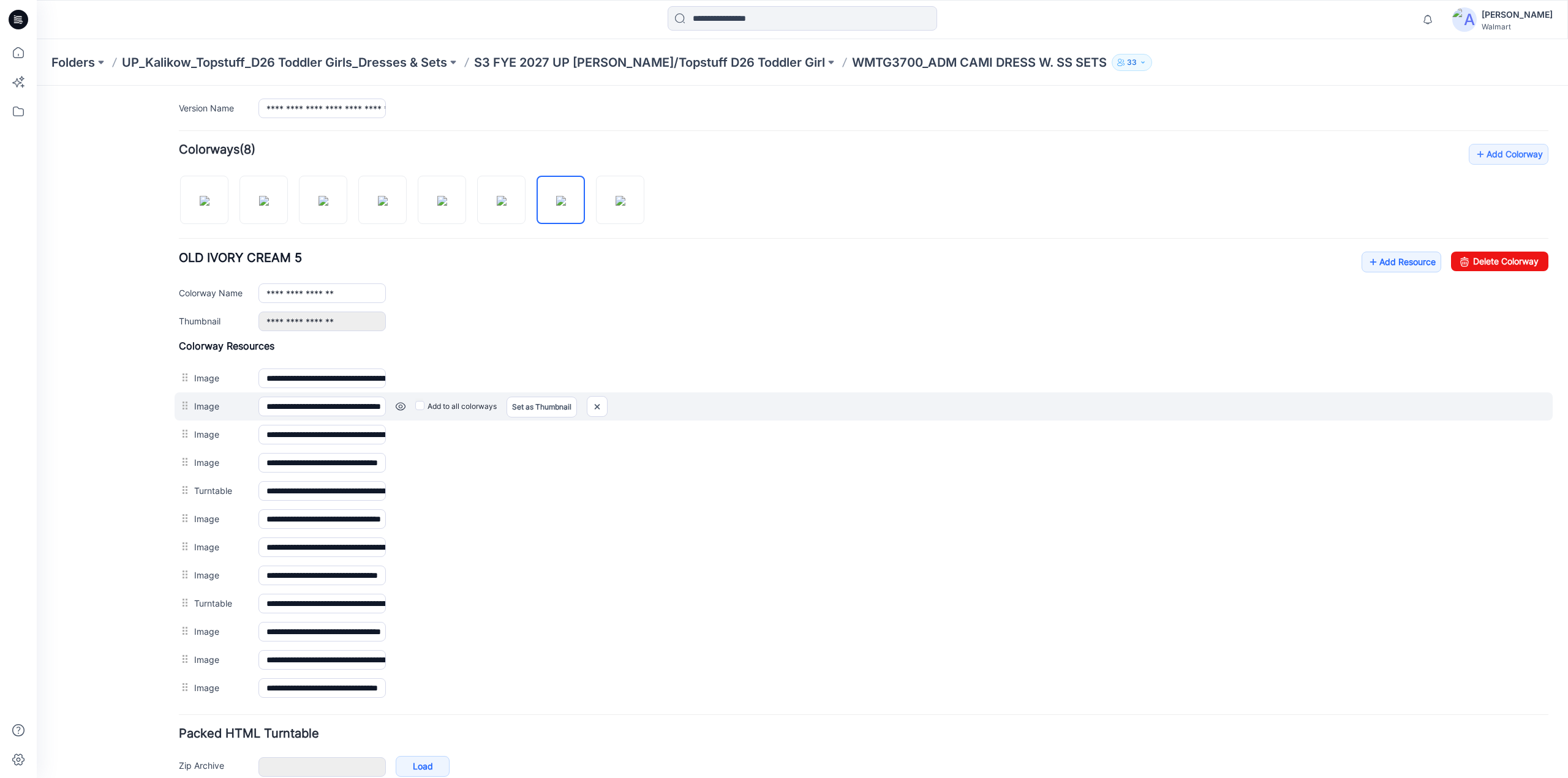
click at [403, 401] on link at bounding box center [401, 406] width 10 height 10
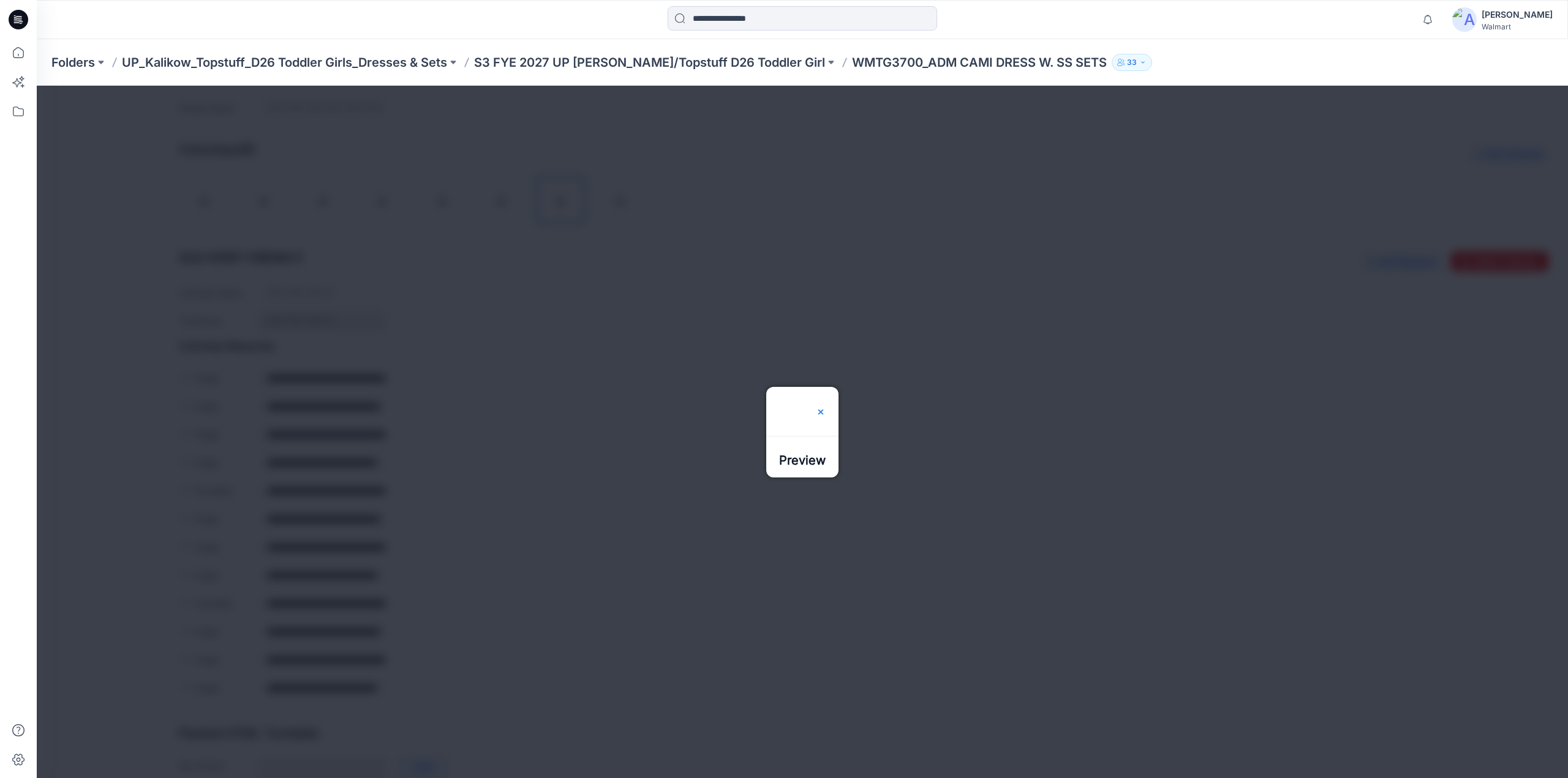
click at [826, 402] on img at bounding box center [821, 407] width 10 height 10
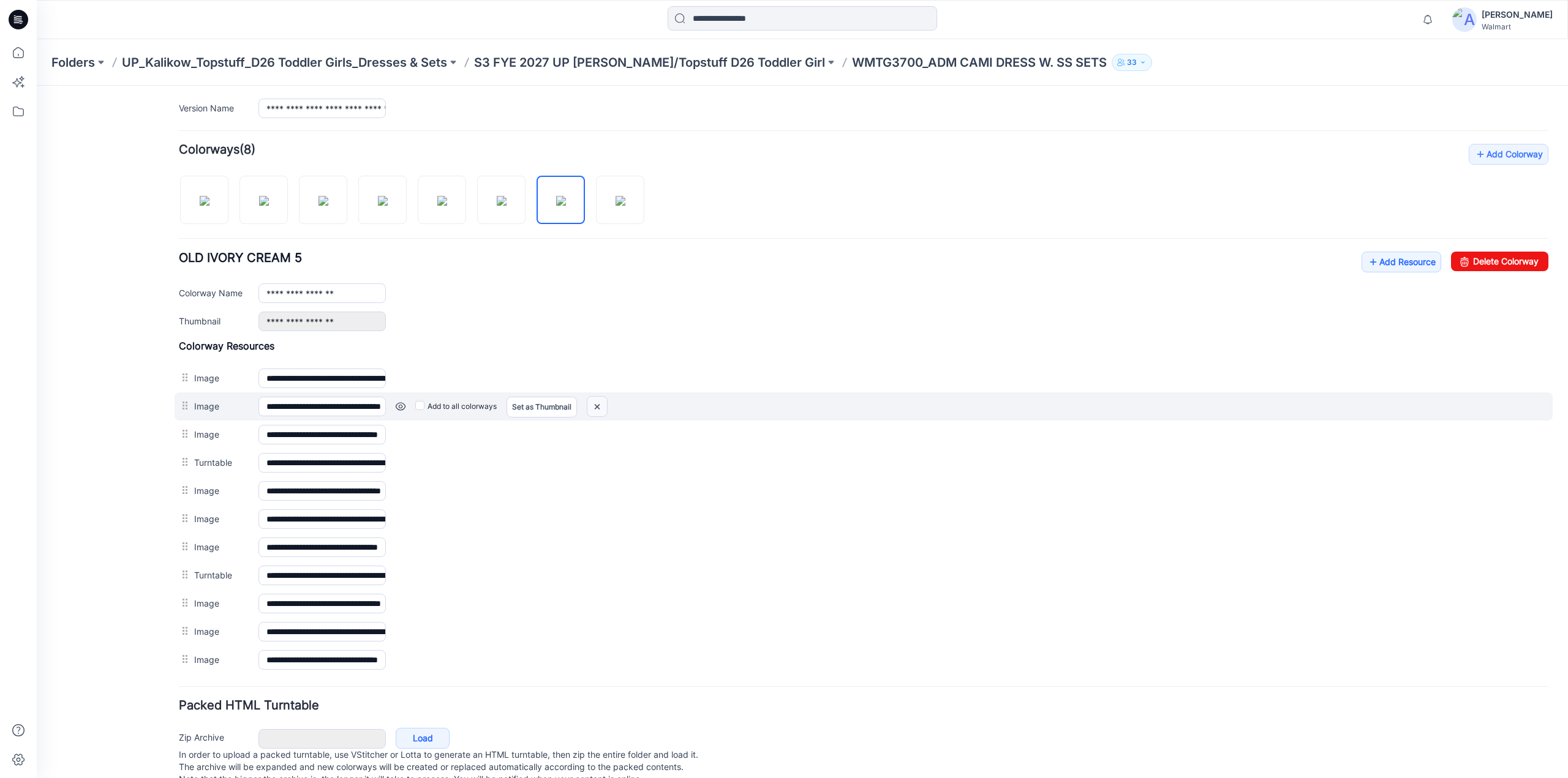
click at [593, 403] on img at bounding box center [596, 407] width 19 height 20
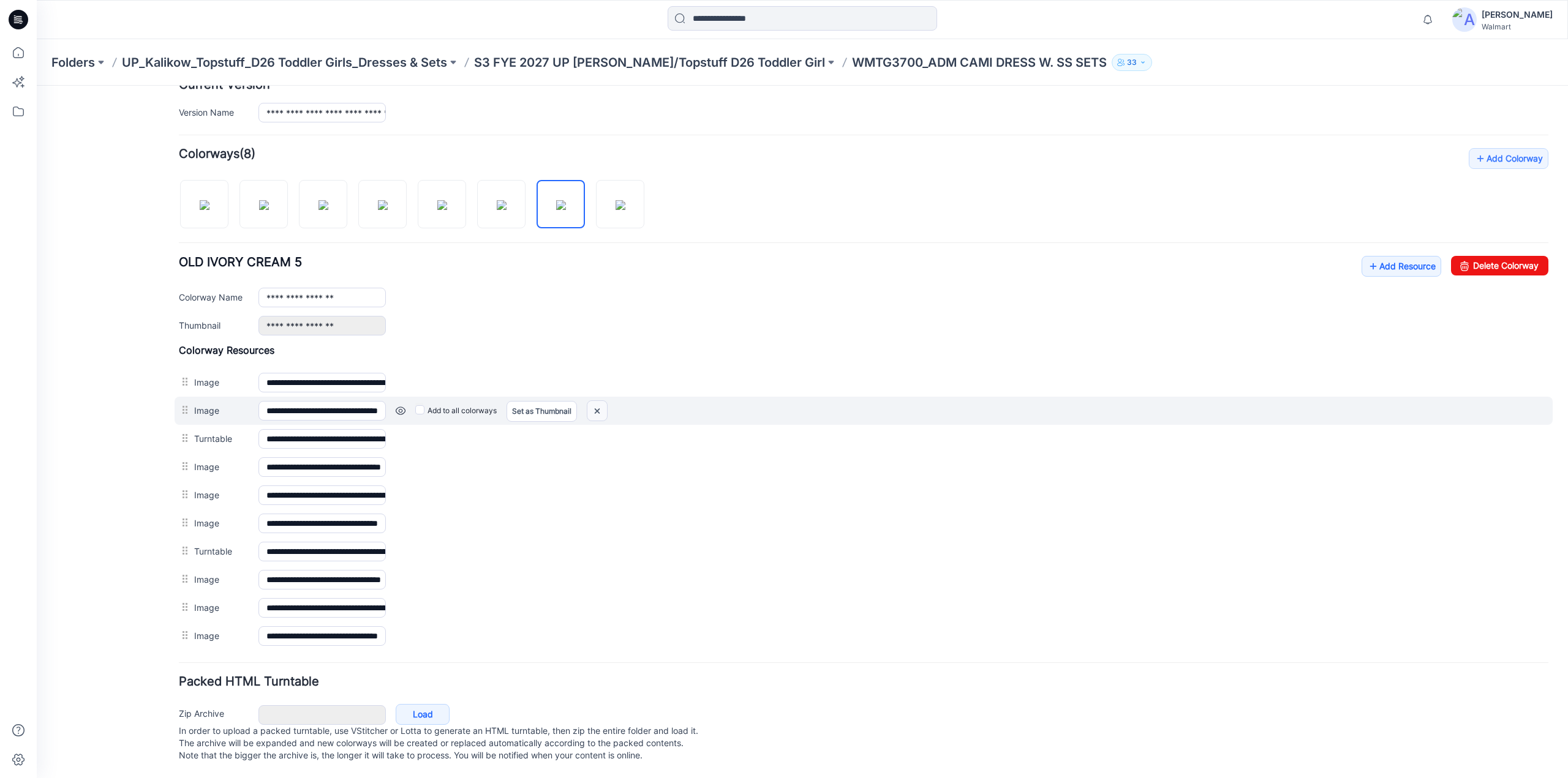
drag, startPoint x: 595, startPoint y: 403, endPoint x: 864, endPoint y: 141, distance: 375.5
click at [595, 403] on img at bounding box center [596, 411] width 19 height 20
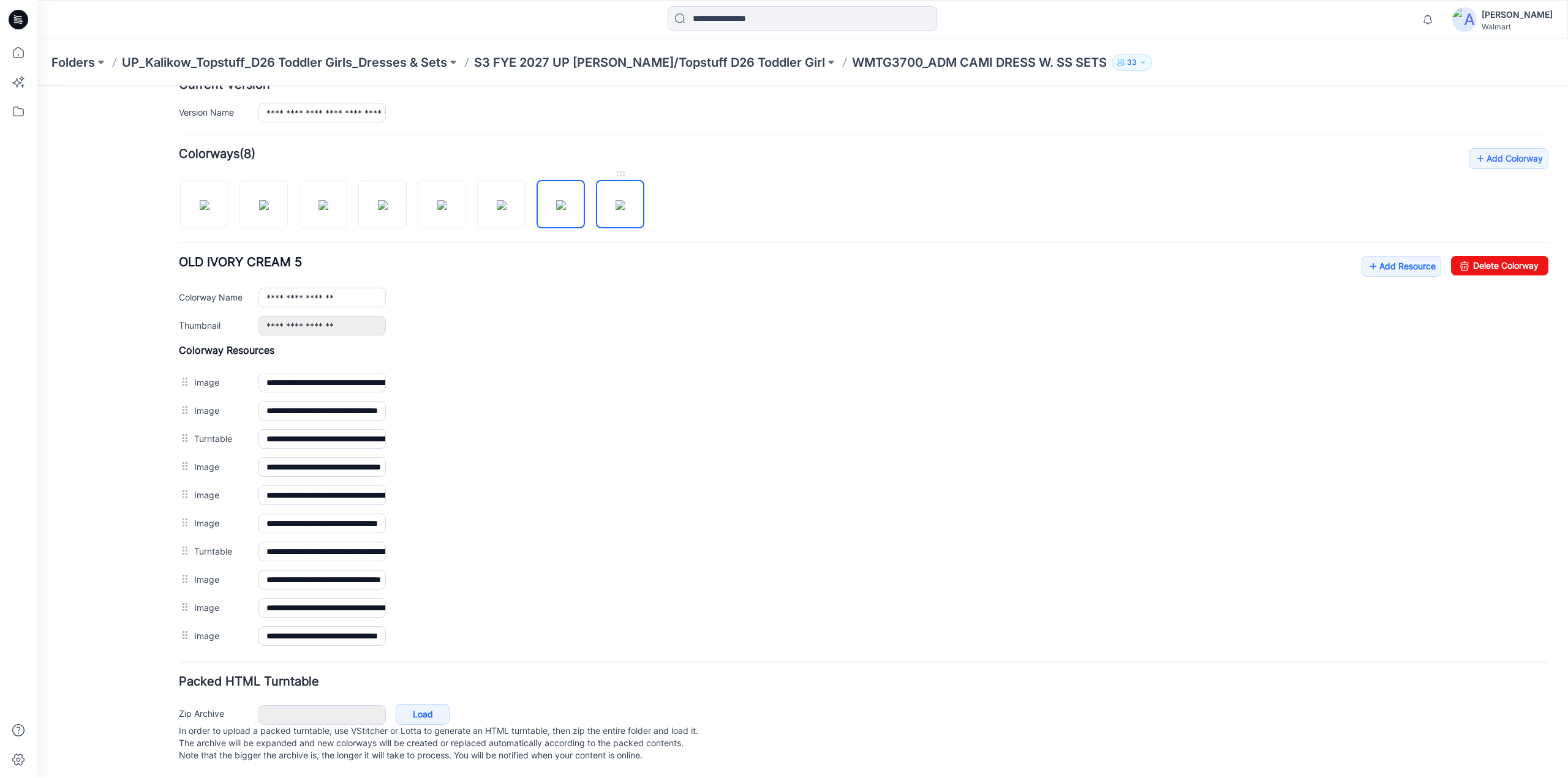
click at [616, 200] on img at bounding box center [621, 205] width 10 height 10
type input "*********"
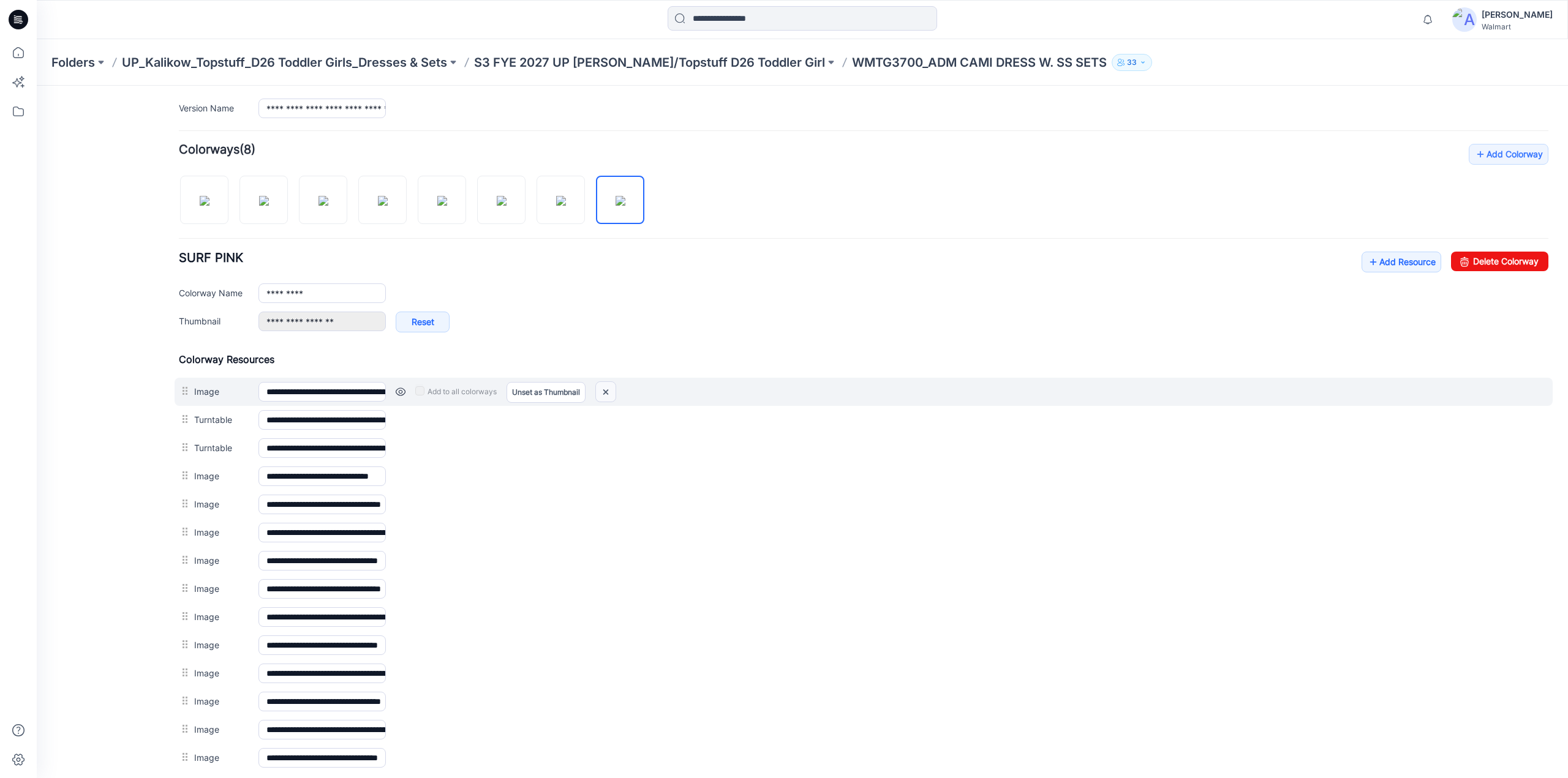
drag, startPoint x: 607, startPoint y: 389, endPoint x: 873, endPoint y: 138, distance: 365.7
click at [607, 389] on img at bounding box center [606, 392] width 19 height 20
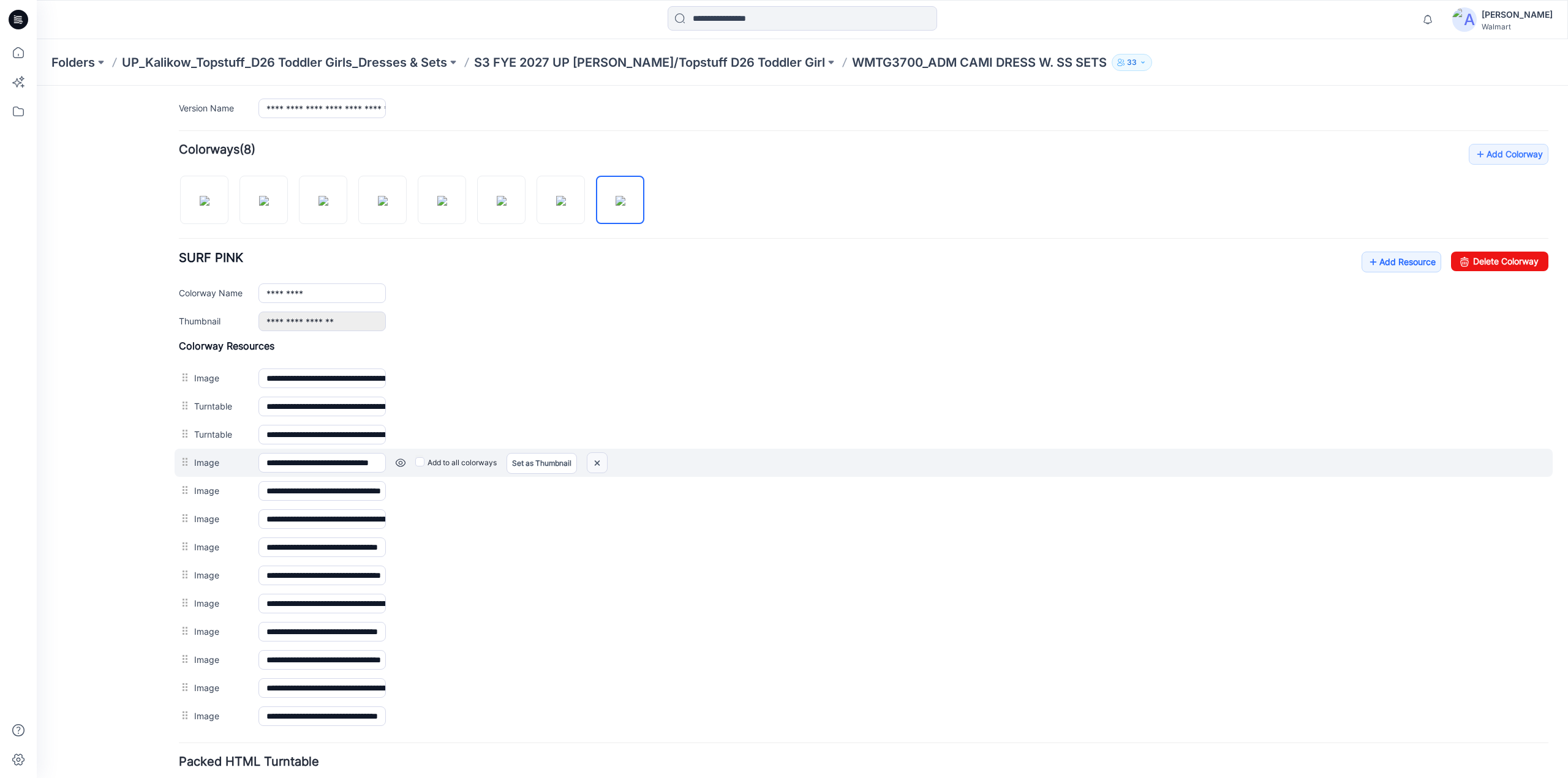
click at [599, 459] on img at bounding box center [596, 463] width 19 height 20
click at [598, 462] on img at bounding box center [596, 463] width 19 height 20
click at [596, 457] on img at bounding box center [596, 463] width 19 height 20
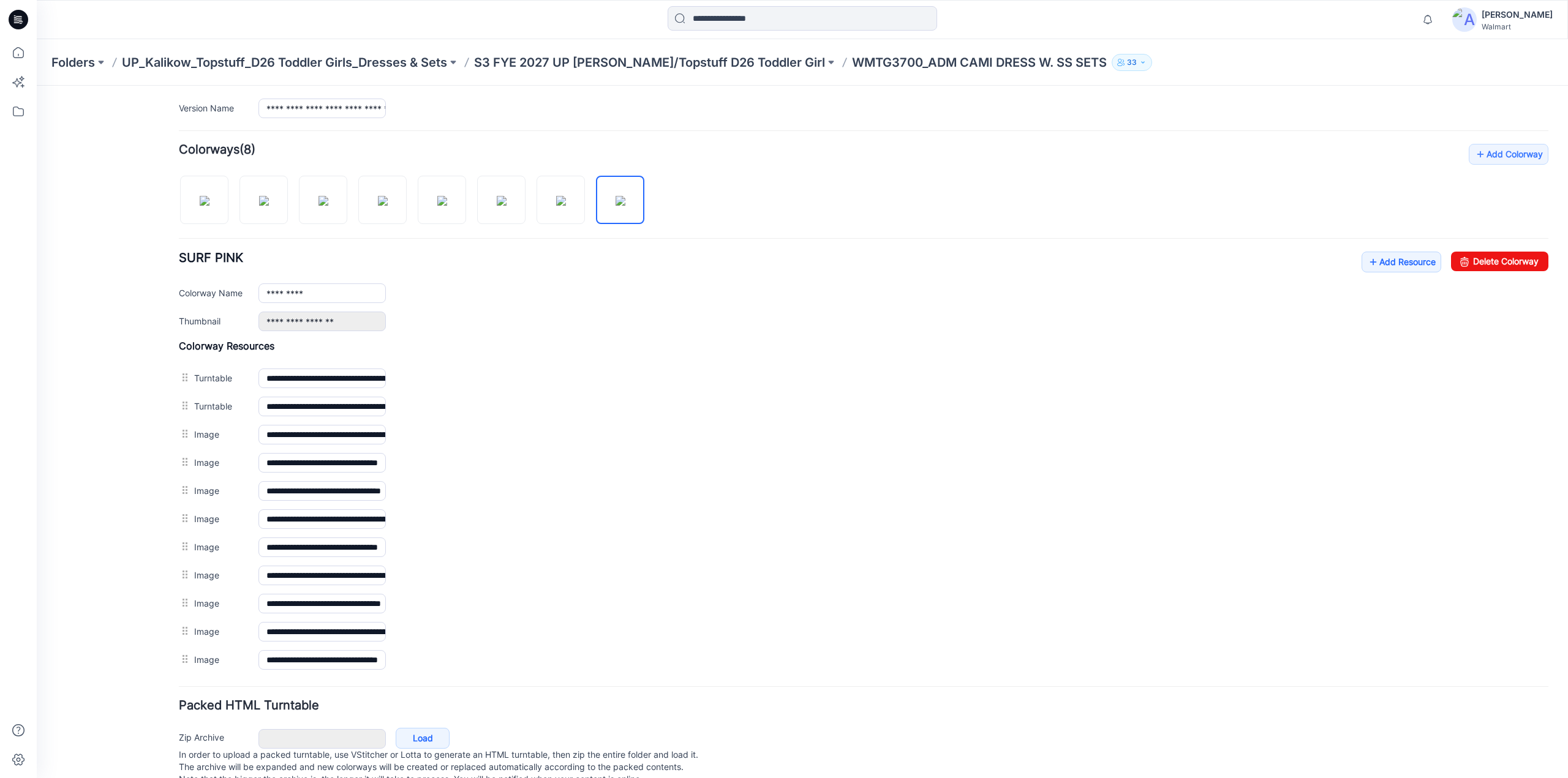
click at [36, 86] on img at bounding box center [36, 86] width 0 height 0
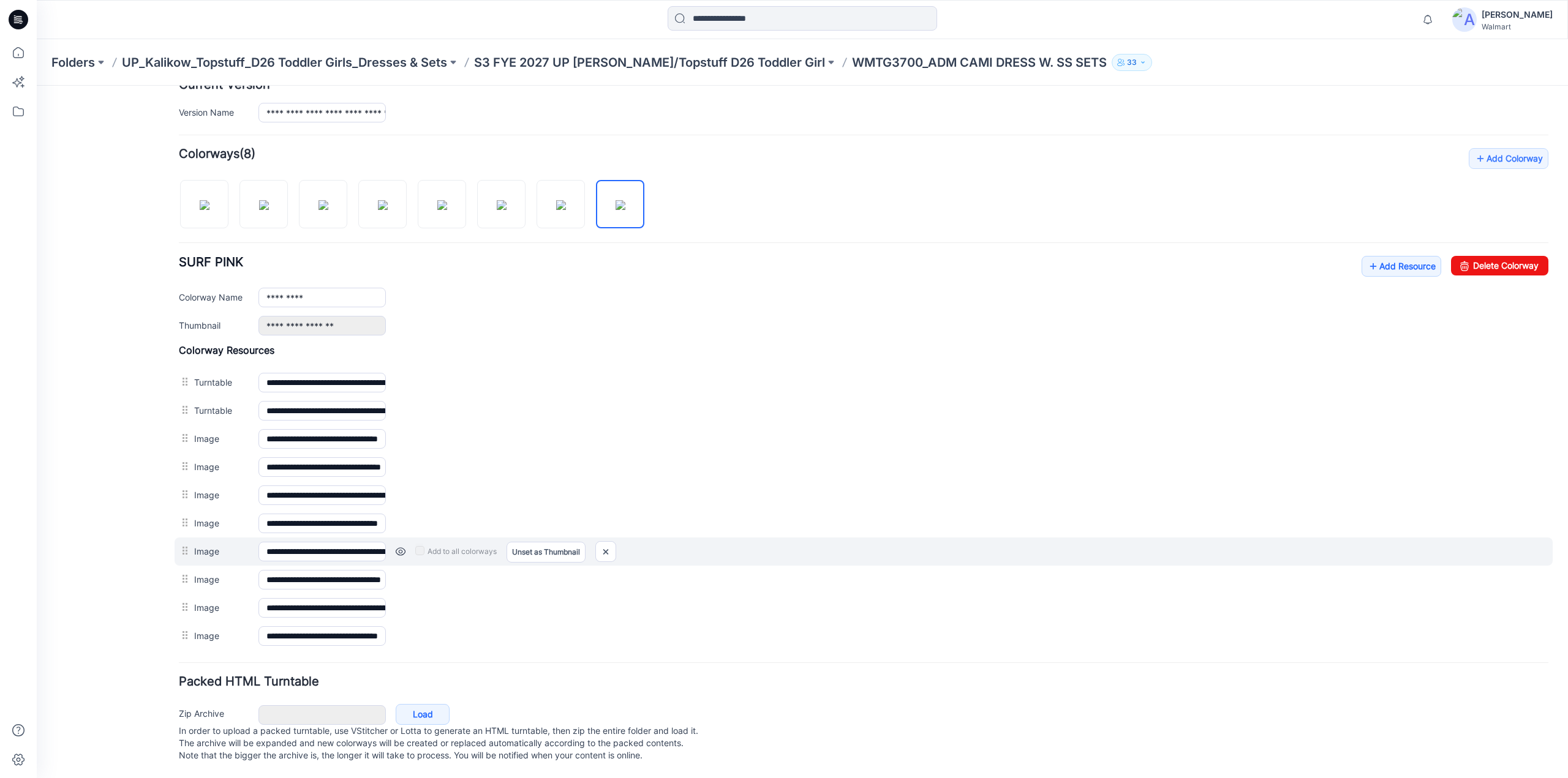
scroll to position [297, 0]
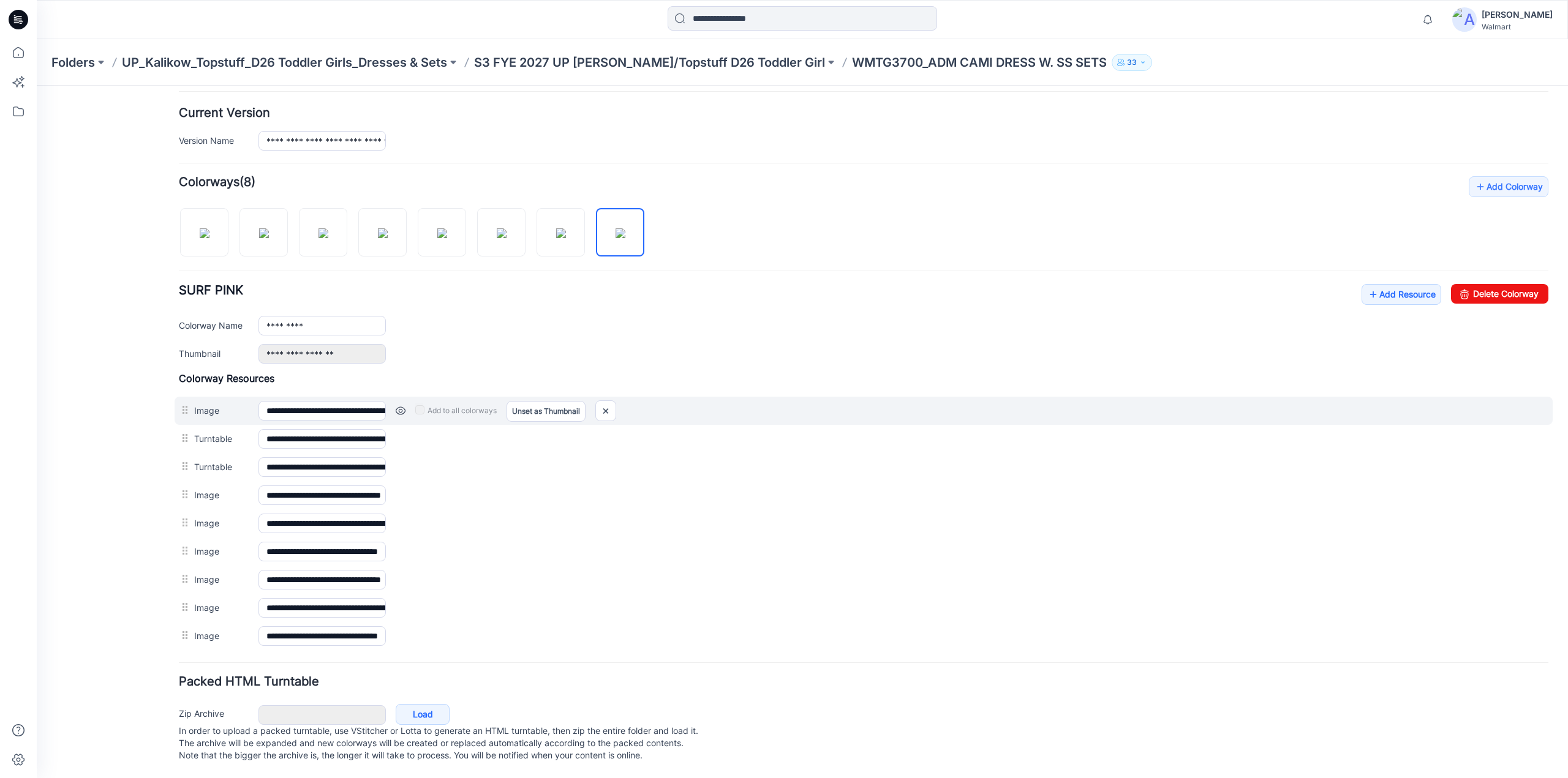
click at [402, 406] on link at bounding box center [401, 411] width 10 height 10
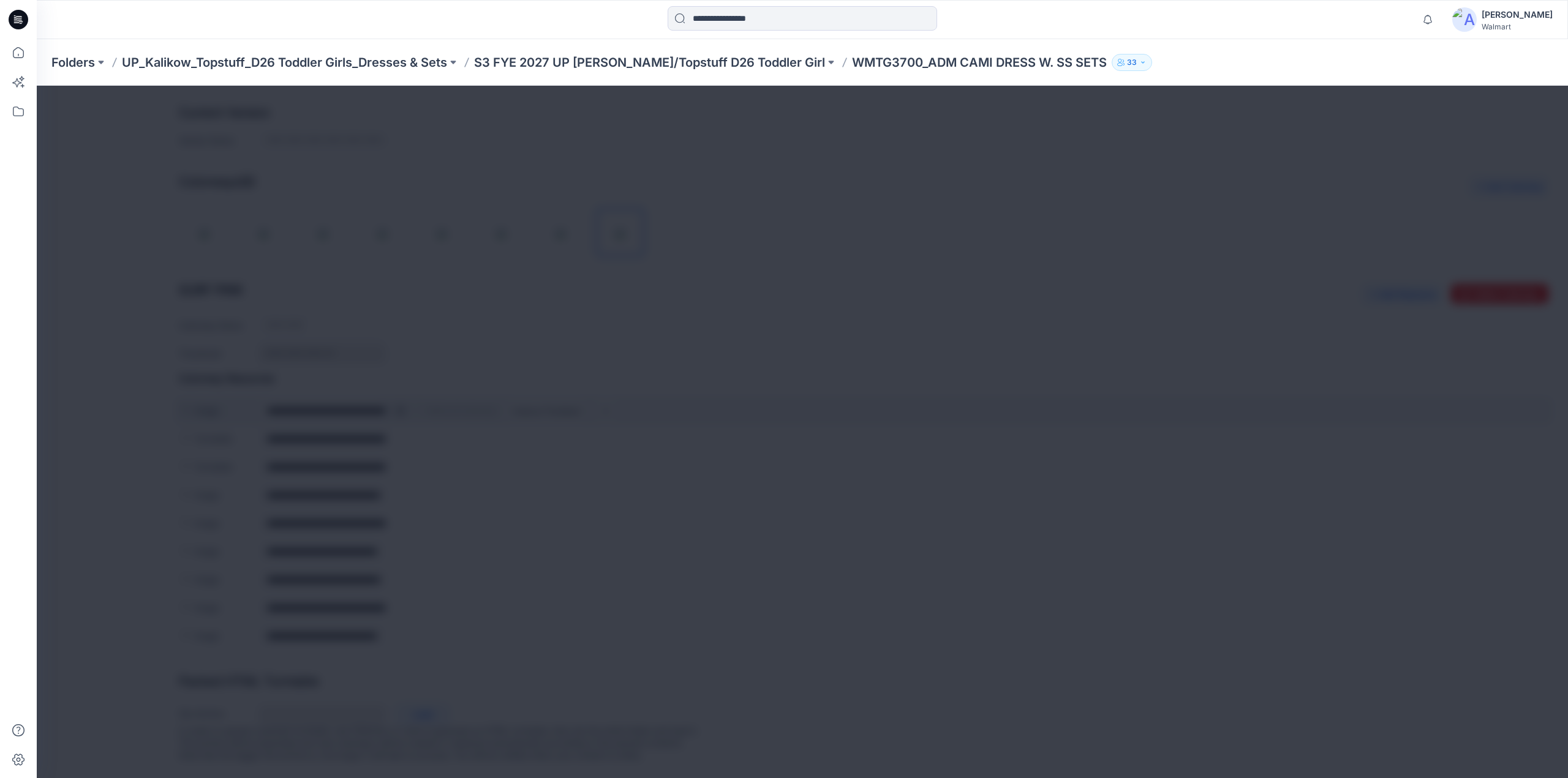
scroll to position [297, 0]
click at [826, 402] on img at bounding box center [821, 407] width 10 height 10
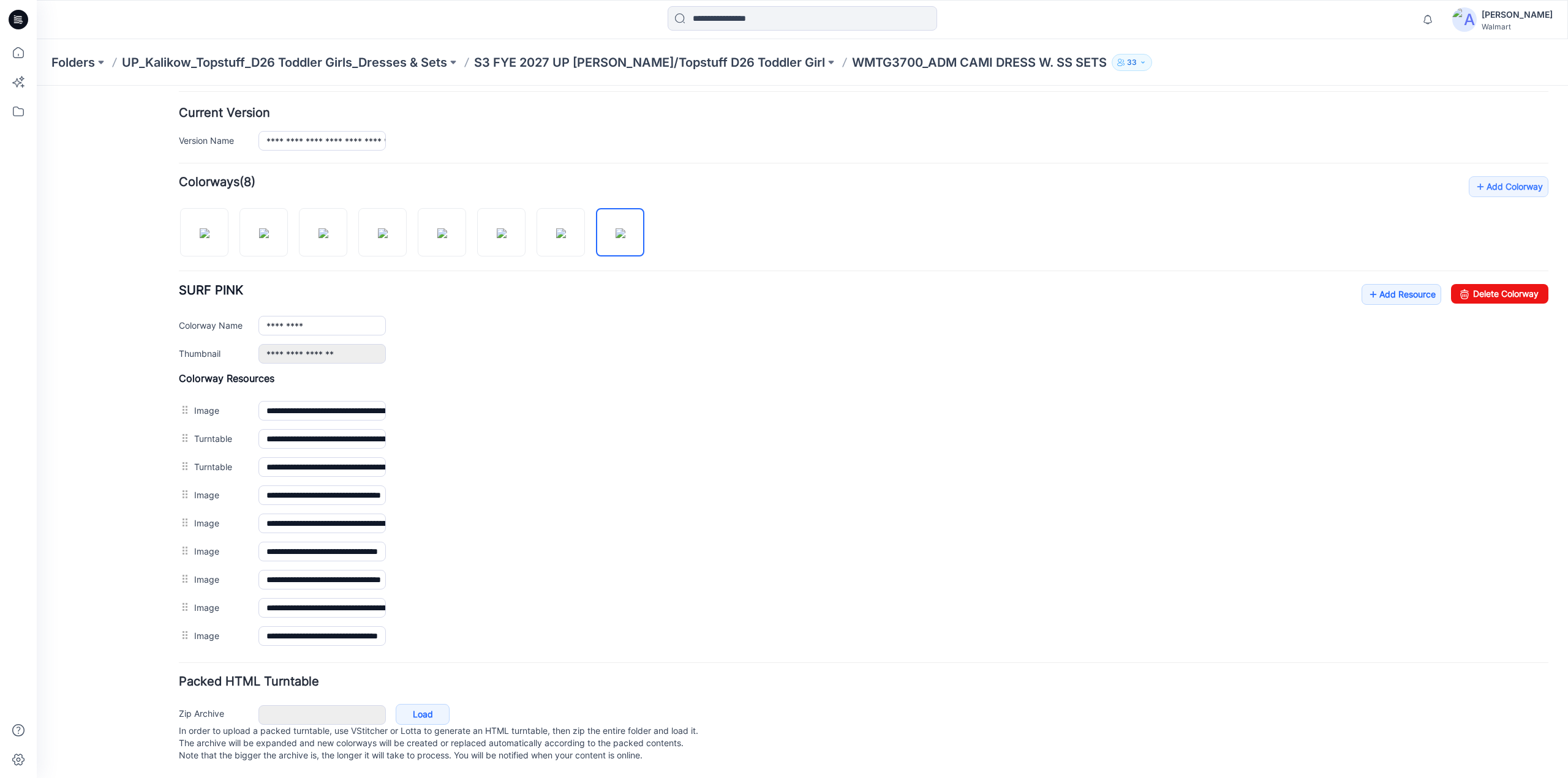
scroll to position [0, 0]
